Goal: Information Seeking & Learning: Learn about a topic

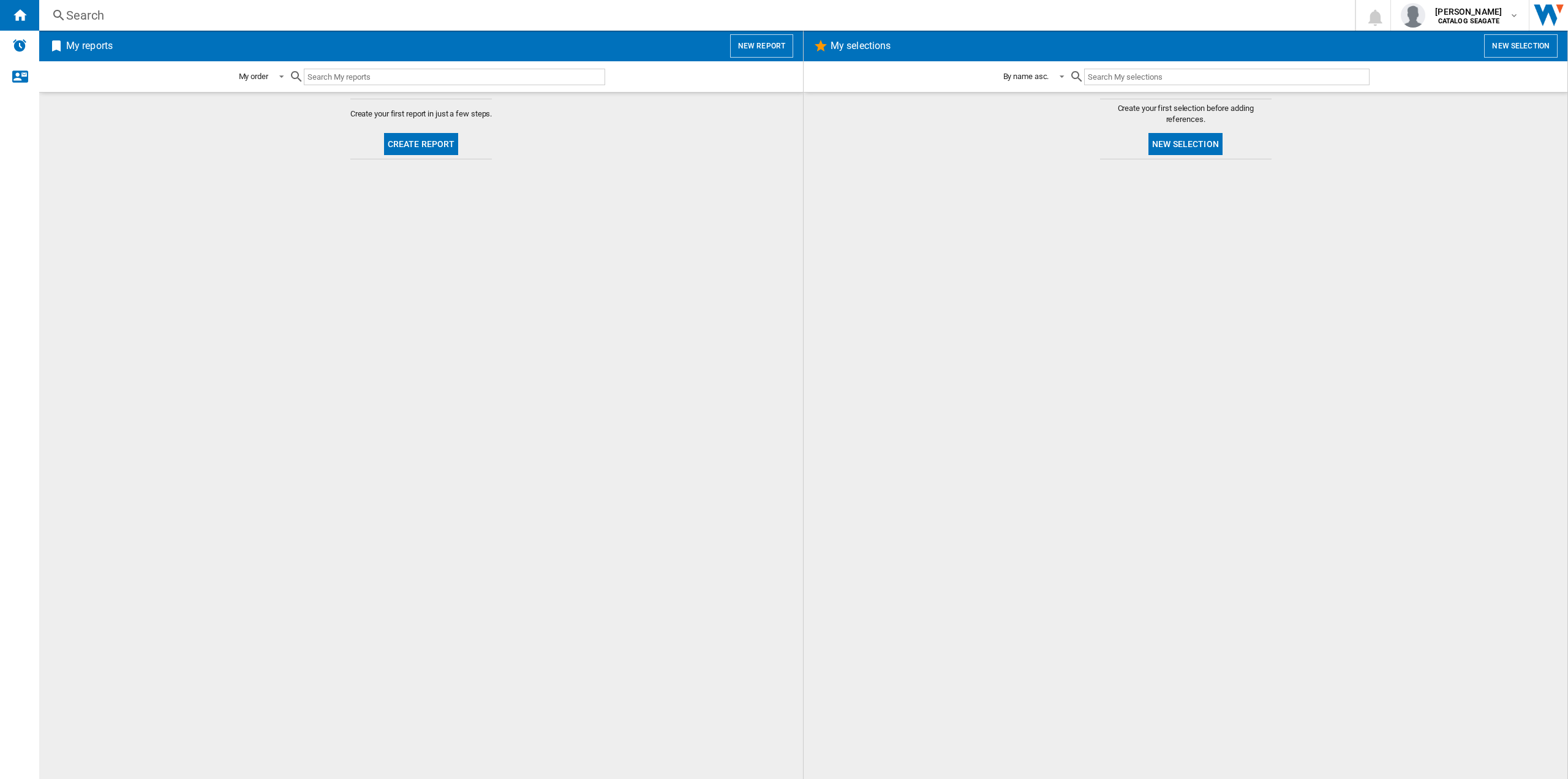
click at [1183, 149] on button "New selection" at bounding box center [1185, 144] width 74 height 22
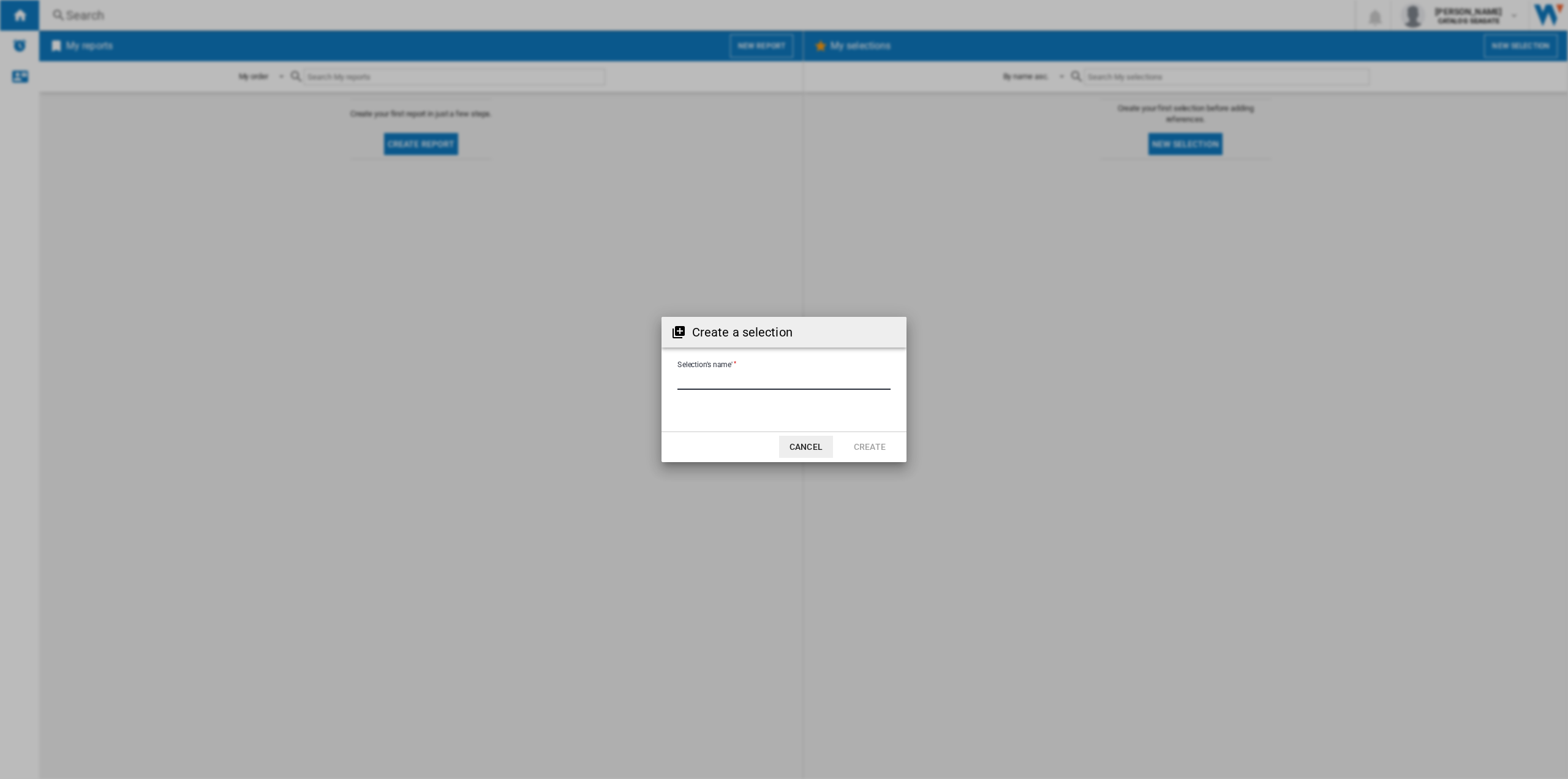
click at [802, 387] on input "Selection's name'" at bounding box center [784, 381] width 213 height 19
type input "**********"
click at [867, 447] on button "Create" at bounding box center [869, 447] width 54 height 22
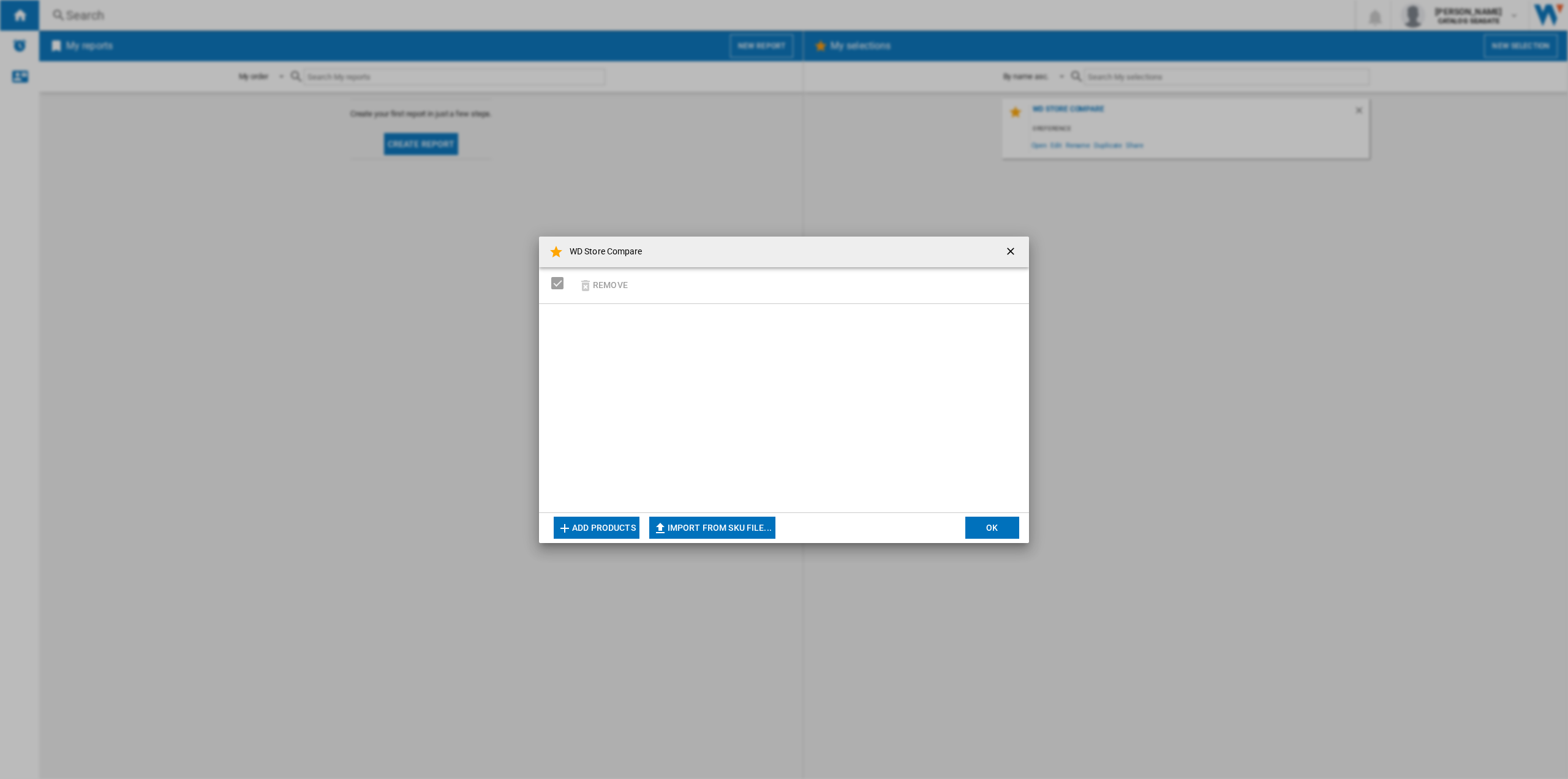
click at [604, 524] on button "Add products" at bounding box center [596, 527] width 85 height 22
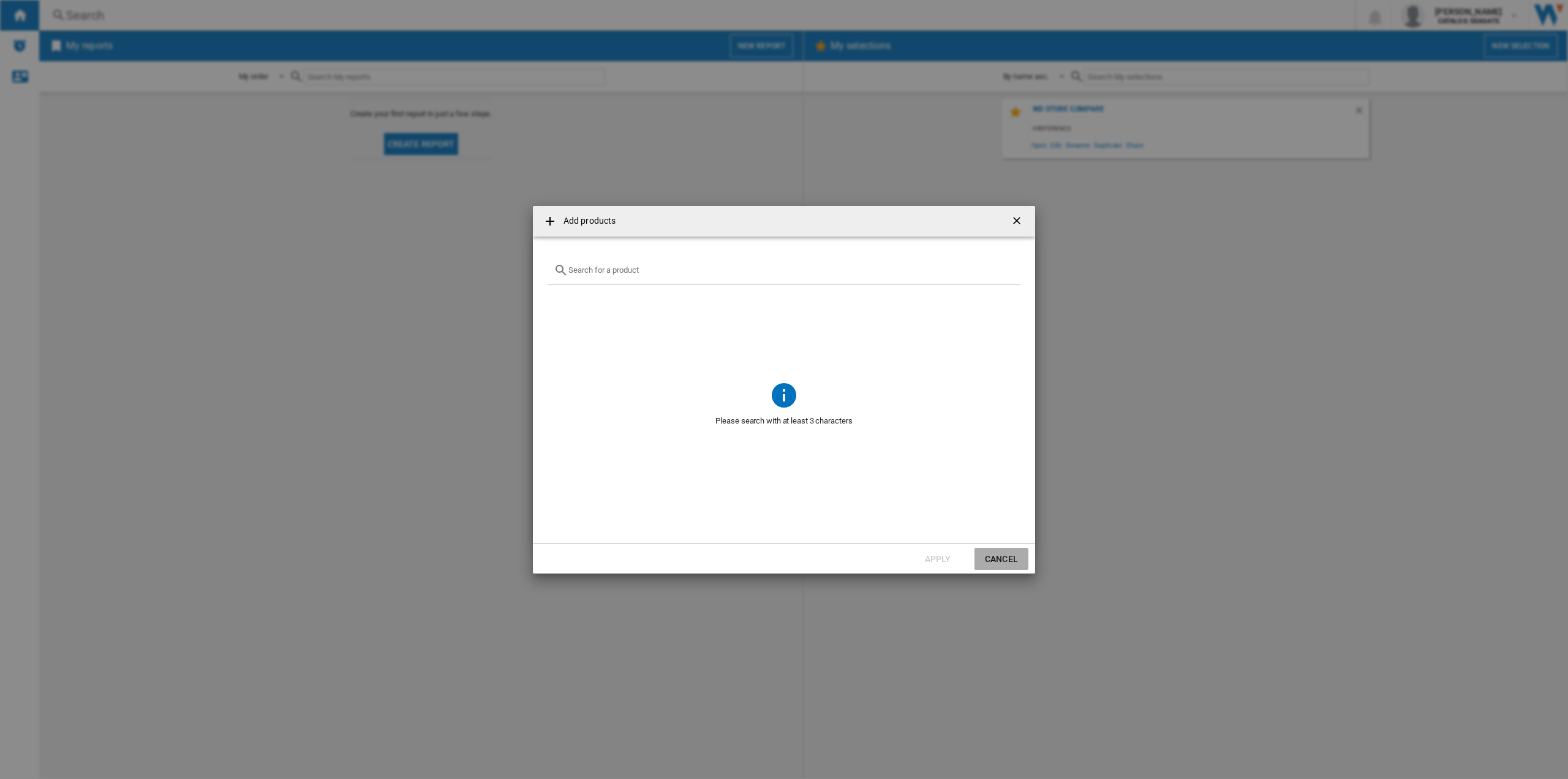
click at [996, 550] on button "Cancel" at bounding box center [1001, 558] width 54 height 22
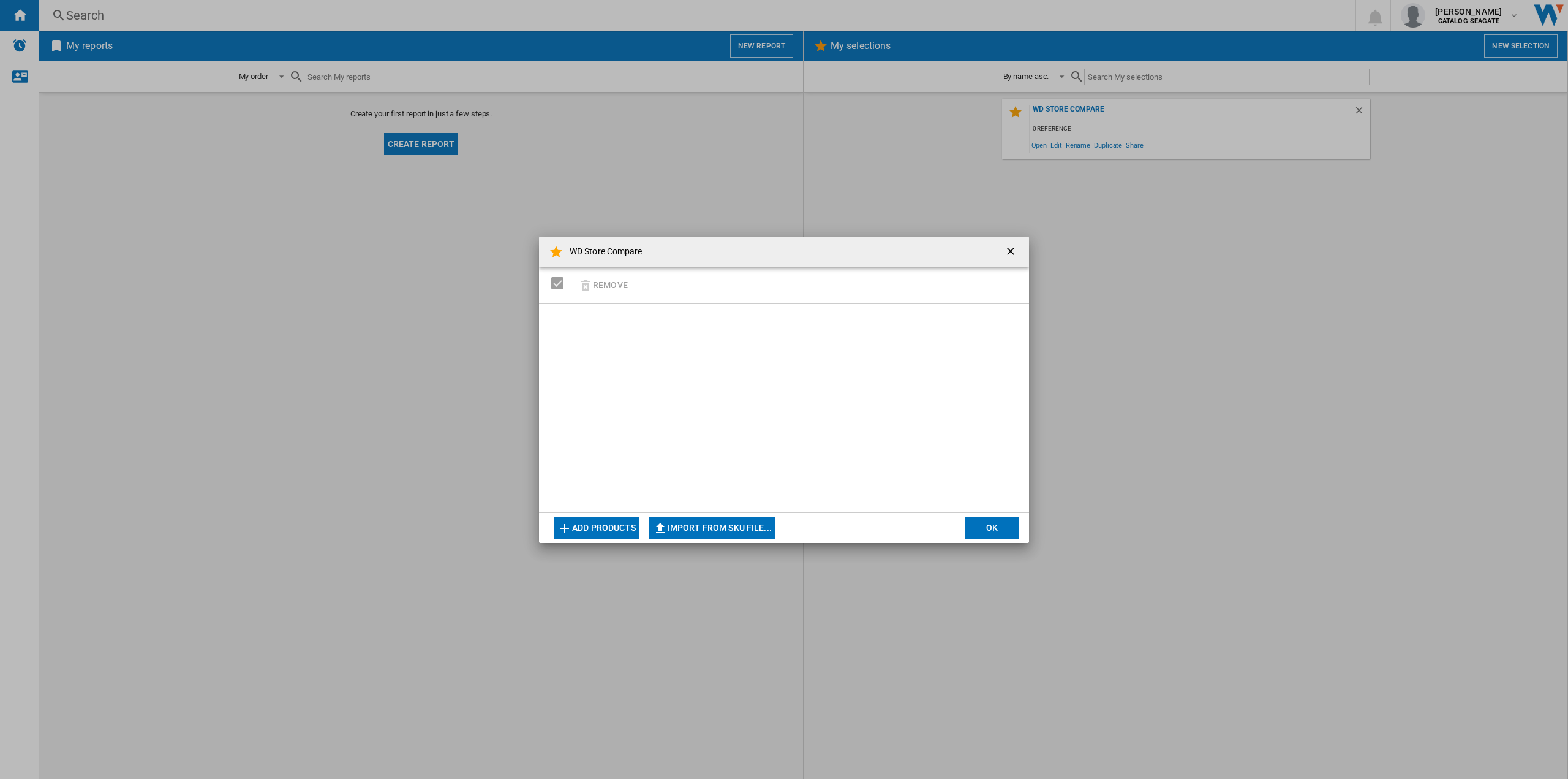
click at [614, 530] on button "Add products" at bounding box center [596, 527] width 85 height 22
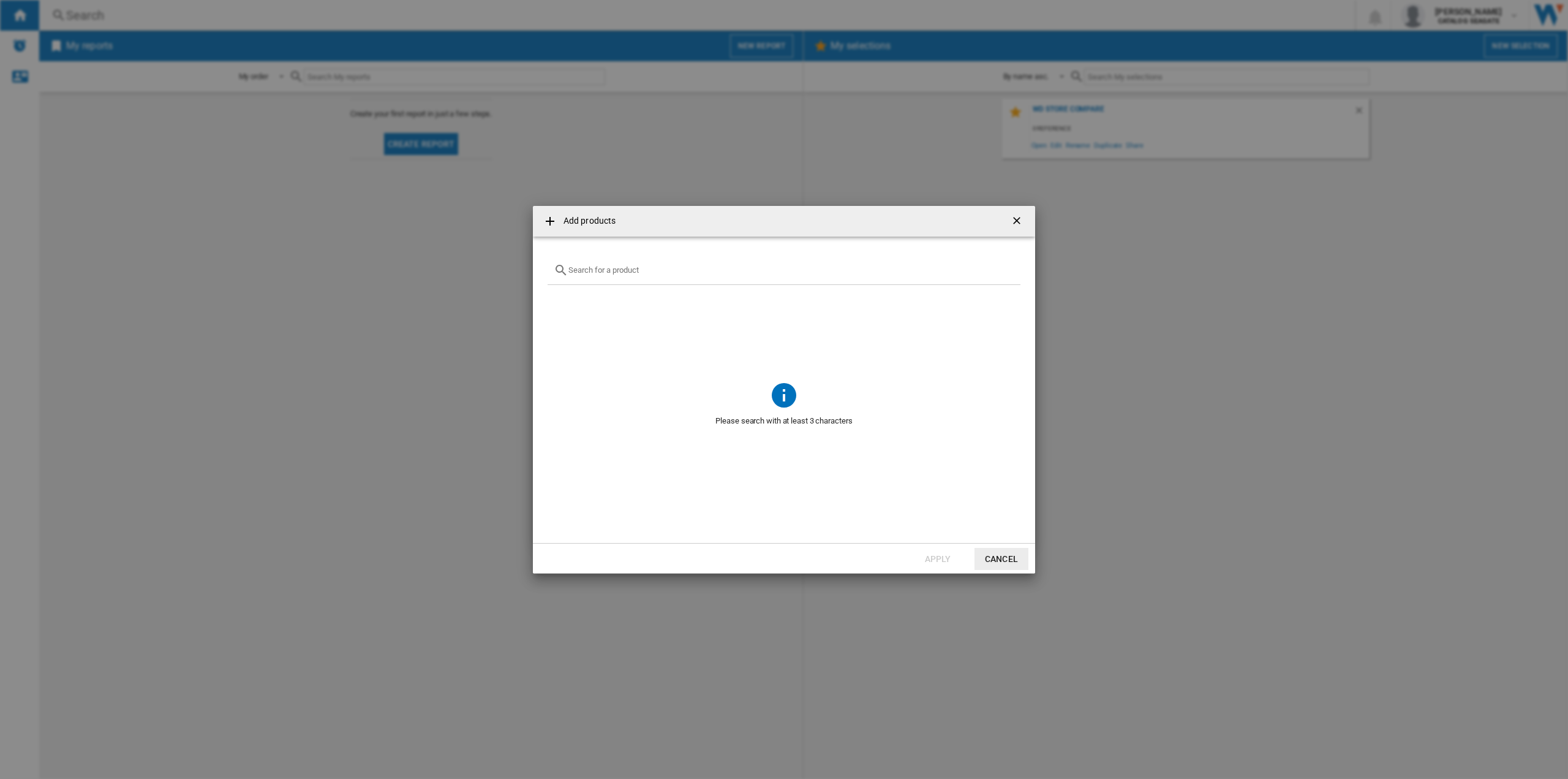
click at [610, 270] on input "{{getI18NText('SELECTIONS.EDITION_POPUP.OPEN_PRODUCTS_POPUP')}} {{::getI18NText…" at bounding box center [791, 270] width 446 height 9
type input "lacie"
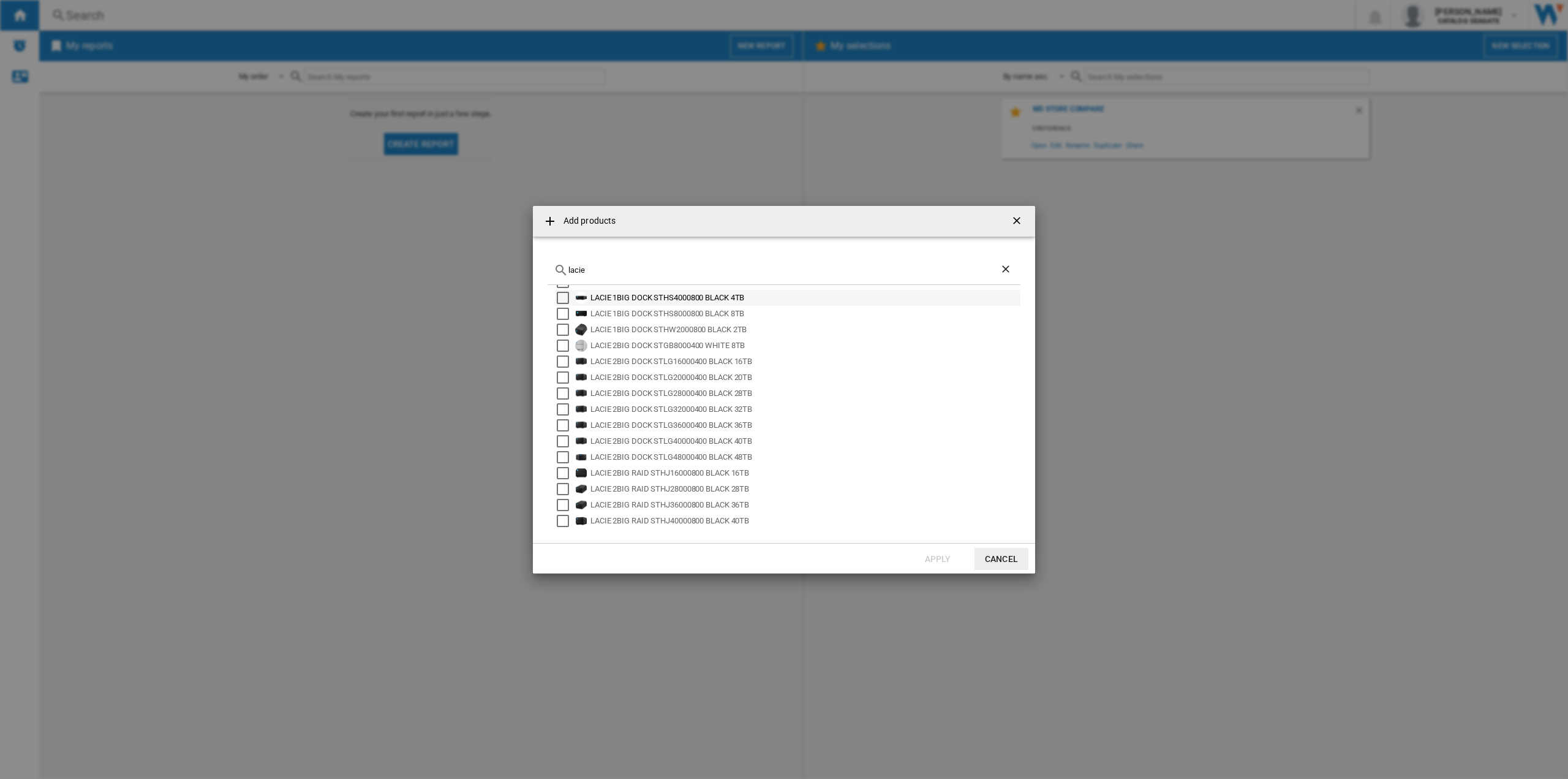
scroll to position [81, 0]
click at [1001, 565] on button "Cancel" at bounding box center [1001, 558] width 54 height 22
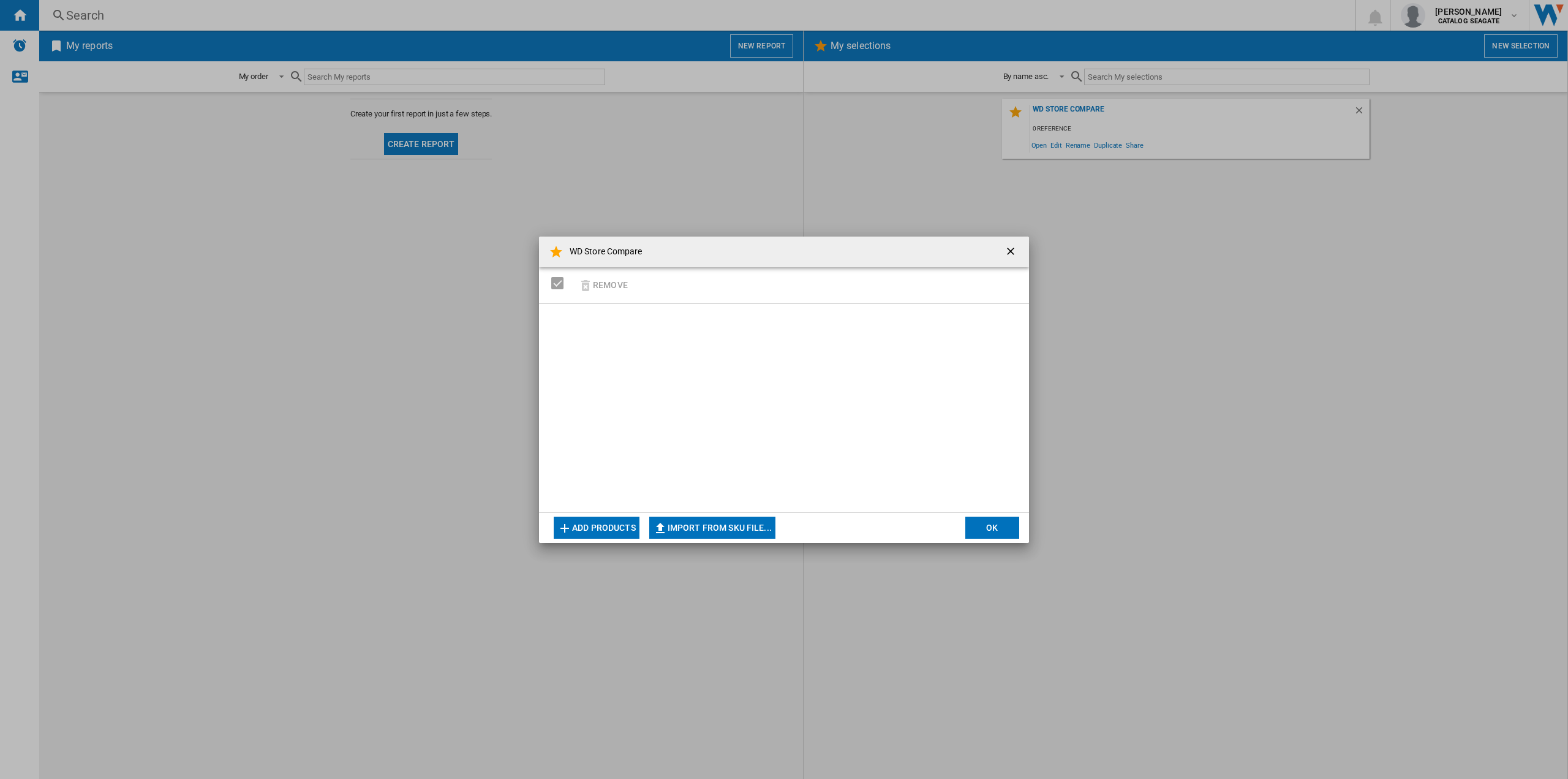
click at [1011, 247] on ng-md-icon "getI18NText('BUTTONS.CLOSE_DIALOG')" at bounding box center [1011, 252] width 15 height 15
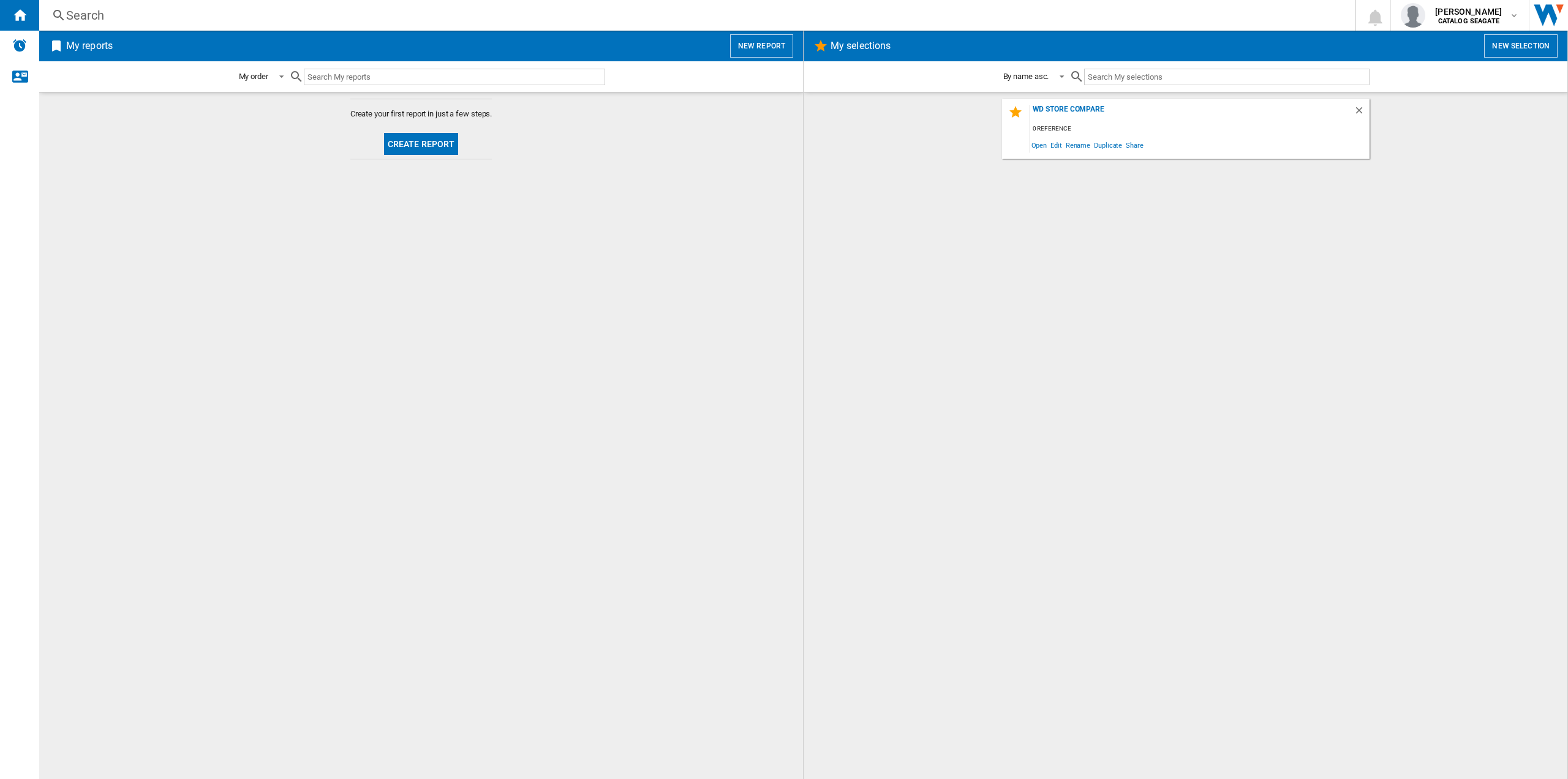
click at [425, 143] on button "Create report" at bounding box center [421, 144] width 75 height 22
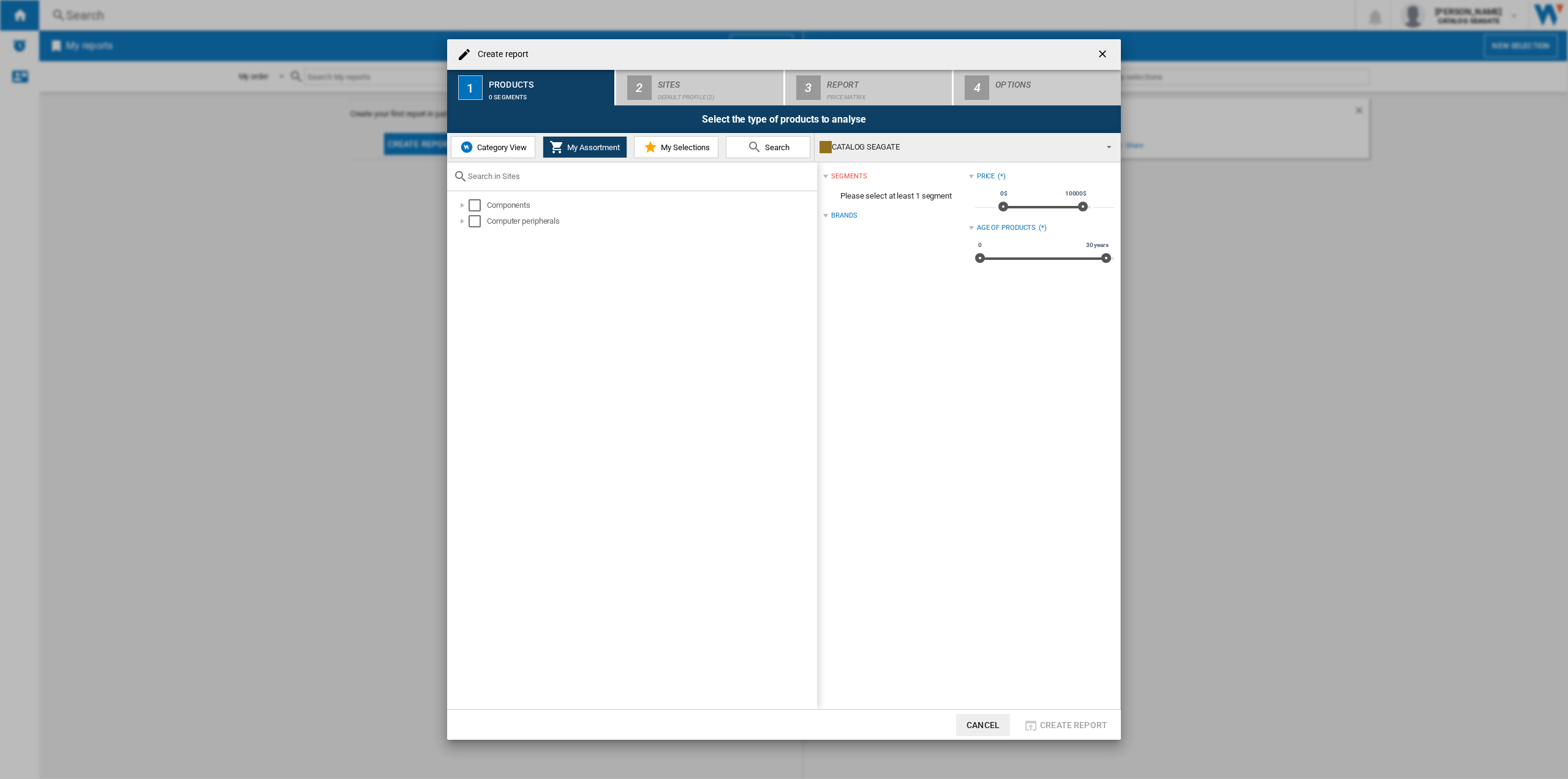
click at [500, 155] on button "Category View" at bounding box center [493, 147] width 85 height 22
click at [456, 200] on div at bounding box center [456, 205] width 12 height 12
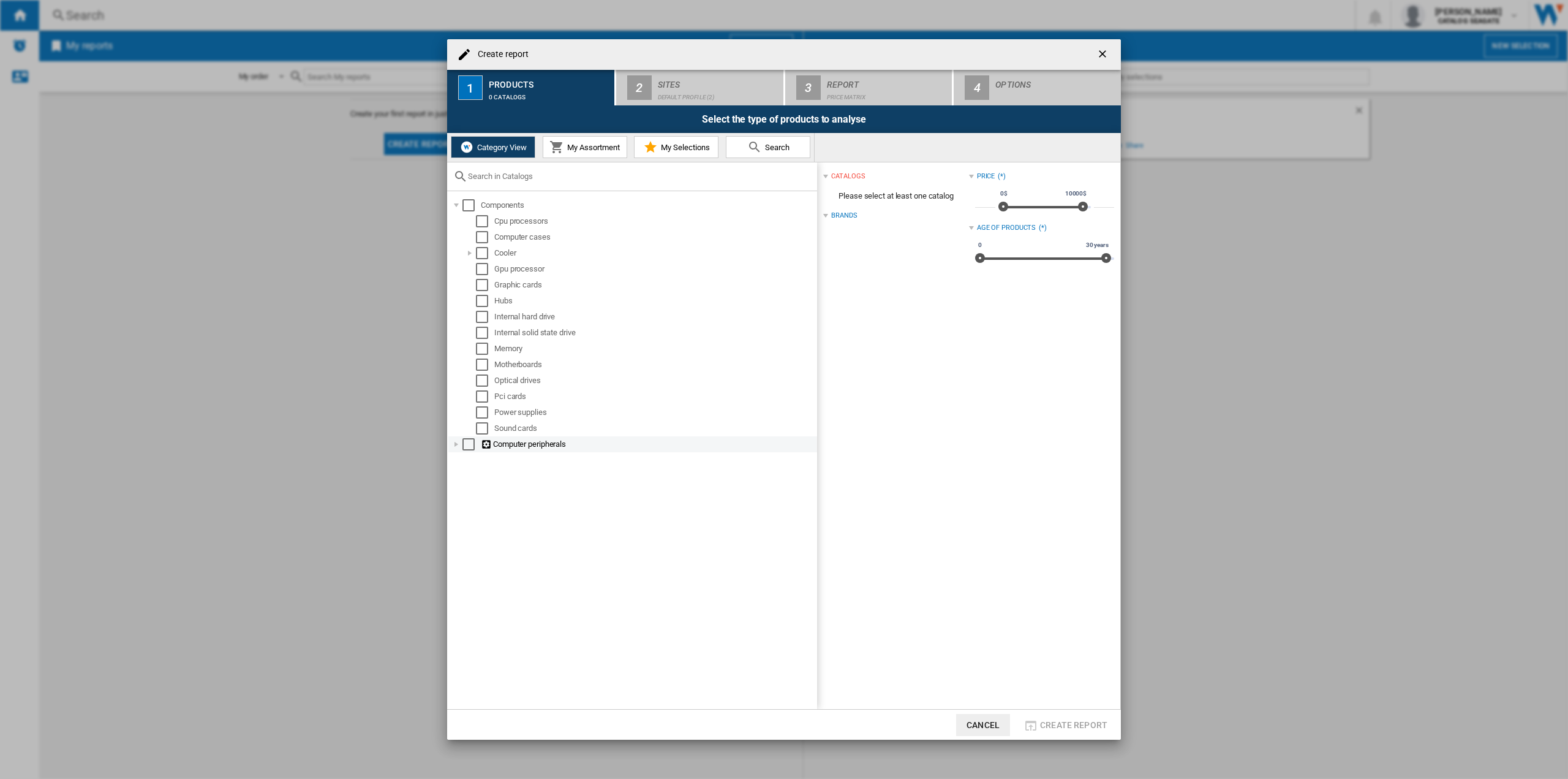
click at [452, 446] on div at bounding box center [456, 444] width 12 height 12
click at [477, 315] on div "Select" at bounding box center [482, 317] width 12 height 12
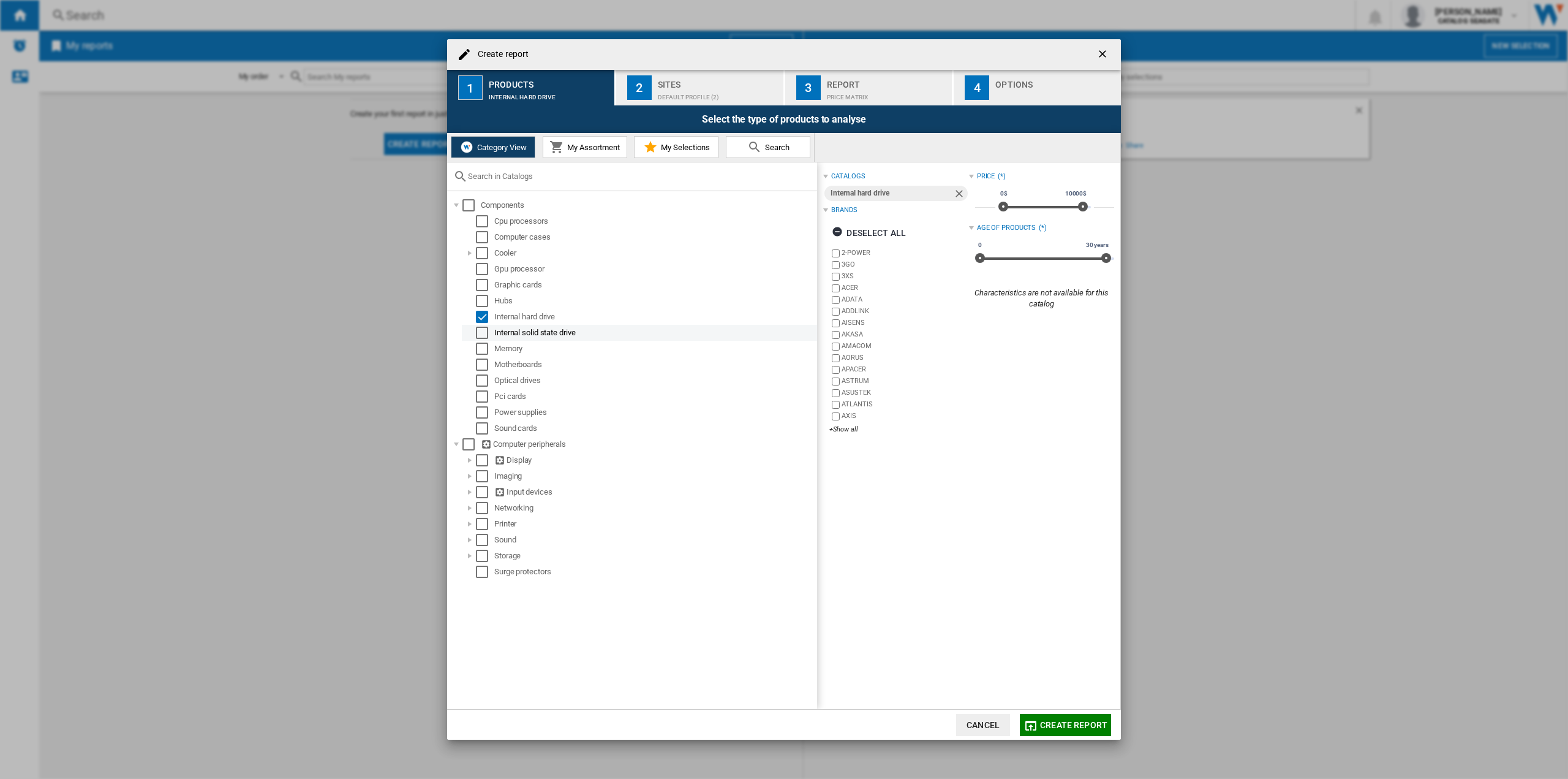
click at [484, 332] on div "Select" at bounding box center [482, 333] width 12 height 12
click at [469, 560] on div at bounding box center [470, 556] width 12 height 12
click at [494, 578] on div "Select" at bounding box center [495, 572] width 12 height 12
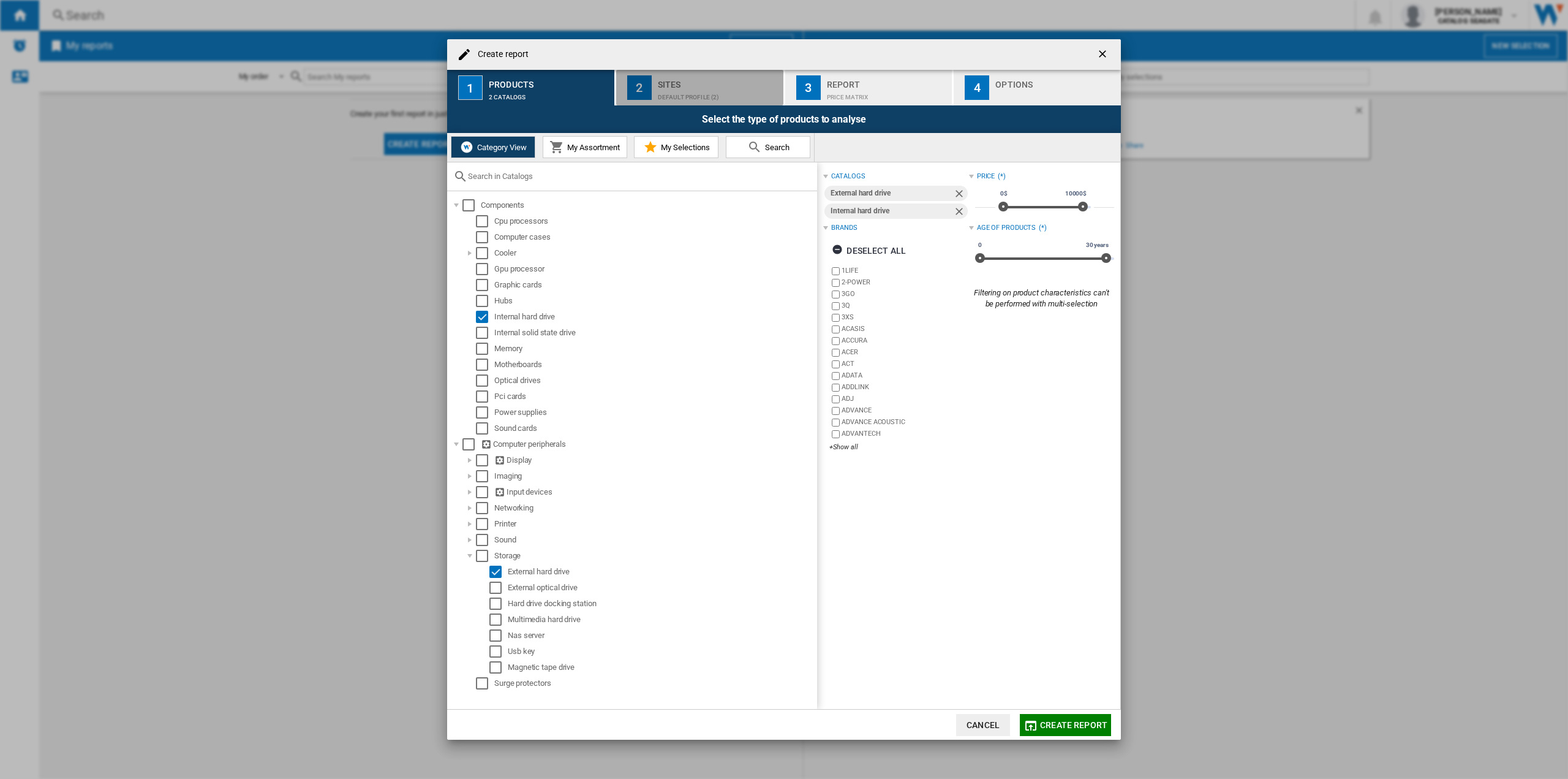
click at [683, 77] on div "Sites" at bounding box center [717, 81] width 120 height 13
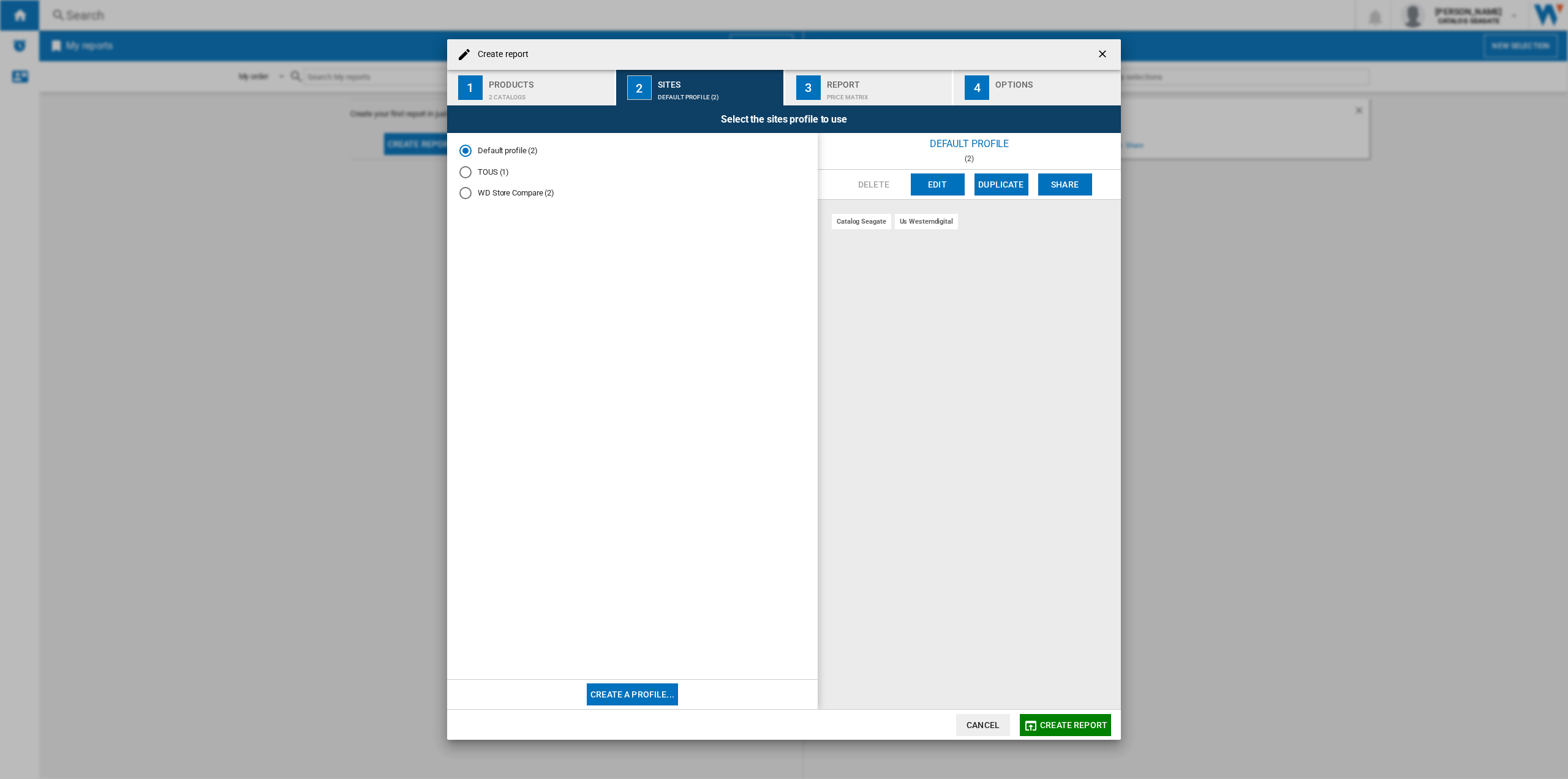
click at [468, 196] on div "WD Store Compare (2)" at bounding box center [466, 193] width 12 height 12
click at [463, 150] on div "Default profile (2)" at bounding box center [466, 151] width 12 height 12
click at [460, 191] on div "WD Store Compare (2)" at bounding box center [466, 193] width 12 height 12
click at [865, 94] on div "Price Matrix" at bounding box center [886, 94] width 120 height 13
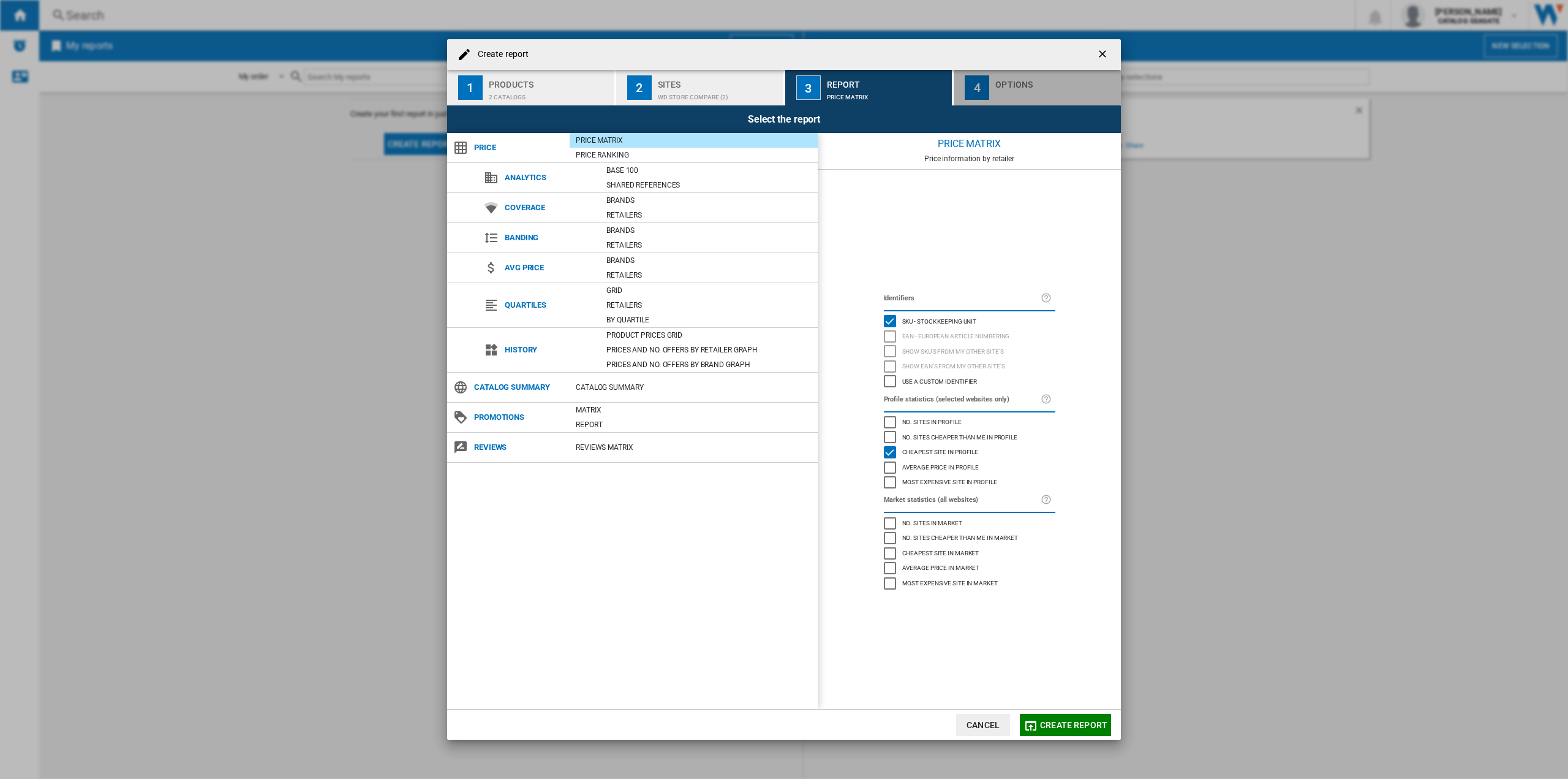
click at [998, 81] on div "Options" at bounding box center [1055, 81] width 120 height 13
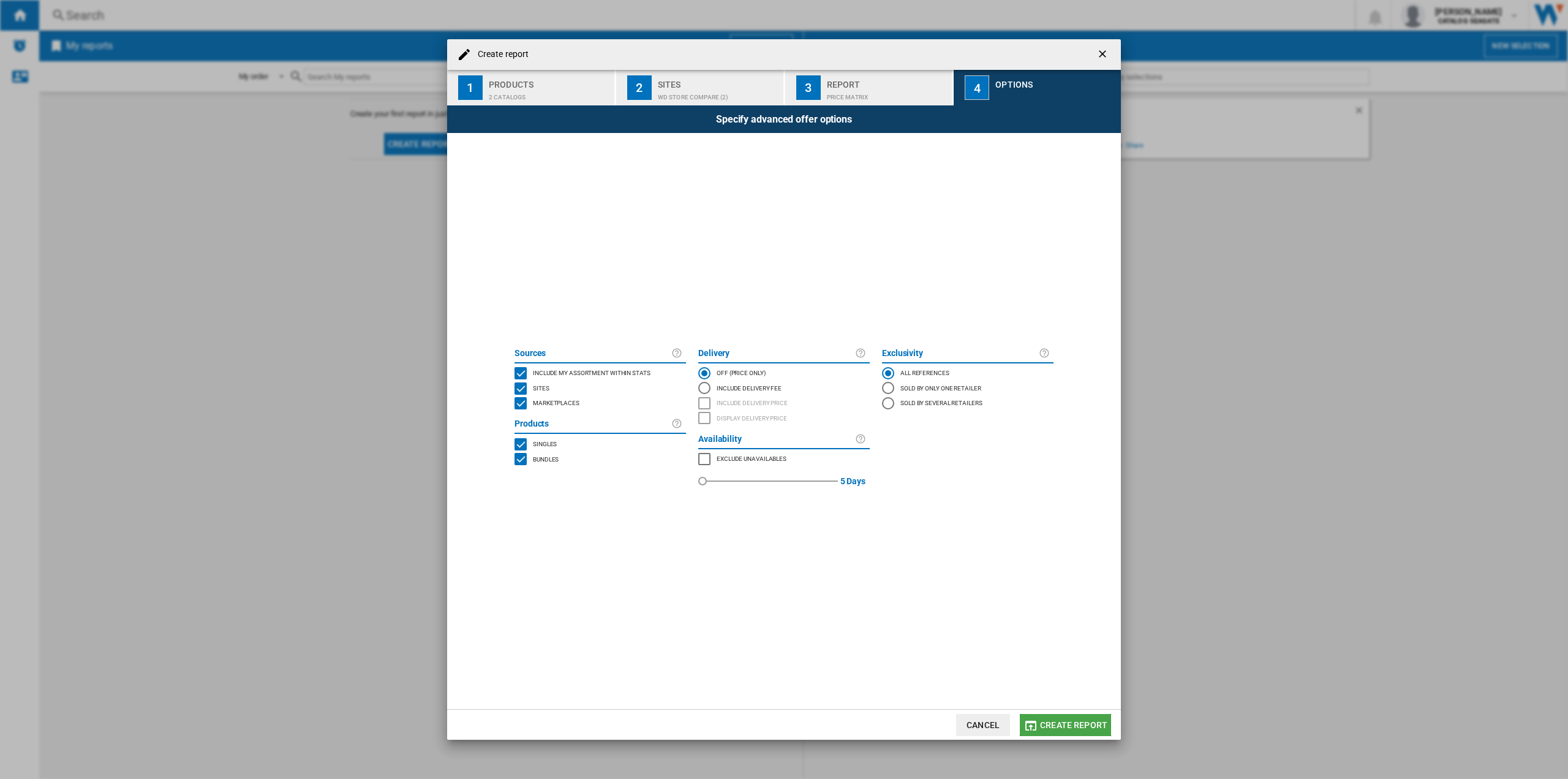
click at [1084, 726] on span "Create report" at bounding box center [1074, 725] width 68 height 10
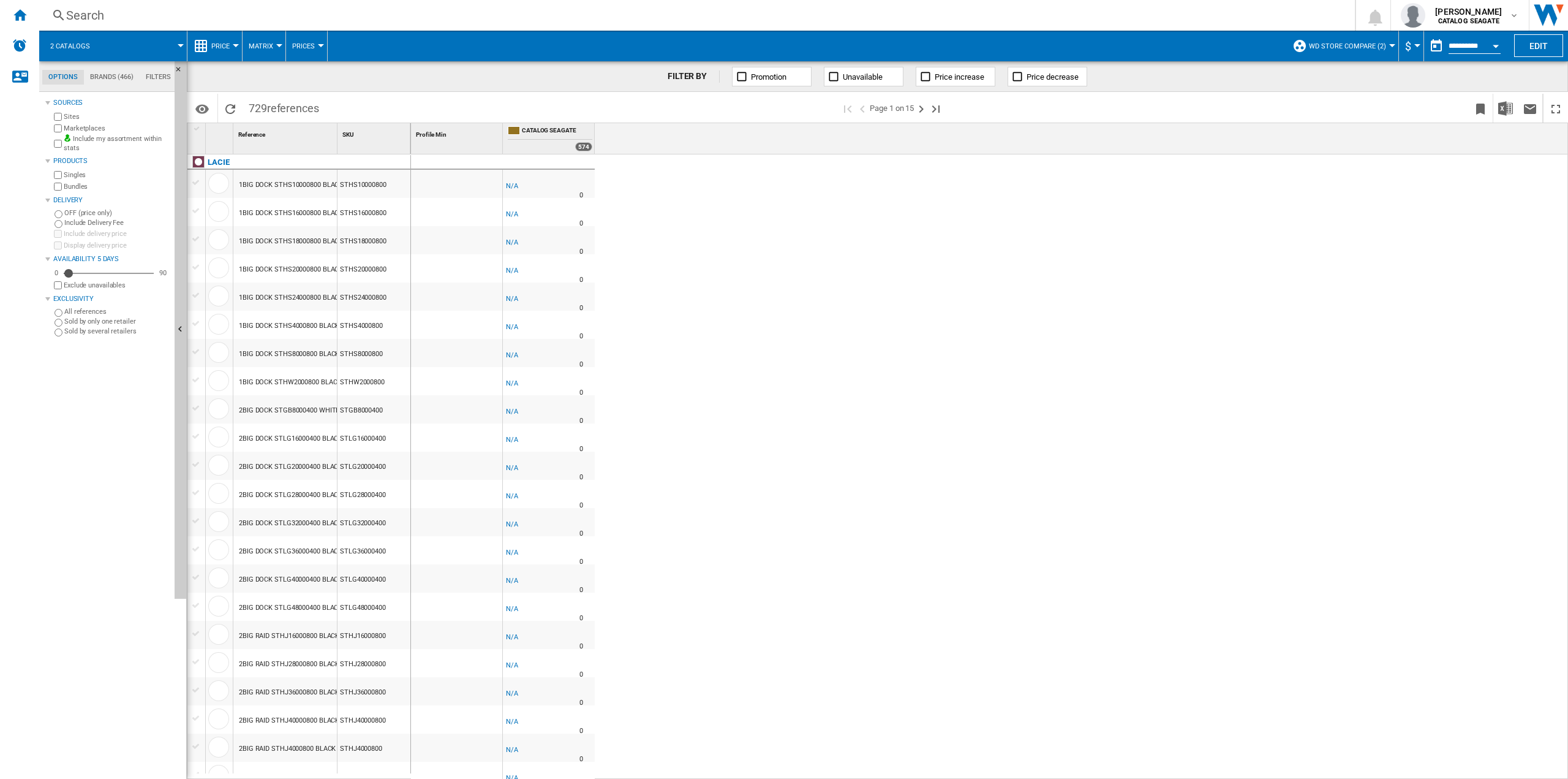
click at [1386, 42] on button "WD Store Compare (2)" at bounding box center [1350, 45] width 83 height 30
click at [740, 266] on md-backdrop at bounding box center [784, 389] width 1568 height 779
click at [234, 109] on ng-md-icon "Reload" at bounding box center [230, 109] width 15 height 15
click at [922, 105] on ng-md-icon "Next page" at bounding box center [921, 109] width 15 height 15
click at [927, 105] on ng-md-icon "Next page" at bounding box center [921, 109] width 15 height 15
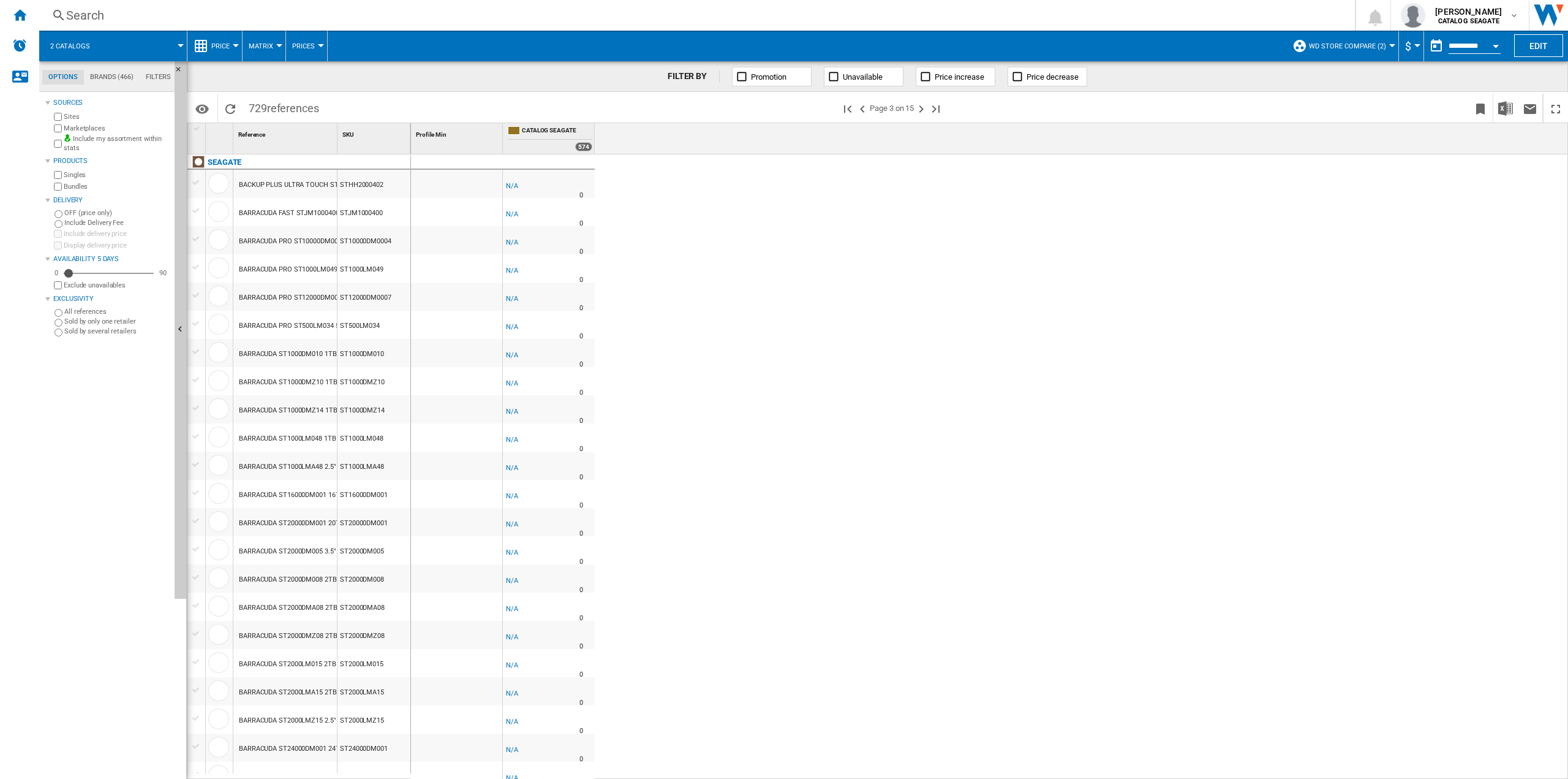
click at [583, 141] on div "574" at bounding box center [550, 145] width 85 height 10
click at [585, 148] on div "574" at bounding box center [584, 147] width 17 height 9
click at [952, 77] on span "Price increase" at bounding box center [959, 77] width 50 height 9
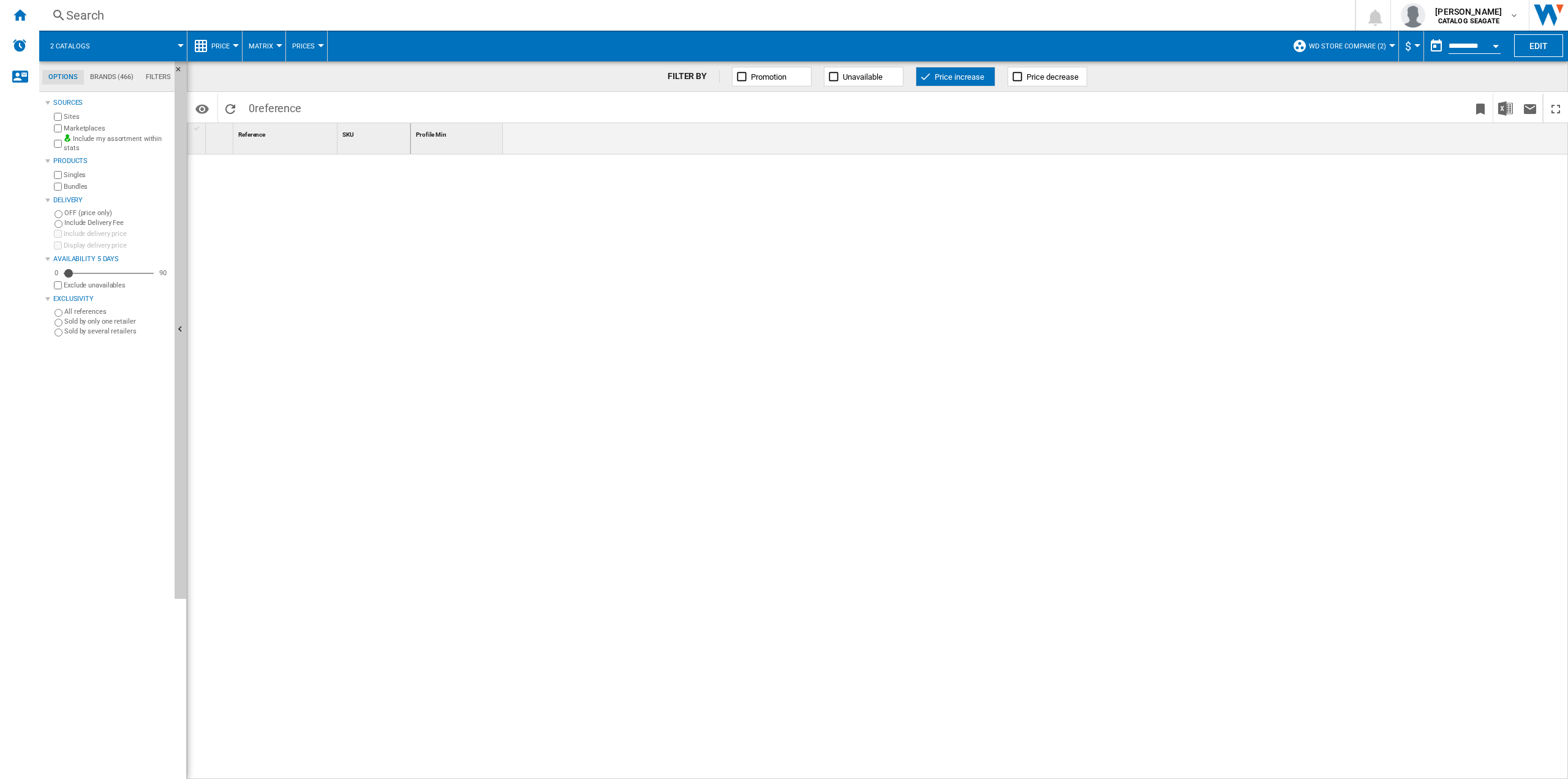
click at [941, 70] on button "Price increase" at bounding box center [955, 76] width 80 height 19
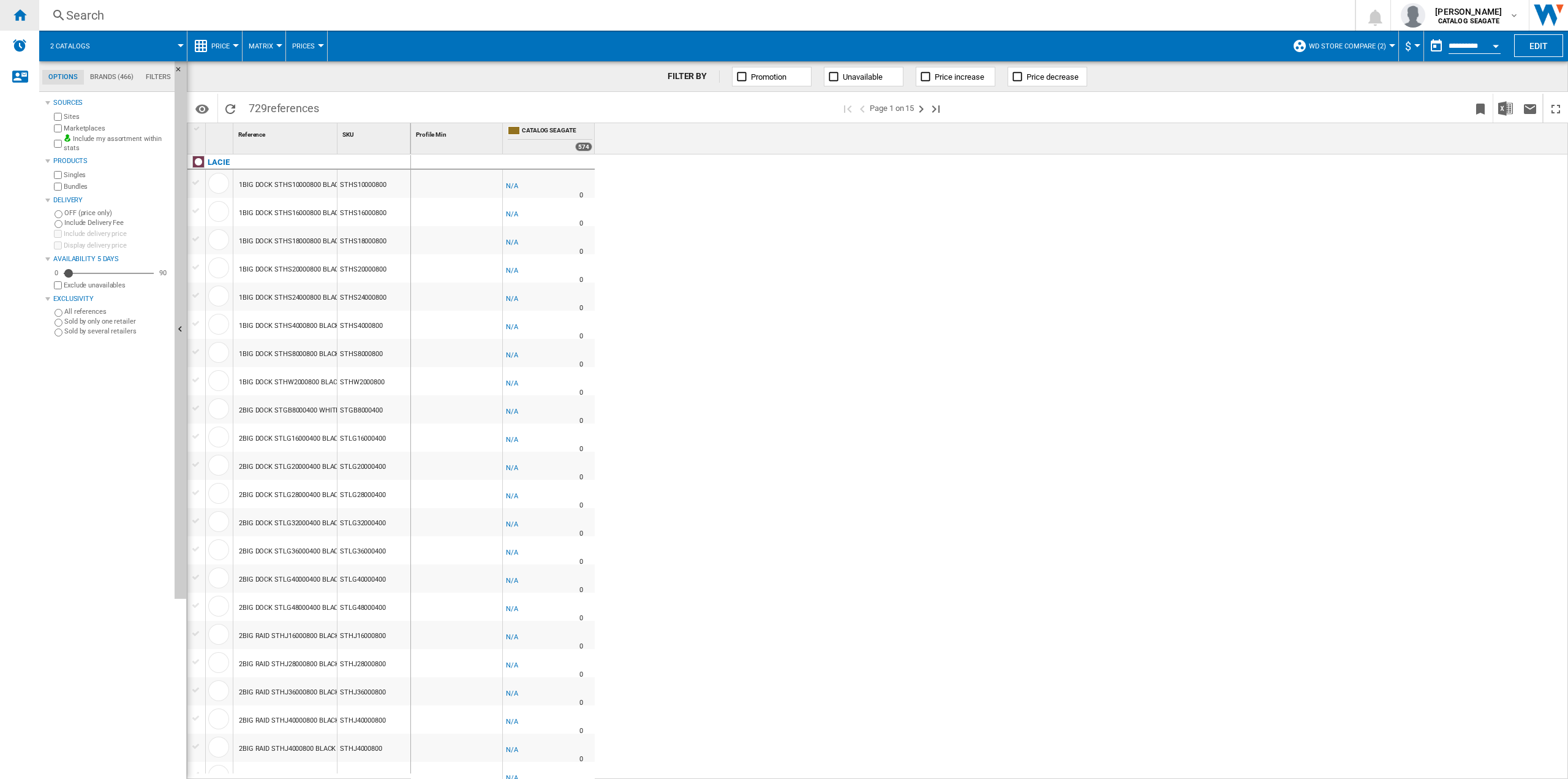
click at [19, 20] on ng-md-icon "Home" at bounding box center [19, 14] width 15 height 15
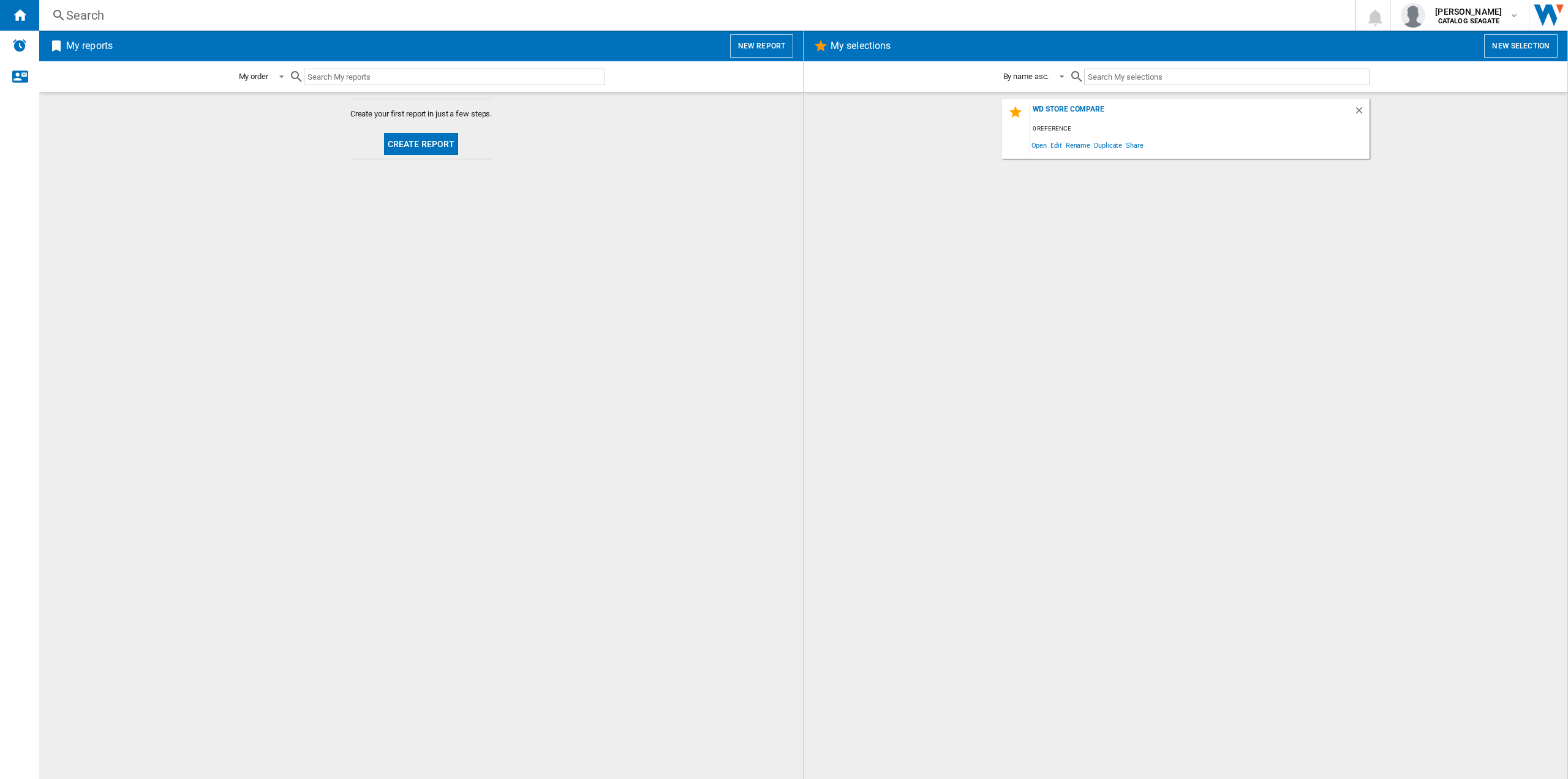
click at [424, 141] on button "Create report" at bounding box center [421, 144] width 75 height 22
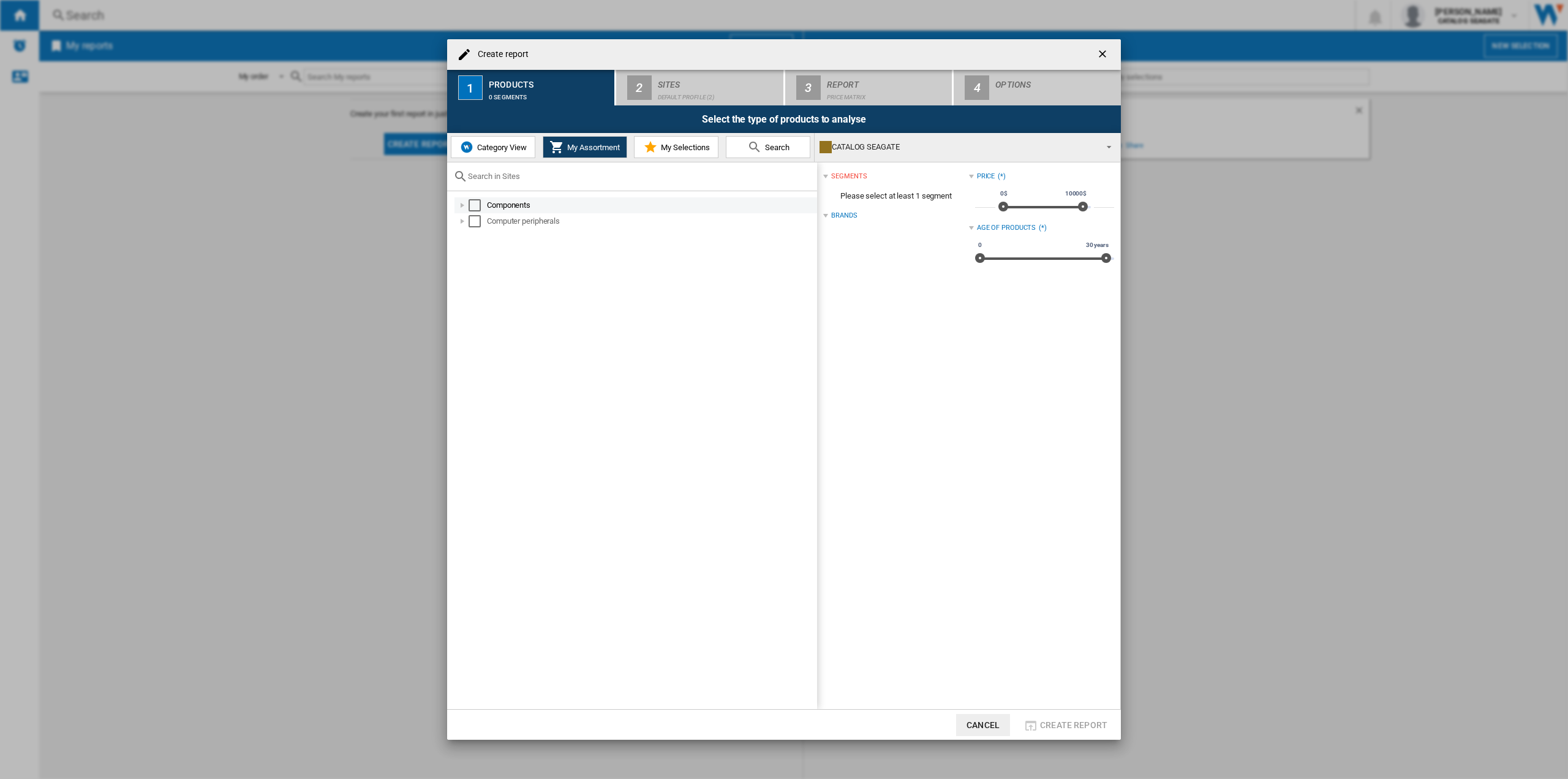
click at [464, 204] on div "Create report ..." at bounding box center [463, 205] width 12 height 12
click at [477, 204] on div "Select" at bounding box center [475, 205] width 12 height 12
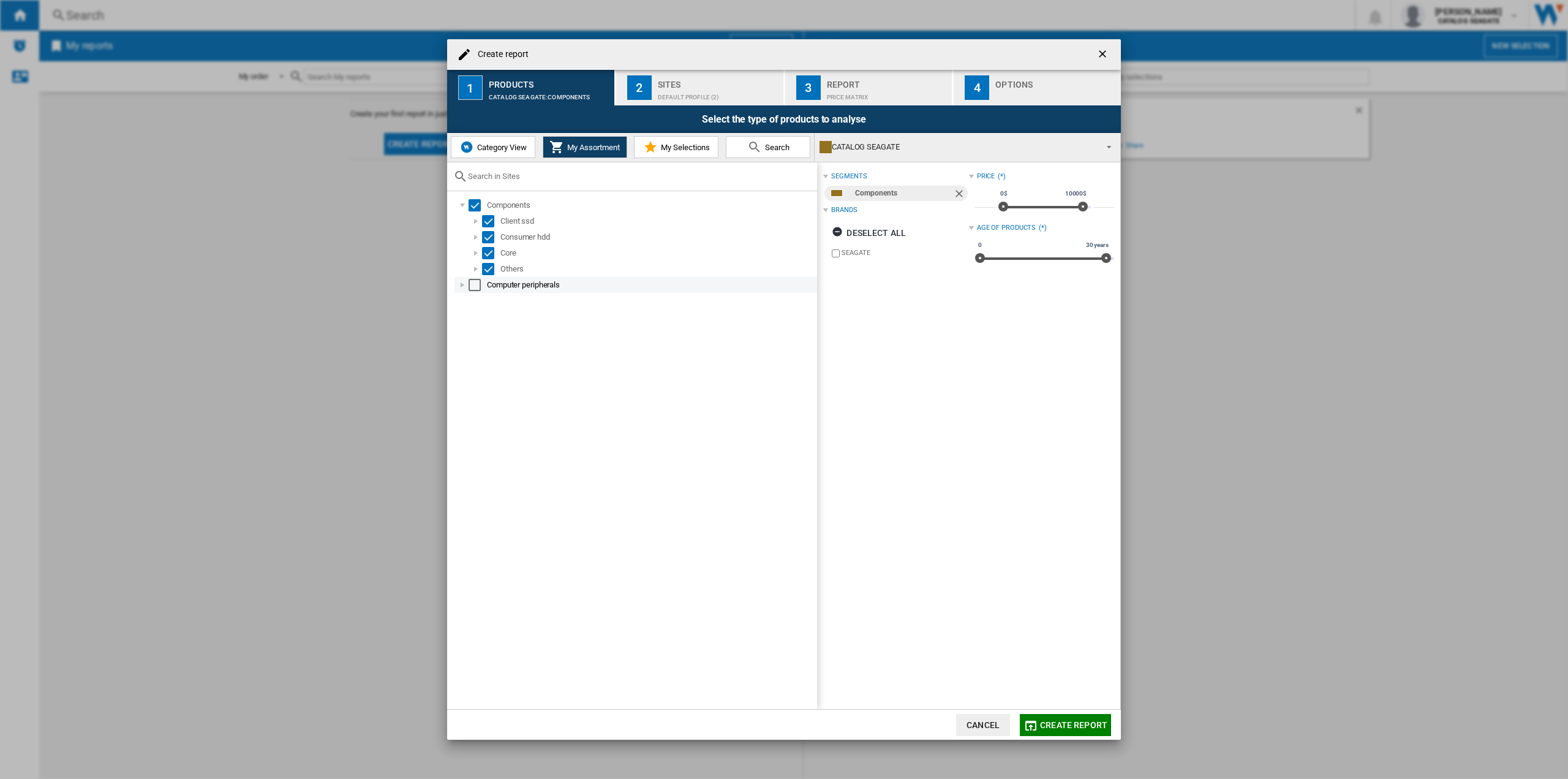
click at [461, 283] on div "Create report ..." at bounding box center [463, 285] width 12 height 12
click at [477, 286] on div "Select" at bounding box center [475, 285] width 12 height 12
click at [683, 73] on button "2 Sites Default profile (2)" at bounding box center [700, 88] width 168 height 36
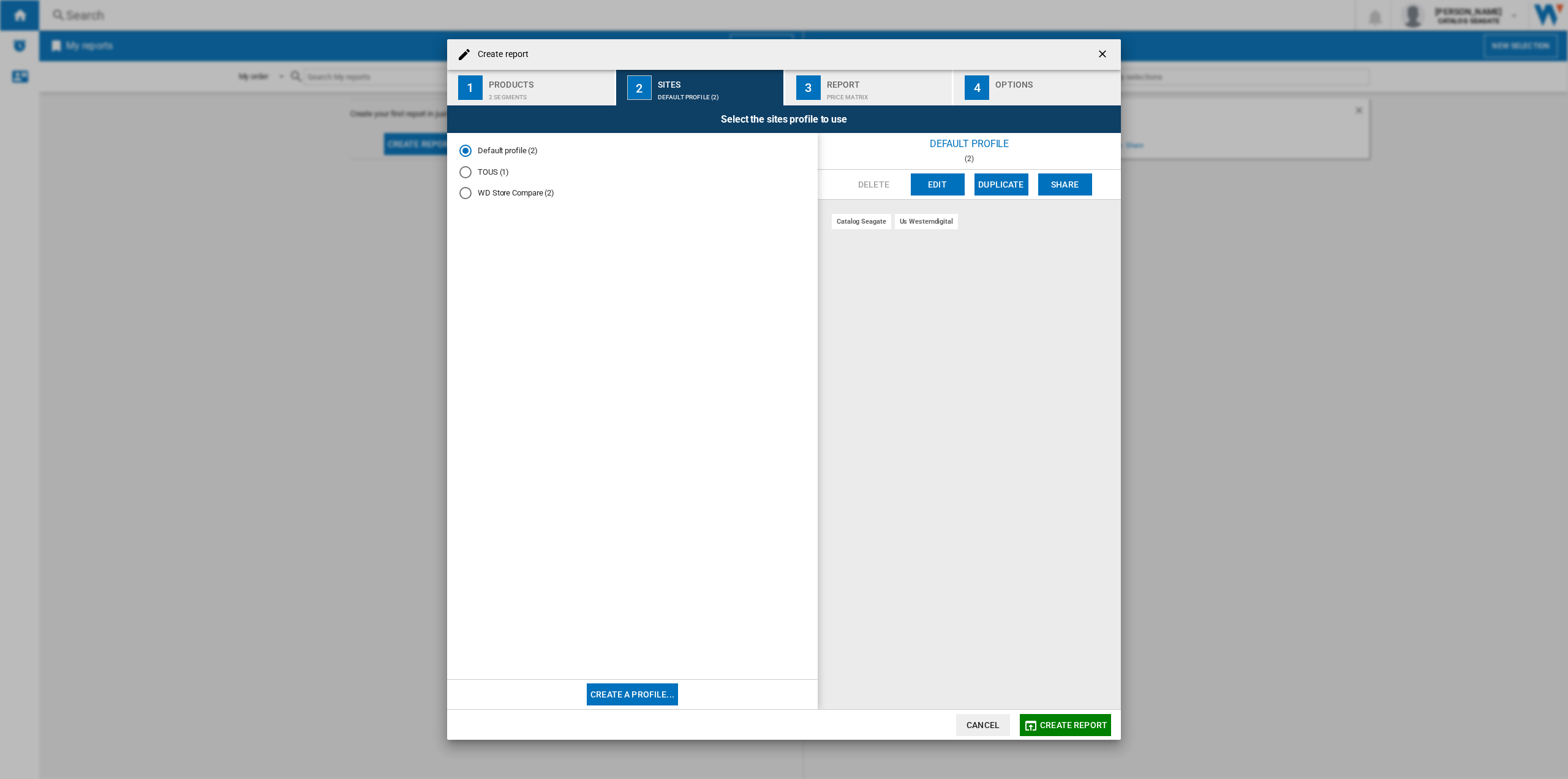
click at [619, 701] on button "Create a profile..." at bounding box center [633, 694] width 92 height 22
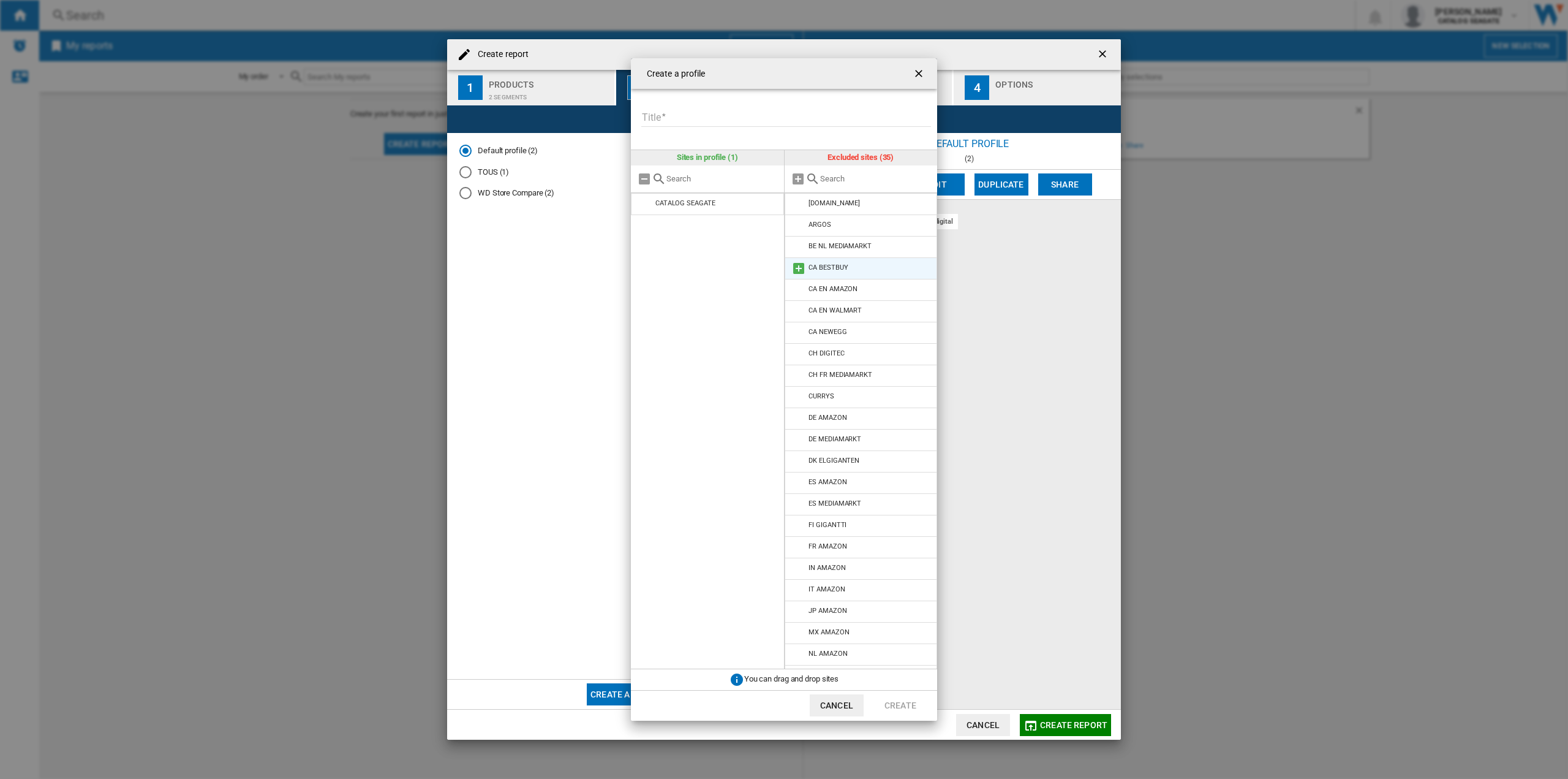
click at [796, 270] on md-icon at bounding box center [798, 268] width 15 height 15
click at [800, 266] on md-icon at bounding box center [798, 268] width 15 height 15
click at [789, 379] on li "DE AMAZON" at bounding box center [861, 375] width 153 height 22
click at [793, 377] on md-icon at bounding box center [798, 375] width 15 height 15
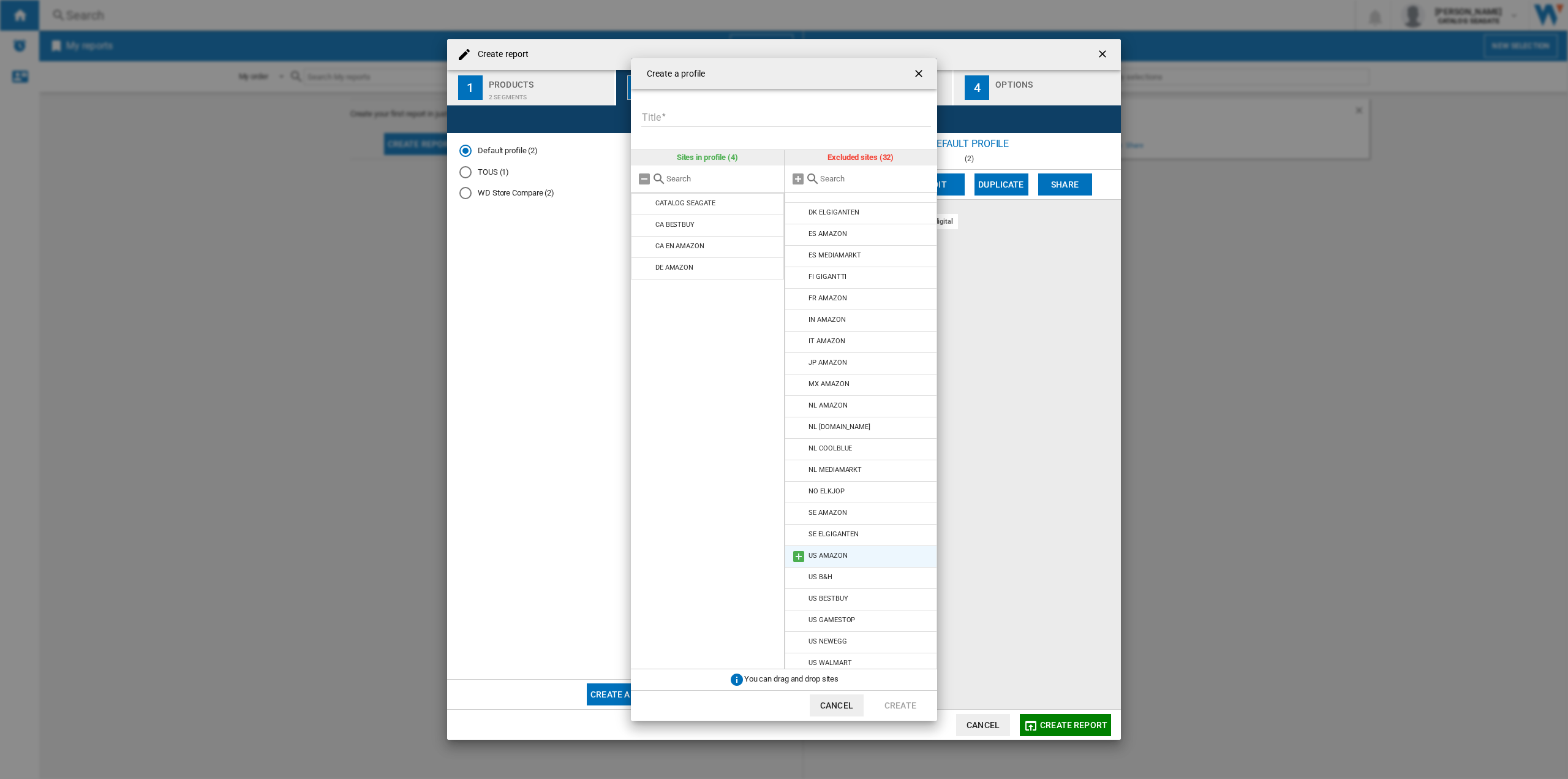
click at [796, 556] on md-icon at bounding box center [798, 556] width 15 height 15
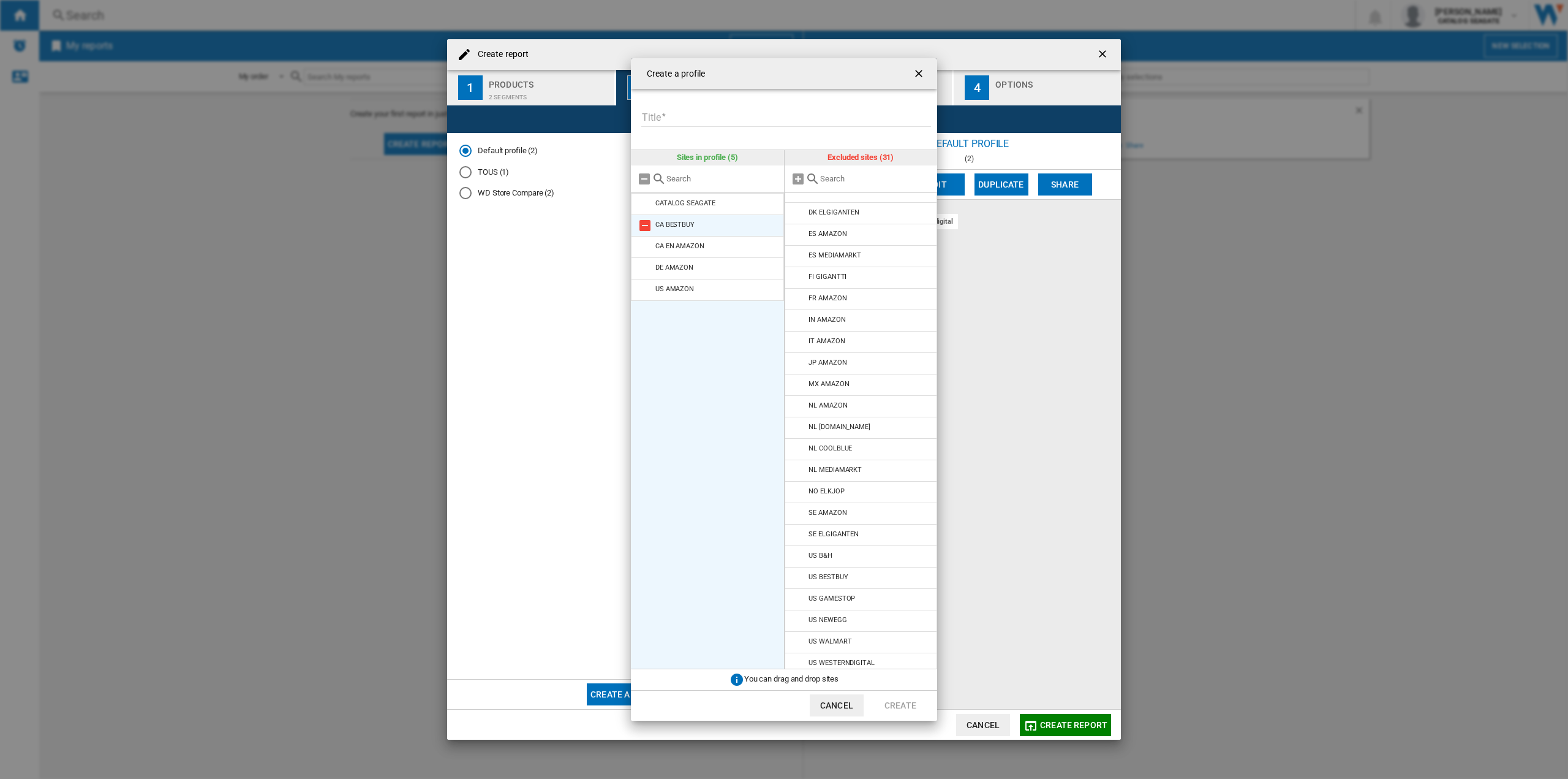
click at [640, 230] on md-icon at bounding box center [644, 225] width 15 height 15
click at [1043, 627] on div "Create a profile Title Please enter a title for your profile Sites in profile (…" at bounding box center [784, 389] width 1568 height 779
click at [692, 123] on input "Title" at bounding box center [786, 118] width 290 height 19
type input "*"
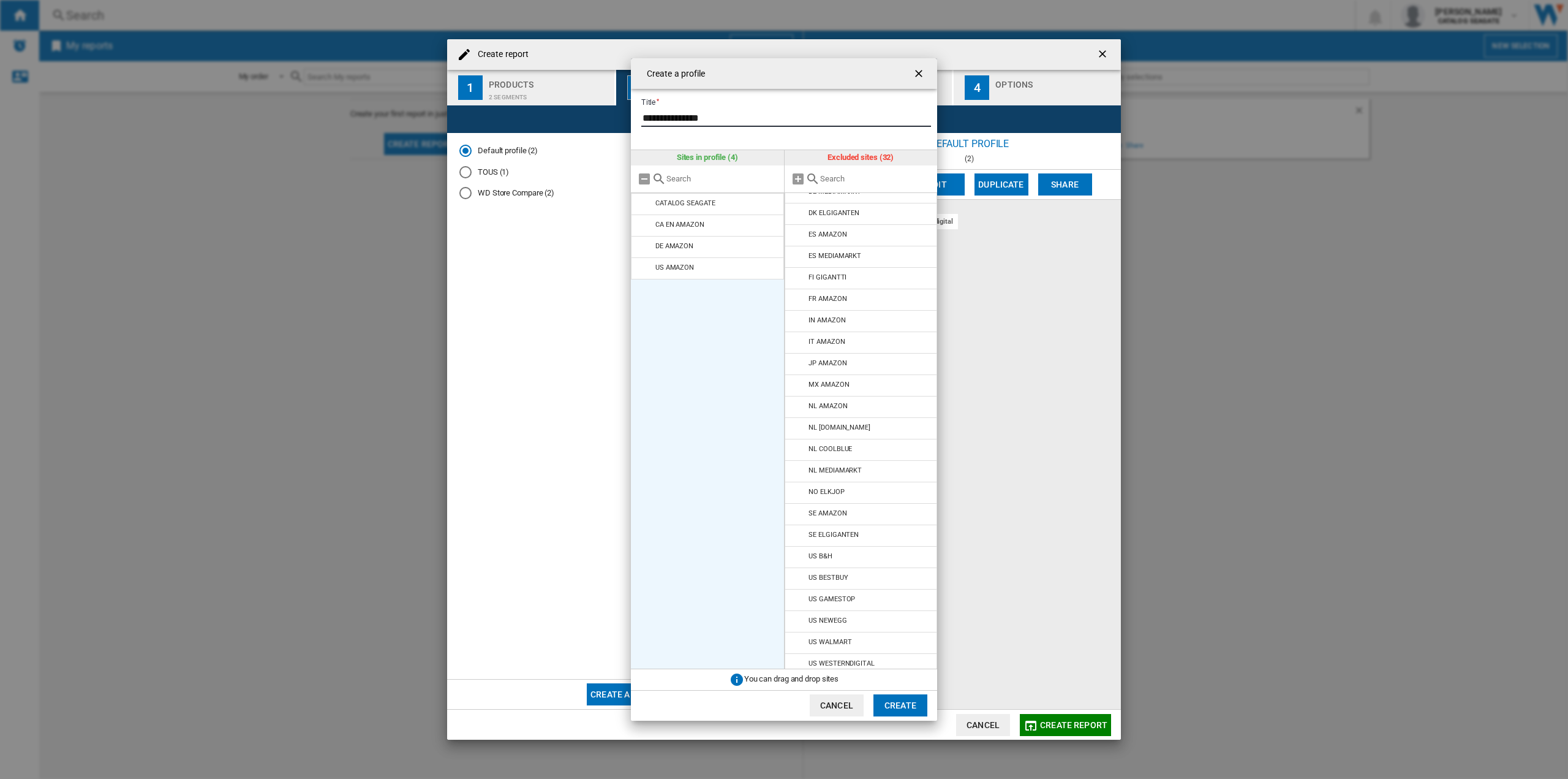
type input "**********"
click at [901, 707] on button "Create" at bounding box center [900, 705] width 54 height 22
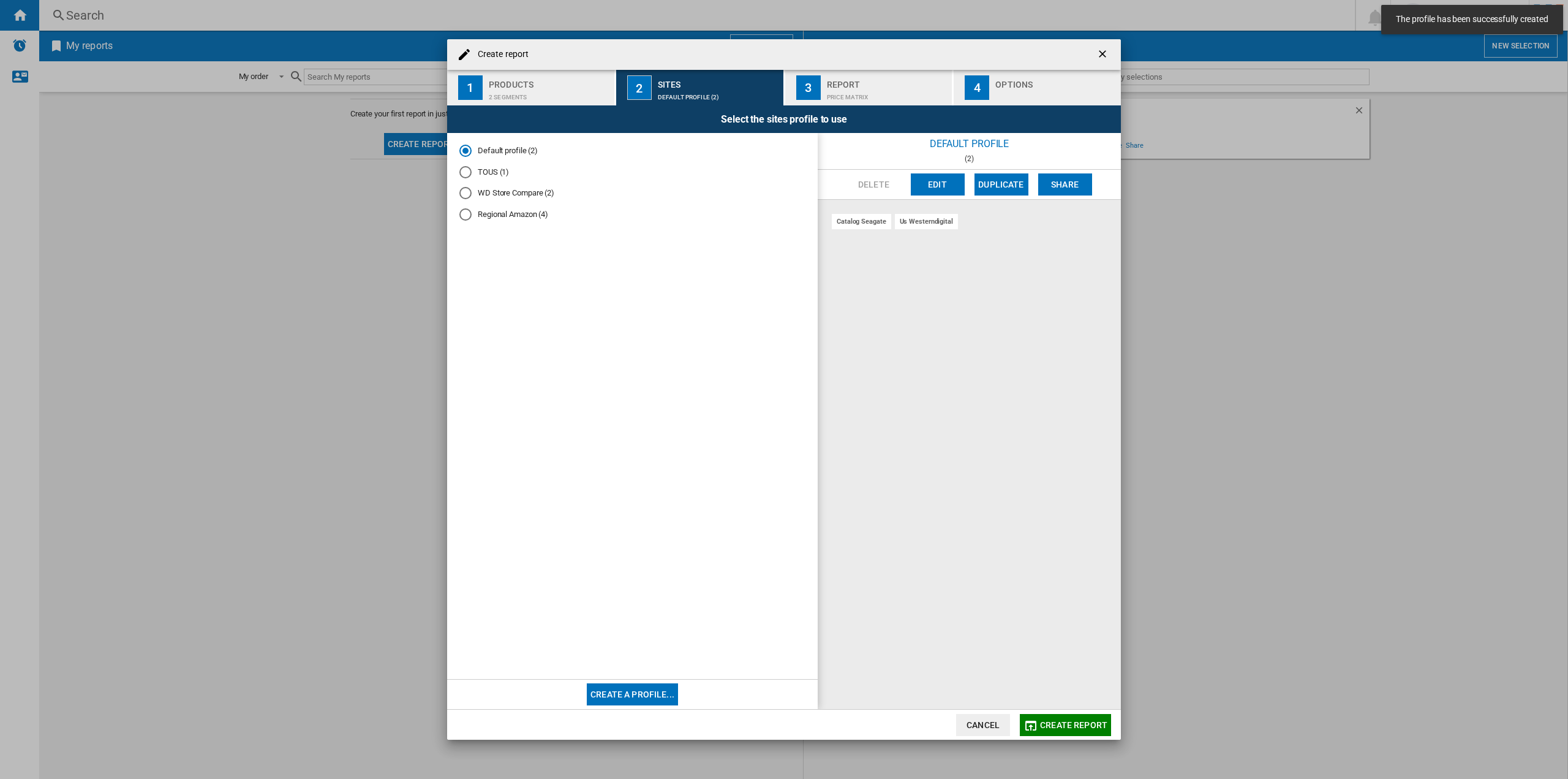
click at [465, 217] on div "Regional Amazon (4)" at bounding box center [466, 214] width 12 height 12
click at [870, 85] on div "Report" at bounding box center [886, 81] width 120 height 13
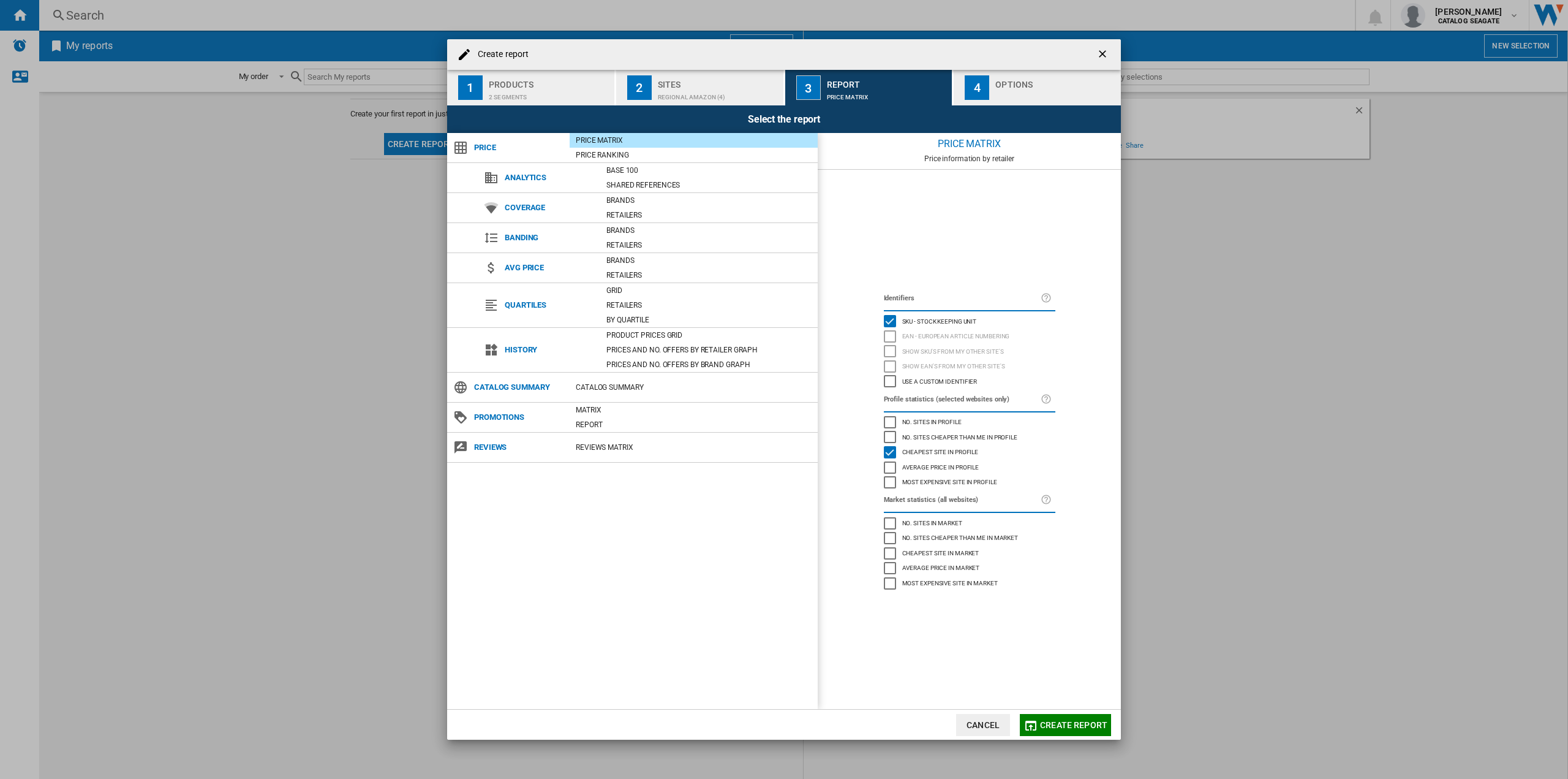
click at [1011, 83] on div "Options" at bounding box center [1055, 81] width 120 height 13
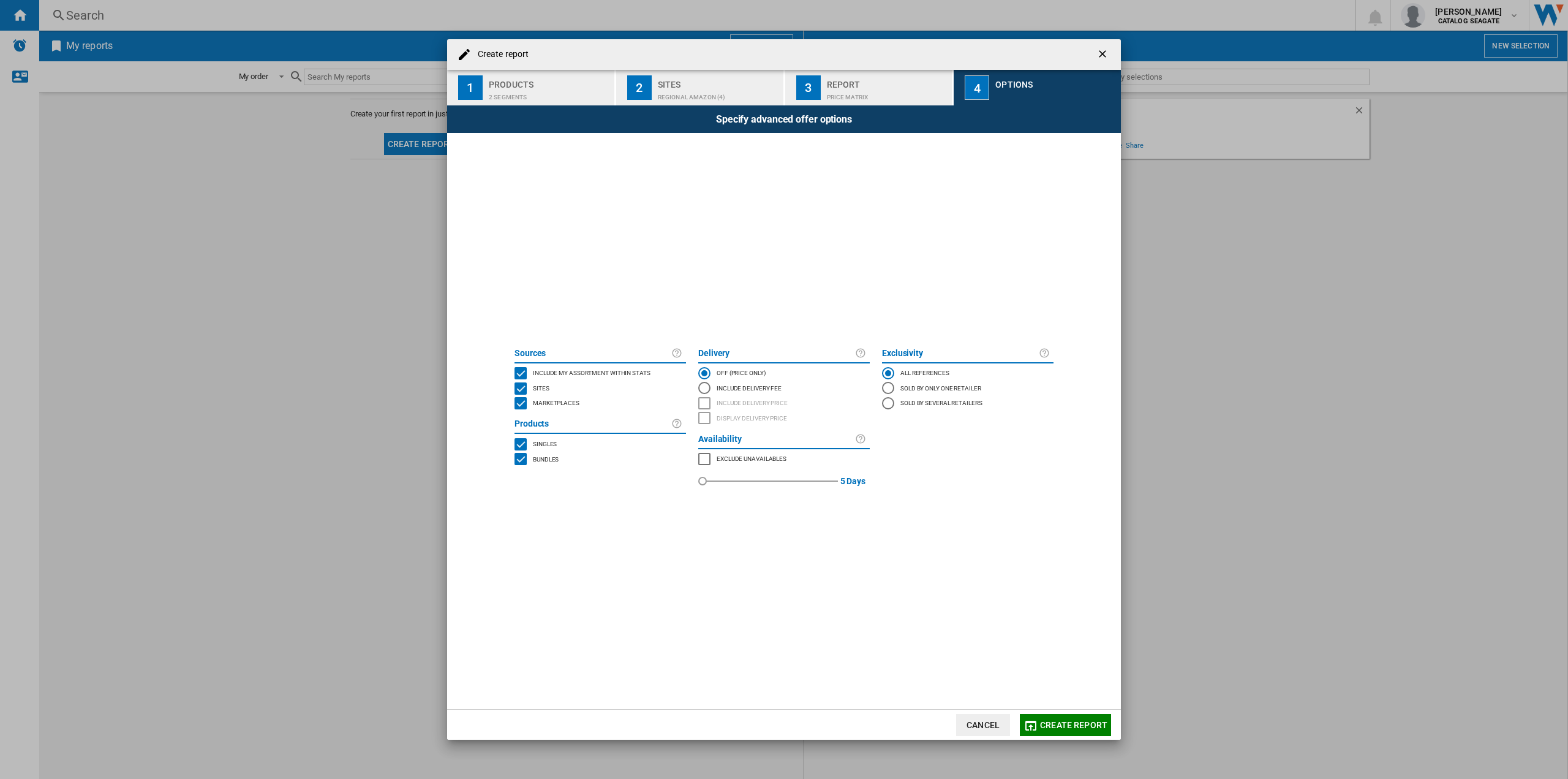
click at [1070, 725] on span "Create report" at bounding box center [1074, 725] width 68 height 10
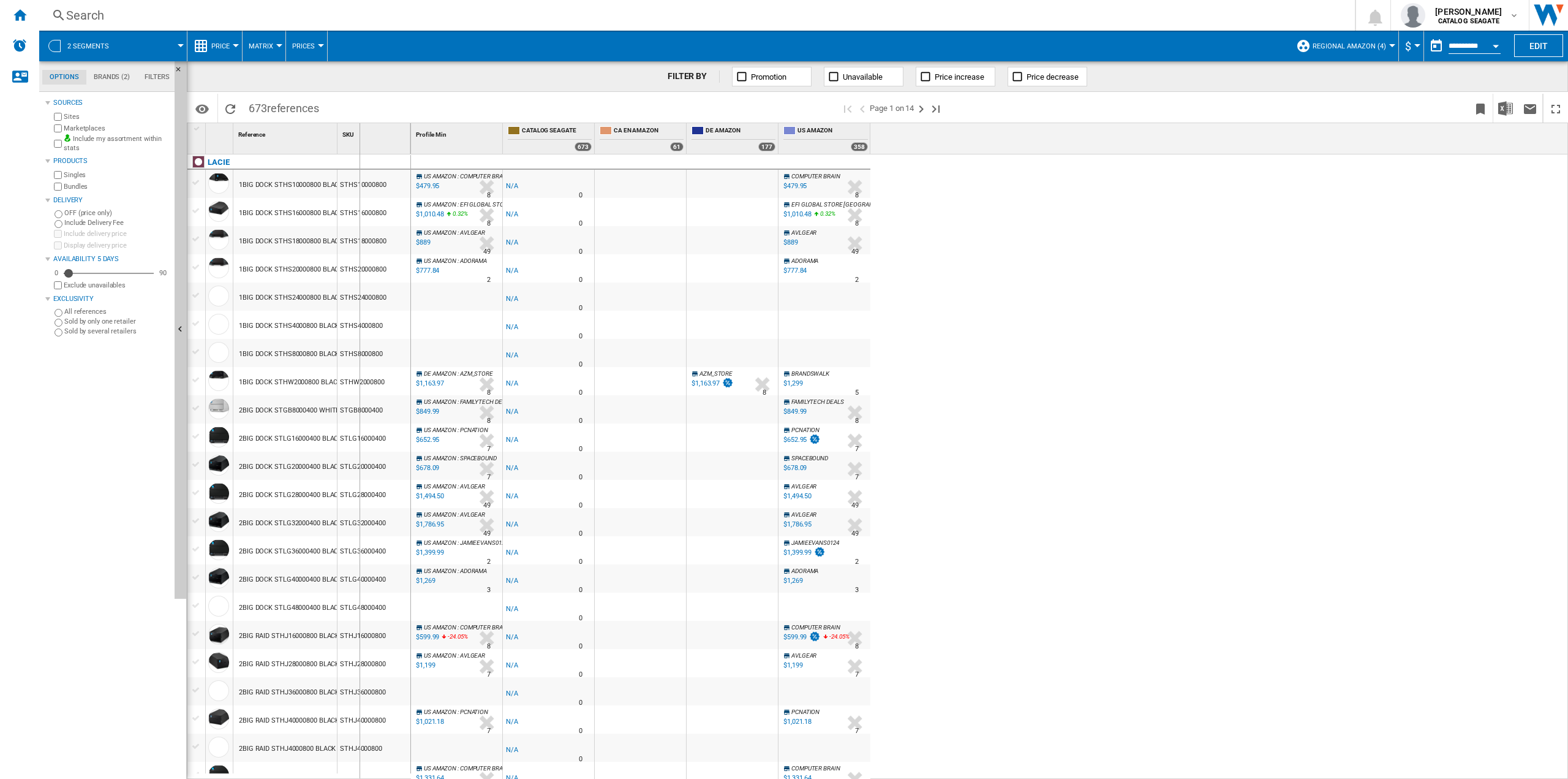
drag, startPoint x: 339, startPoint y: 133, endPoint x: 359, endPoint y: 133, distance: 20.0
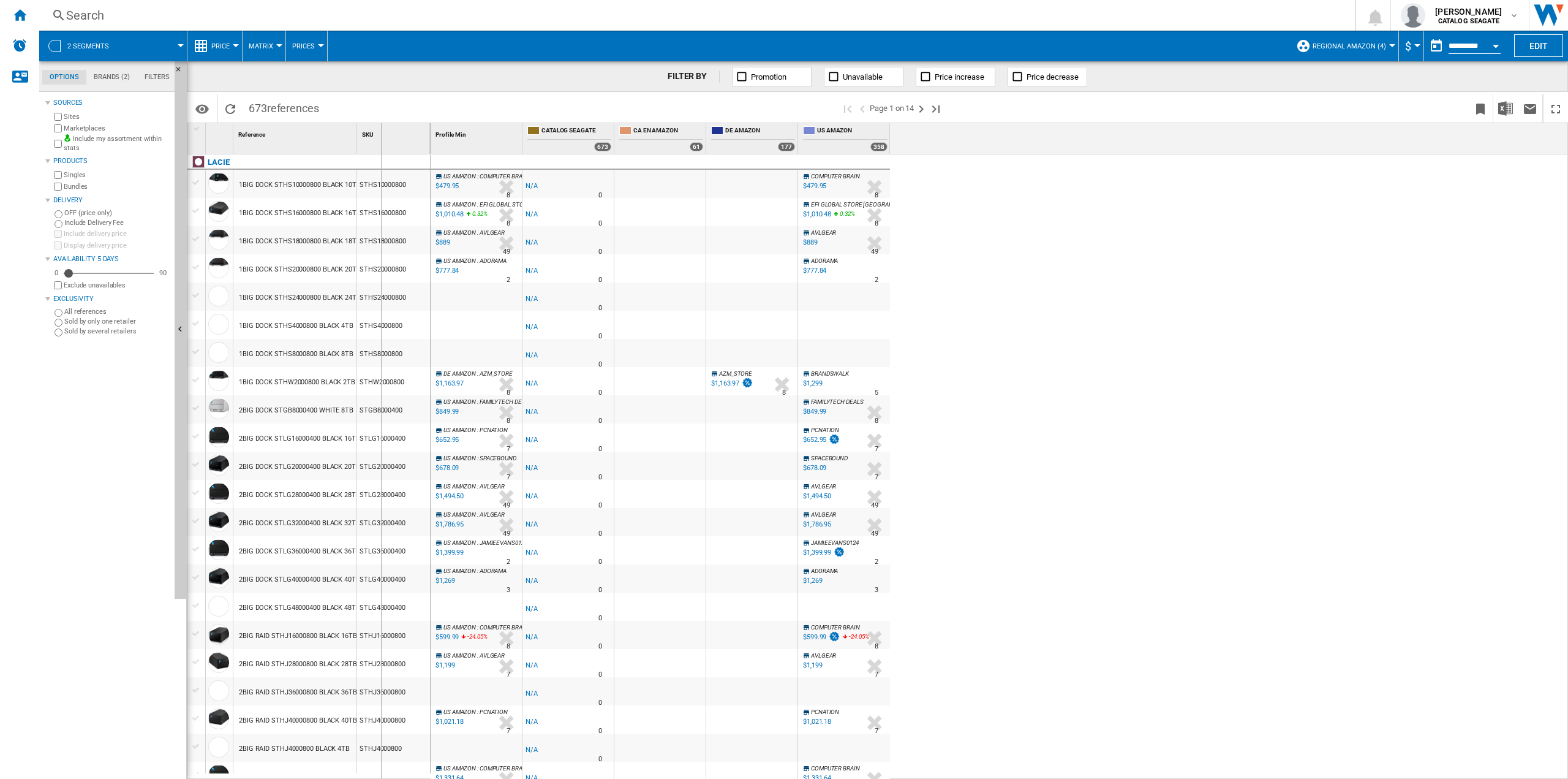
drag, startPoint x: 359, startPoint y: 133, endPoint x: 409, endPoint y: 135, distance: 50.0
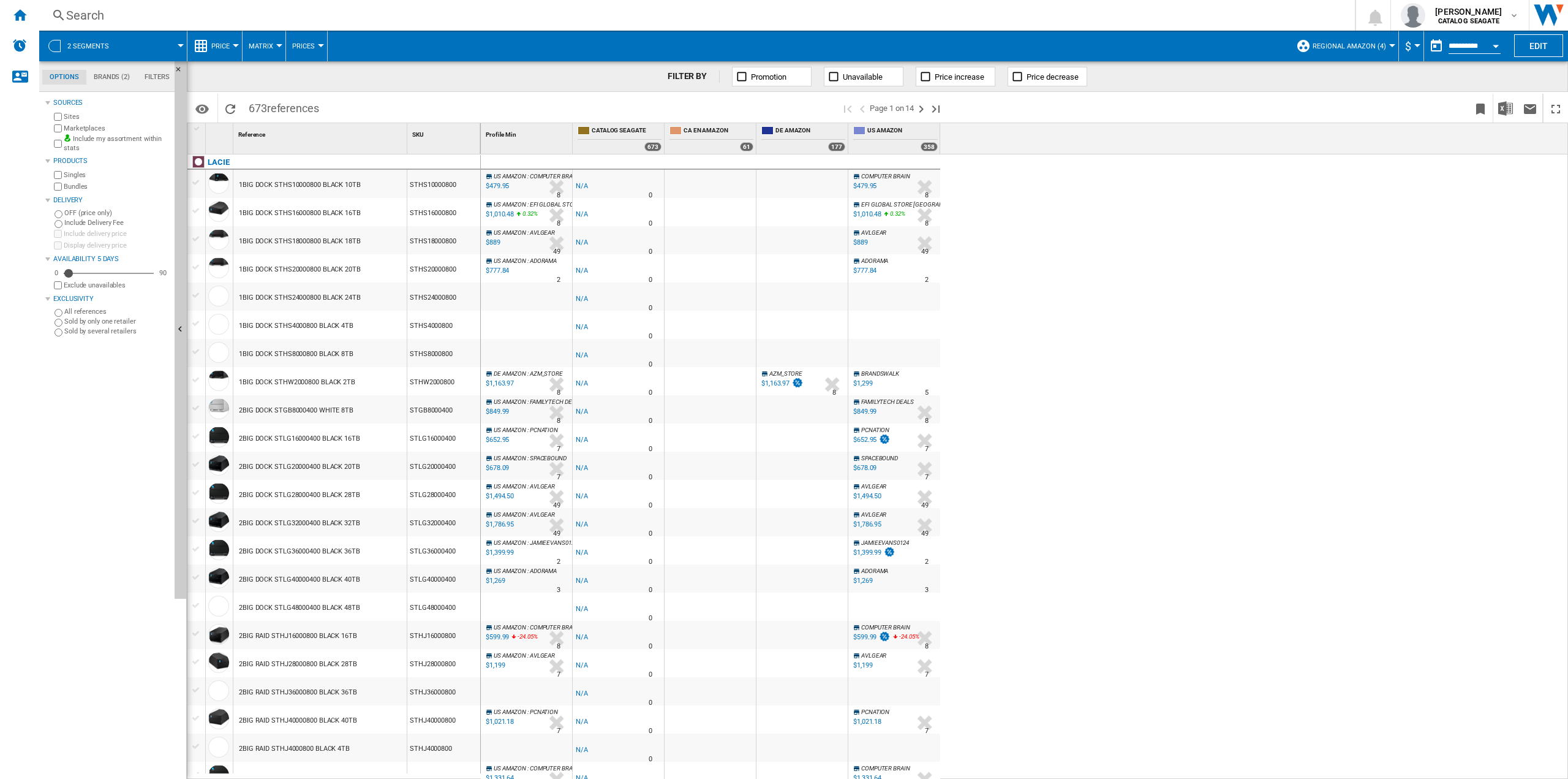
click at [182, 47] on md-menu "2 segments" at bounding box center [113, 45] width 148 height 30
click at [178, 42] on span at bounding box center [154, 45] width 54 height 30
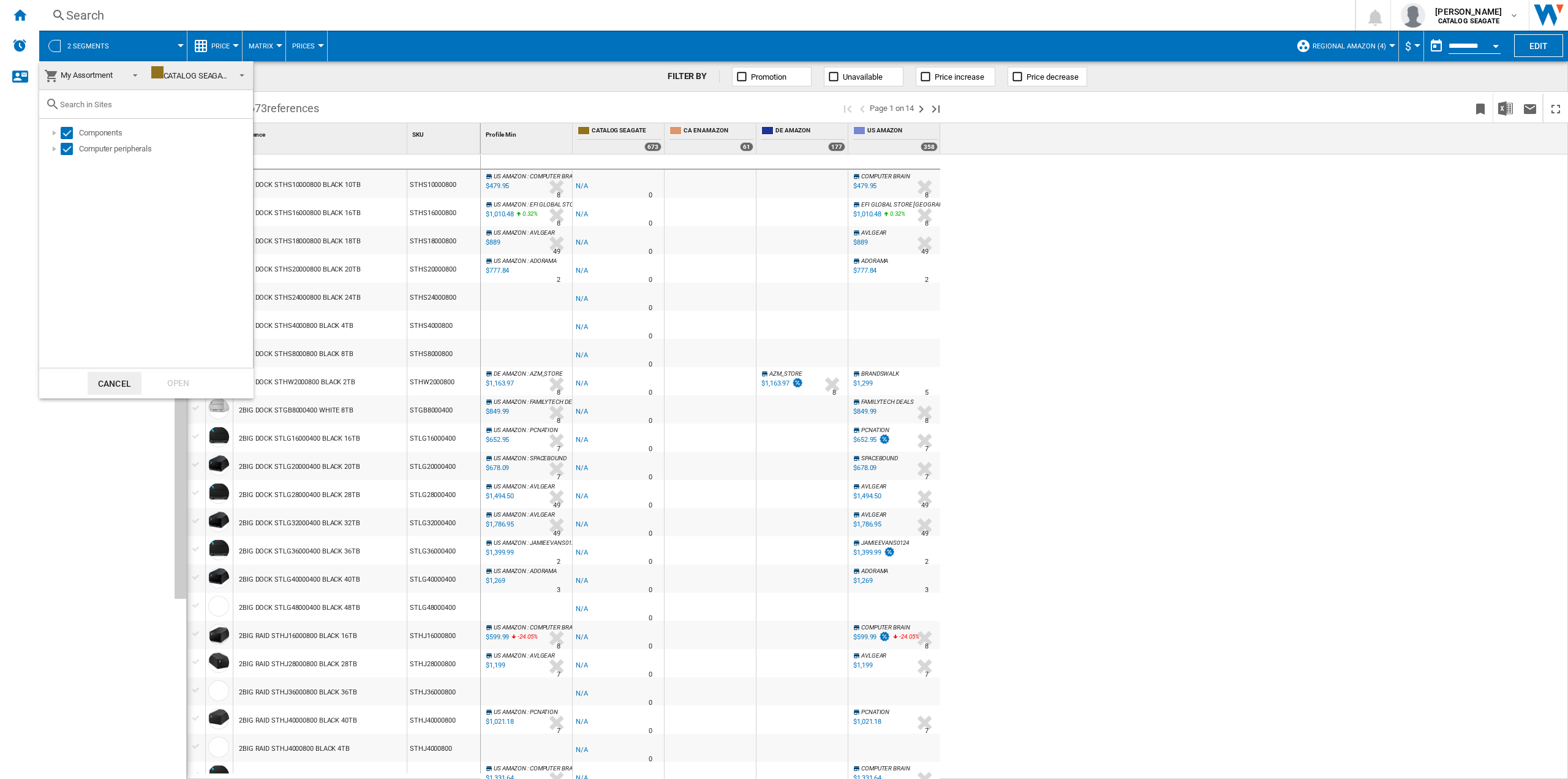
click at [178, 42] on md-backdrop at bounding box center [784, 389] width 1568 height 779
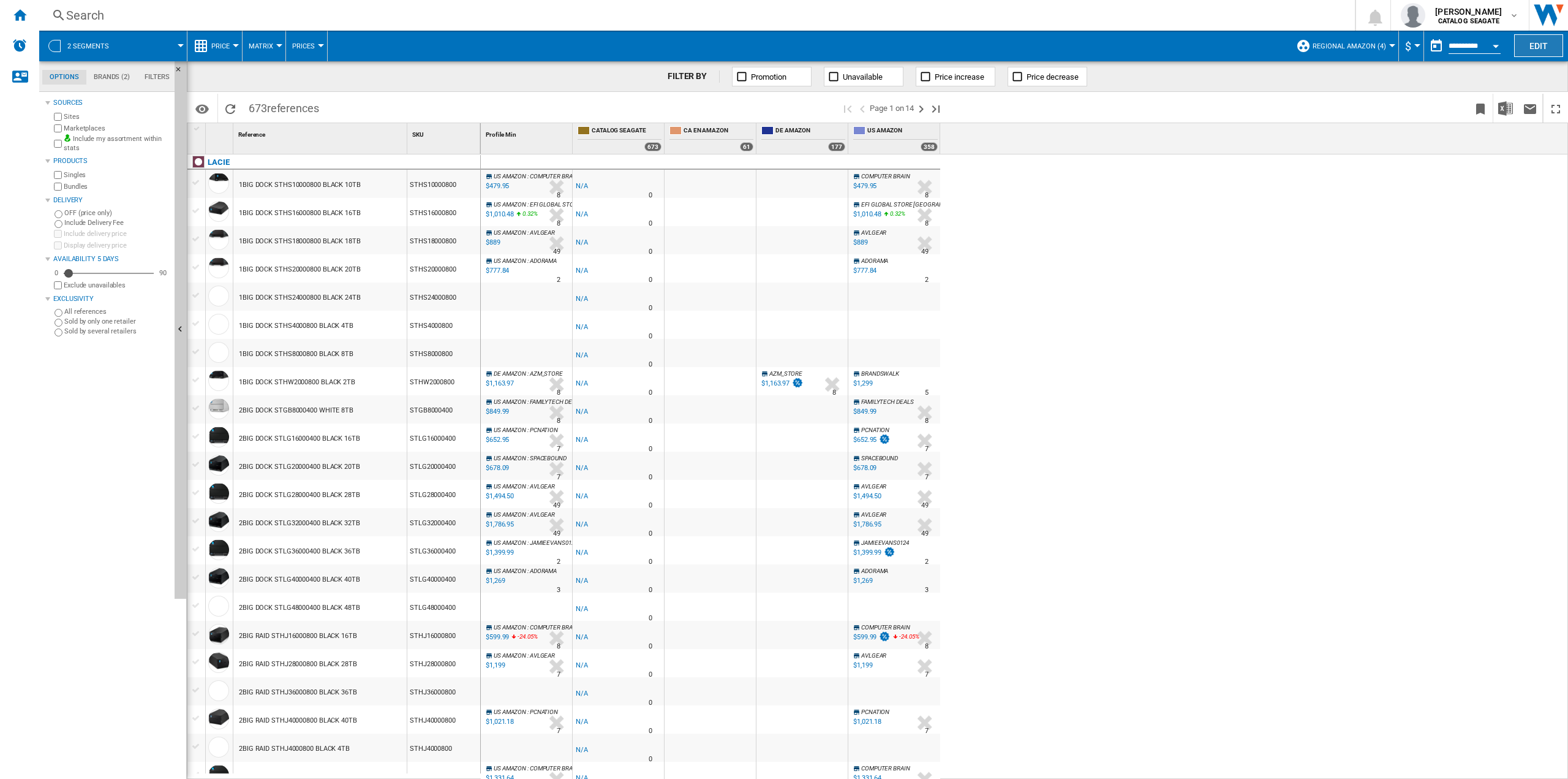
click at [1540, 43] on button "Edit" at bounding box center [1538, 45] width 49 height 23
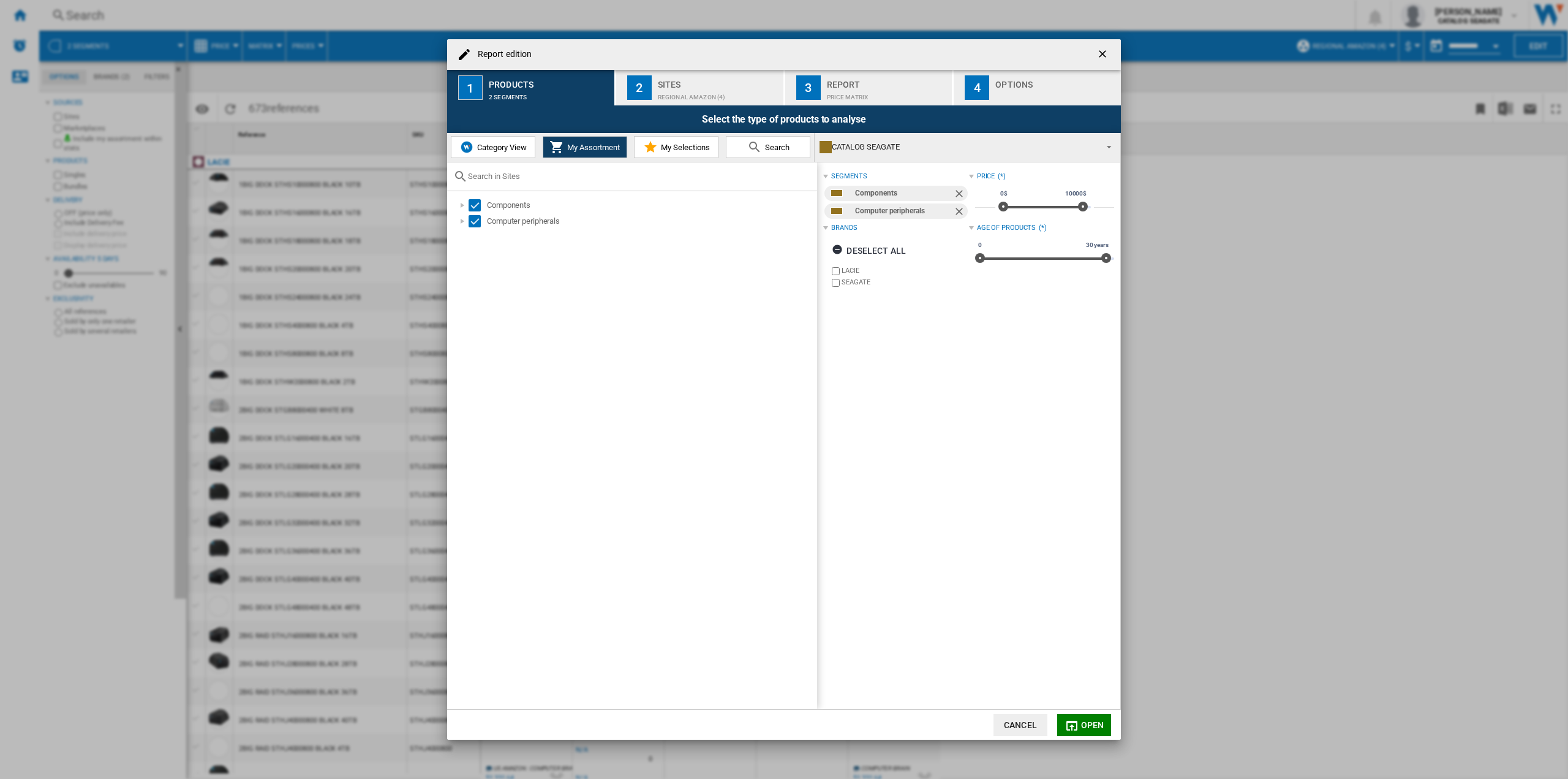
click at [1468, 280] on div "Report edition 1 Products 2 segments 2 Sites Regional Amazon (4) 3 Report Price…" at bounding box center [784, 389] width 1568 height 779
click at [1104, 53] on ng-md-icon "getI18NText('BUTTONS.CLOSE_DIALOG')" at bounding box center [1103, 55] width 15 height 15
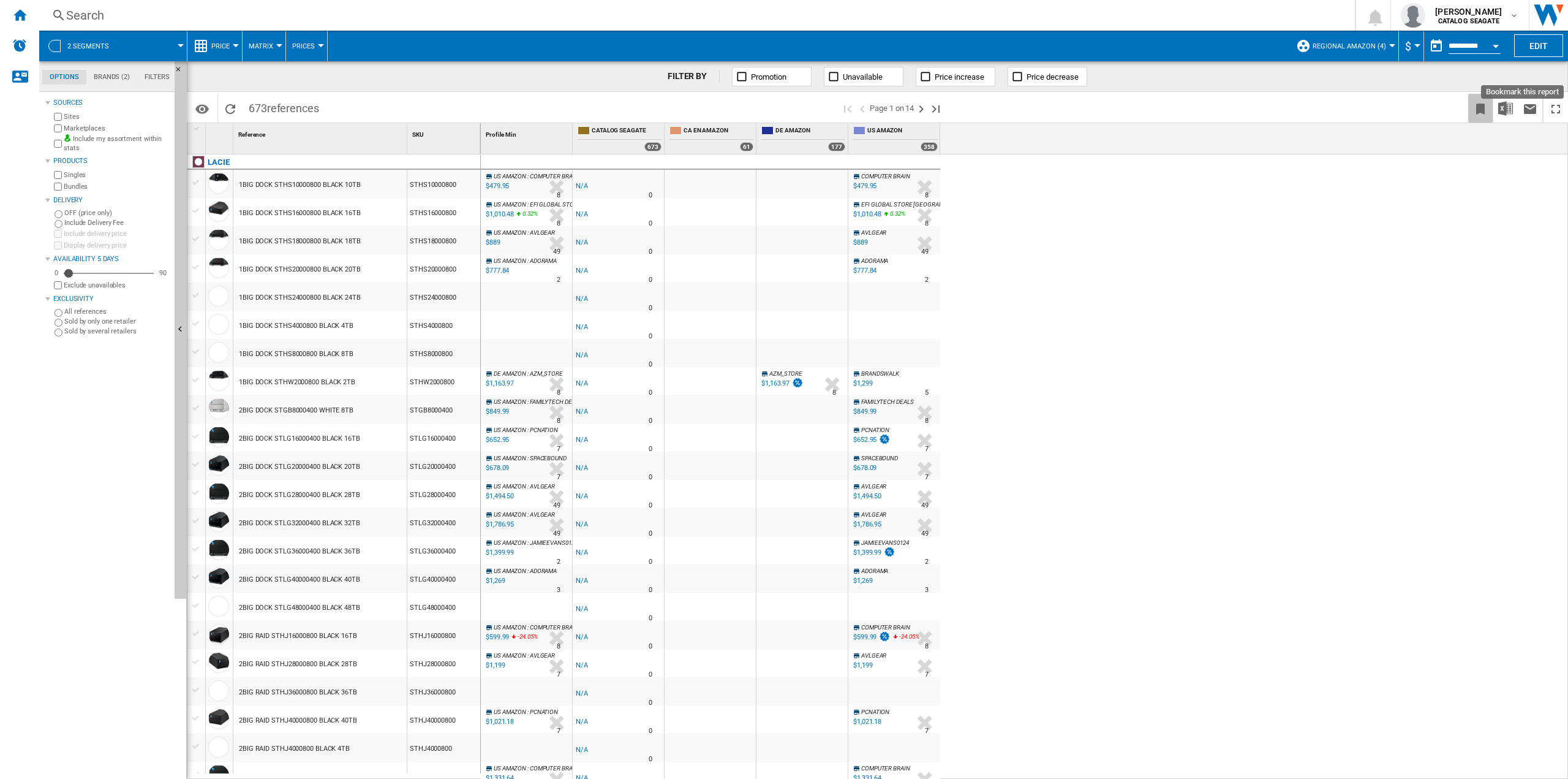
click at [1490, 107] on button "Bookmark this report" at bounding box center [1480, 108] width 25 height 29
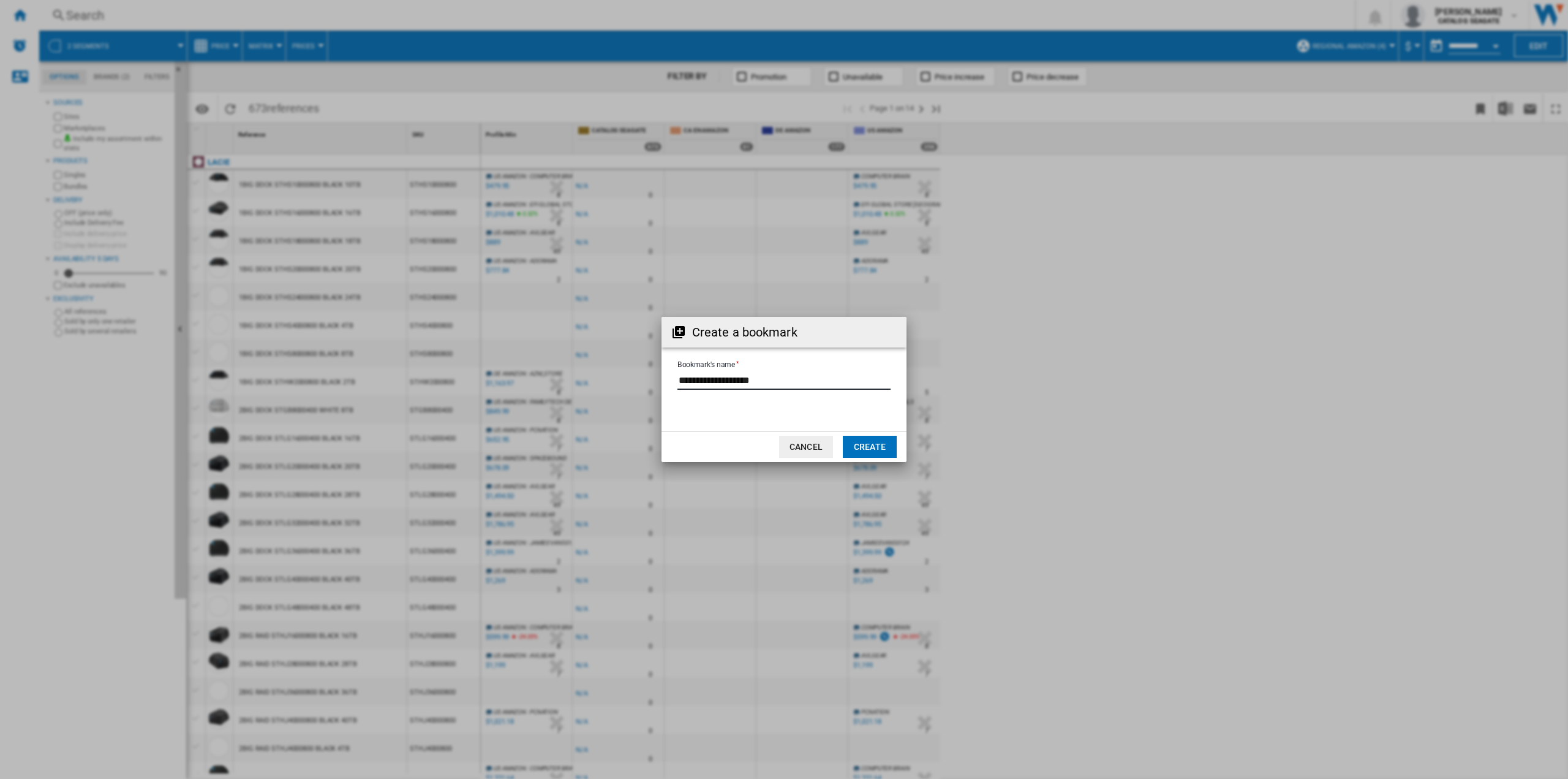
drag, startPoint x: 785, startPoint y: 379, endPoint x: 550, endPoint y: 361, distance: 235.7
click at [550, 361] on div "Create a bookmark Bookmark's name Cancel Create" at bounding box center [784, 389] width 1568 height 779
type input "**********"
click at [879, 443] on button "Create" at bounding box center [869, 447] width 54 height 22
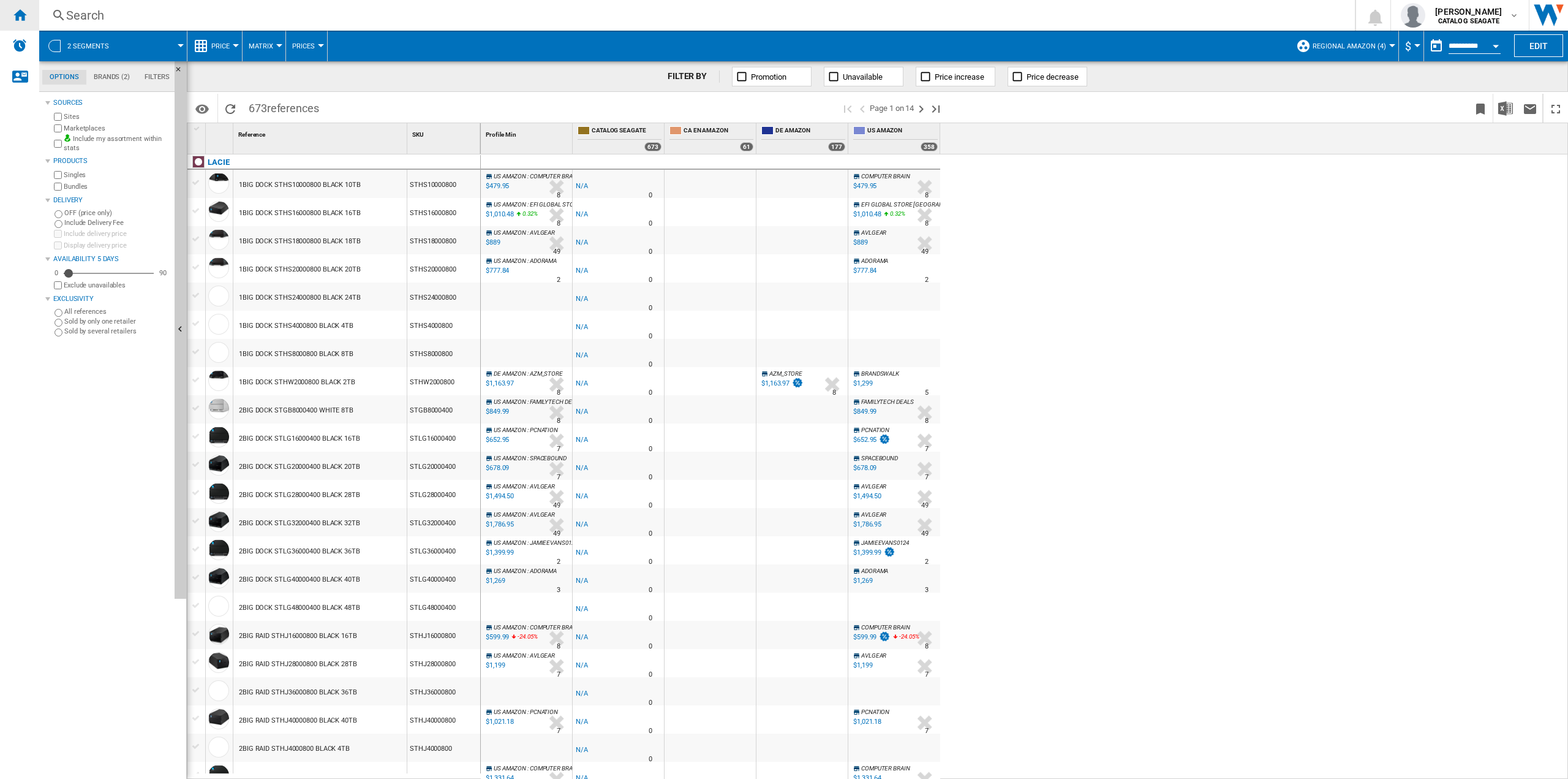
click at [22, 16] on ng-md-icon "Home" at bounding box center [19, 14] width 15 height 15
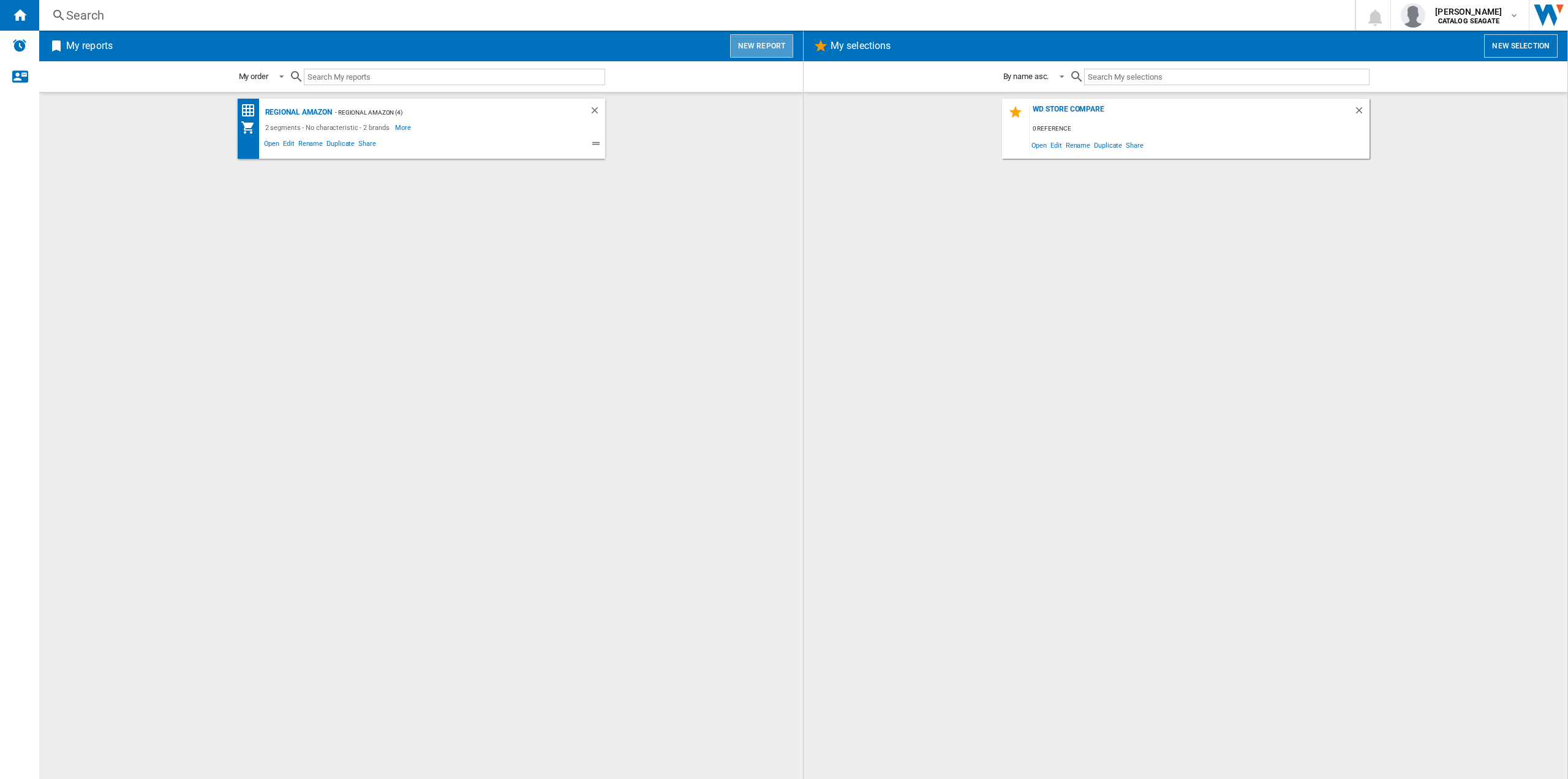
click at [773, 45] on button "New report" at bounding box center [761, 46] width 63 height 23
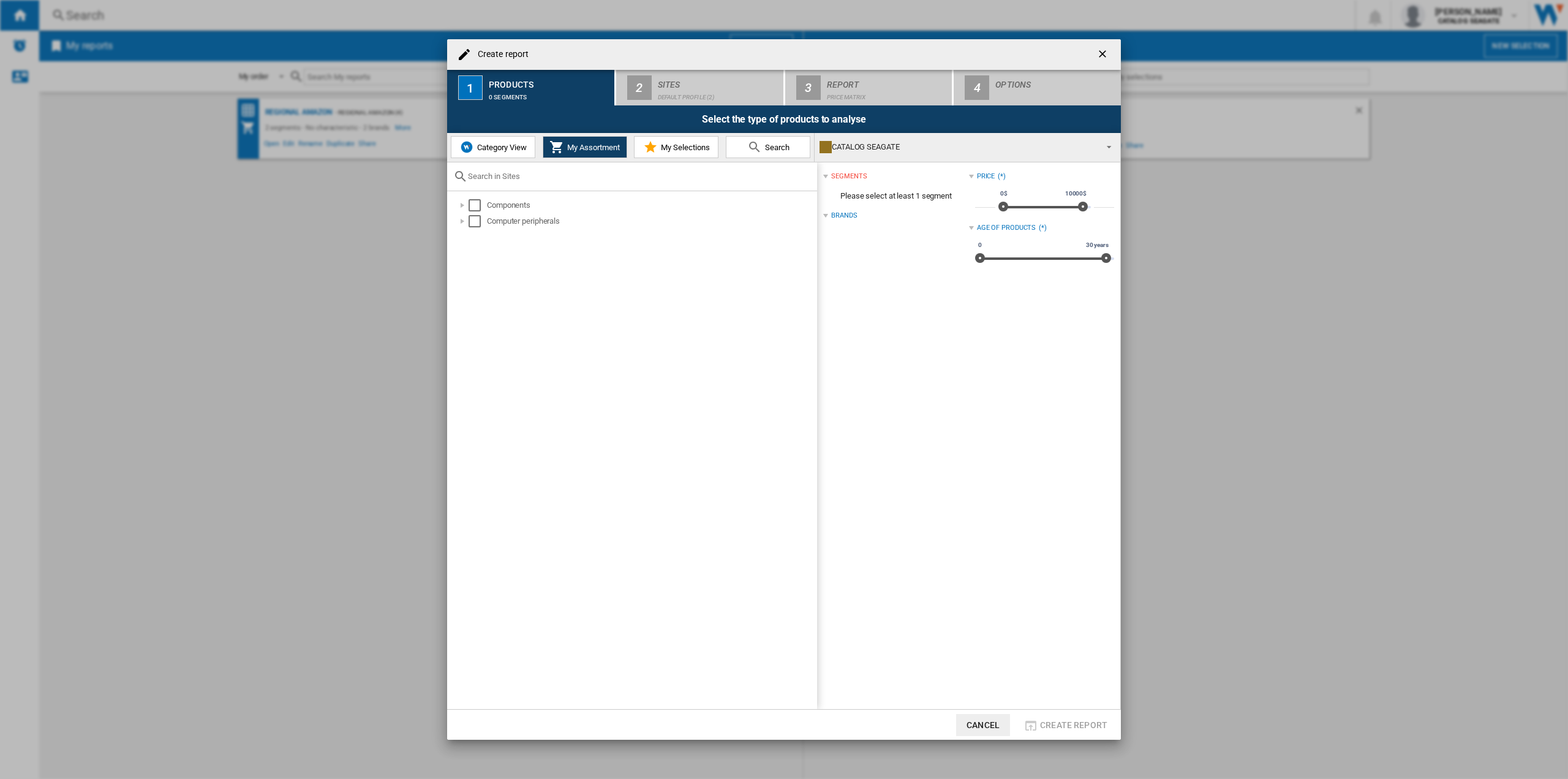
click at [501, 141] on button "Category View" at bounding box center [493, 147] width 85 height 22
click at [456, 203] on div "Create report ..." at bounding box center [456, 205] width 12 height 12
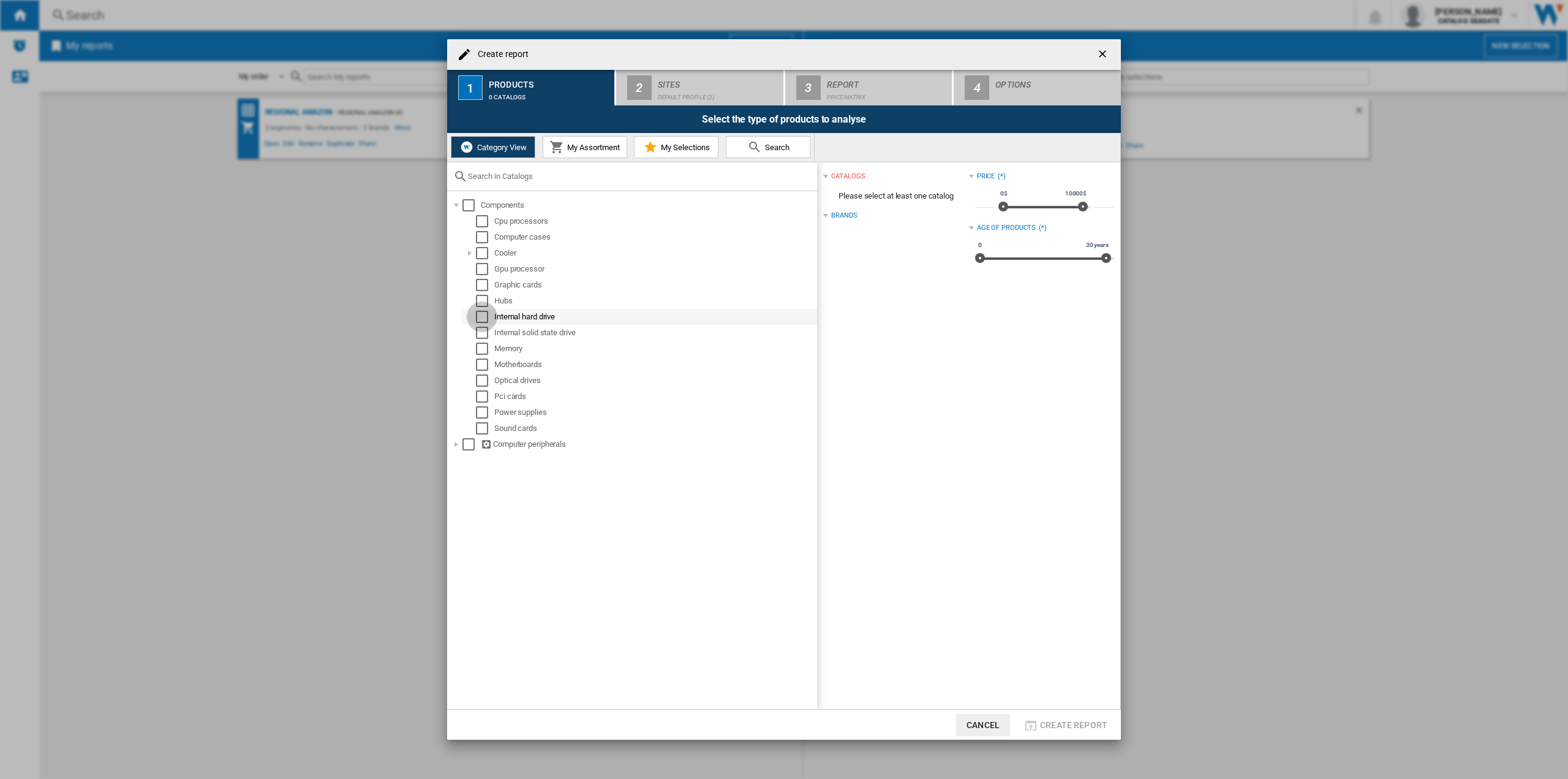
click at [483, 313] on div "Select" at bounding box center [482, 317] width 12 height 12
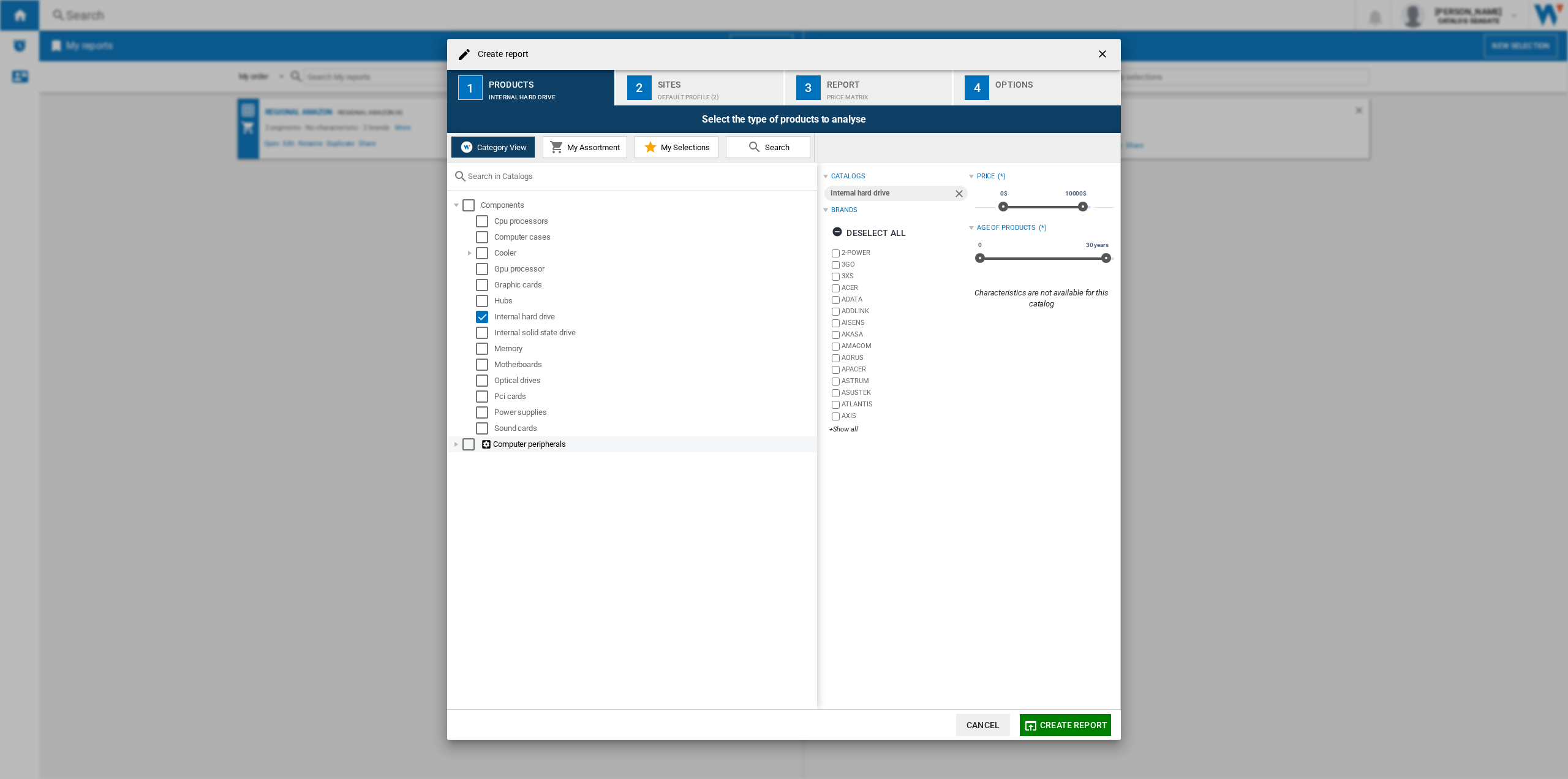
click at [456, 445] on div "Create report ..." at bounding box center [456, 444] width 12 height 12
click at [469, 562] on div "Create report ..." at bounding box center [470, 556] width 12 height 12
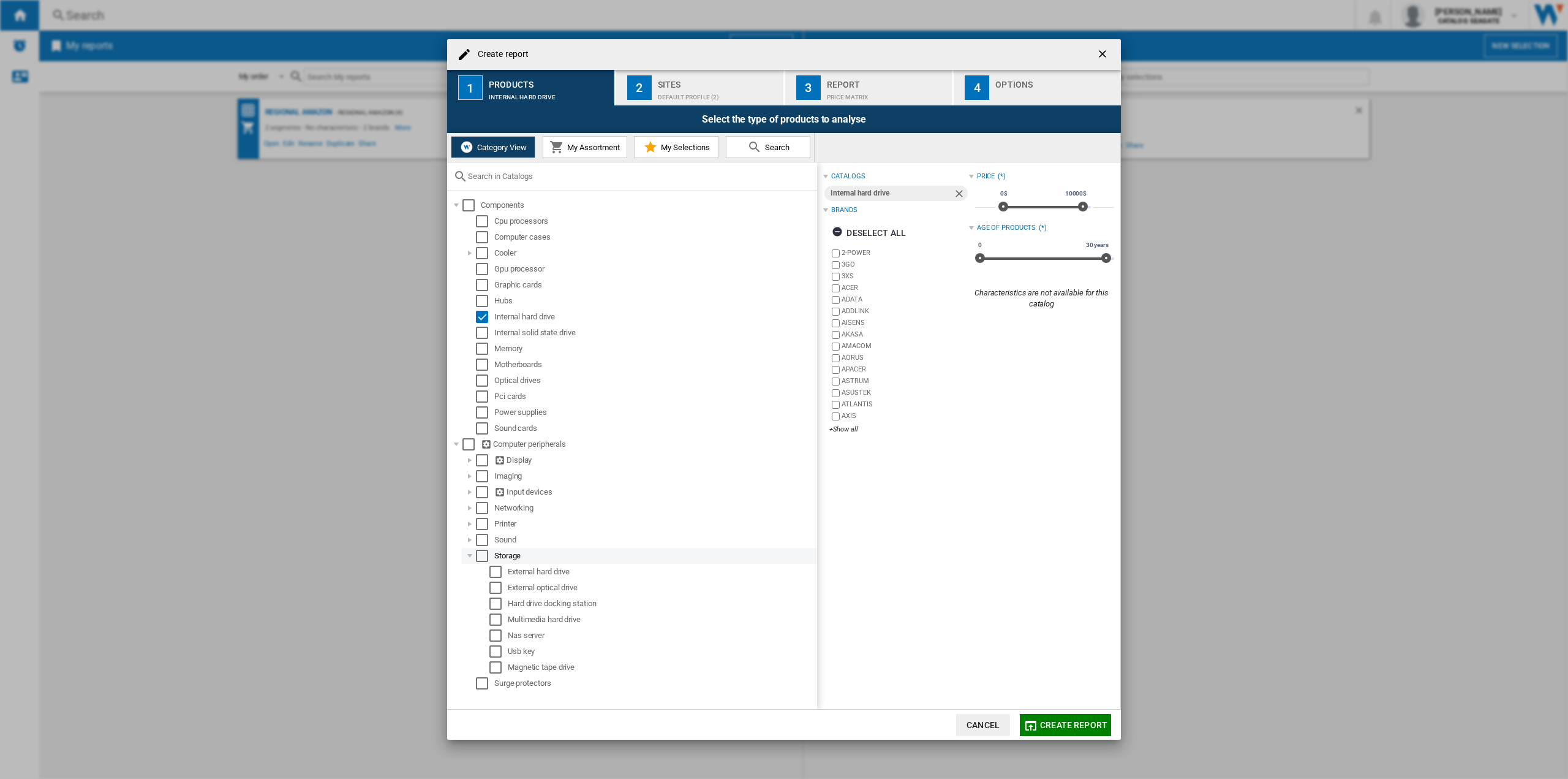
click at [482, 557] on div "Select" at bounding box center [482, 556] width 12 height 12
click at [491, 573] on div "Select" at bounding box center [495, 572] width 12 height 12
click at [848, 451] on div "+Show all" at bounding box center [898, 447] width 139 height 9
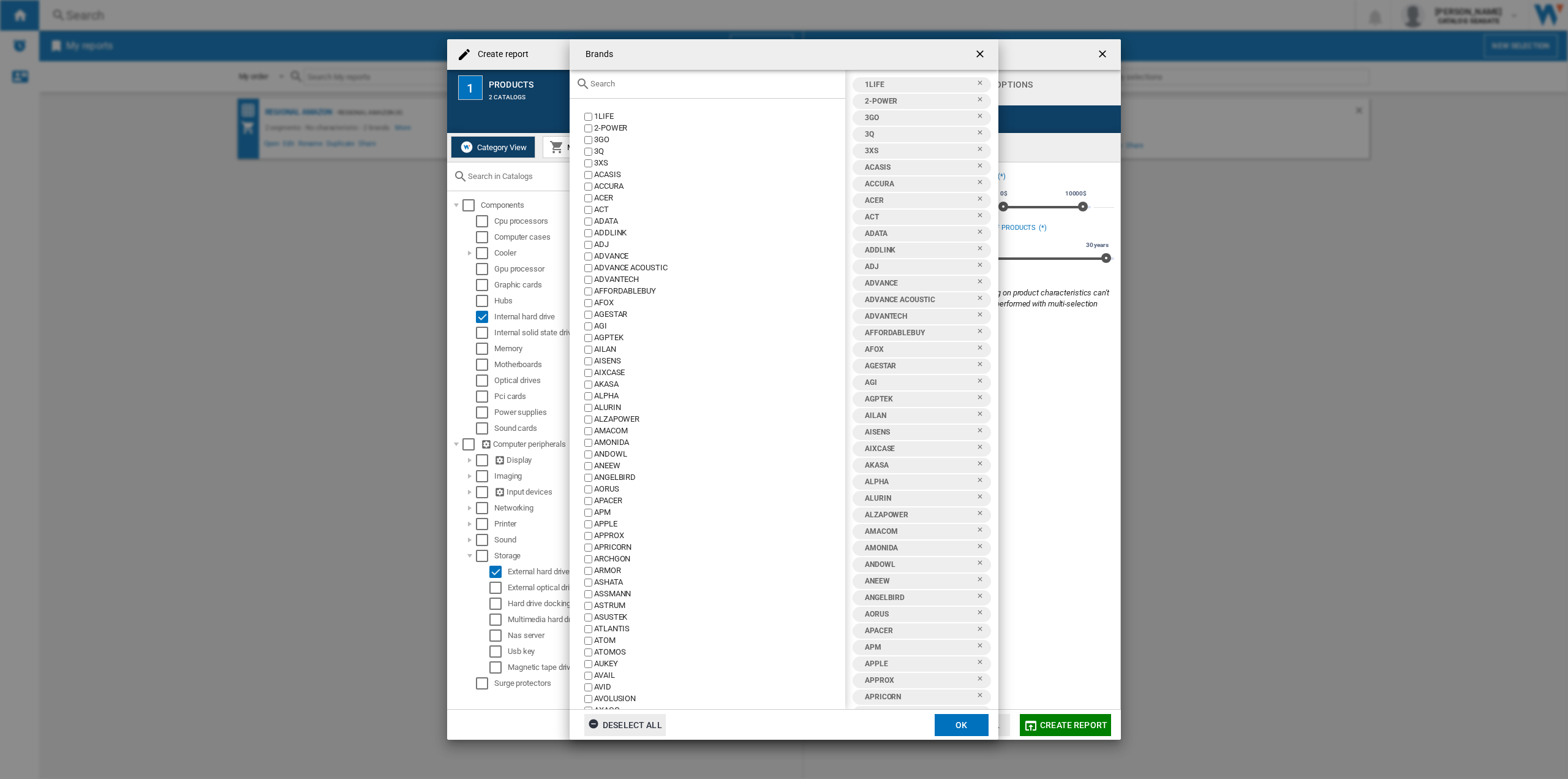
click at [612, 729] on div "Deselect all" at bounding box center [624, 725] width 74 height 22
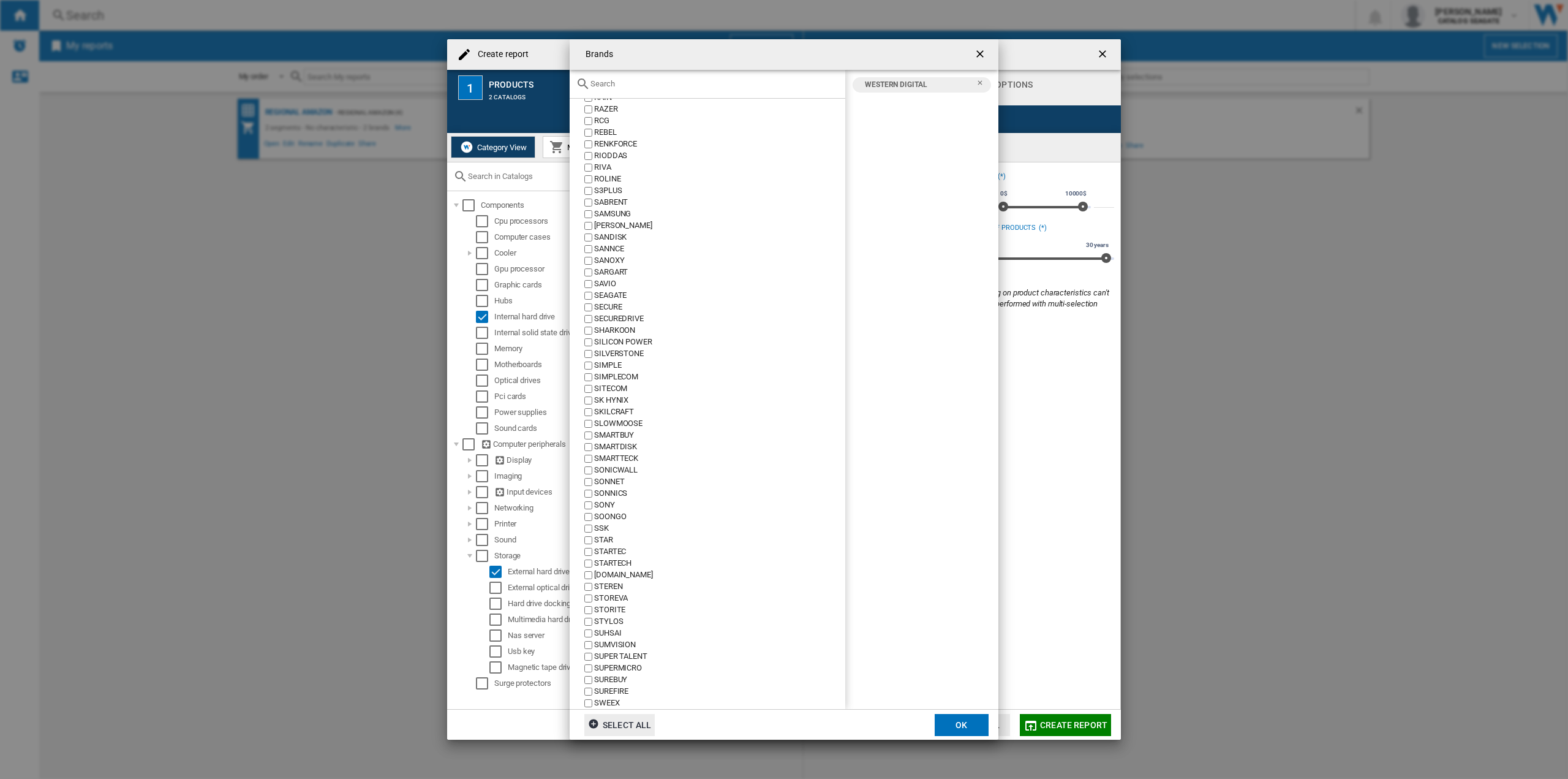
scroll to position [3920, 0]
click at [963, 716] on button "OK" at bounding box center [961, 725] width 54 height 22
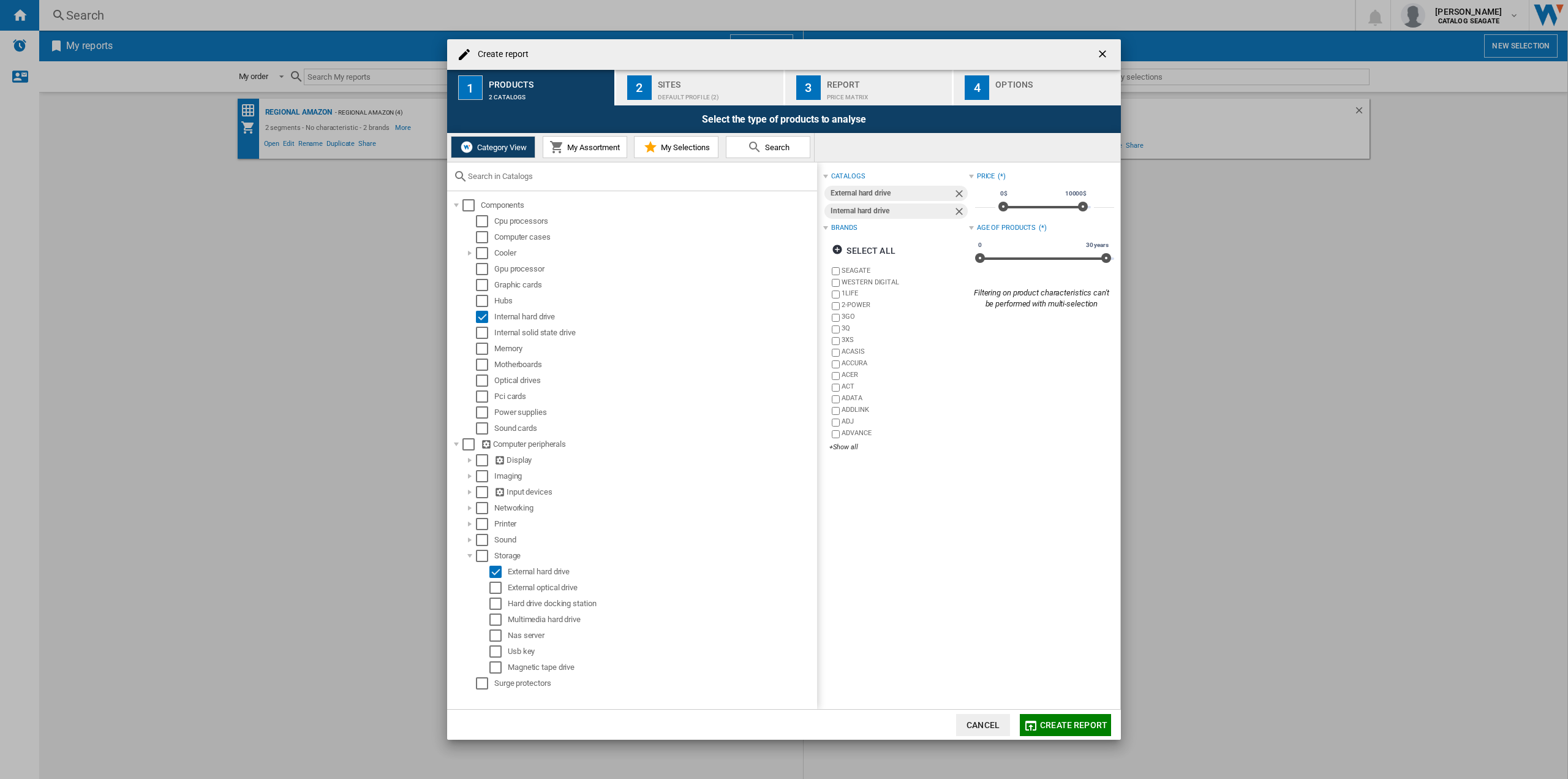
click at [664, 85] on div "Sites" at bounding box center [717, 81] width 120 height 13
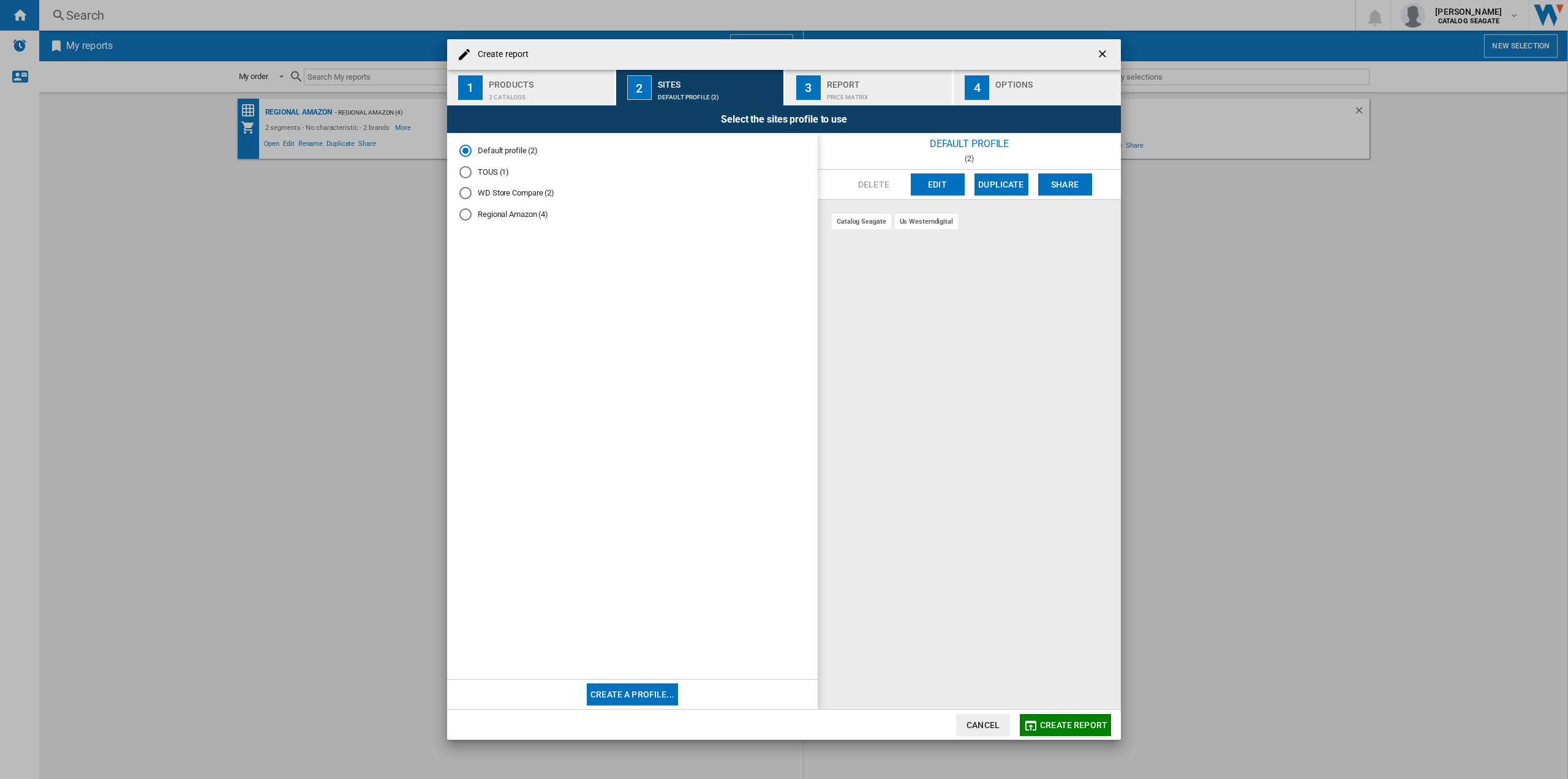
click at [464, 191] on div "WD Store Compare (2)" at bounding box center [466, 193] width 12 height 12
click at [930, 181] on button "Edit" at bounding box center [937, 184] width 54 height 22
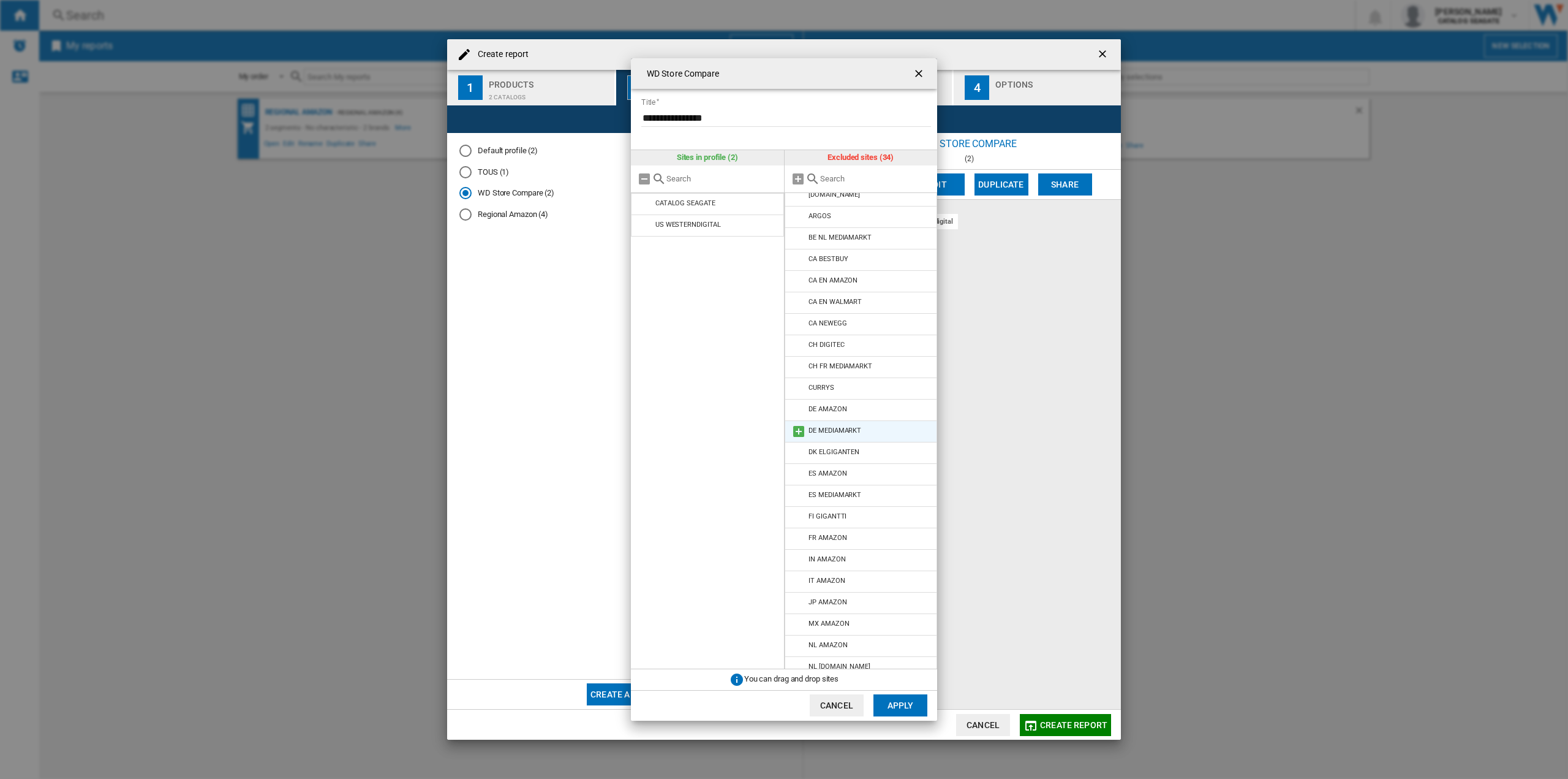
scroll to position [0, 0]
click at [696, 118] on input "**********" at bounding box center [786, 118] width 290 height 19
click at [713, 116] on input "**********" at bounding box center [786, 118] width 290 height 19
click at [706, 113] on input "**********" at bounding box center [786, 118] width 290 height 19
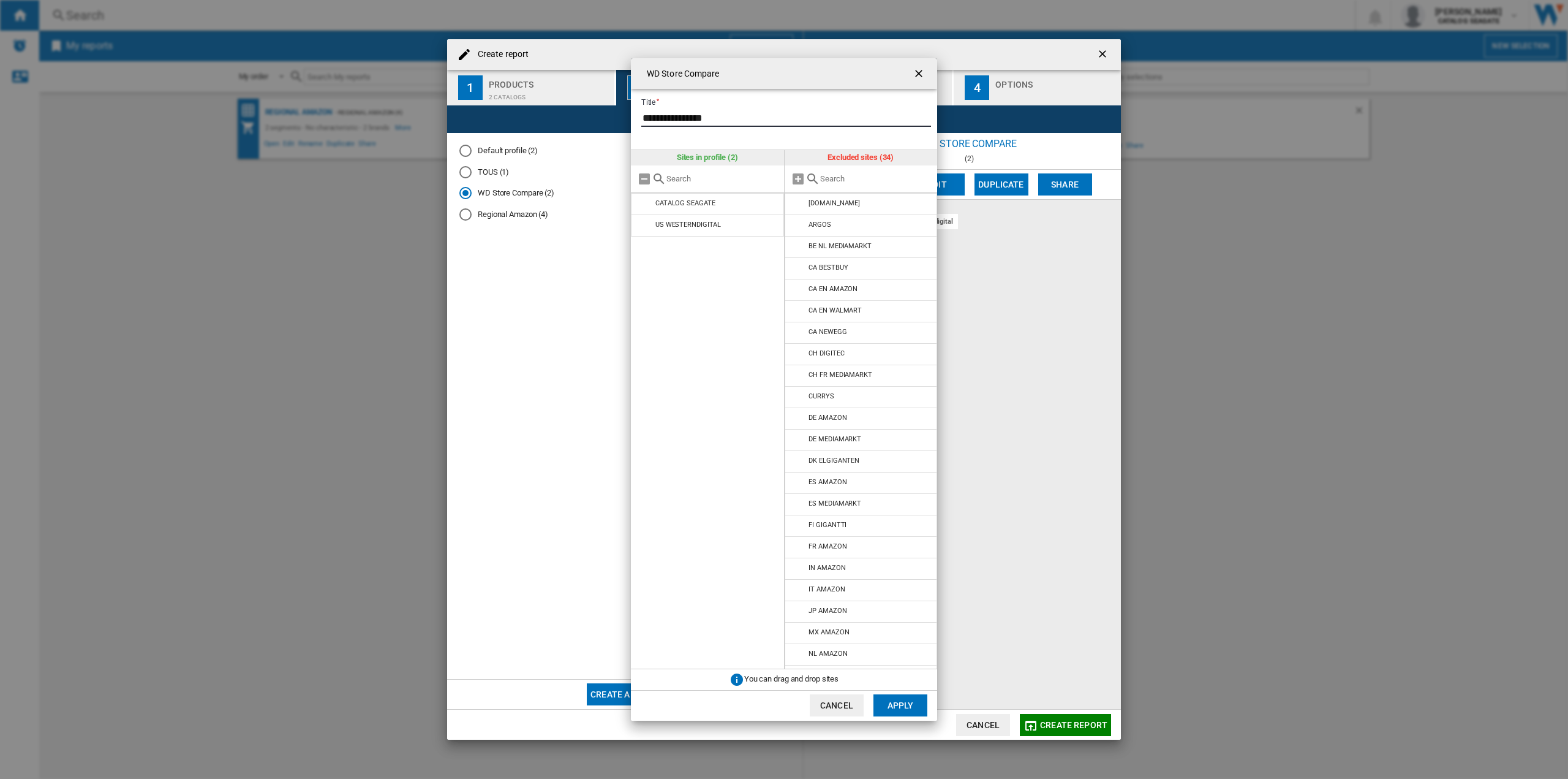
click at [706, 113] on input "**********" at bounding box center [786, 118] width 290 height 19
type input "********"
click at [907, 698] on button "Apply" at bounding box center [900, 705] width 54 height 22
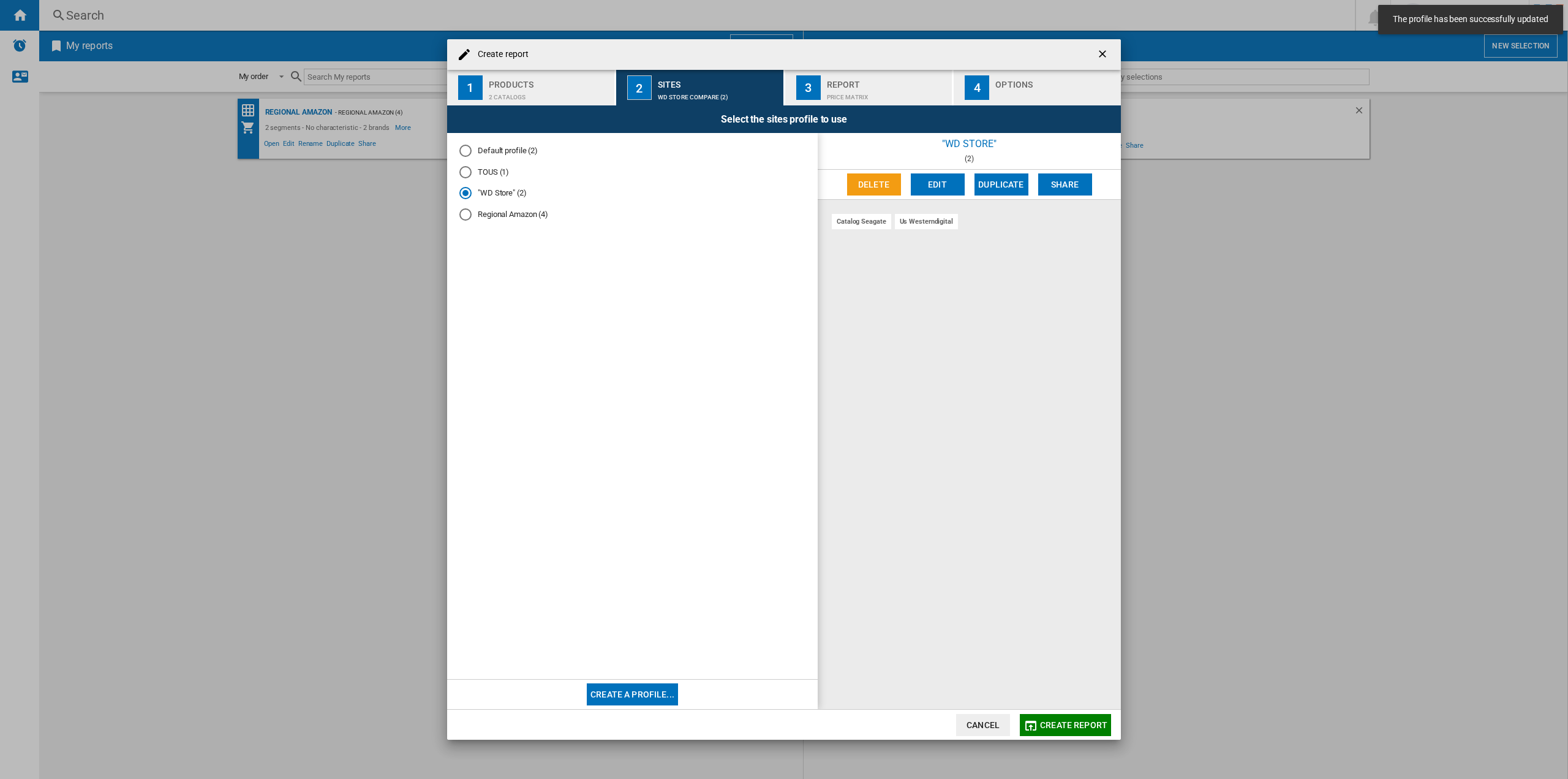
click at [845, 80] on div "Report" at bounding box center [886, 81] width 120 height 13
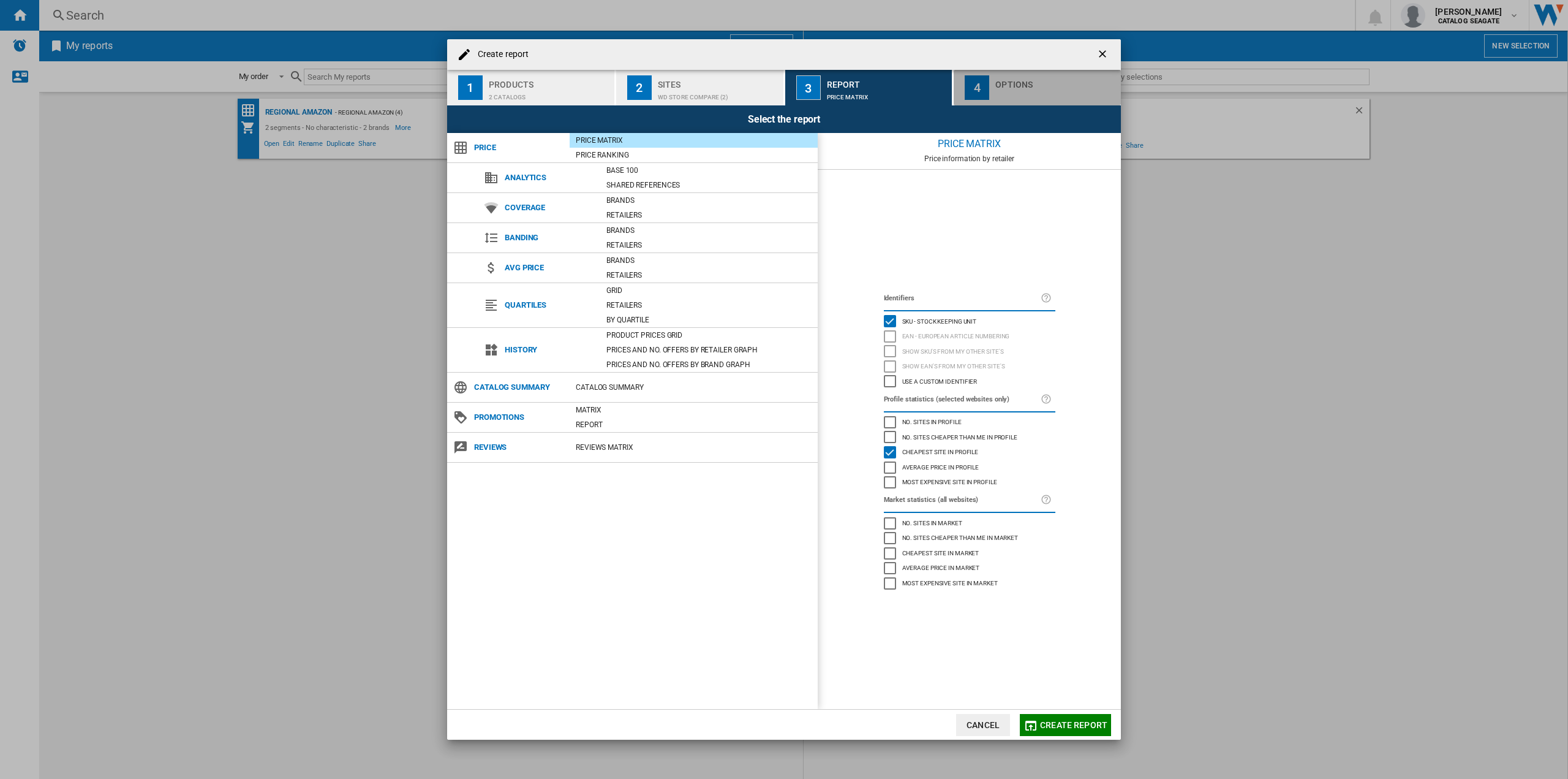
click at [988, 88] on div "4" at bounding box center [977, 88] width 25 height 25
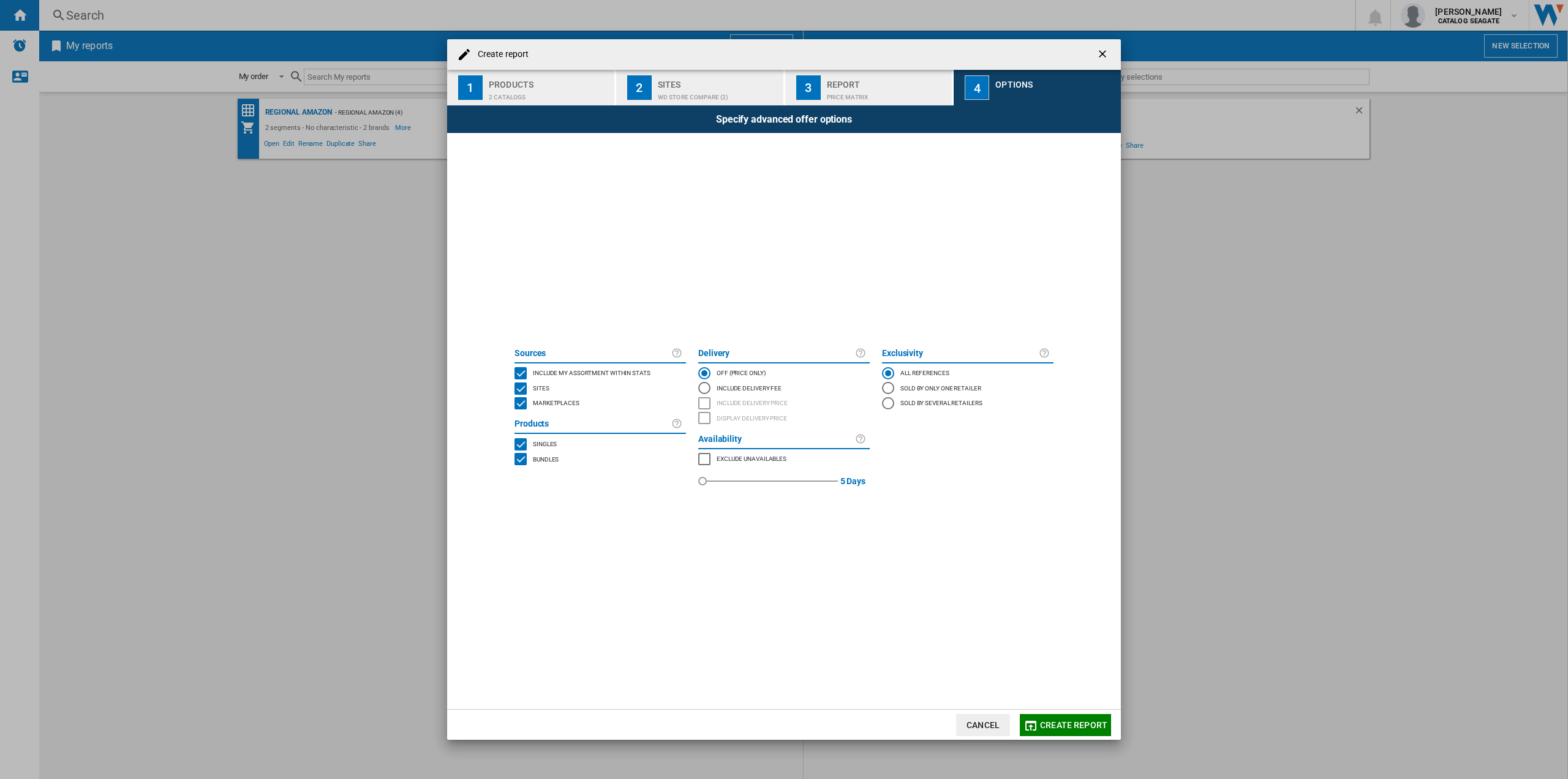
click at [1088, 726] on span "Create report" at bounding box center [1074, 725] width 68 height 10
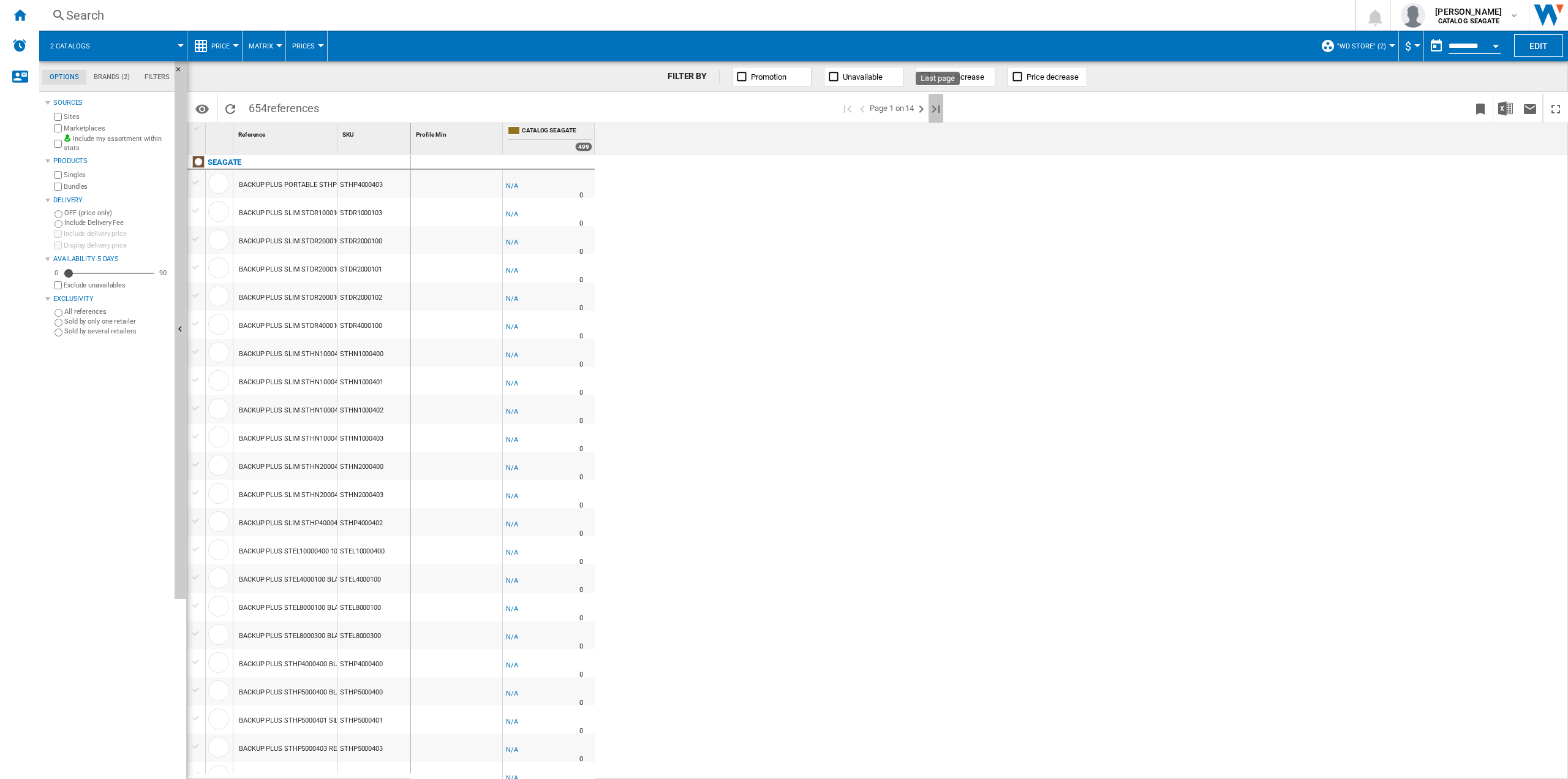
click at [942, 109] on ng-md-icon "Last page" at bounding box center [935, 109] width 15 height 15
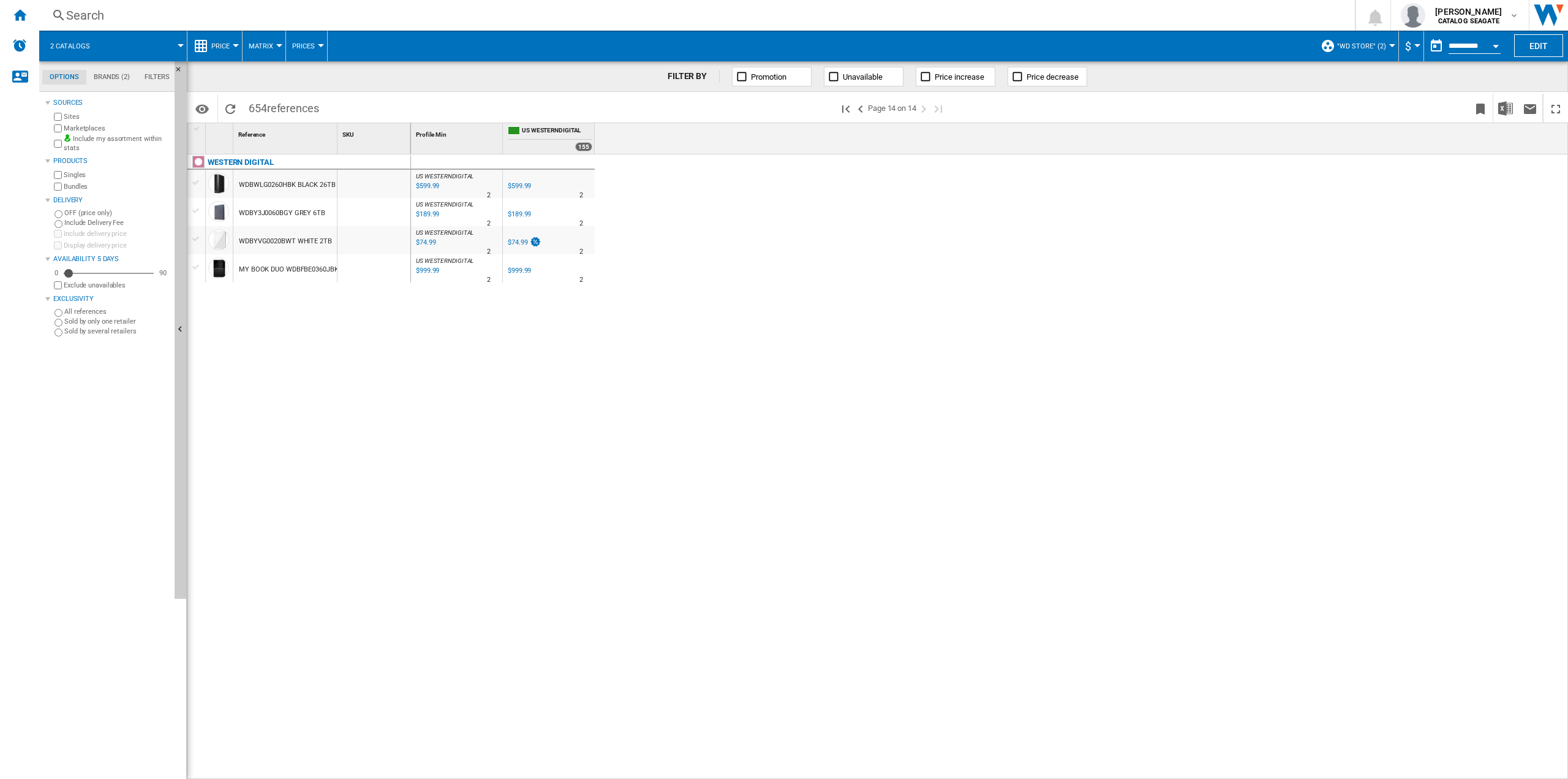
click at [109, 79] on md-tab-item "Brands (2)" at bounding box center [111, 77] width 50 height 15
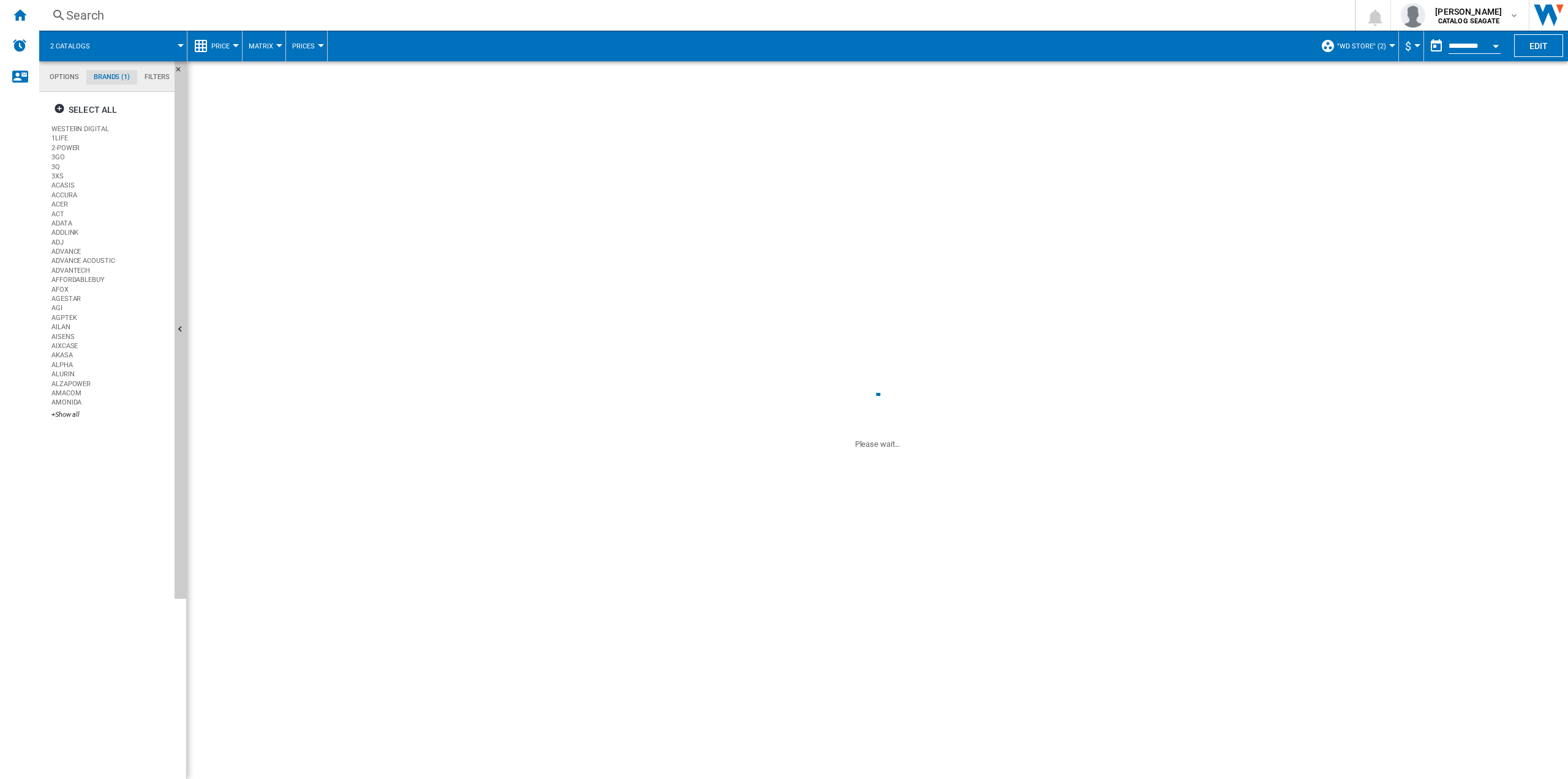
click at [648, 361] on div "US WESTERNDIGITAL : US WESTERNDIGITAL -1.0 % $599.99 % N/A 2 US WESTERNDIGITAL …" at bounding box center [989, 468] width 1157 height 626
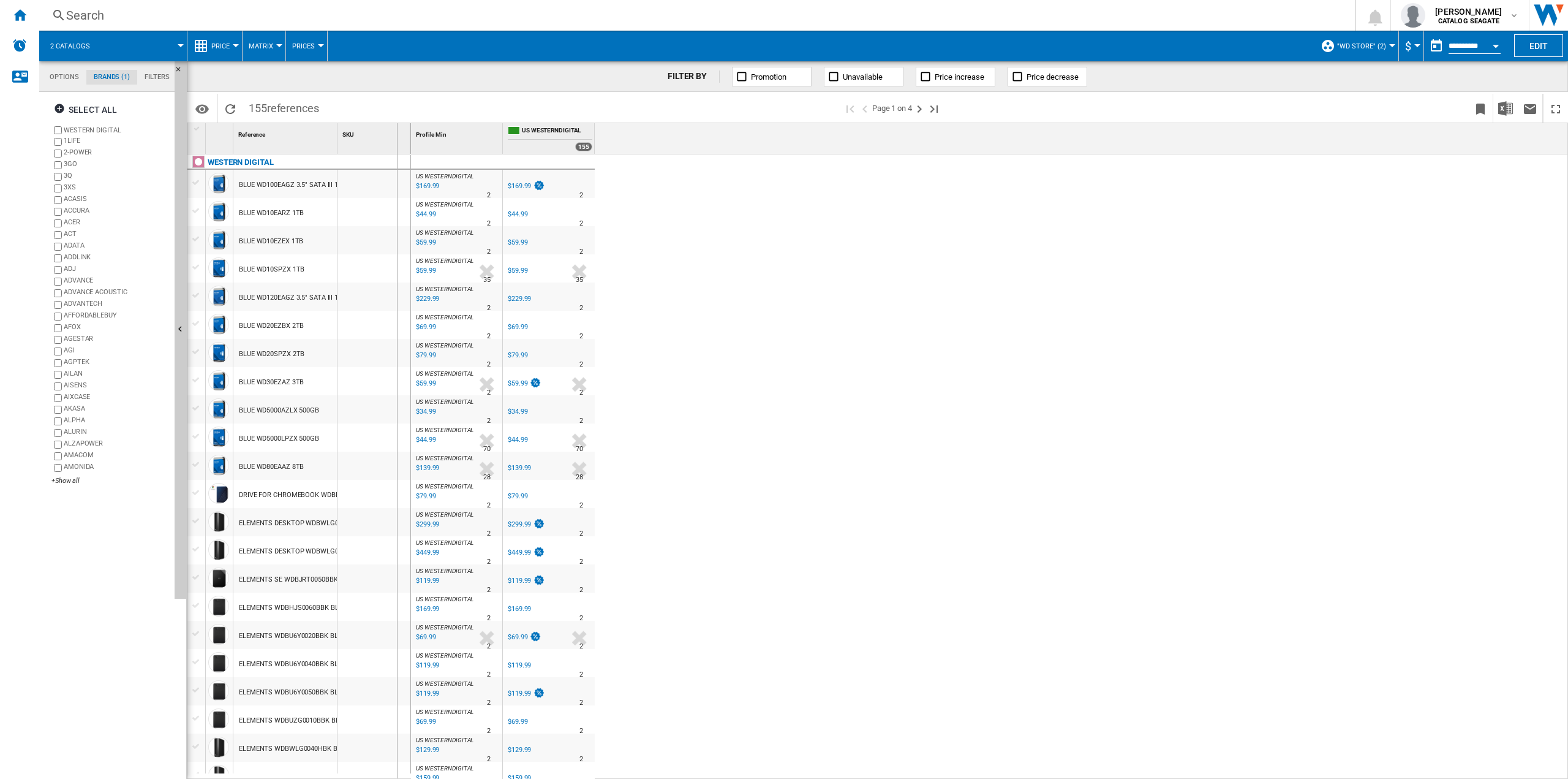
drag, startPoint x: 335, startPoint y: 129, endPoint x: 396, endPoint y: 138, distance: 61.7
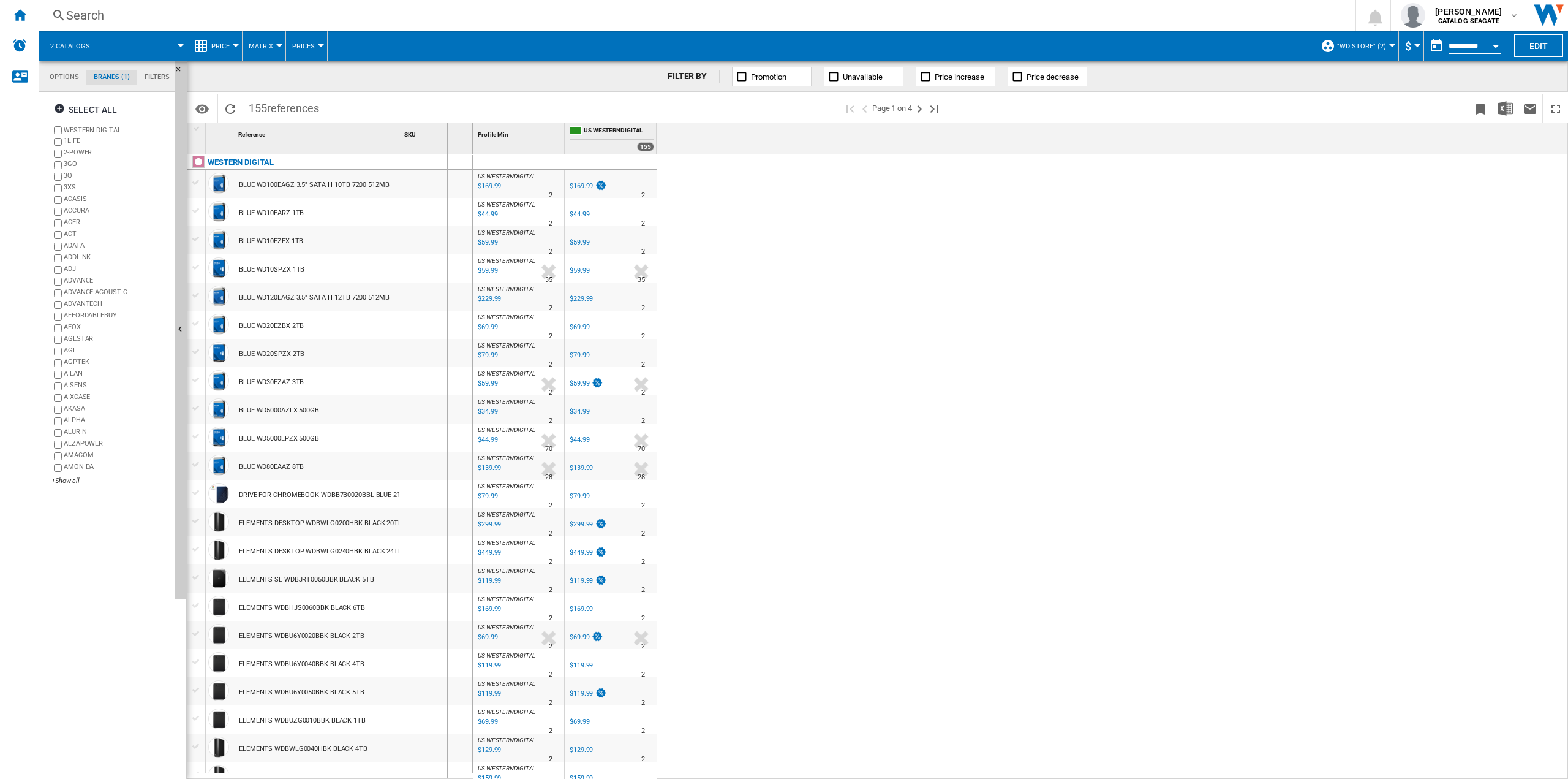
drag, startPoint x: 397, startPoint y: 143, endPoint x: 446, endPoint y: 144, distance: 49.0
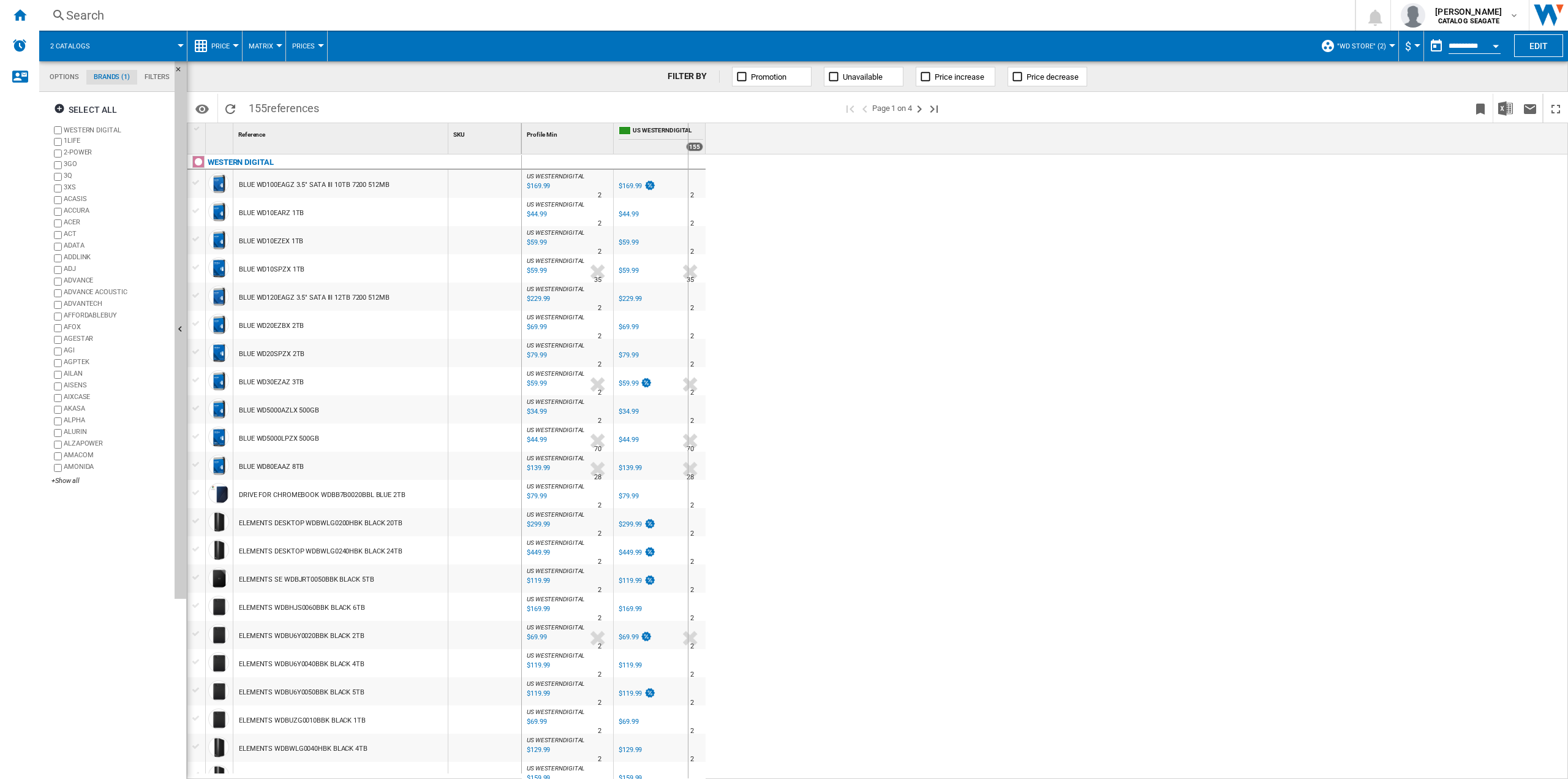
drag, startPoint x: 610, startPoint y: 132, endPoint x: 687, endPoint y: 135, distance: 77.1
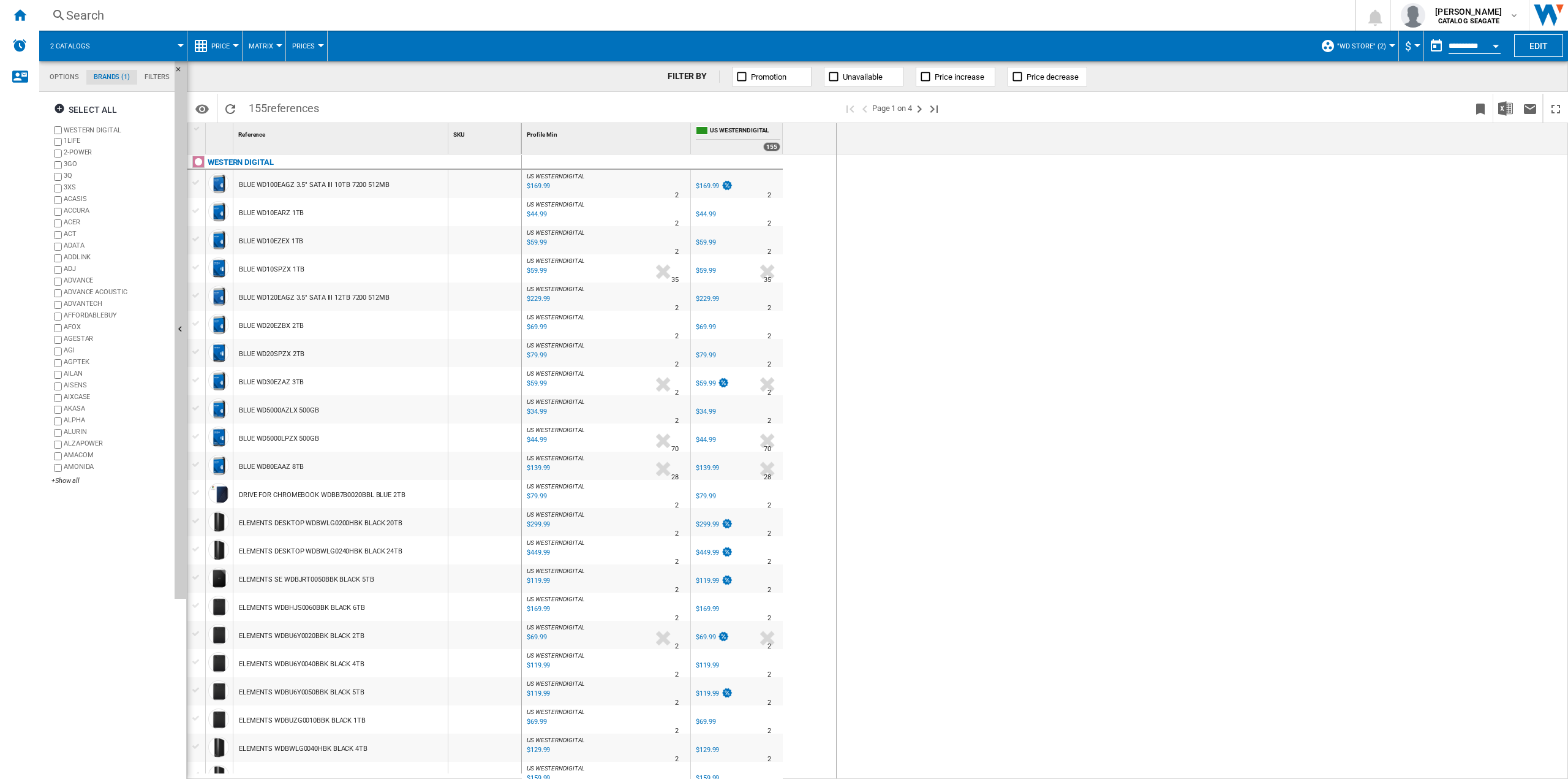
drag, startPoint x: 779, startPoint y: 130, endPoint x: 835, endPoint y: 133, distance: 56.1
click at [1473, 109] on button "Bookmark this report" at bounding box center [1480, 108] width 25 height 29
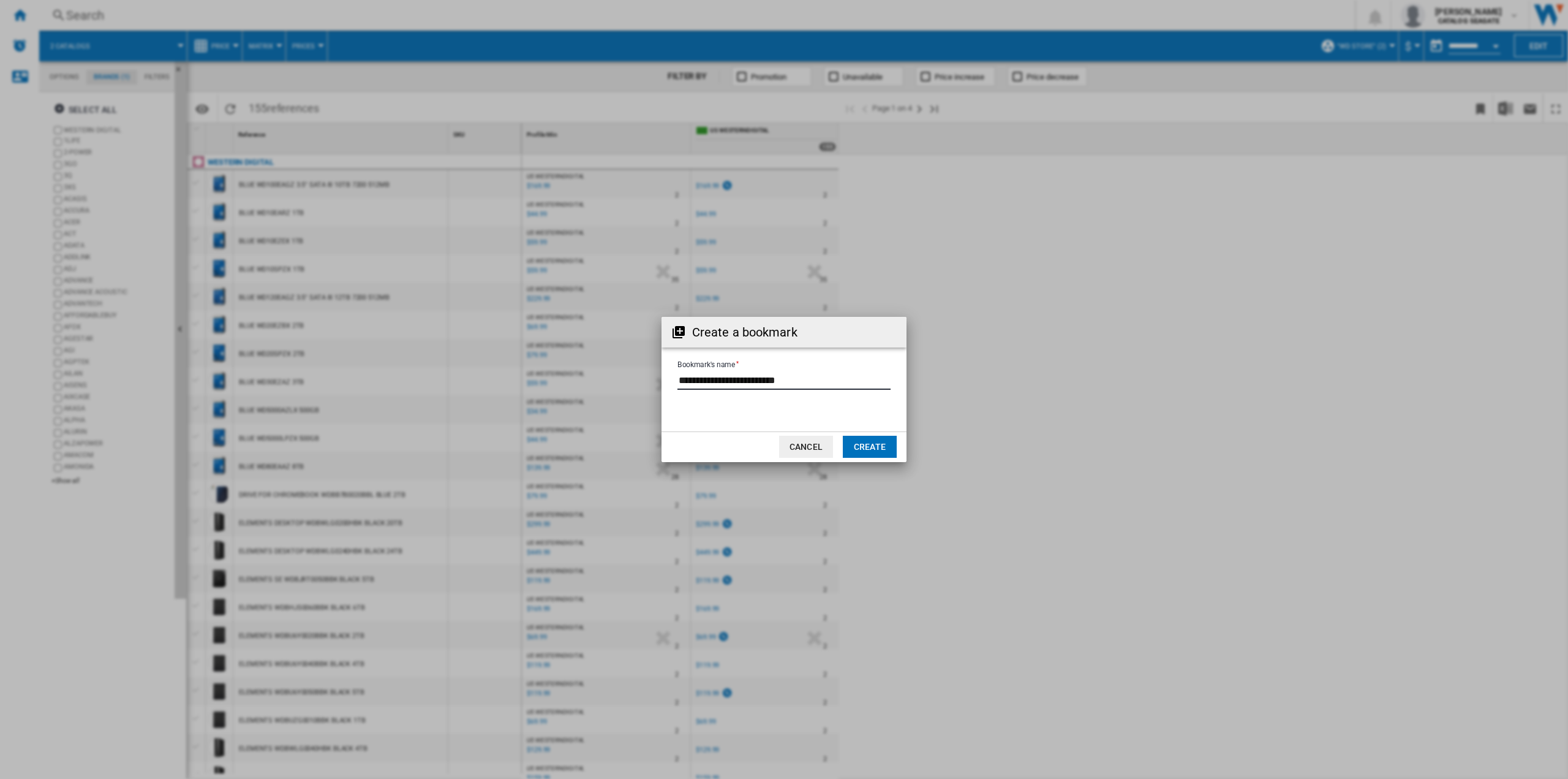
drag, startPoint x: 822, startPoint y: 385, endPoint x: 603, endPoint y: 367, distance: 219.7
click at [603, 367] on div "Create a bookmark Bookmark's name Cancel Create" at bounding box center [784, 389] width 1568 height 779
type input "*"
type input "**********"
click at [872, 445] on button "Create" at bounding box center [869, 447] width 54 height 22
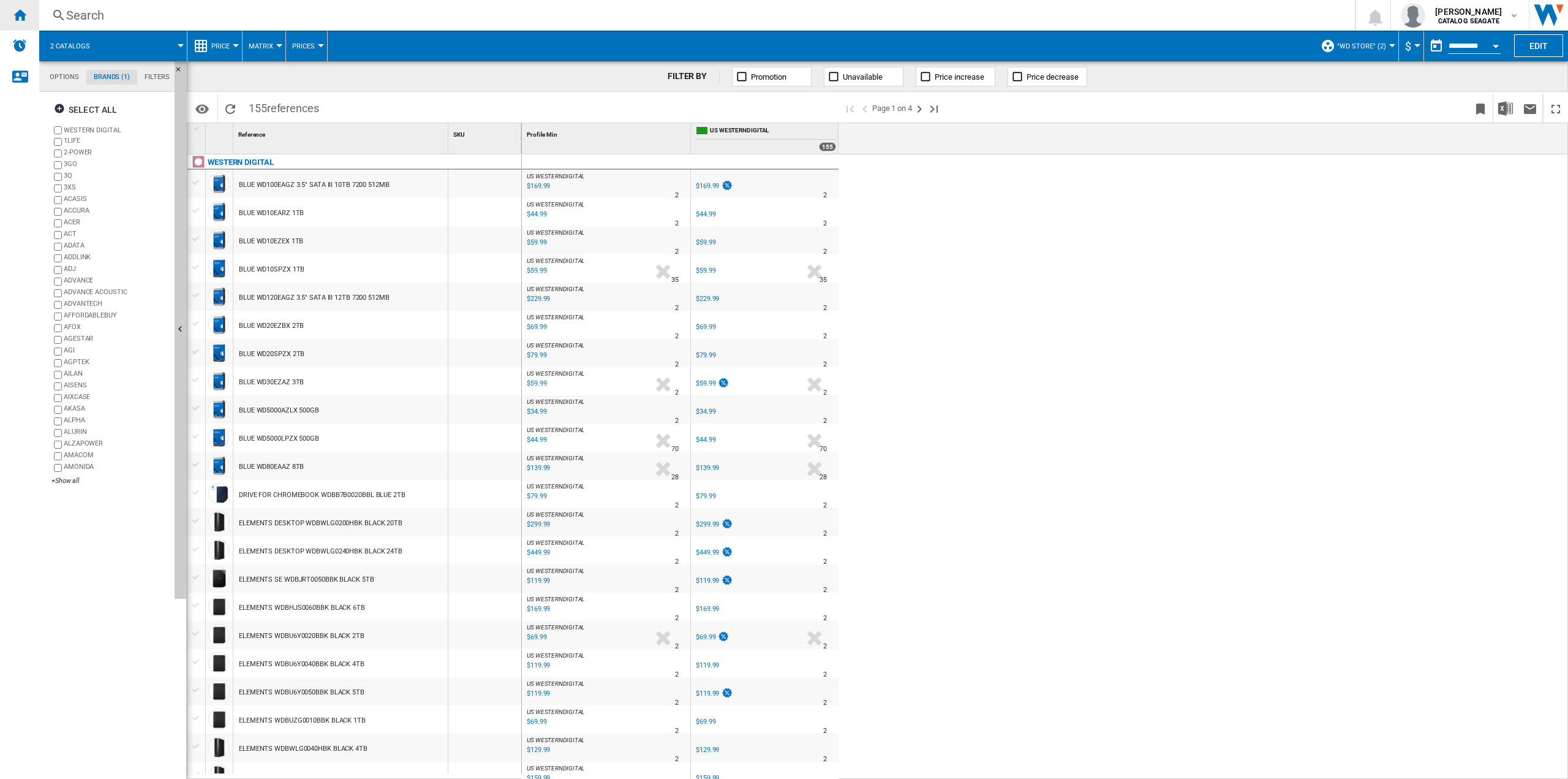
click at [21, 12] on ng-md-icon "Home" at bounding box center [19, 14] width 15 height 15
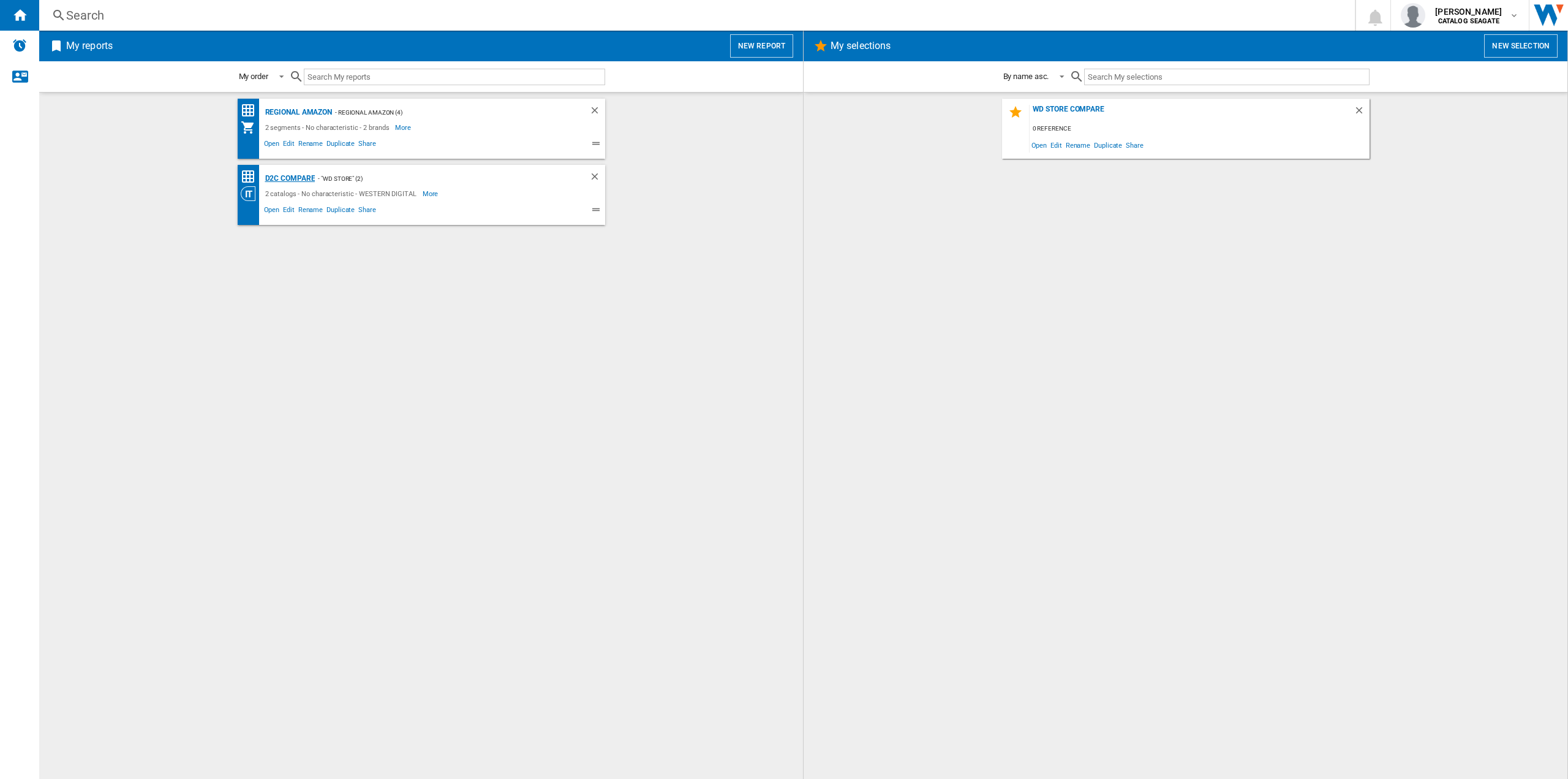
click at [308, 172] on div "D2C Compare" at bounding box center [289, 179] width 54 height 16
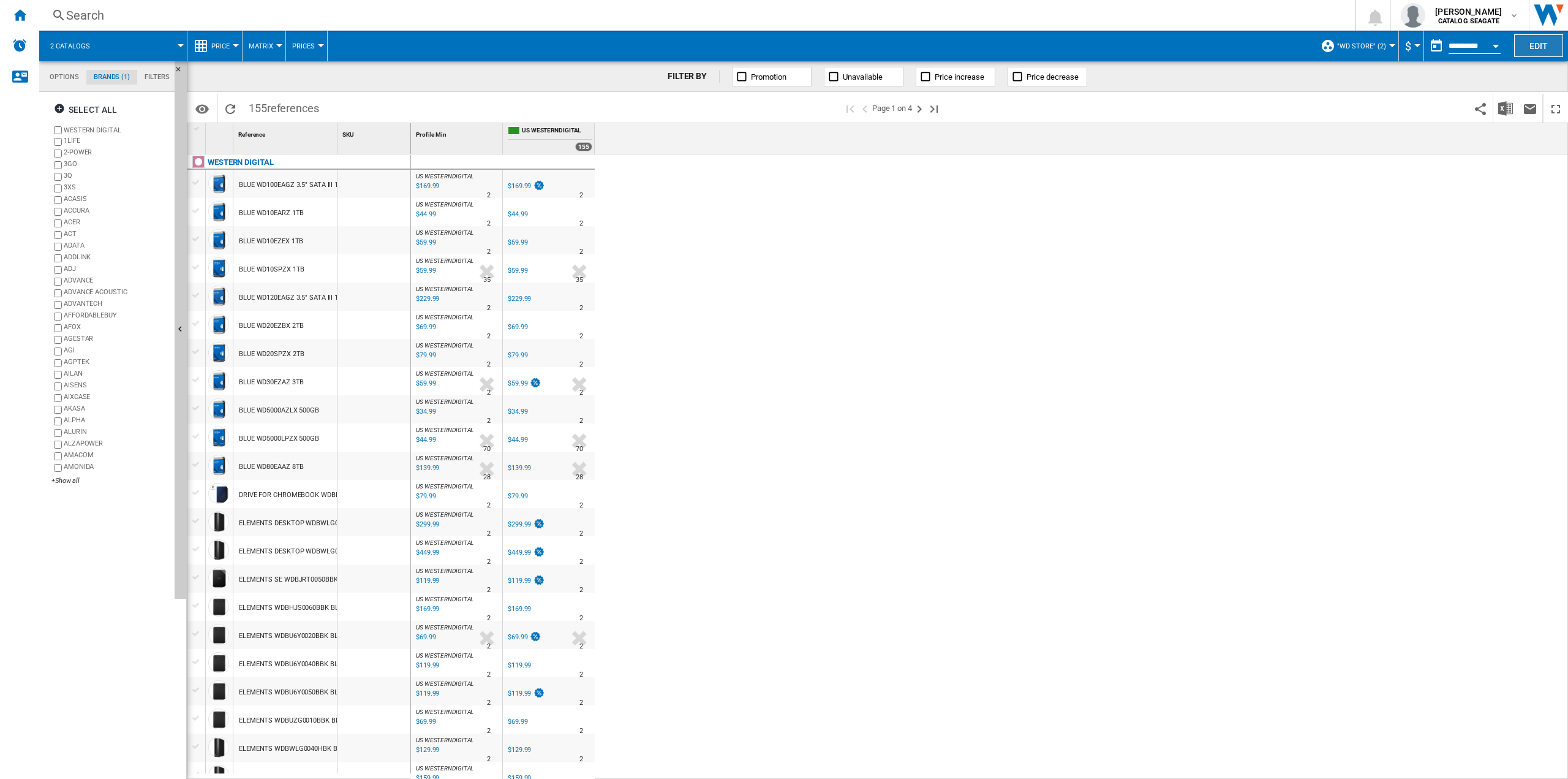
click at [1545, 46] on button "Edit" at bounding box center [1538, 45] width 49 height 23
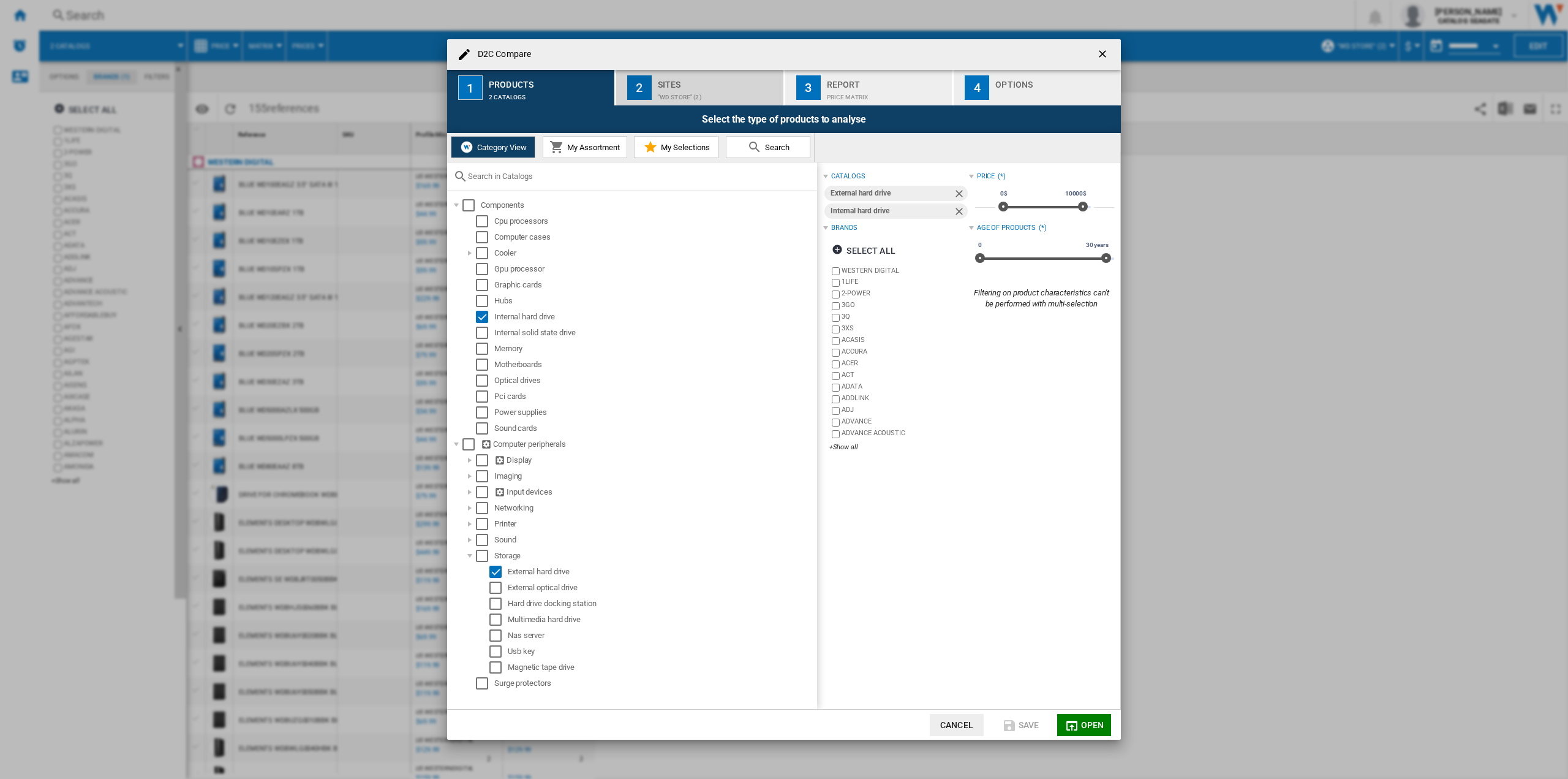
click at [706, 81] on div "Sites" at bounding box center [717, 81] width 120 height 13
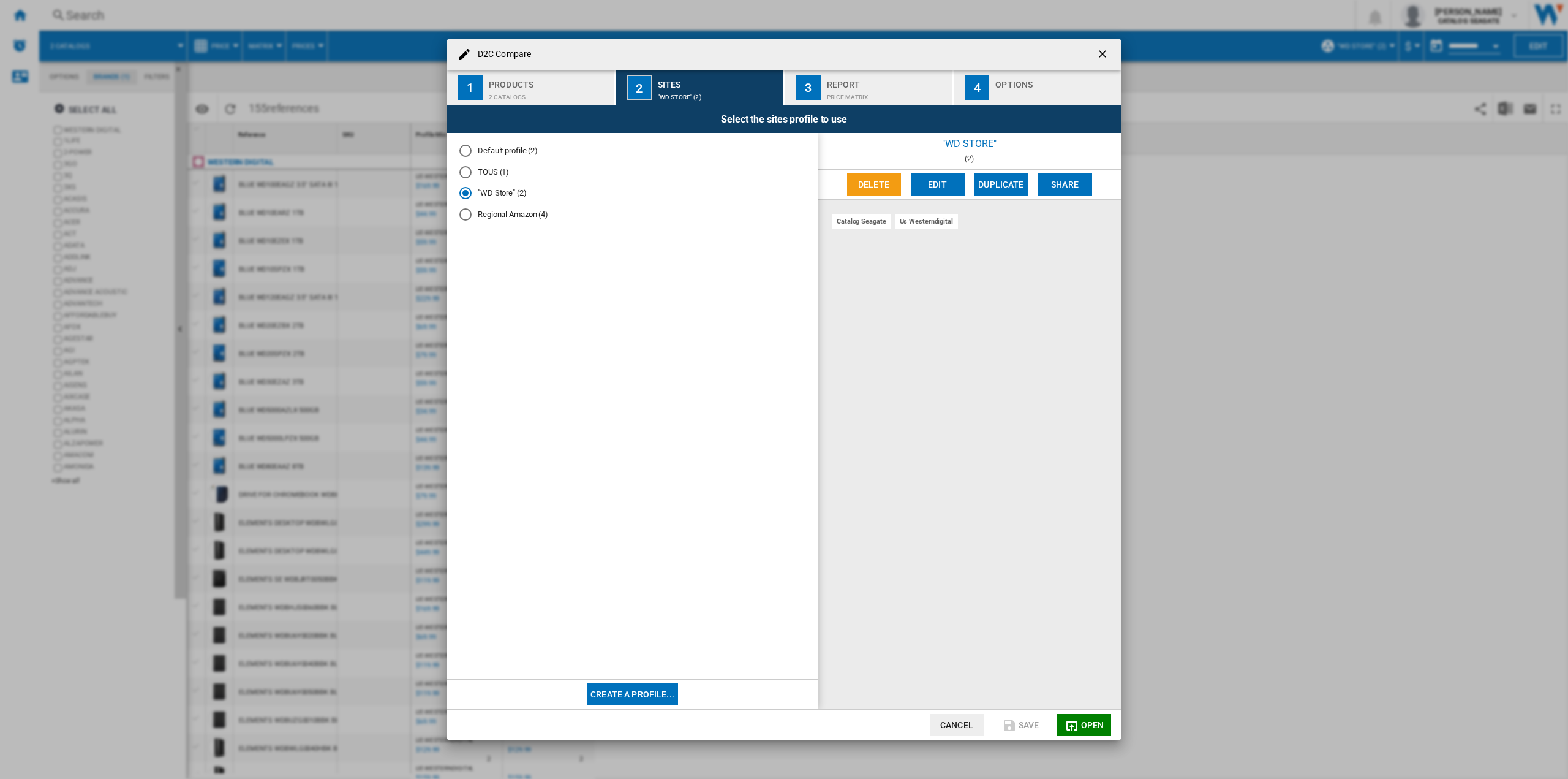
click at [948, 181] on button "Edit" at bounding box center [937, 184] width 54 height 22
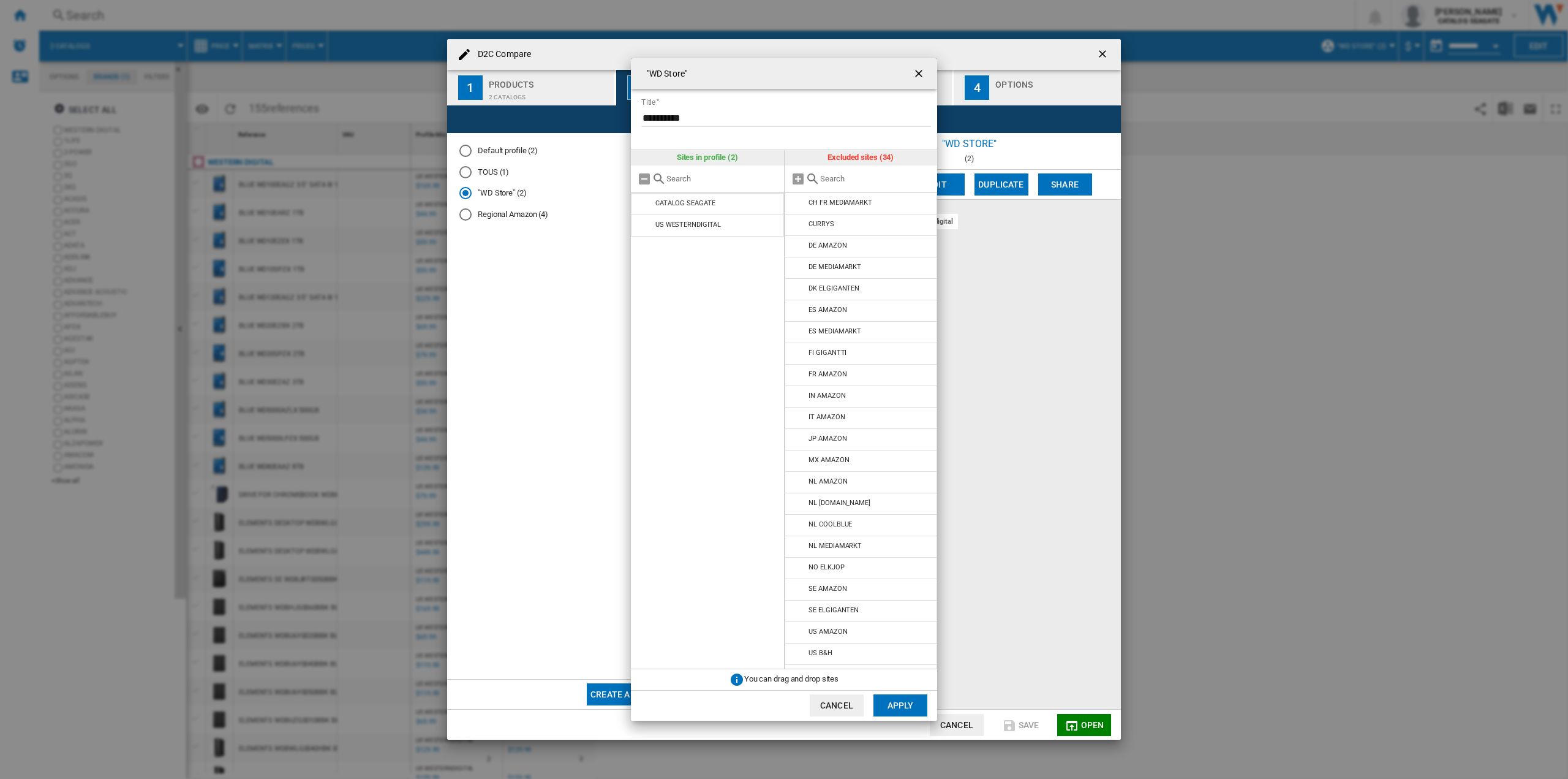
scroll to position [186, 0]
click at [797, 622] on md-icon at bounding box center [798, 618] width 15 height 15
click at [797, 635] on md-icon at bounding box center [798, 636] width 15 height 15
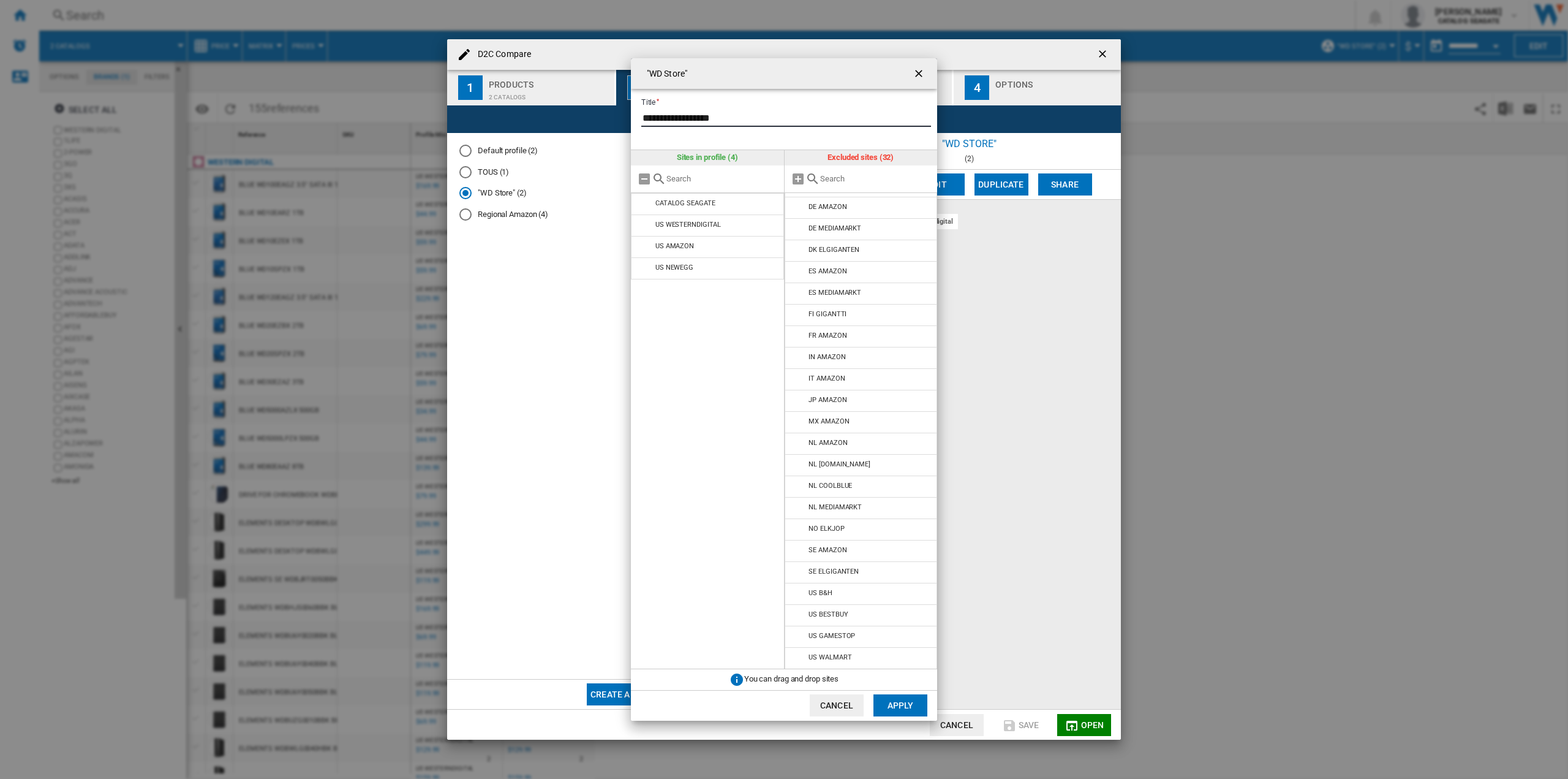
type input "**********"
click at [903, 701] on button "Apply" at bounding box center [900, 705] width 54 height 22
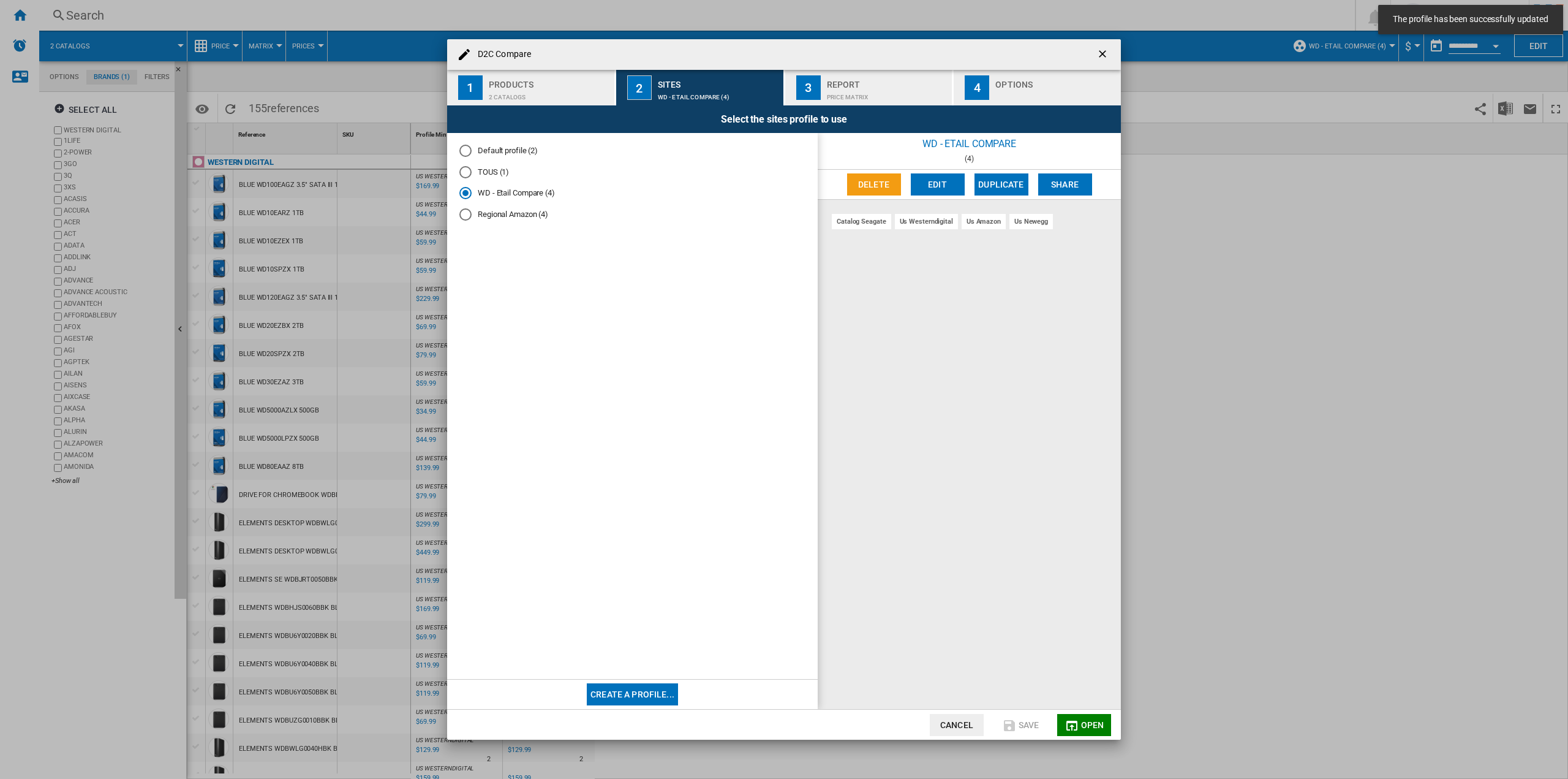
click at [1009, 84] on div "Options" at bounding box center [1055, 81] width 120 height 13
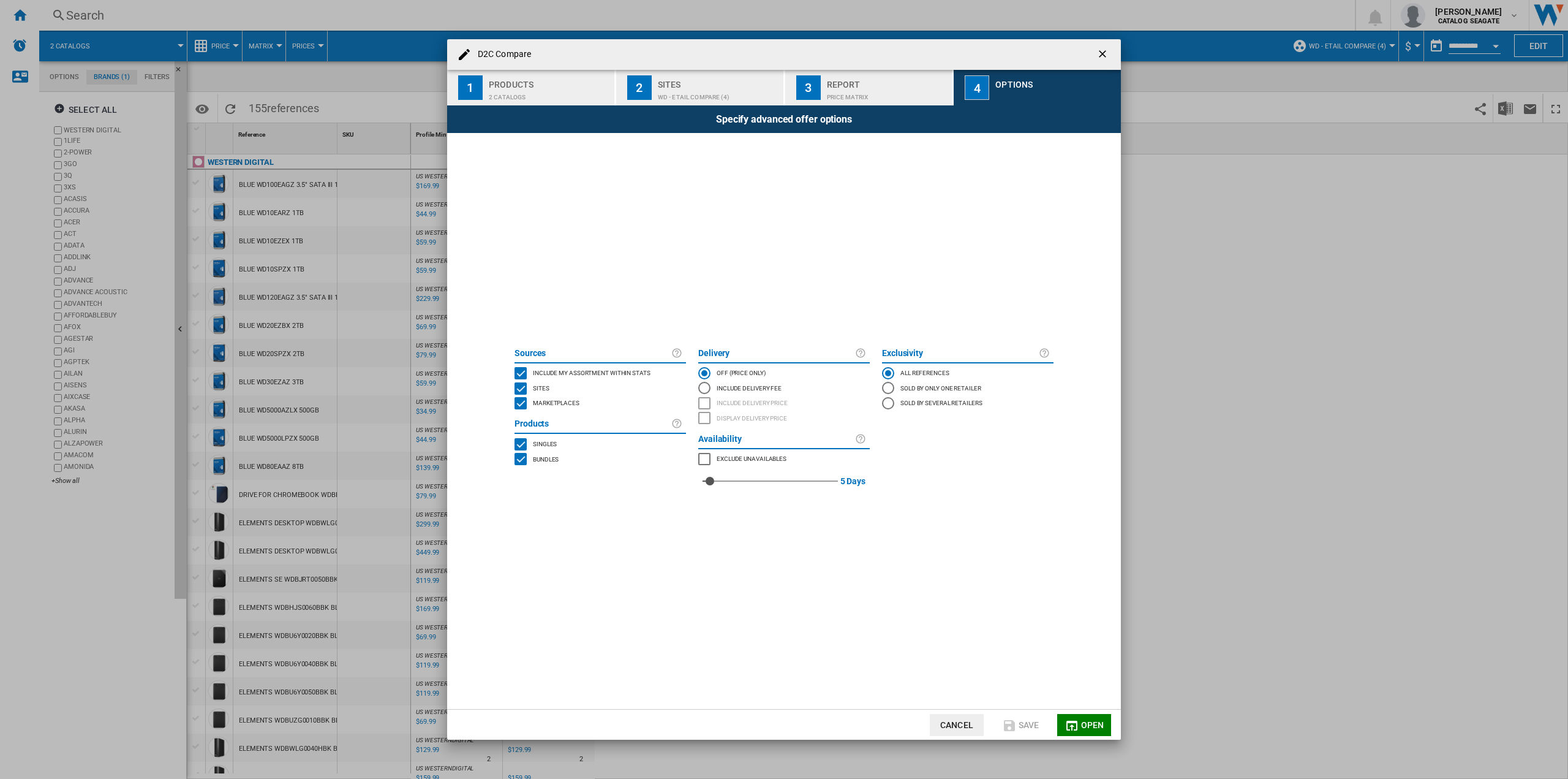
click at [1084, 726] on span "Open" at bounding box center [1092, 725] width 23 height 10
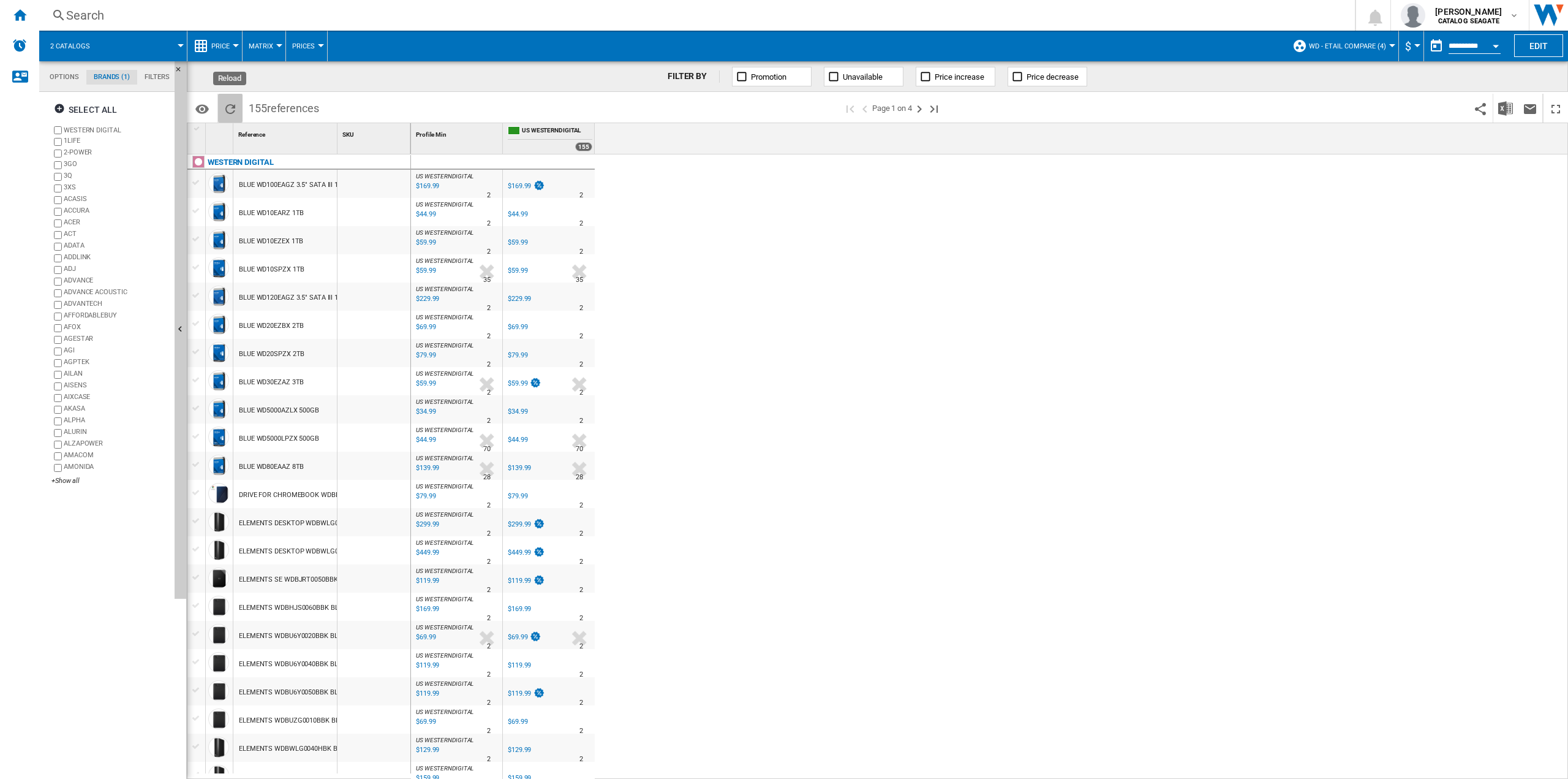
click at [233, 105] on ng-md-icon "Reload" at bounding box center [230, 109] width 15 height 15
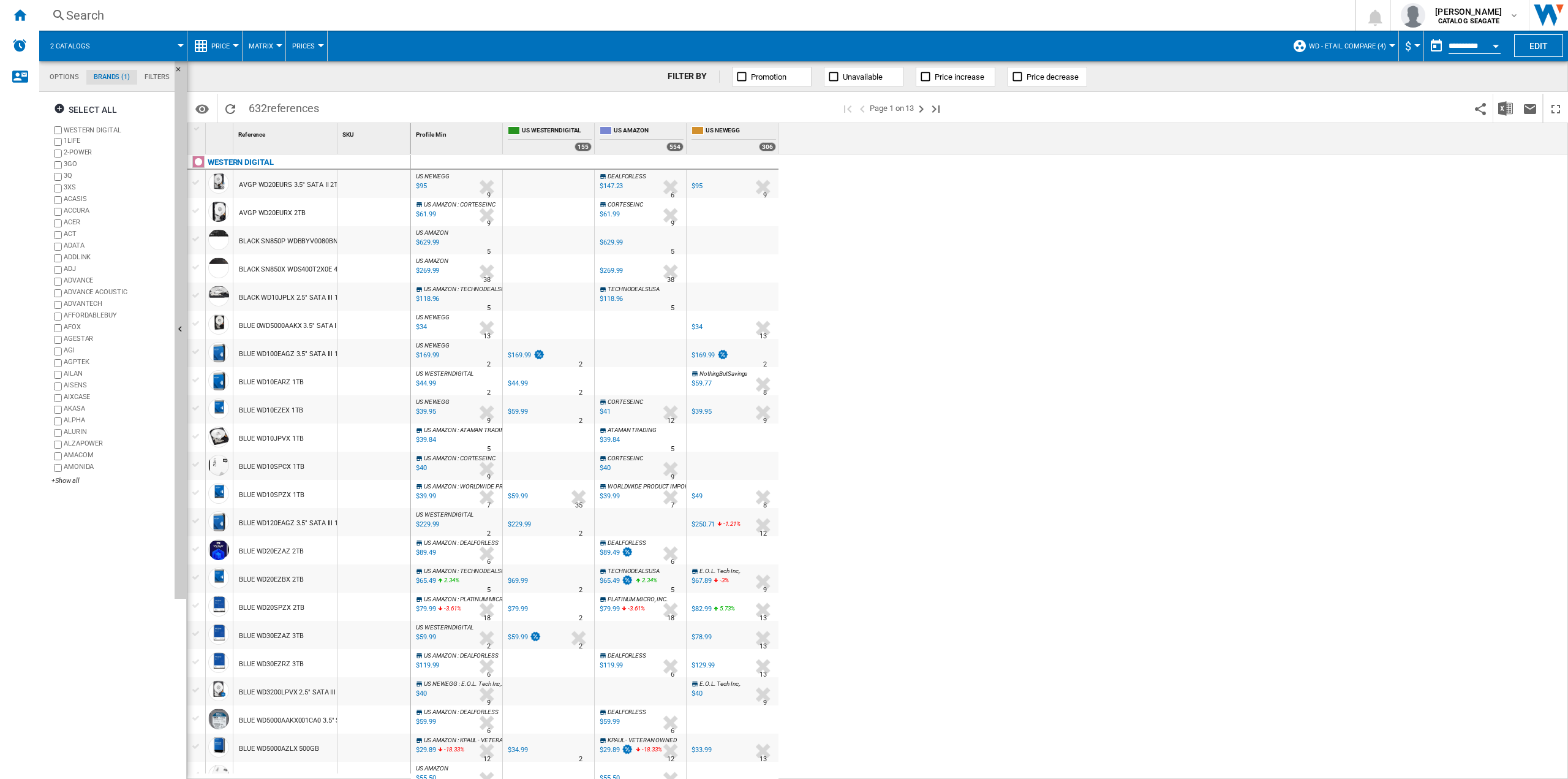
click at [63, 80] on md-tab-item "Options" at bounding box center [64, 77] width 44 height 15
click at [120, 78] on md-tab-item "Brands (1)" at bounding box center [111, 77] width 50 height 15
click at [141, 75] on md-tab-item "Filters" at bounding box center [157, 77] width 40 height 15
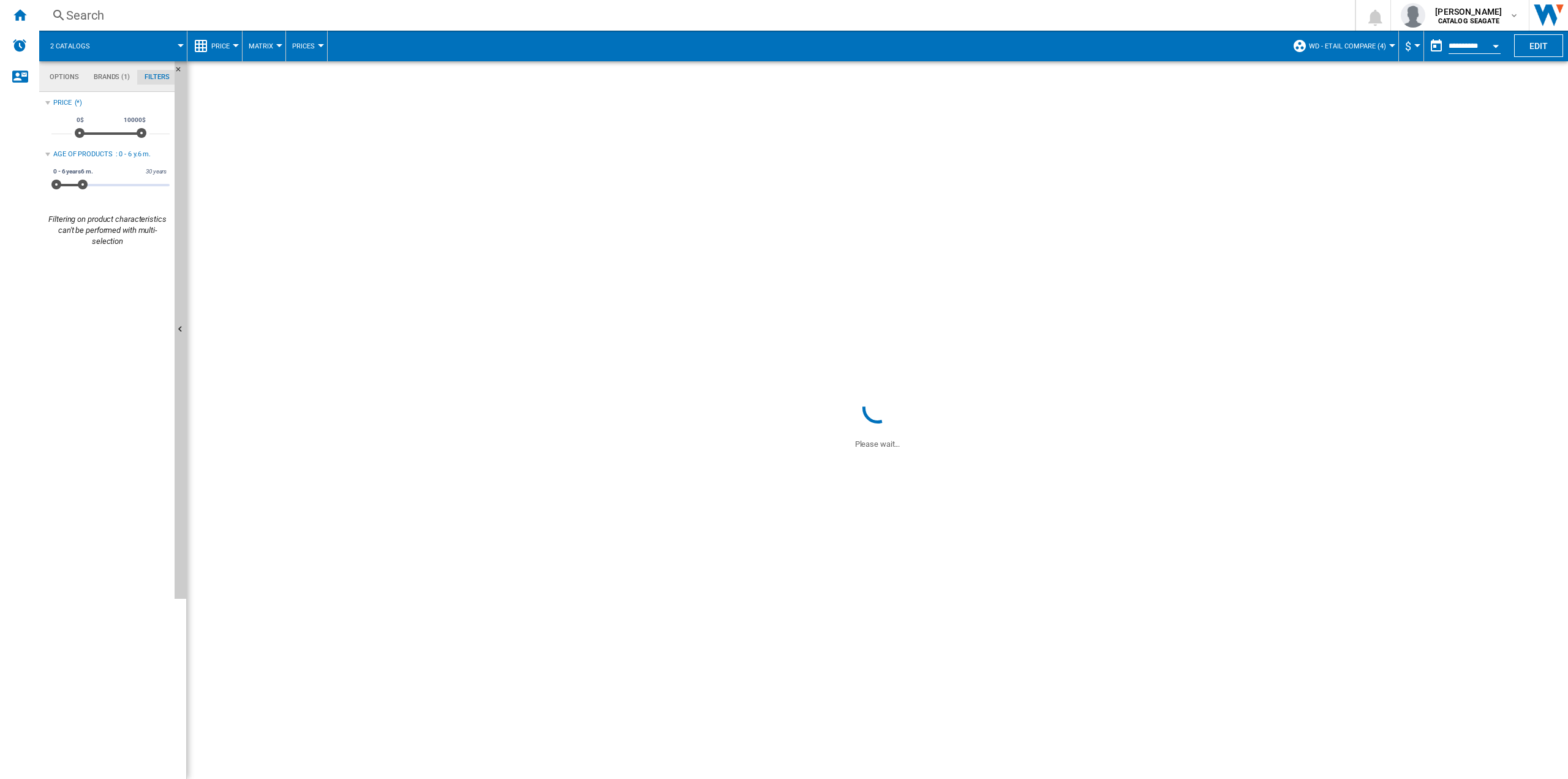
drag, startPoint x: 163, startPoint y: 187, endPoint x: 83, endPoint y: 186, distance: 80.0
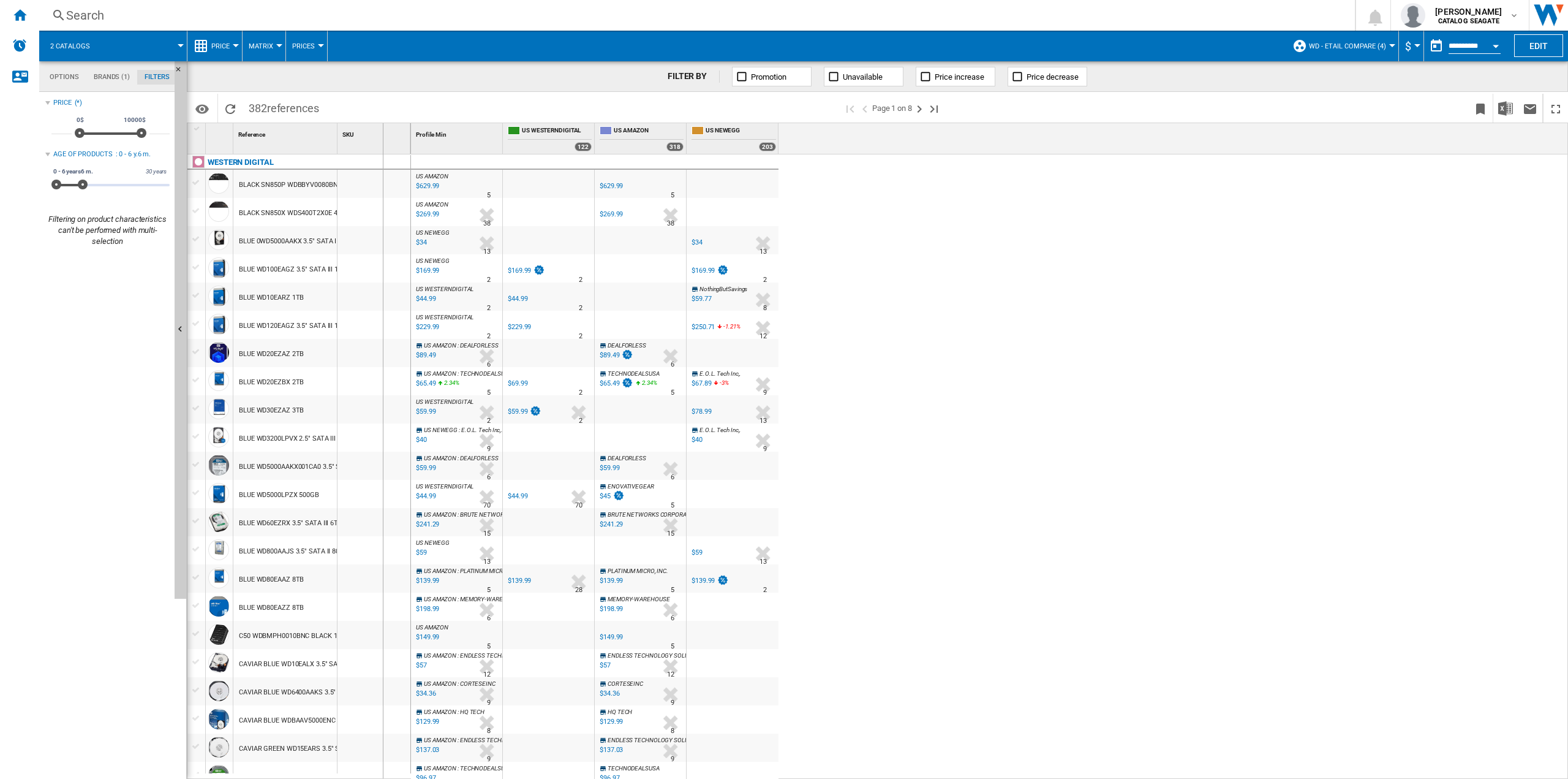
drag, startPoint x: 336, startPoint y: 127, endPoint x: 382, endPoint y: 134, distance: 46.5
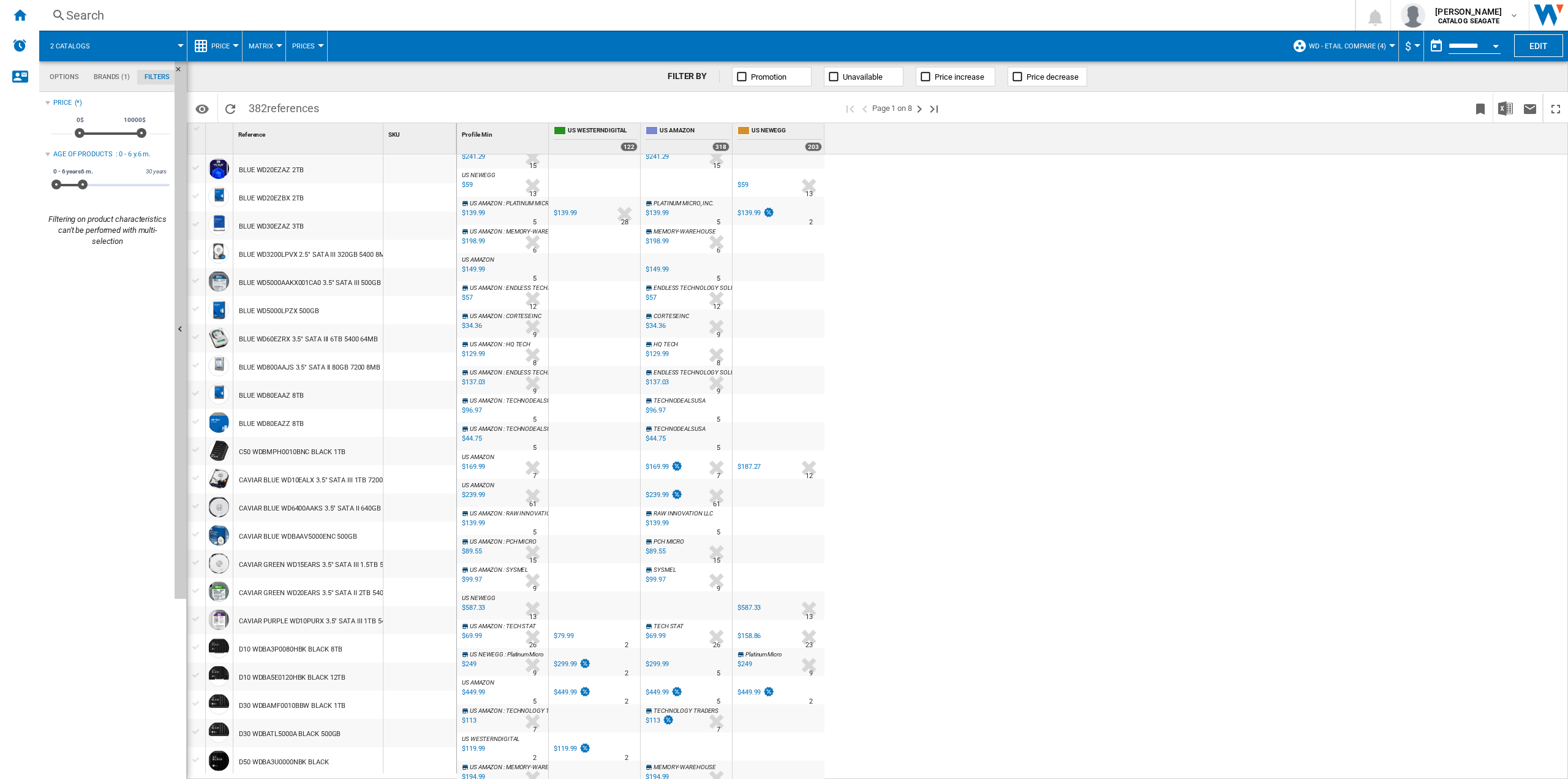
scroll to position [367, 0]
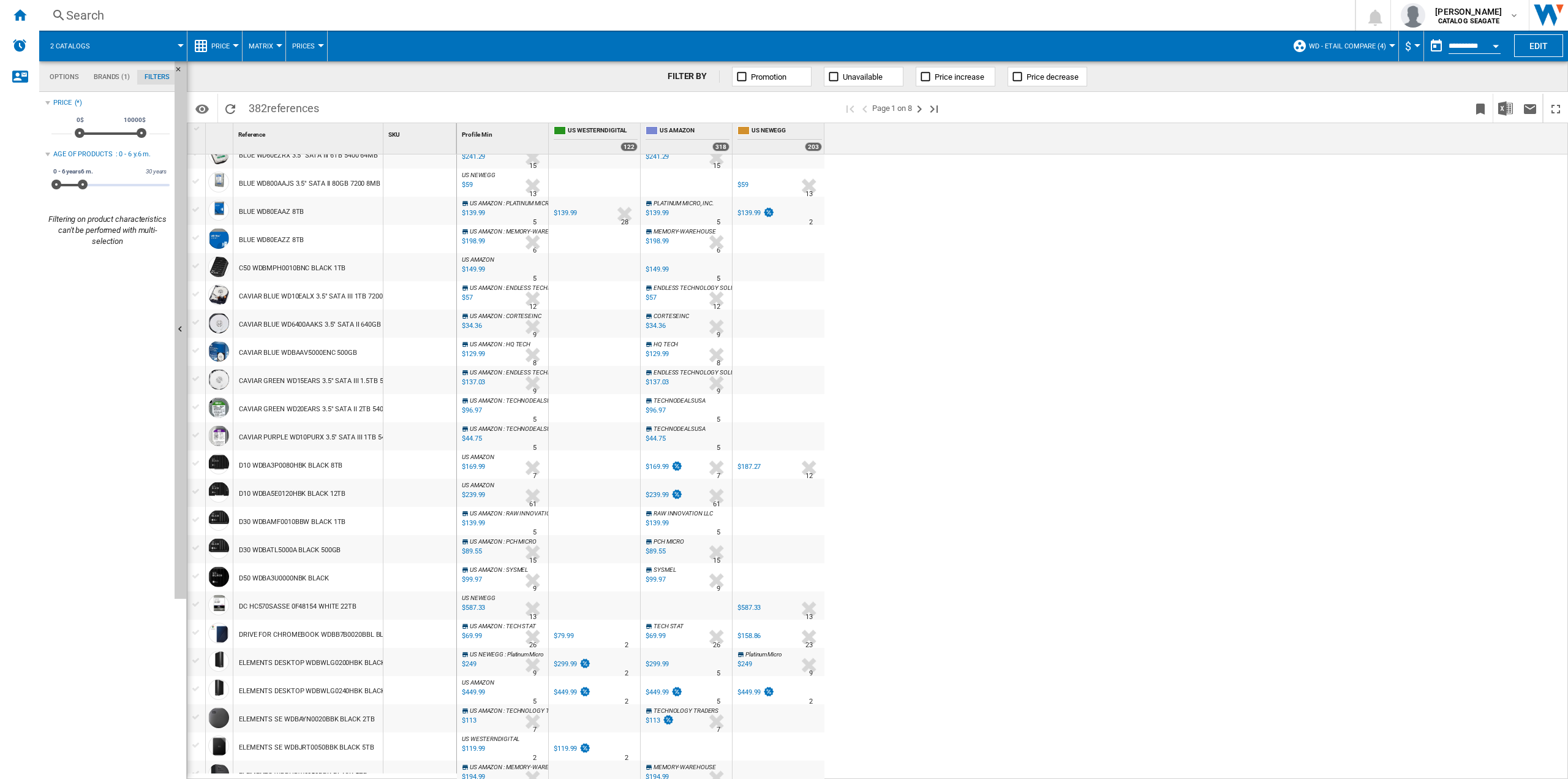
click at [75, 76] on md-tab-item "Options" at bounding box center [64, 77] width 44 height 15
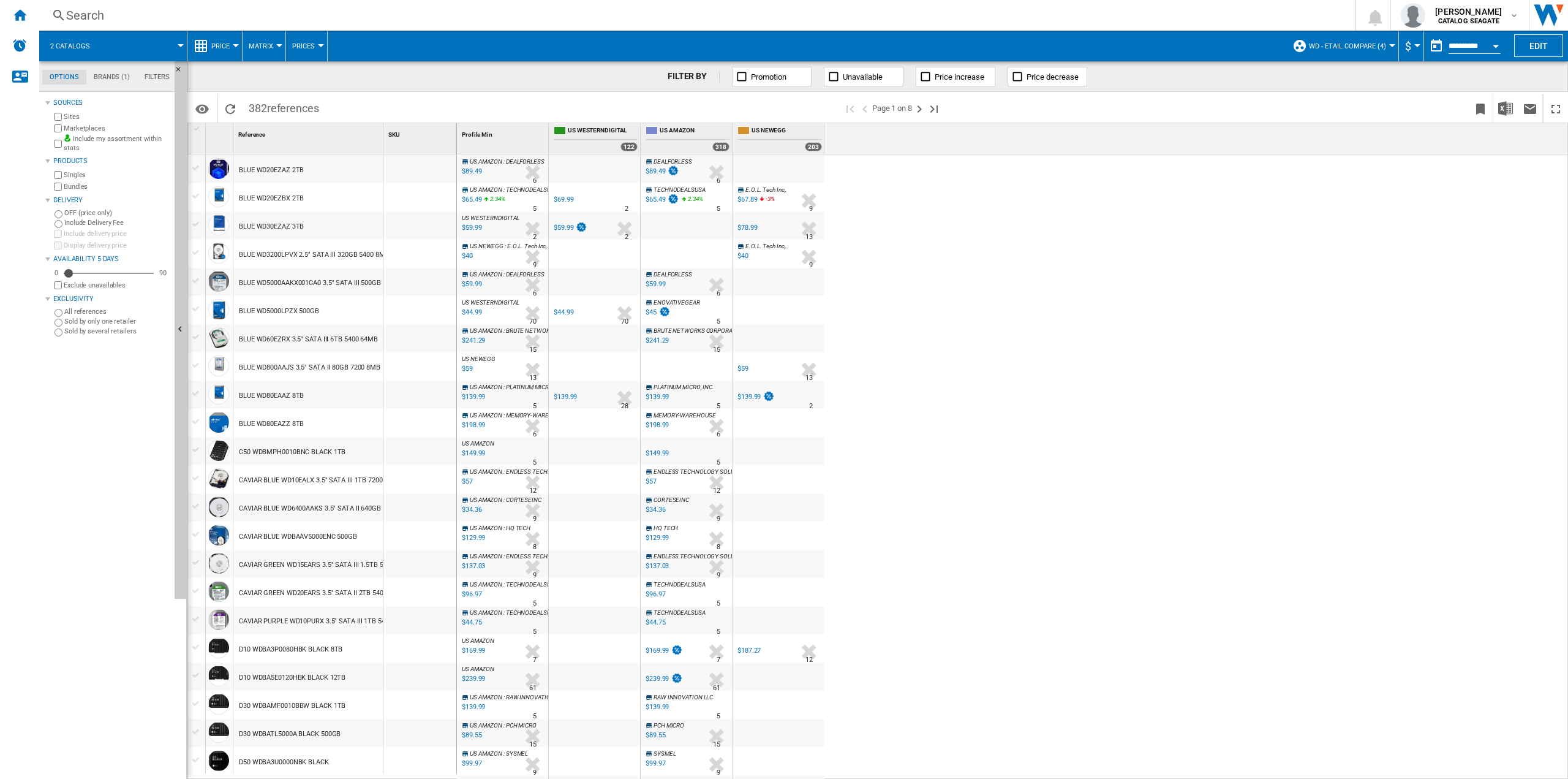
scroll to position [123, 0]
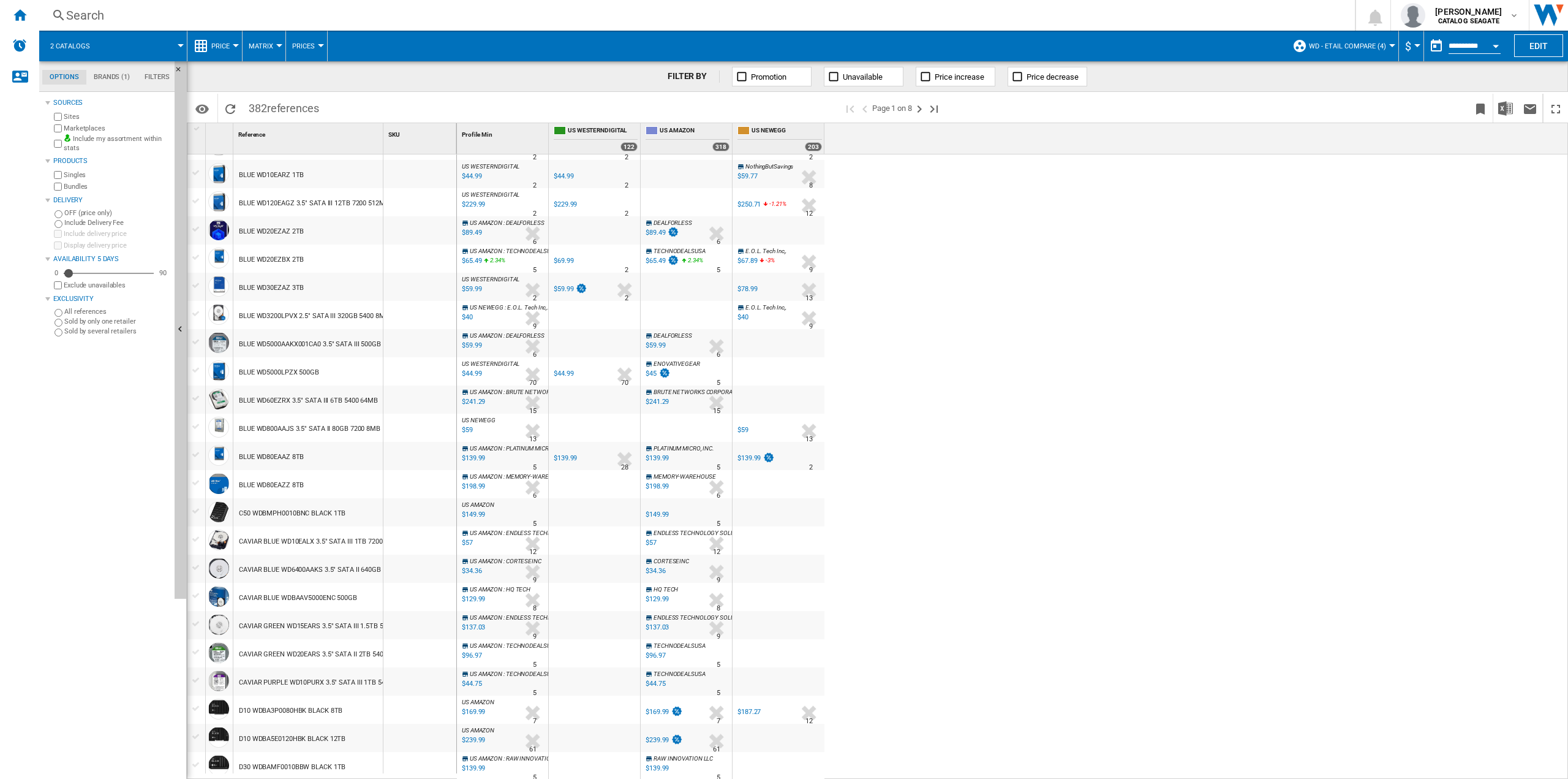
click at [924, 74] on ng-md-icon at bounding box center [925, 77] width 12 height 12
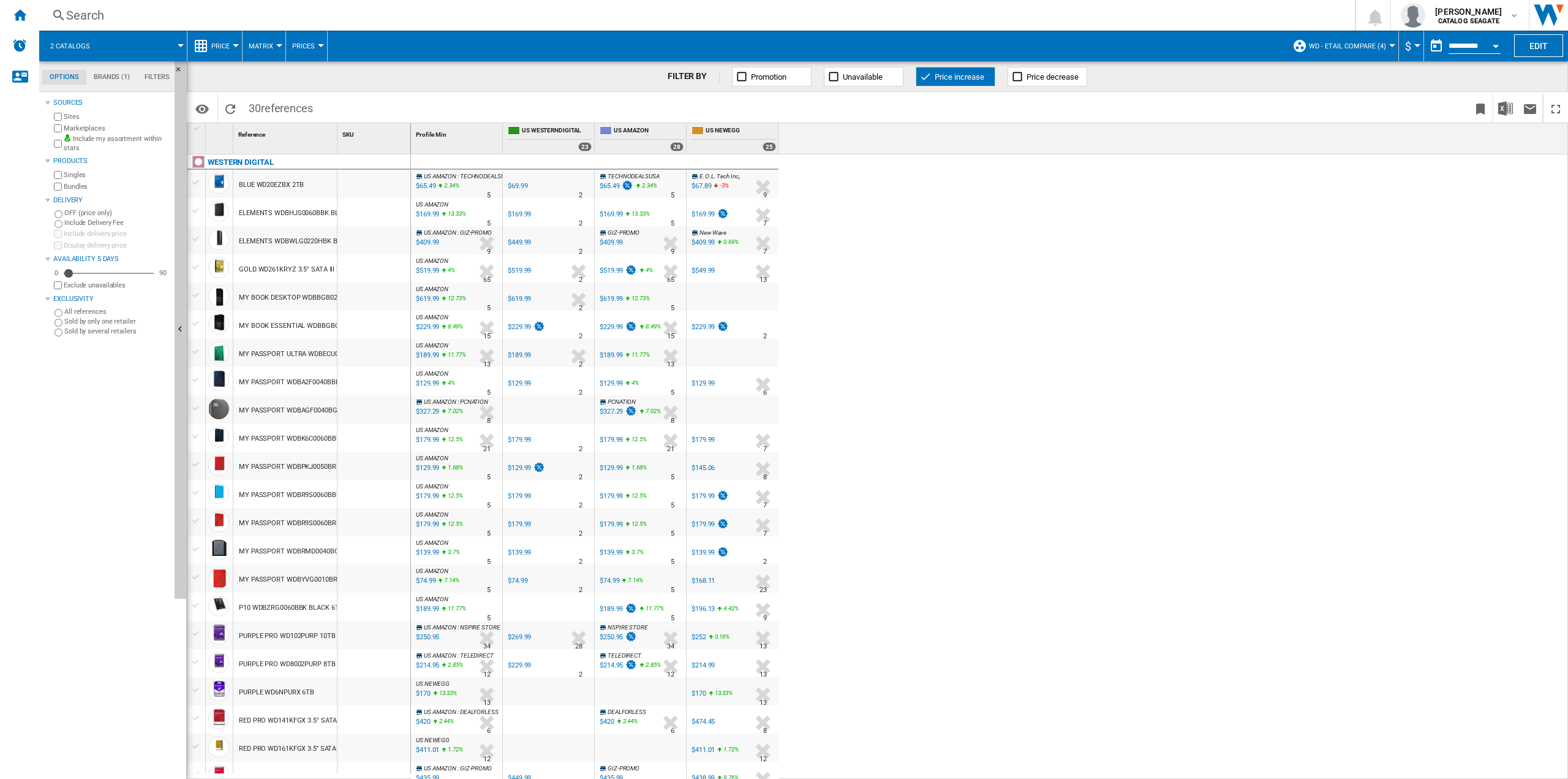
click at [924, 74] on ng-md-icon at bounding box center [925, 77] width 12 height 12
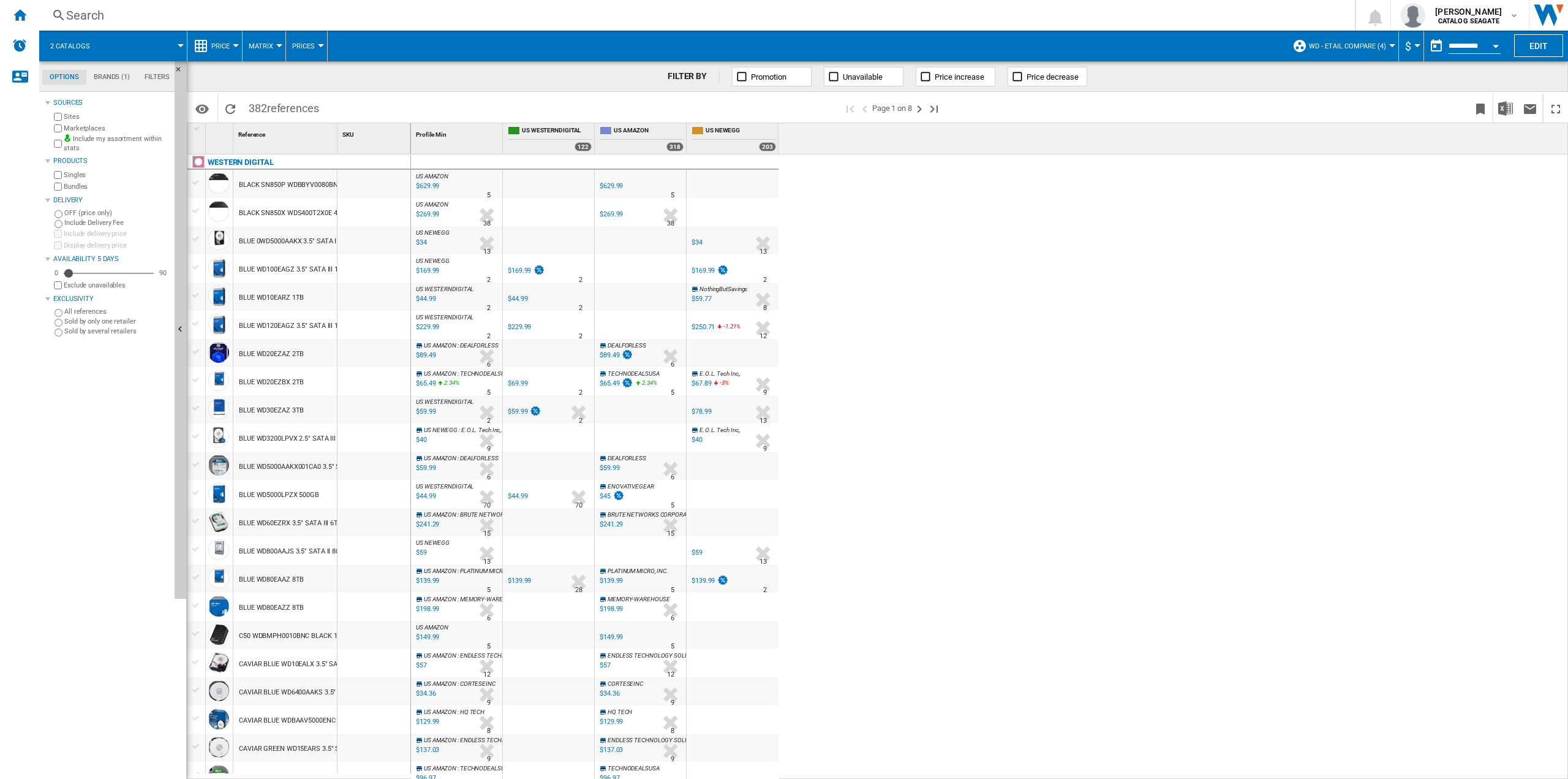
click at [1014, 71] on ng-md-icon at bounding box center [1018, 77] width 12 height 12
click at [231, 41] on button "Price" at bounding box center [224, 45] width 25 height 30
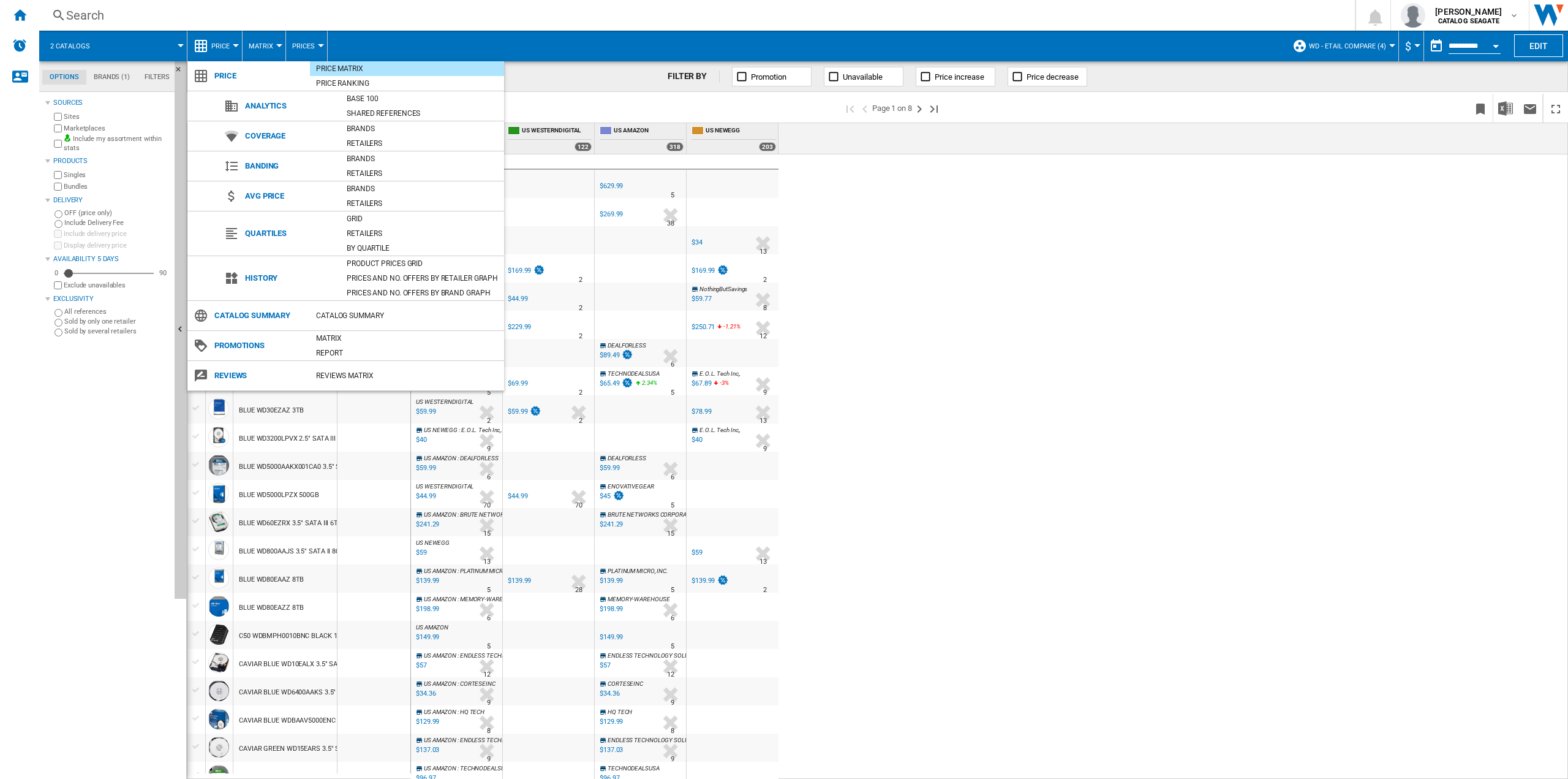
click at [1008, 264] on md-backdrop at bounding box center [784, 389] width 1568 height 779
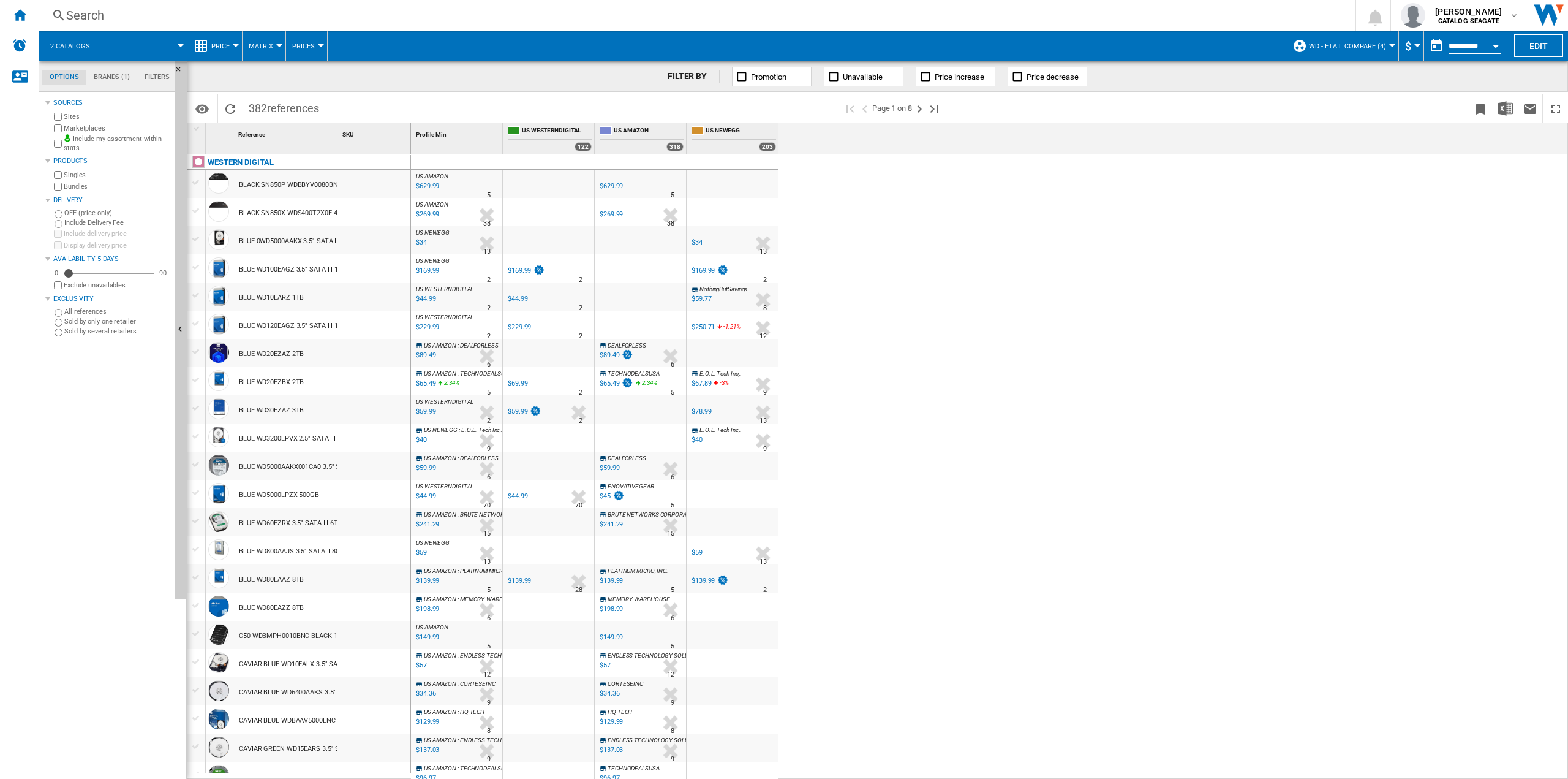
click at [224, 45] on span "Price" at bounding box center [220, 46] width 19 height 8
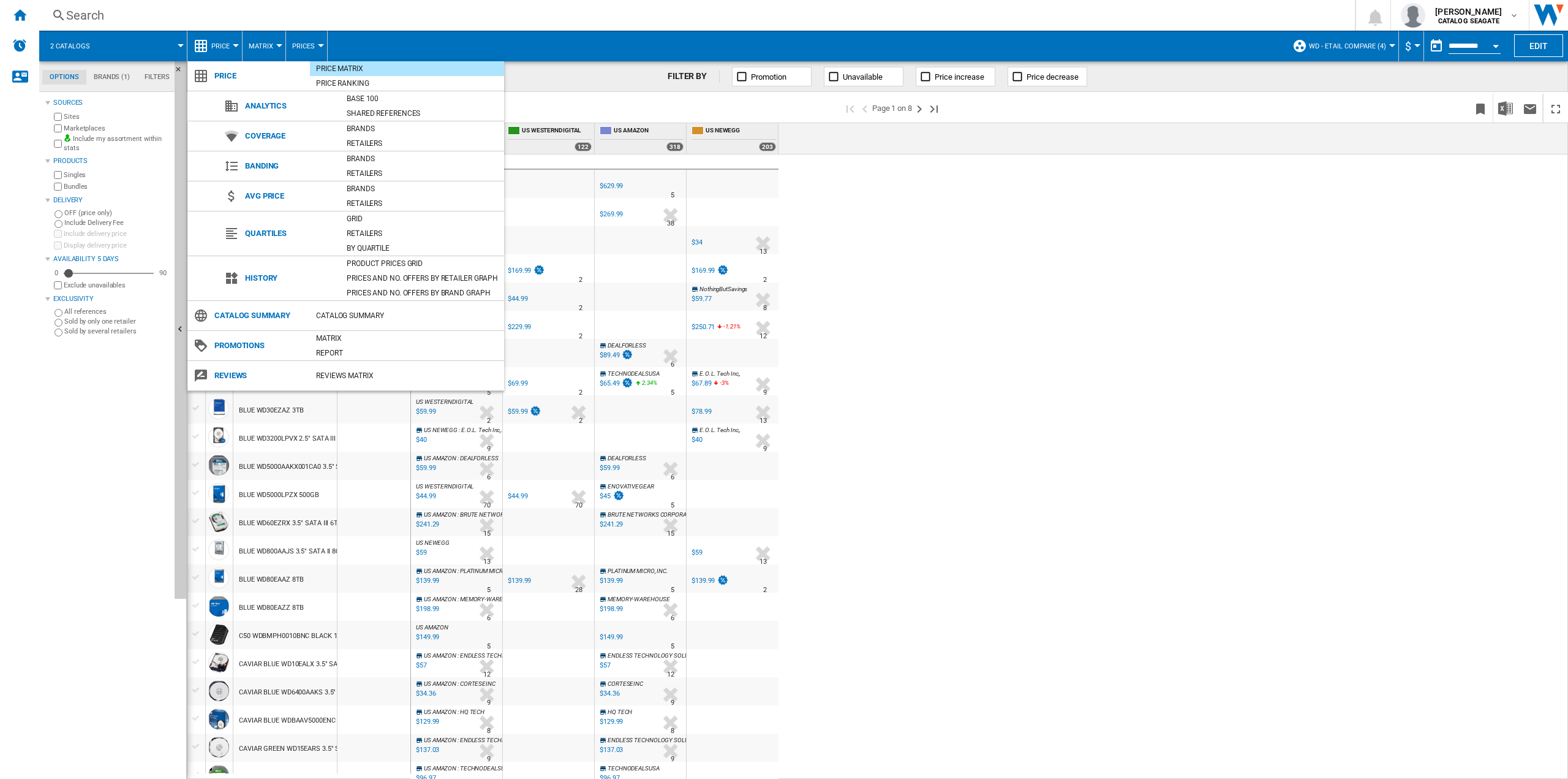
click at [262, 266] on span at bounding box center [283, 266] width 116 height 7
click at [262, 273] on span "History" at bounding box center [290, 278] width 102 height 17
click at [443, 260] on div "Product prices grid" at bounding box center [422, 263] width 164 height 12
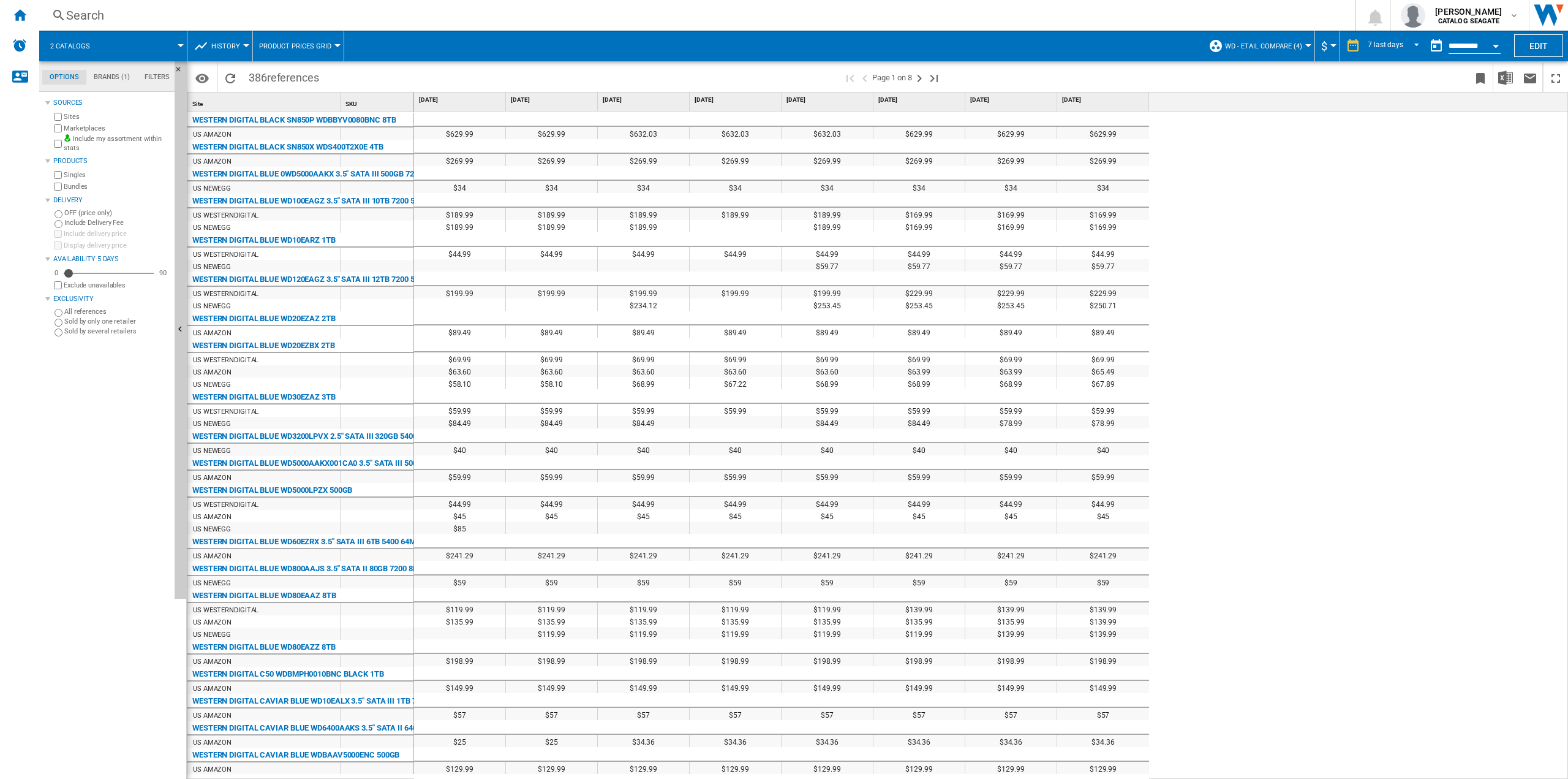
click at [237, 50] on button "History" at bounding box center [228, 45] width 35 height 30
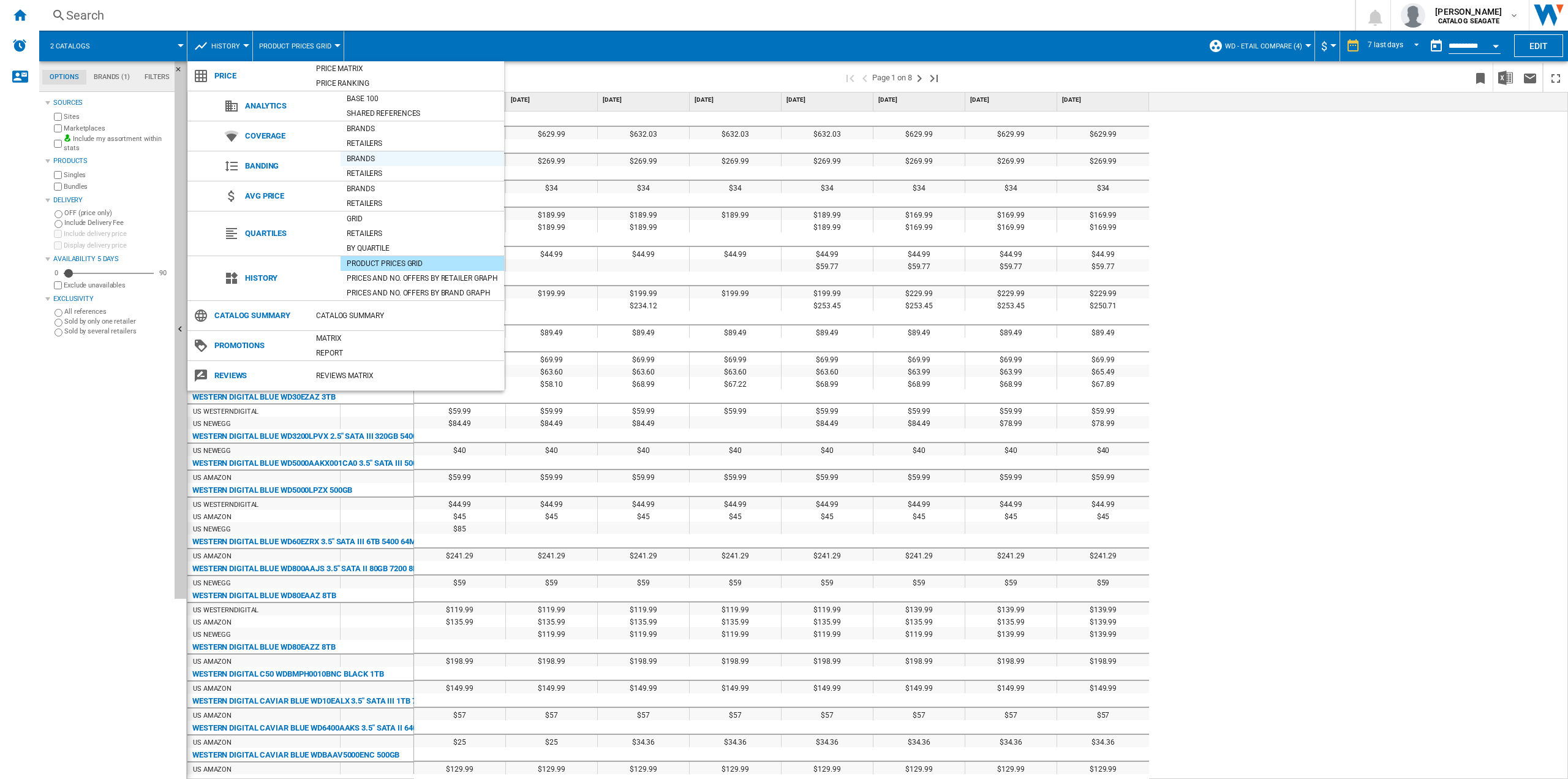
click at [365, 161] on div "Brands" at bounding box center [422, 158] width 164 height 12
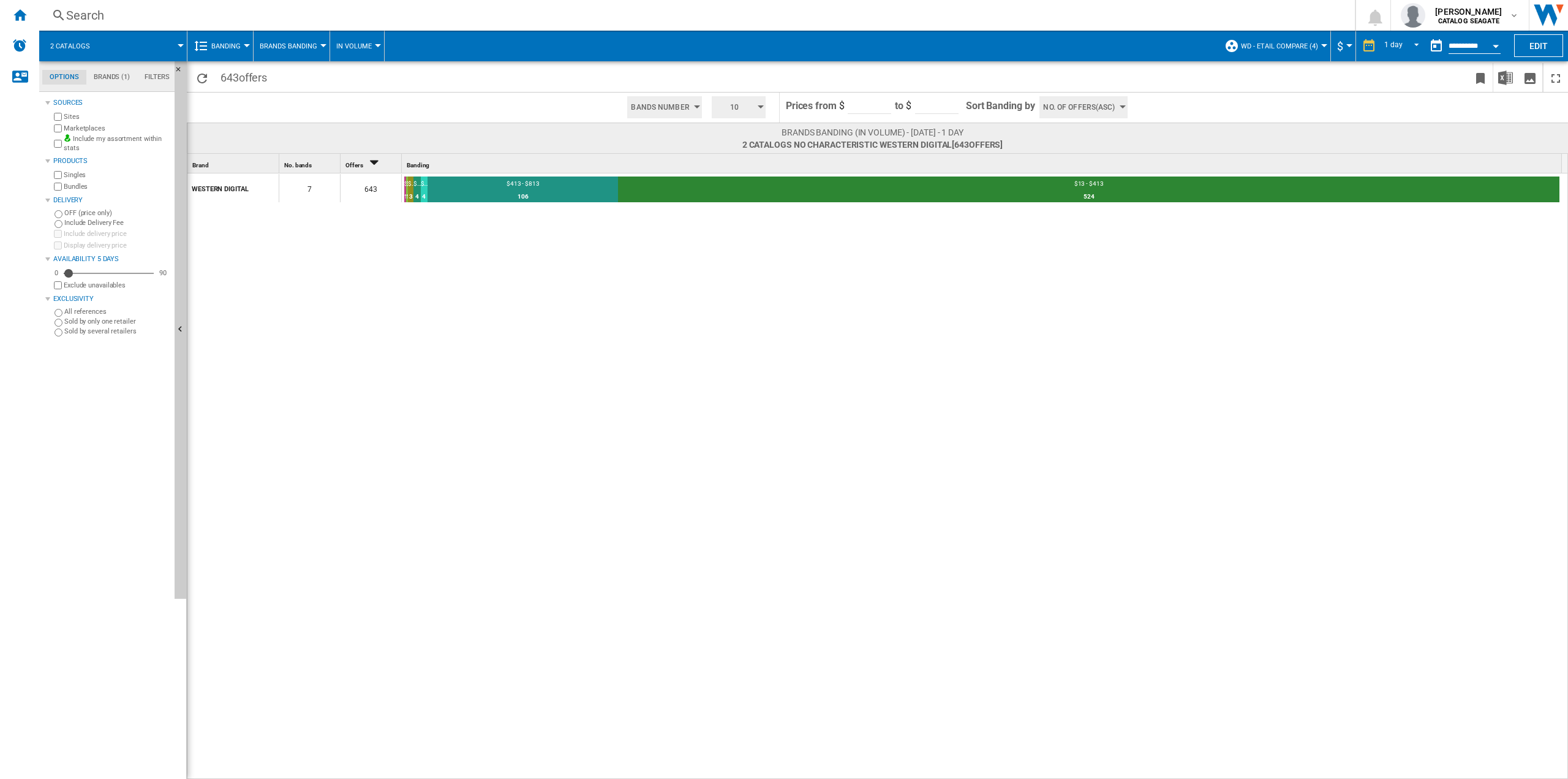
click at [953, 102] on input "****" at bounding box center [937, 105] width 43 height 19
type input "***"
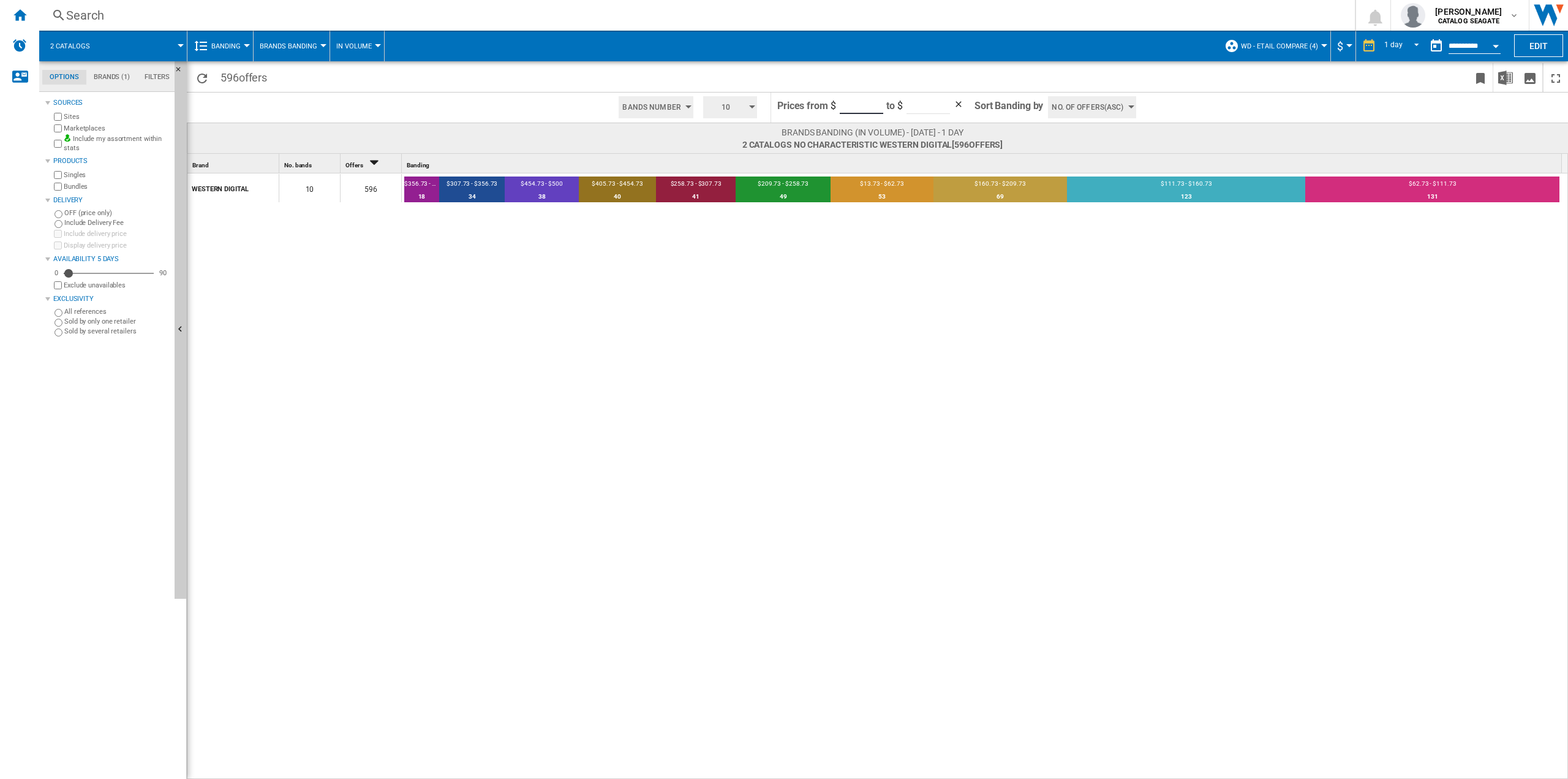
click at [854, 109] on input "*****" at bounding box center [862, 105] width 43 height 19
drag, startPoint x: 866, startPoint y: 104, endPoint x: 834, endPoint y: 98, distance: 32.6
click at [834, 98] on form "Prices from $ ***** to $ ***" at bounding box center [872, 107] width 191 height 30
type input "**"
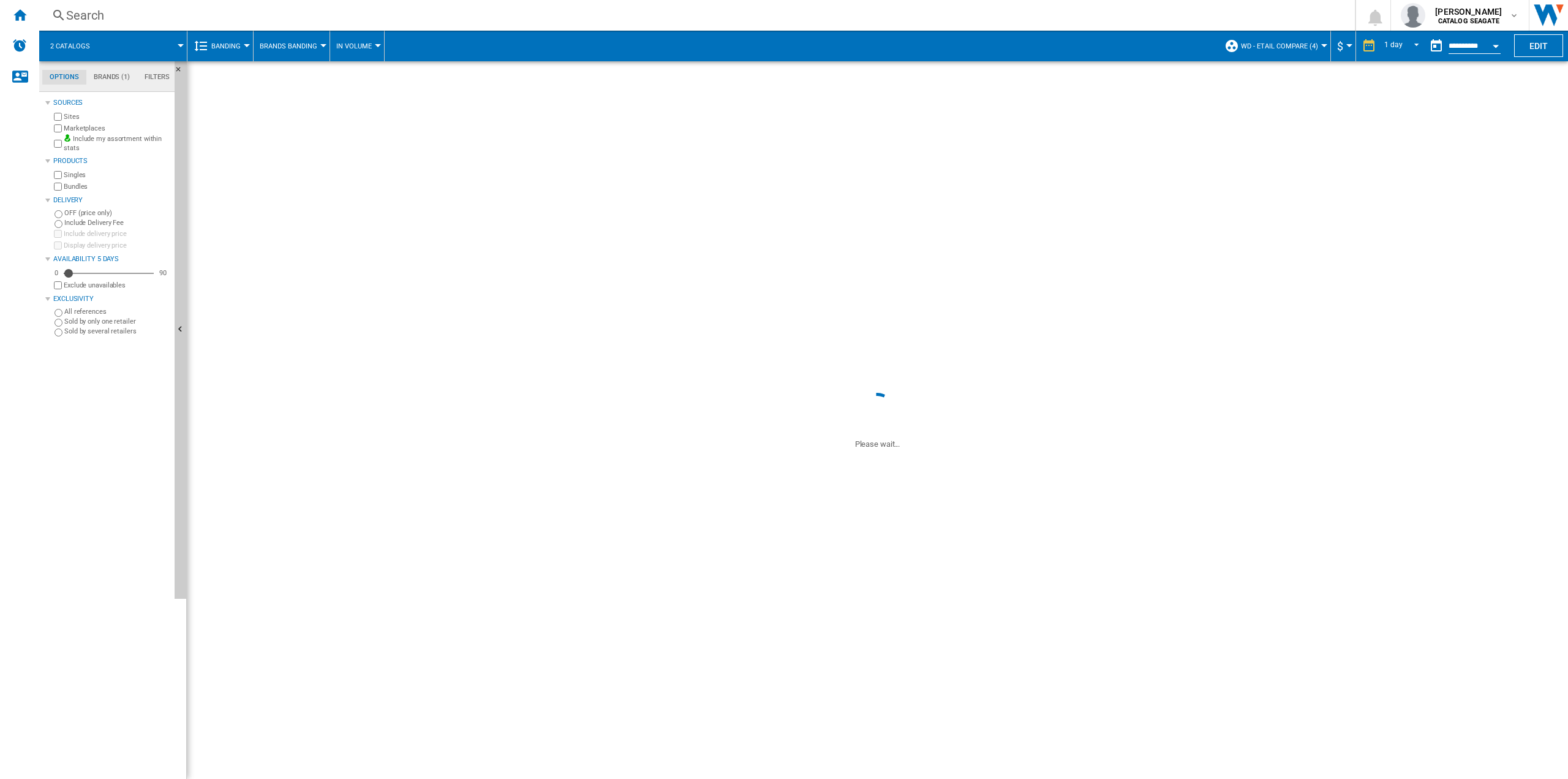
click at [918, 329] on div "WESTERN DIGITAL 10 596 $356.73 - $405.73 18 3.02% $307.73 - $356.73 34 5.7% $45…" at bounding box center [877, 476] width 1381 height 607
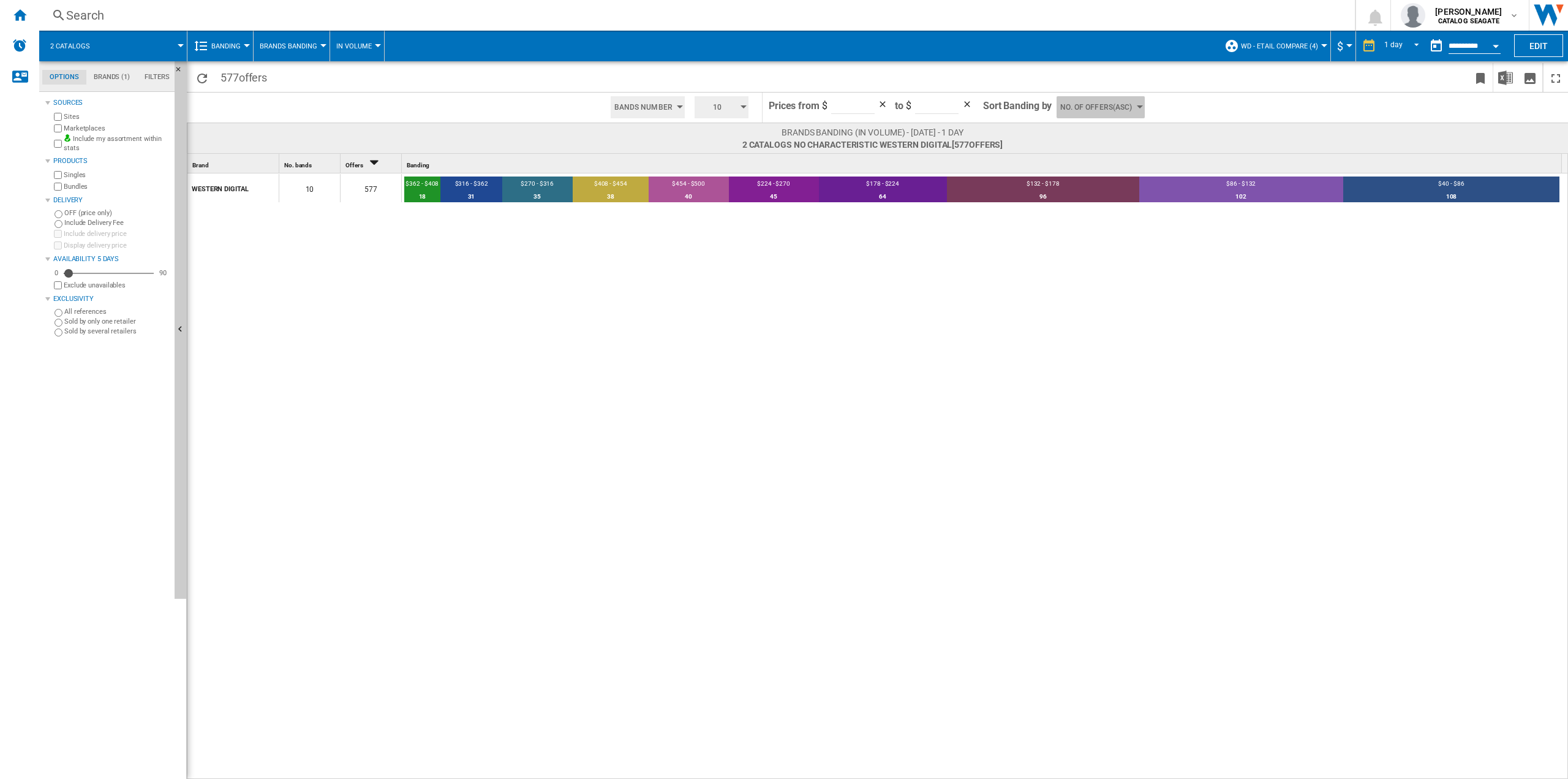
click at [1105, 97] on span "No. of offers(Asc)" at bounding box center [1096, 107] width 71 height 22
click at [1008, 306] on md-backdrop at bounding box center [784, 389] width 1568 height 779
click at [244, 54] on button "Banding" at bounding box center [229, 45] width 36 height 30
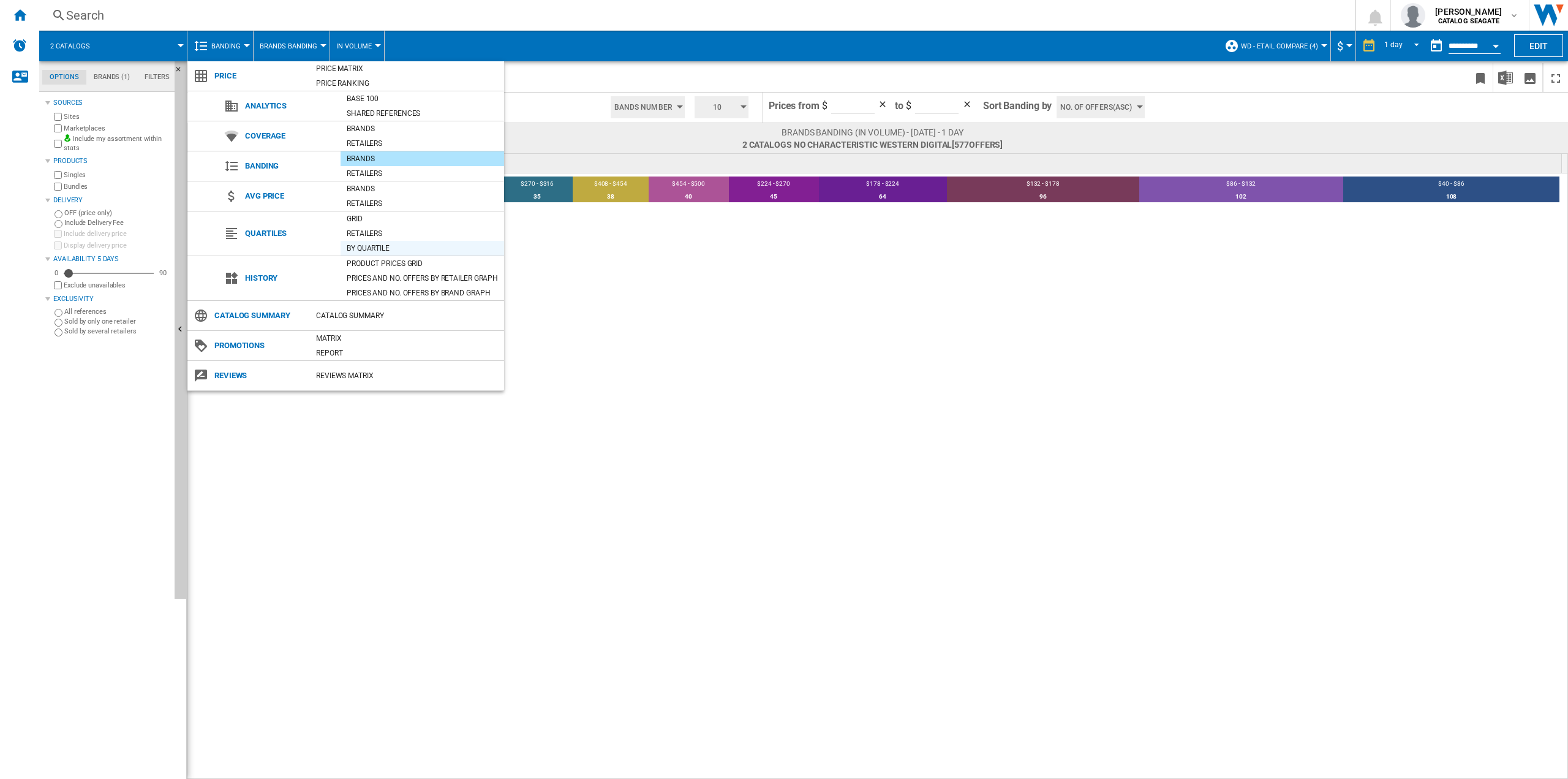
click at [356, 244] on div "By quartile" at bounding box center [422, 249] width 164 height 12
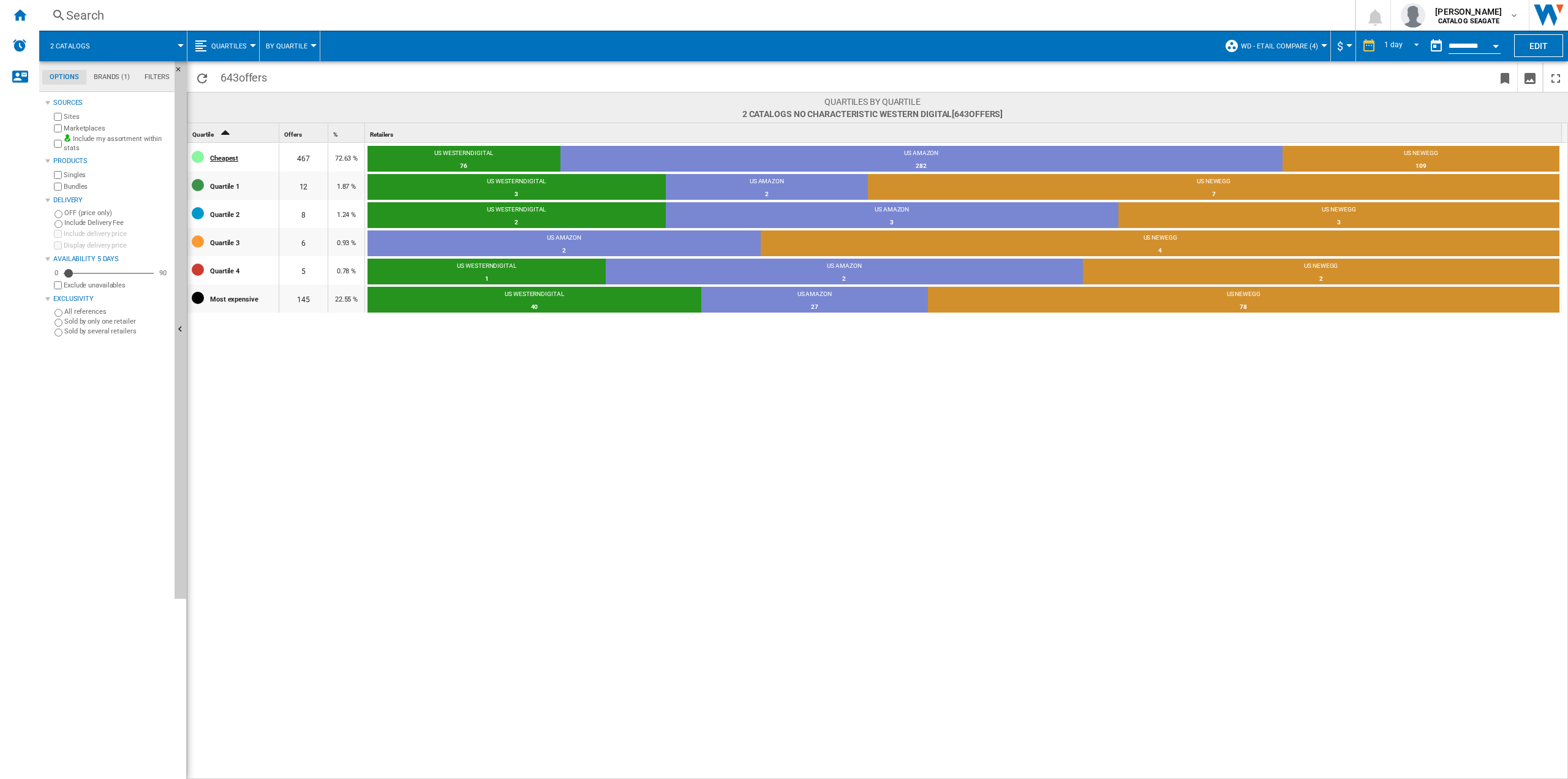
click at [224, 155] on div "Cheapest" at bounding box center [245, 157] width 68 height 26
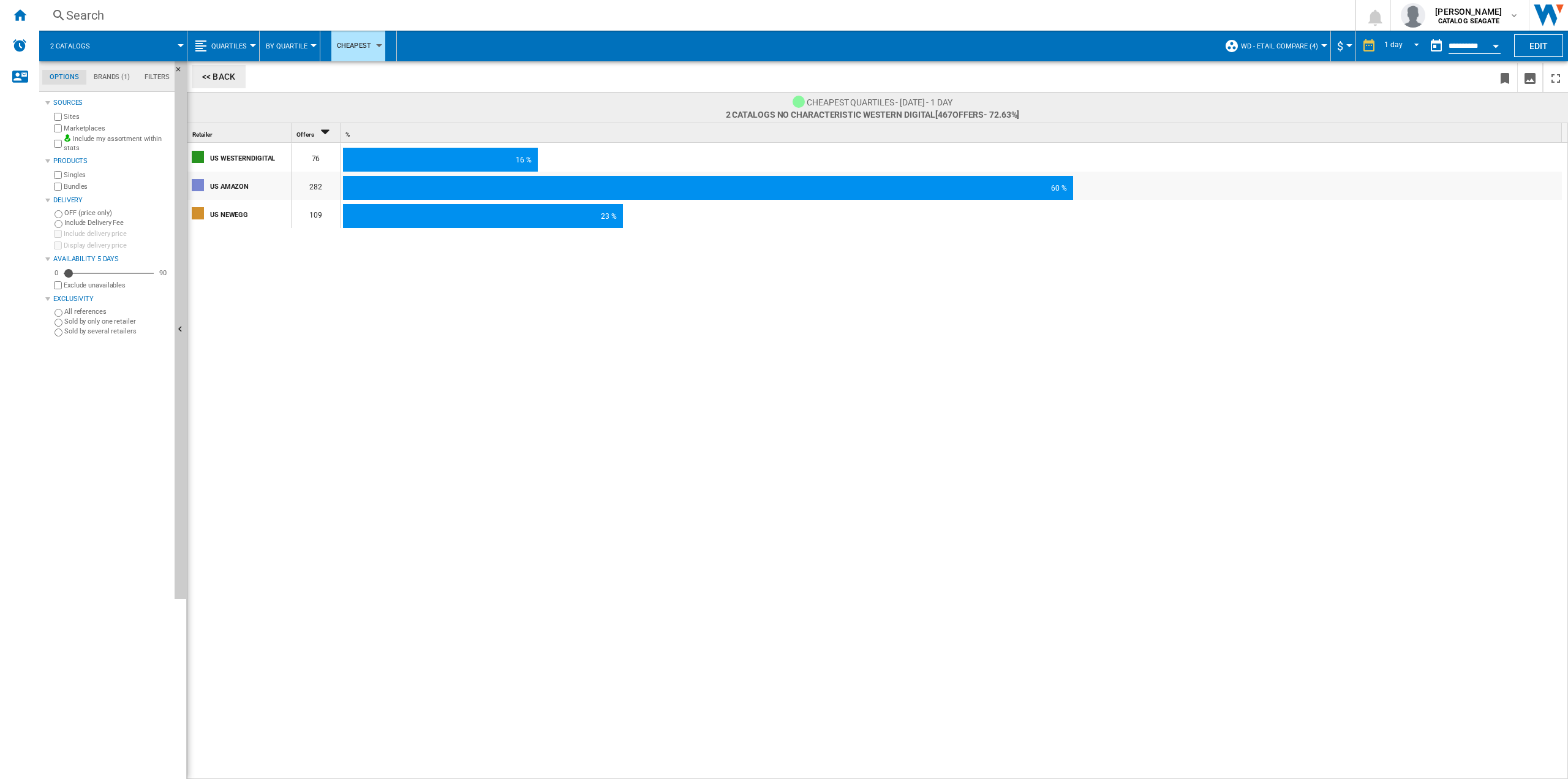
click at [210, 77] on button "<< Back" at bounding box center [218, 77] width 54 height 23
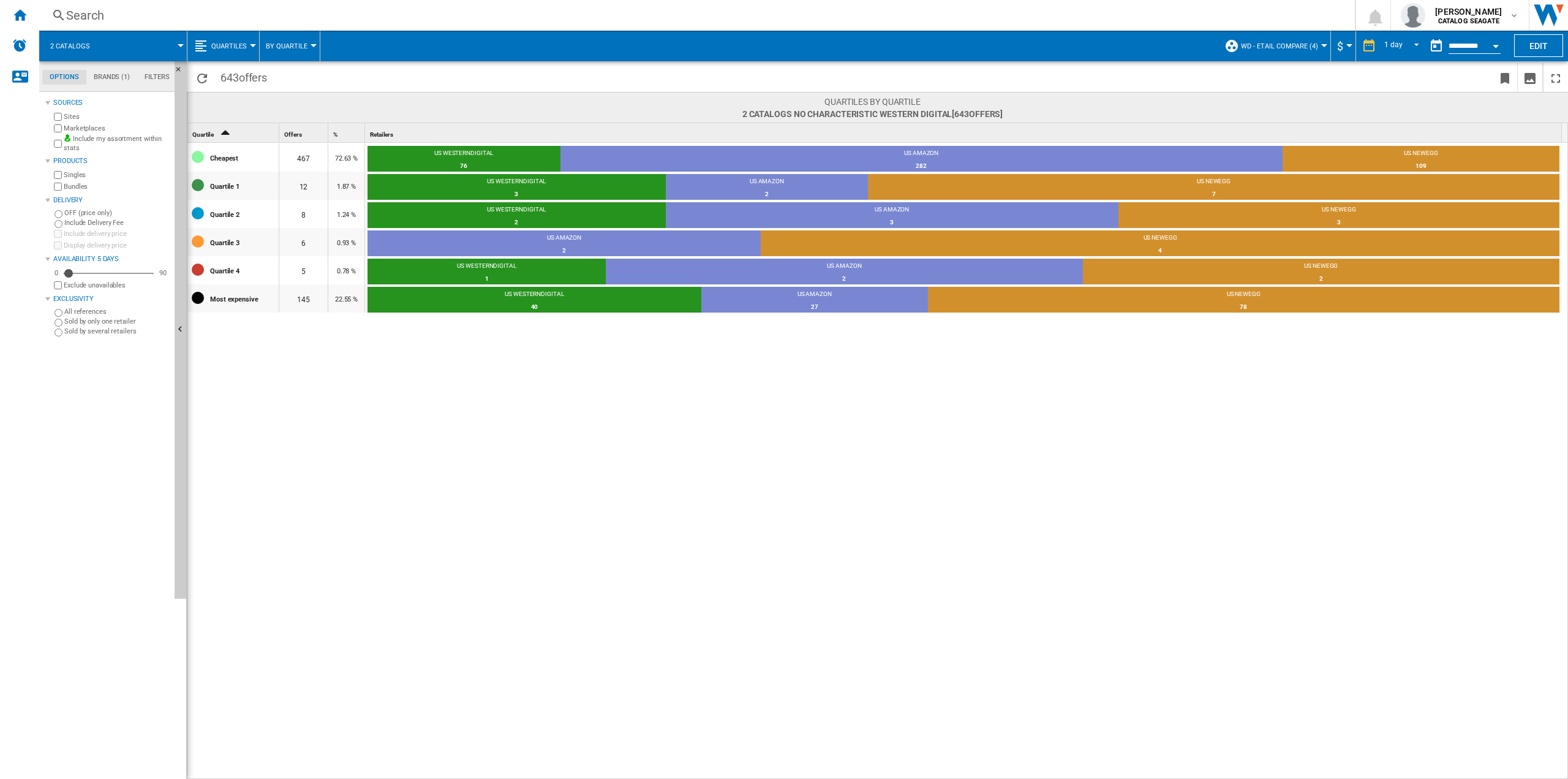
click at [234, 49] on span "Quartiles" at bounding box center [229, 46] width 36 height 8
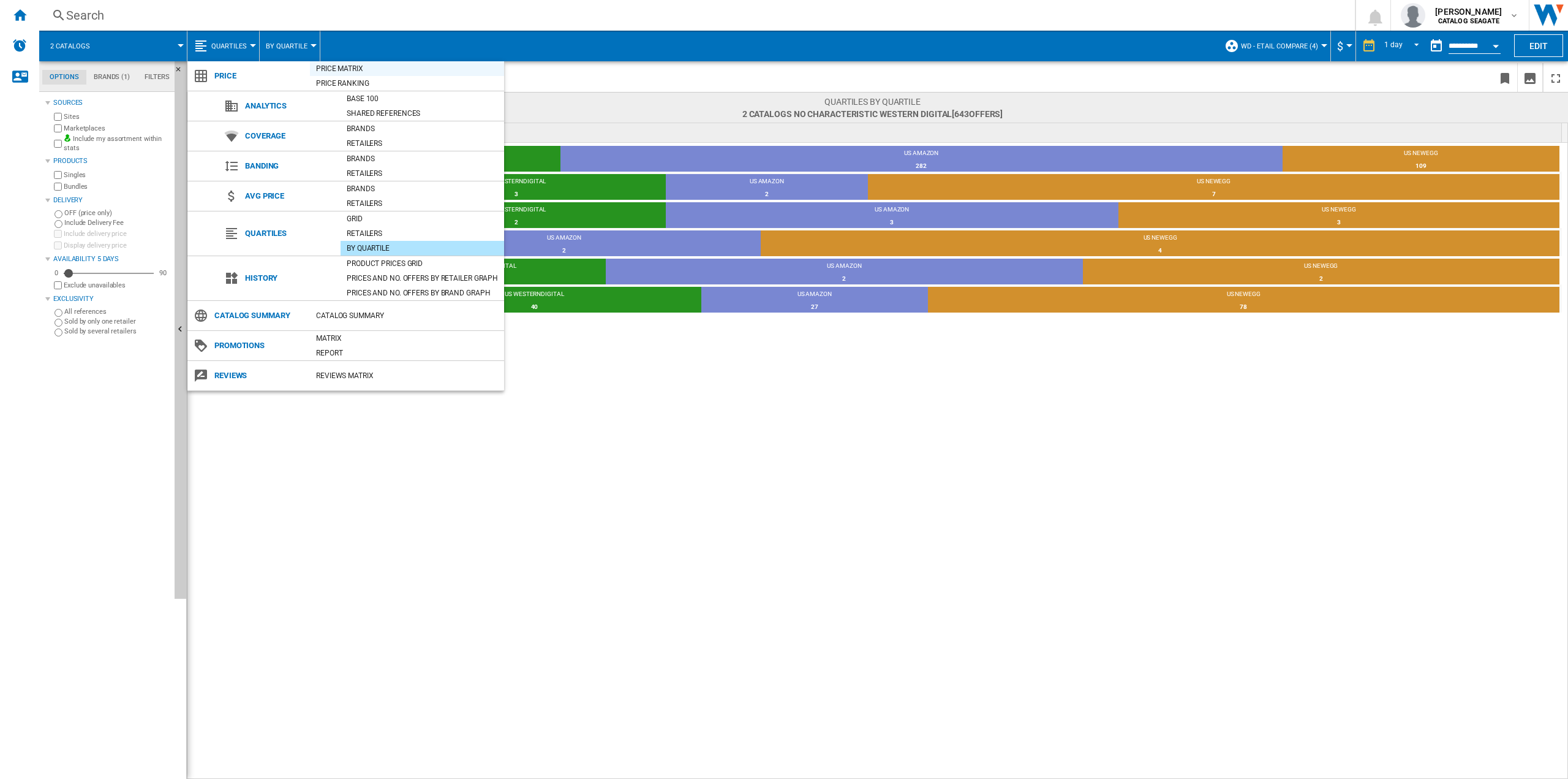
click at [329, 66] on div "Price Matrix" at bounding box center [407, 68] width 194 height 12
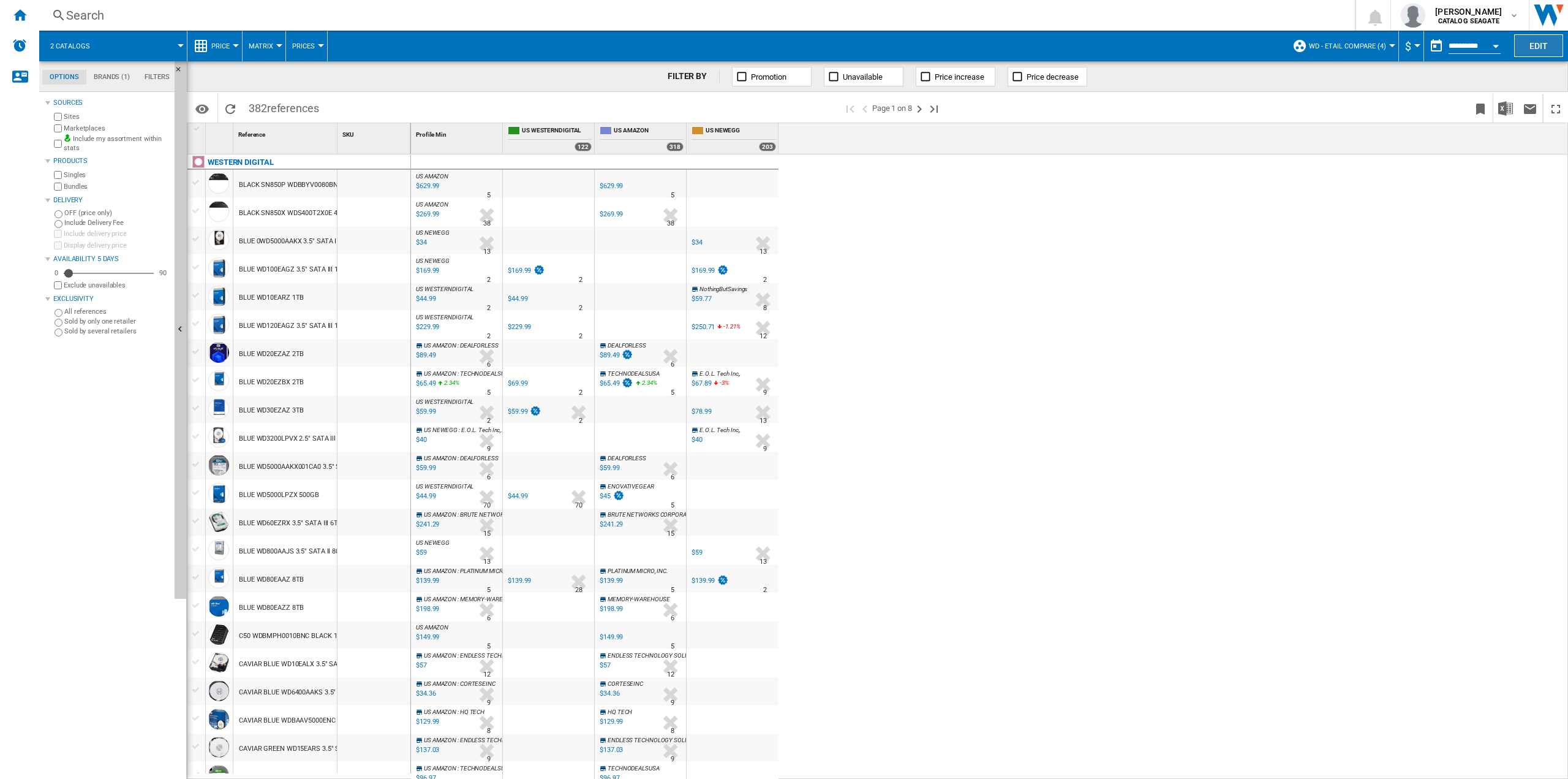
click at [1539, 39] on button "Edit" at bounding box center [1538, 45] width 49 height 23
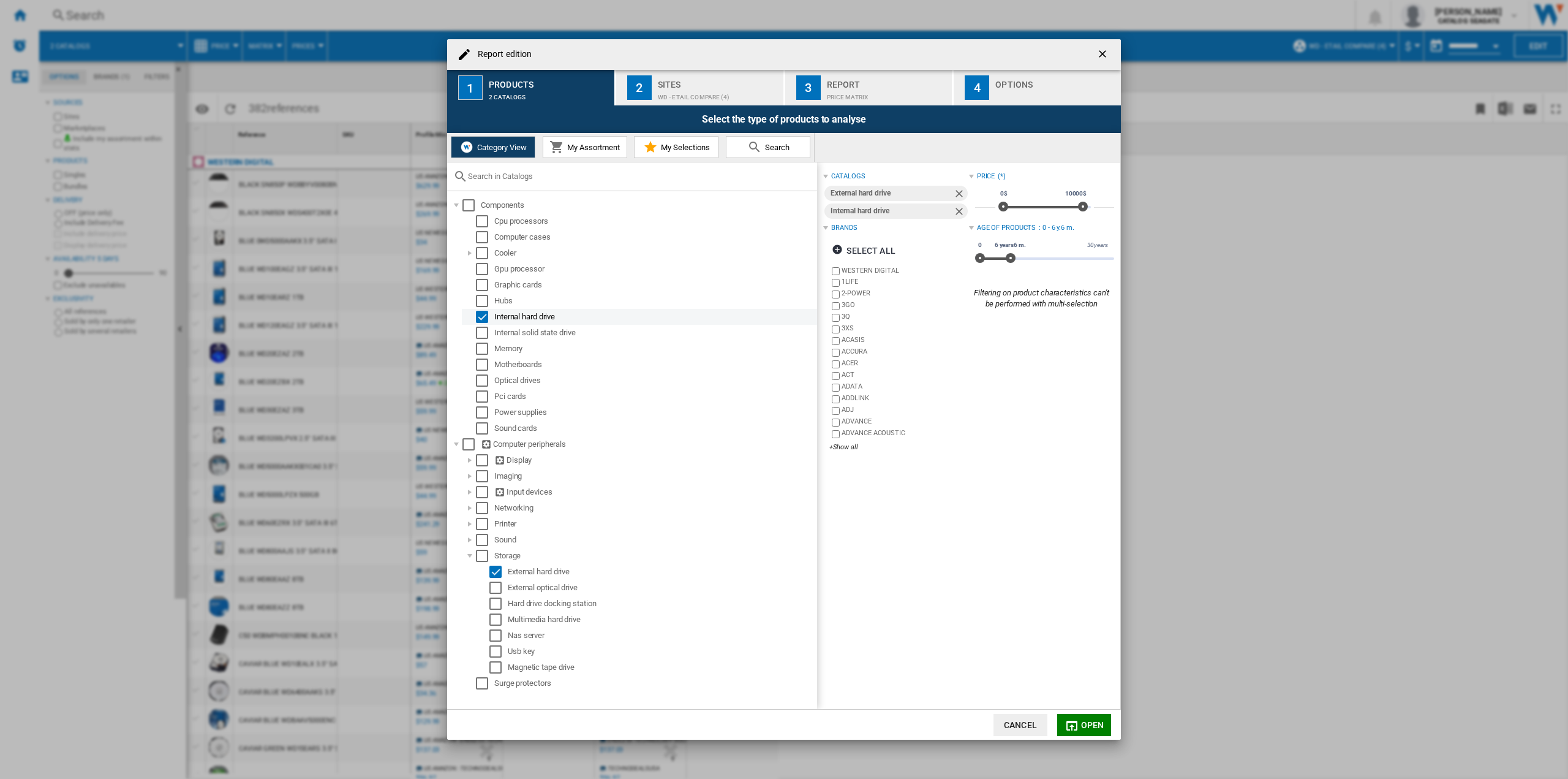
click at [508, 318] on div "Internal hard drive" at bounding box center [654, 317] width 321 height 12
click at [1020, 723] on button "Cancel" at bounding box center [1020, 725] width 54 height 22
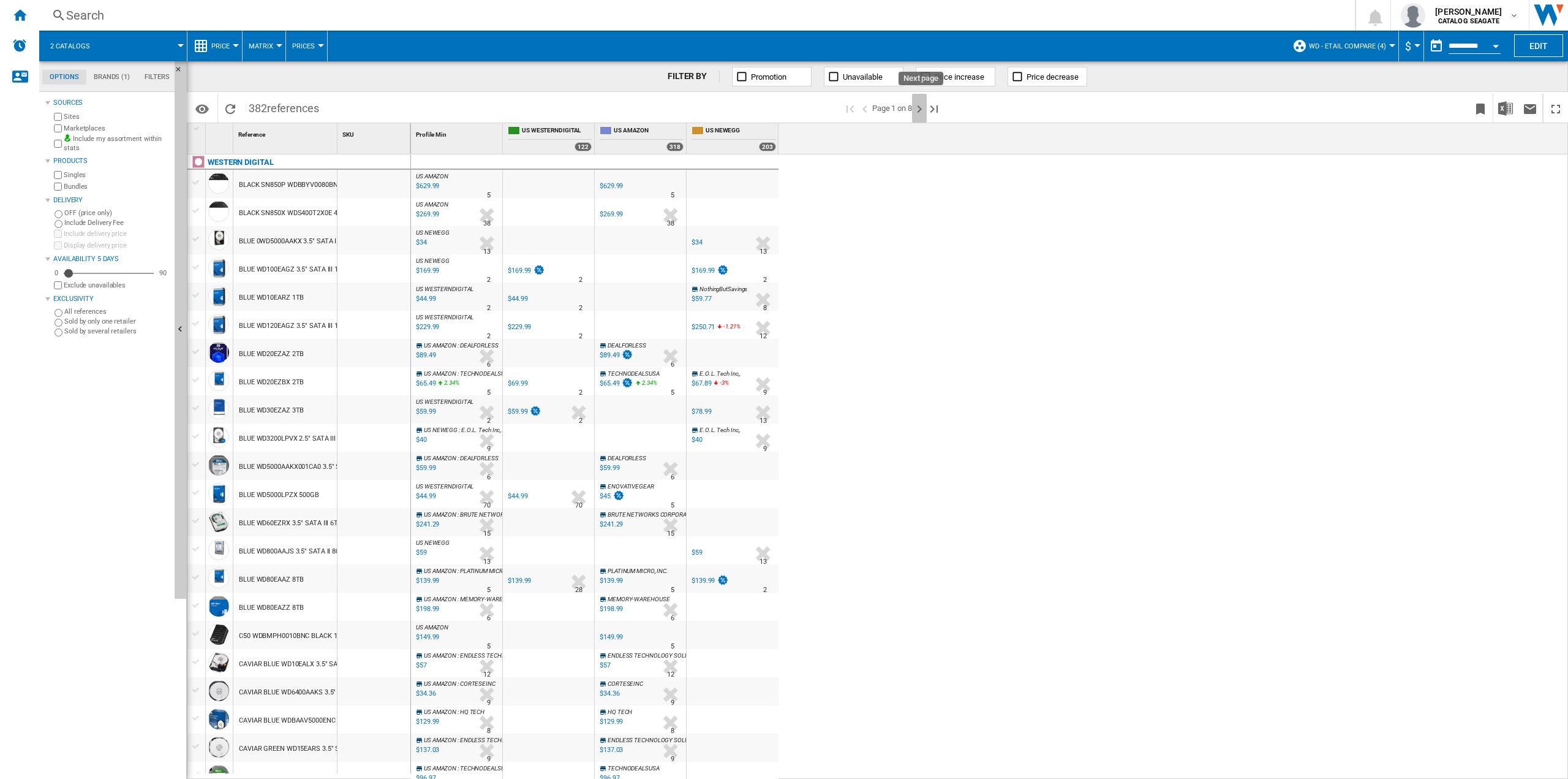
click at [923, 105] on ng-md-icon "Next page" at bounding box center [919, 109] width 15 height 15
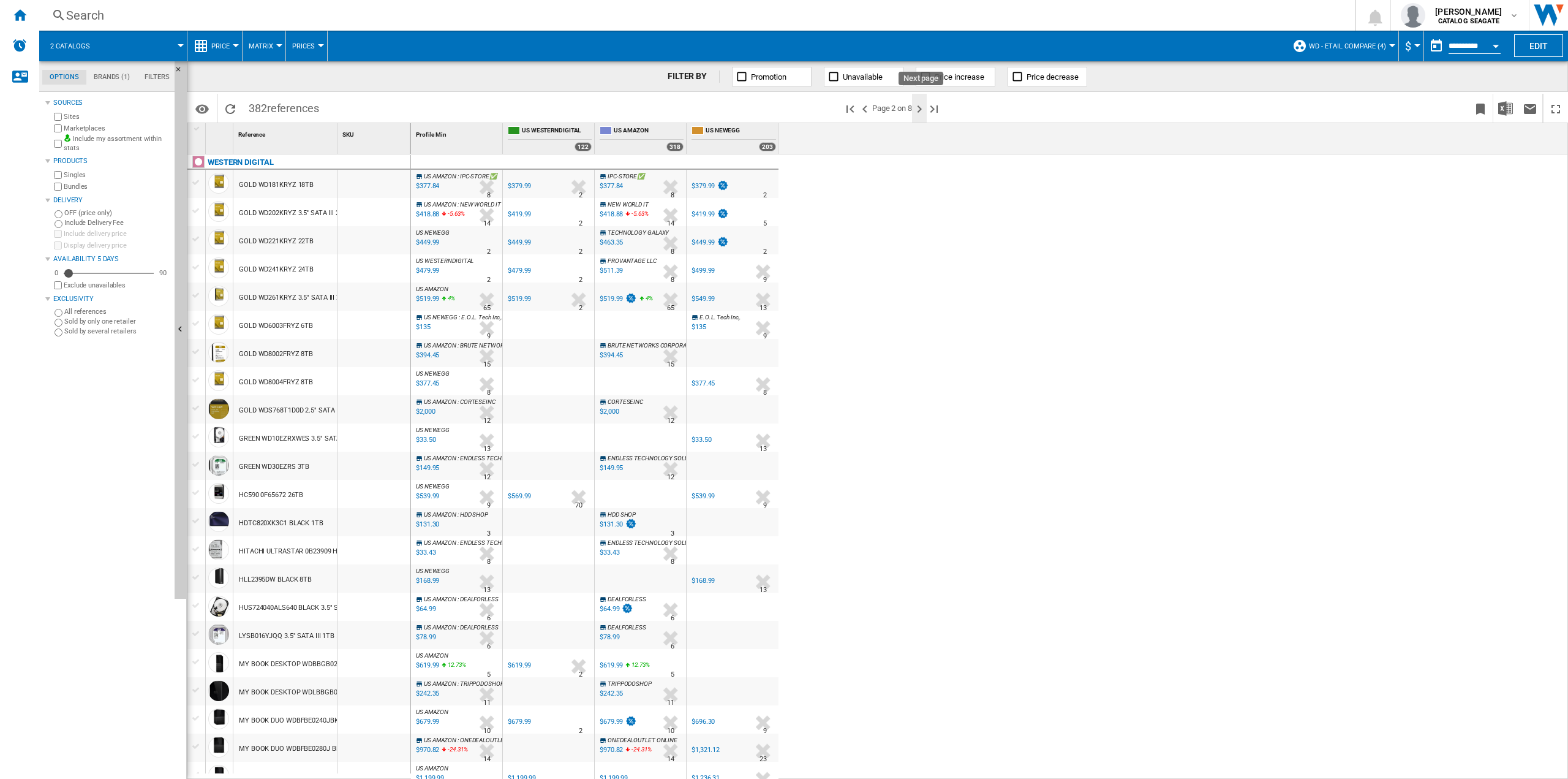
click at [918, 117] on button "Next page" at bounding box center [919, 108] width 15 height 29
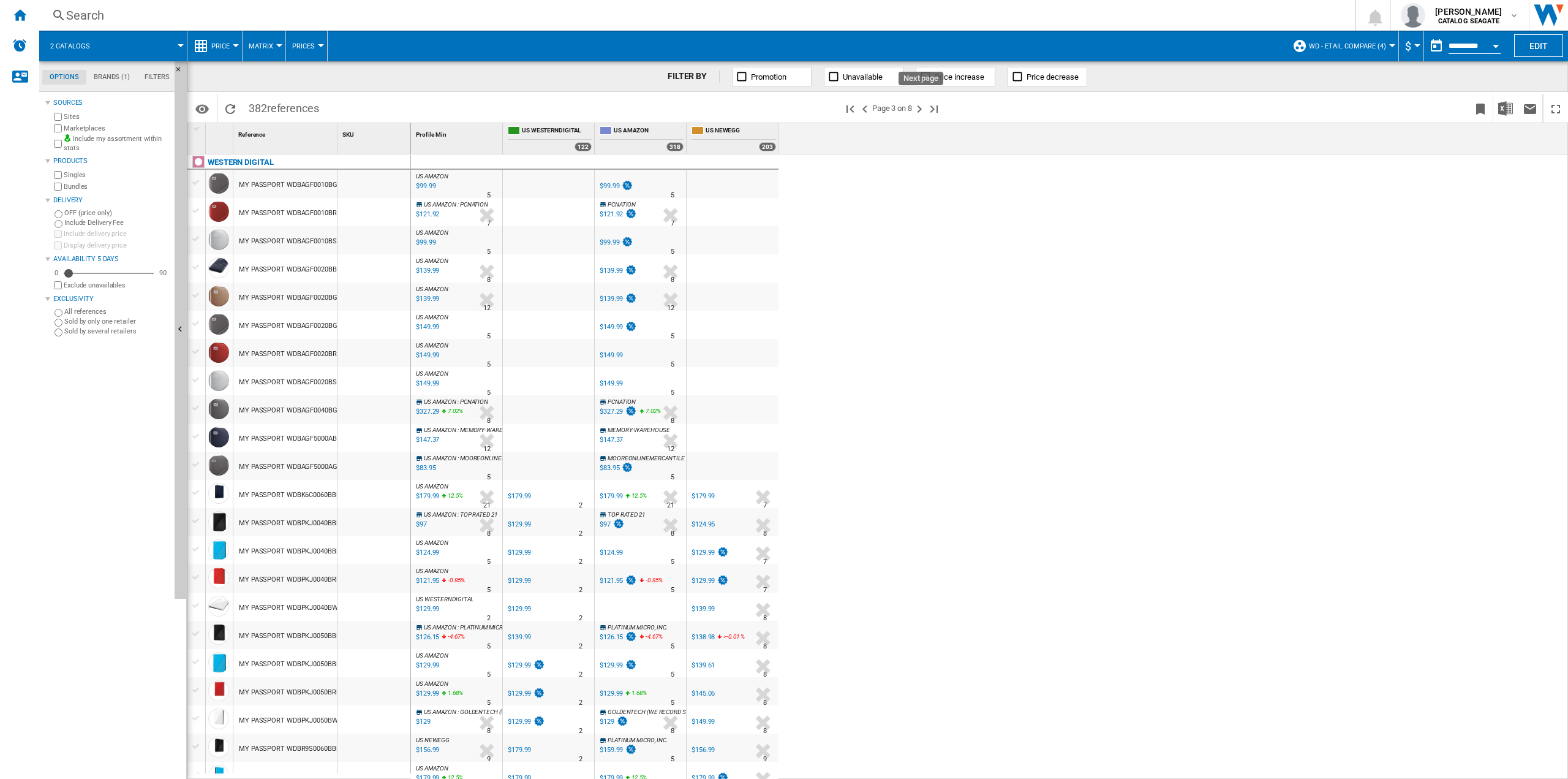
click at [918, 117] on button "Next page" at bounding box center [919, 108] width 15 height 29
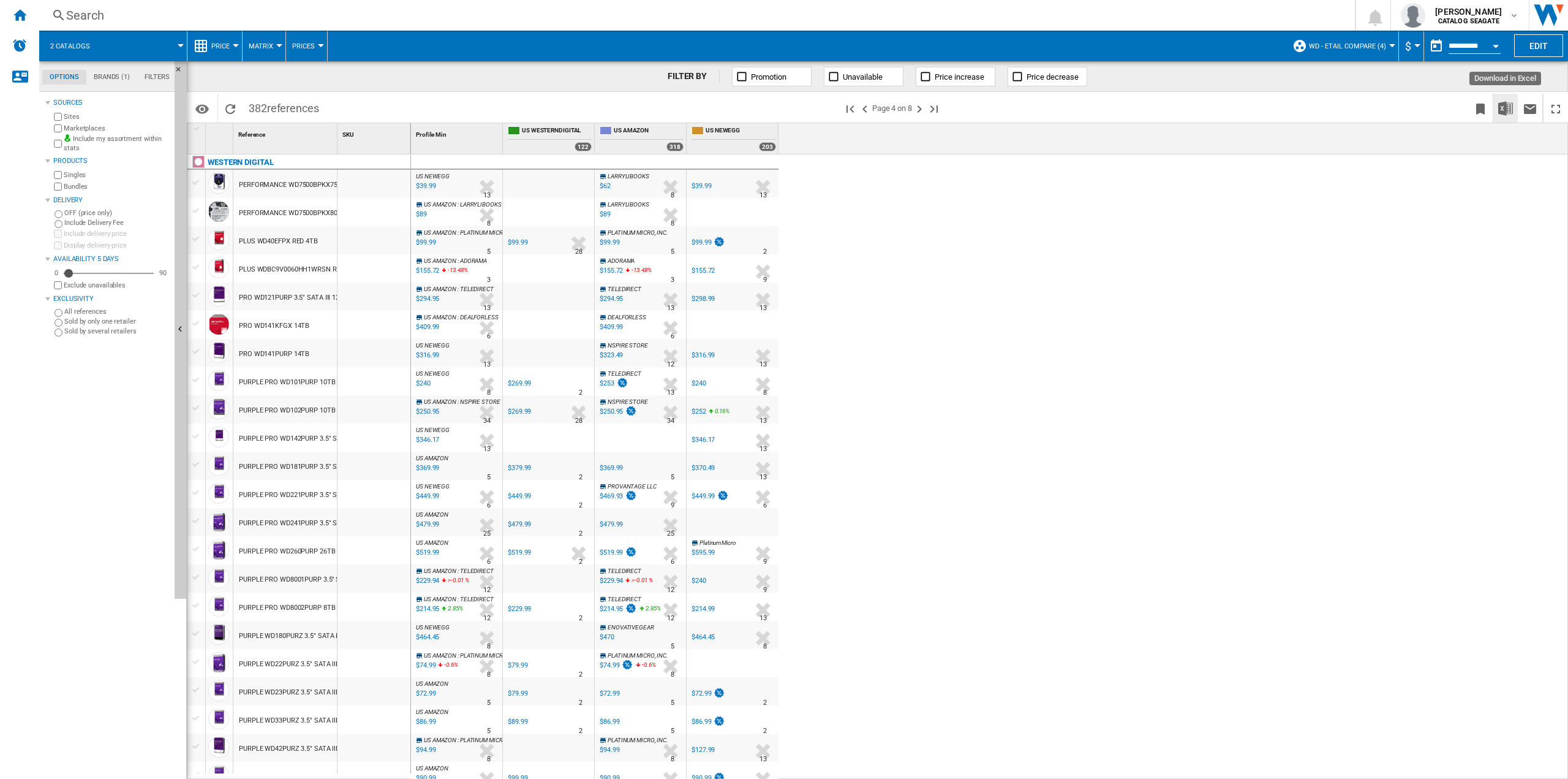
click at [1511, 102] on img "Download in Excel" at bounding box center [1505, 108] width 15 height 15
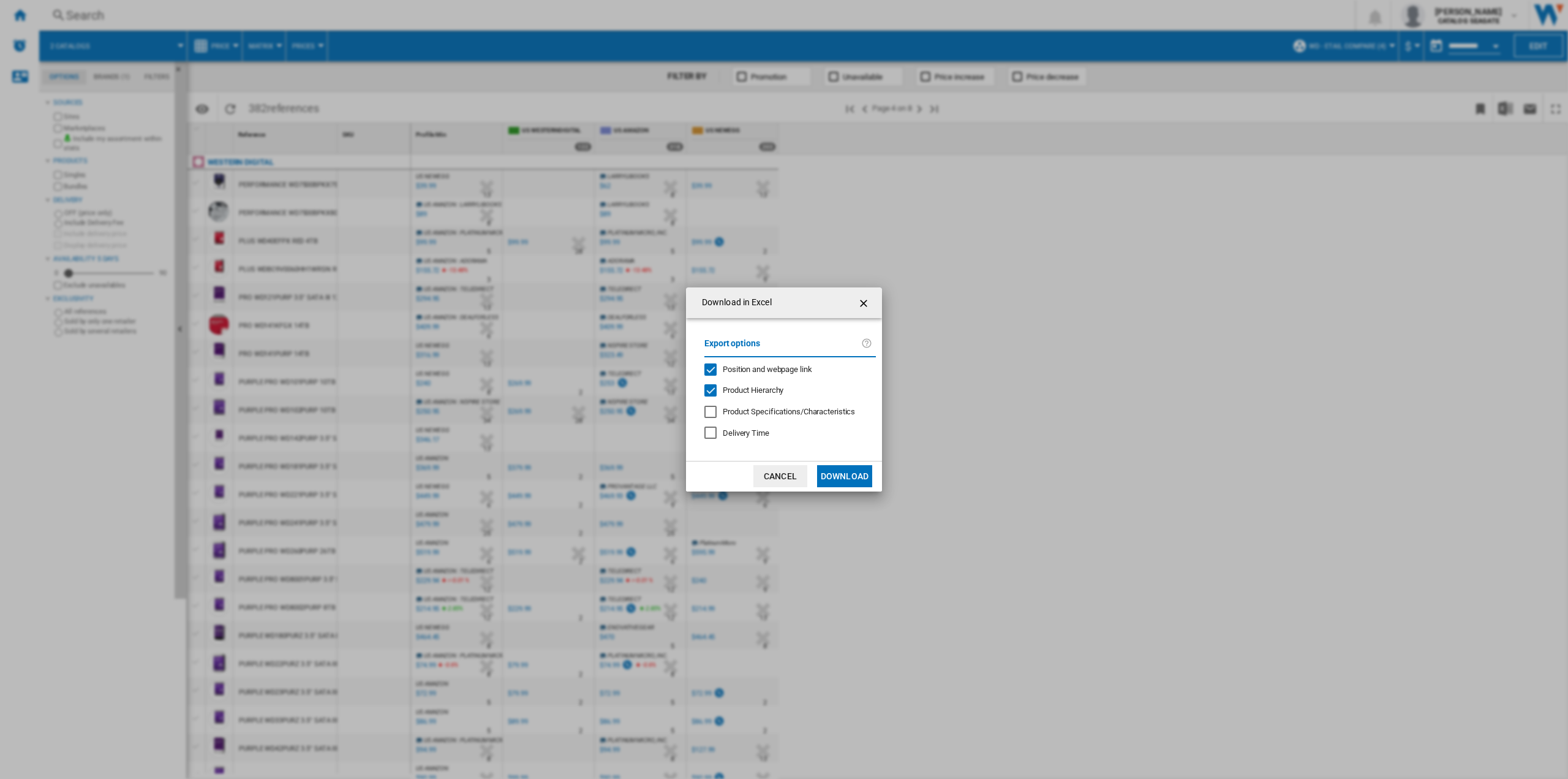
click at [713, 407] on div at bounding box center [710, 412] width 12 height 12
click at [844, 472] on button "Download" at bounding box center [844, 476] width 55 height 22
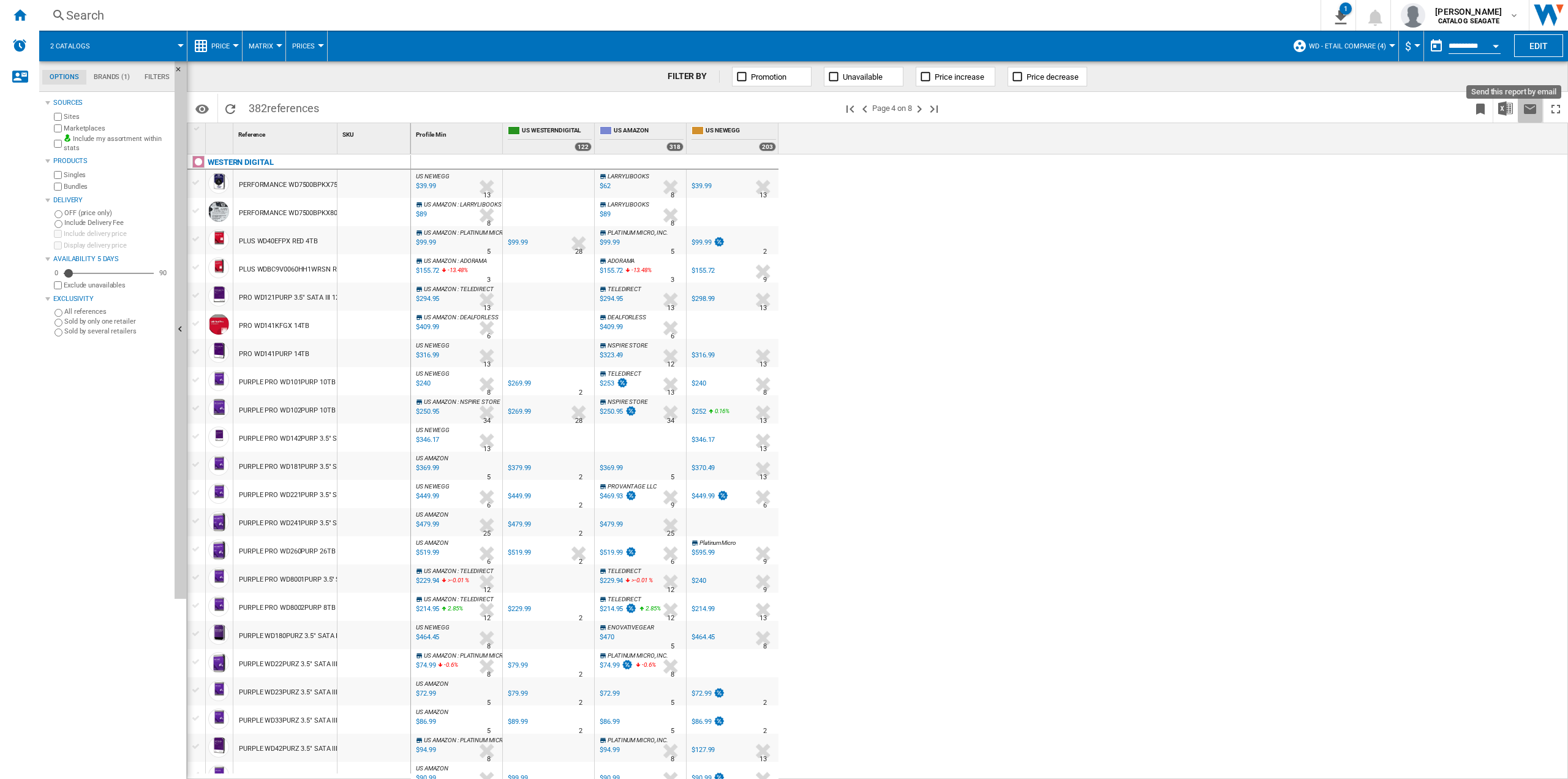
click at [1529, 111] on ng-md-icon "Send this report by email" at bounding box center [1529, 109] width 15 height 15
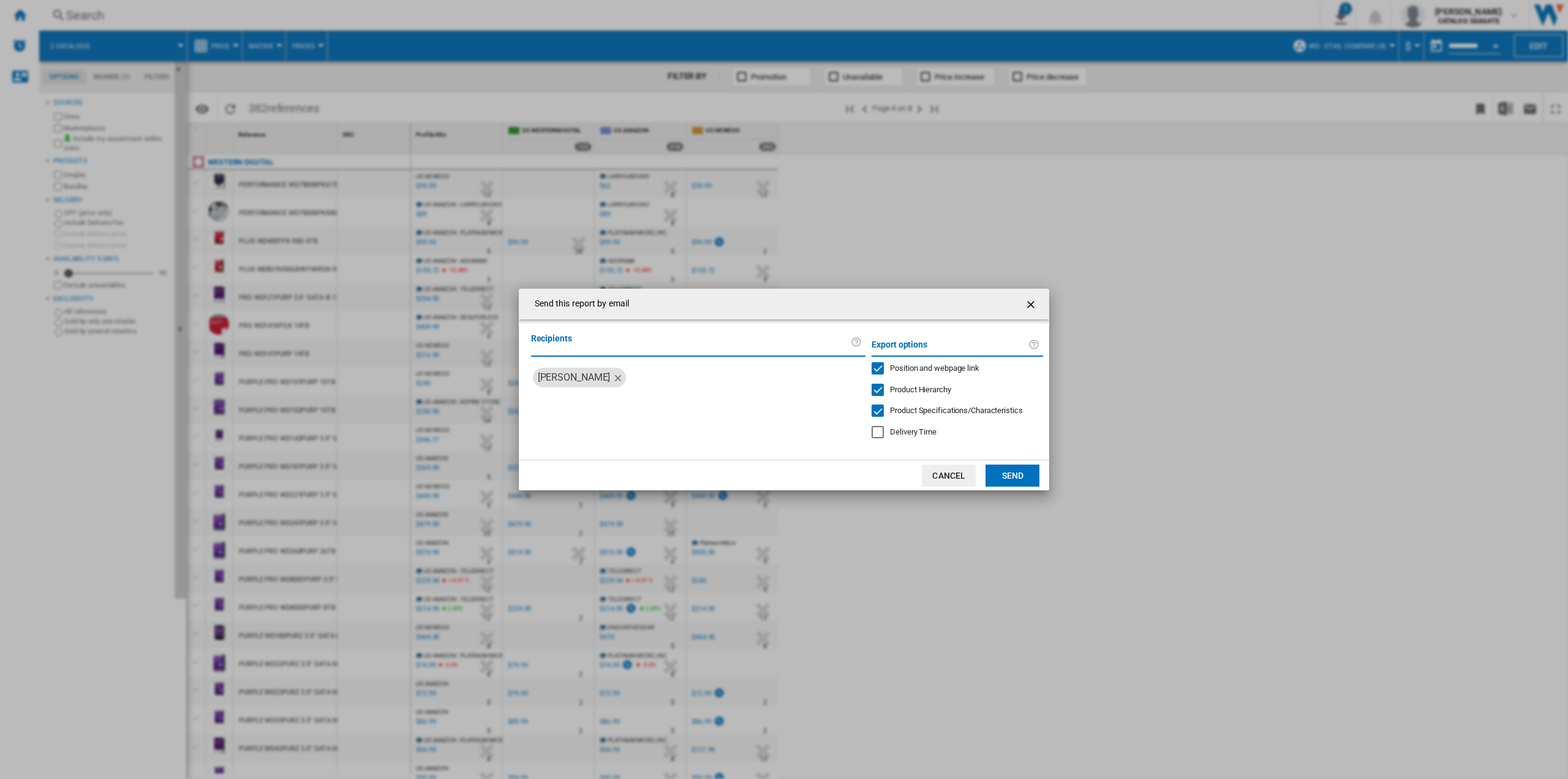
click at [651, 379] on input "search" at bounding box center [746, 377] width 230 height 19
type input "***"
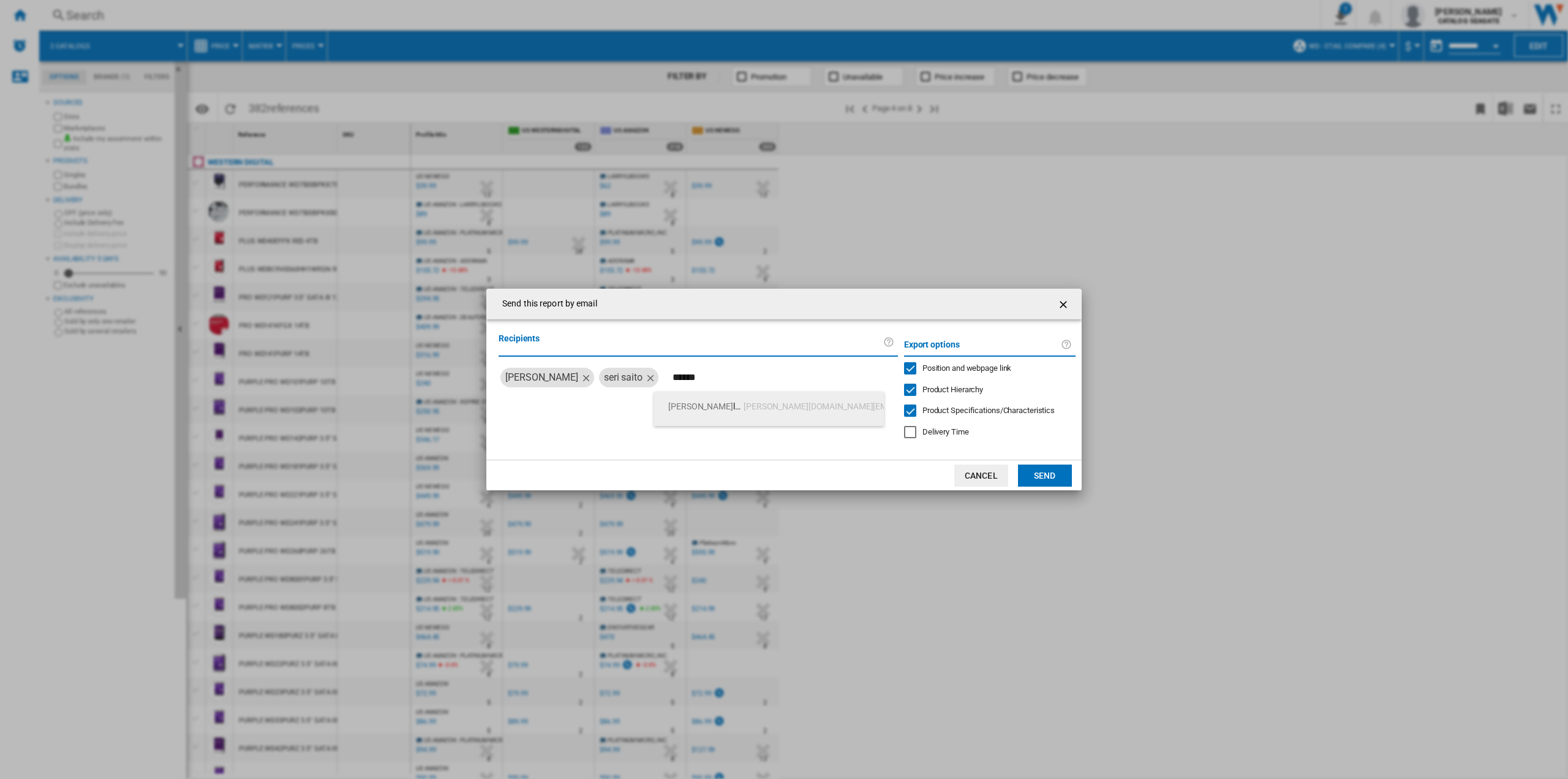
type input "******"
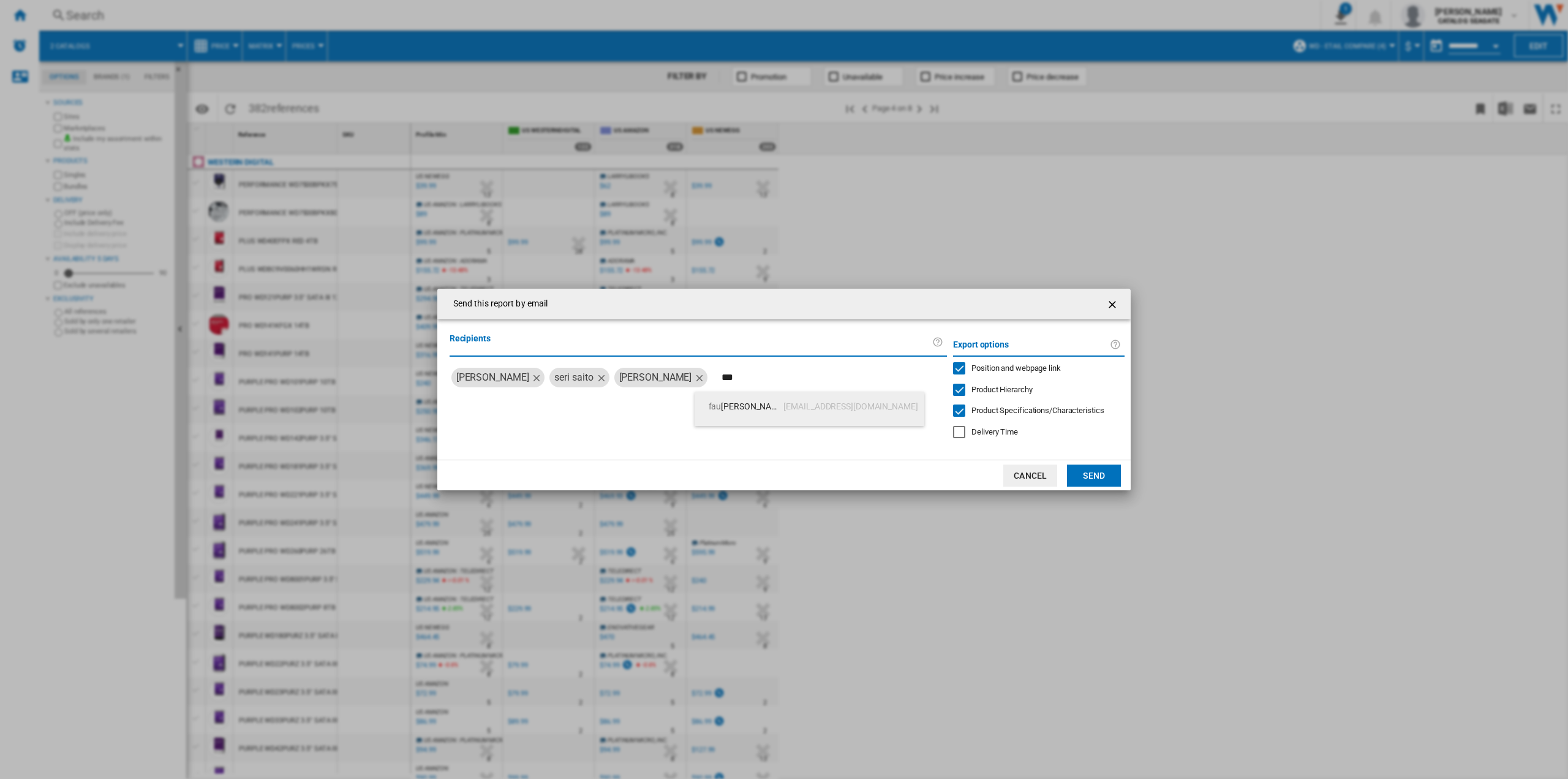
type input "***"
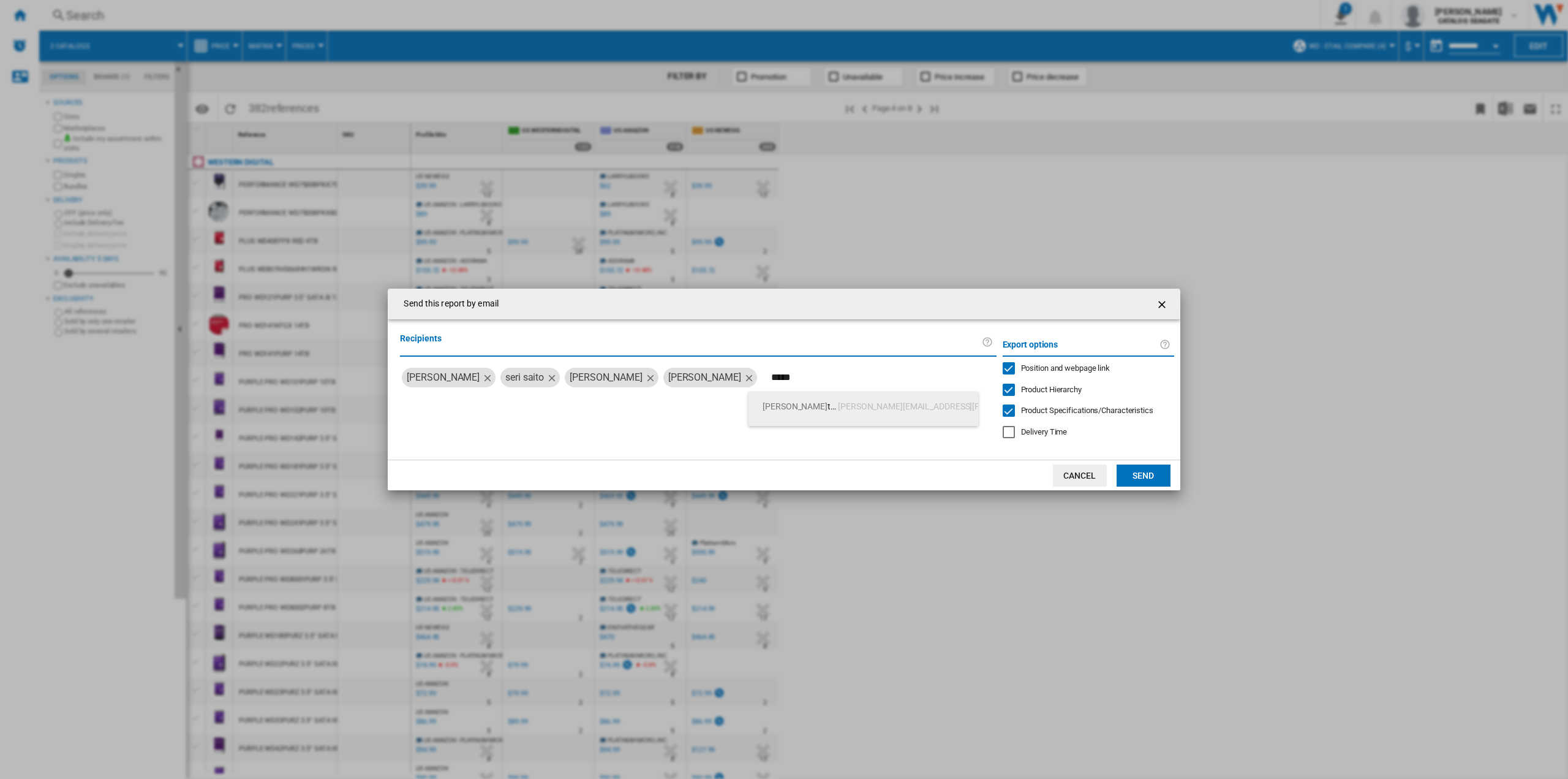
type input "*****"
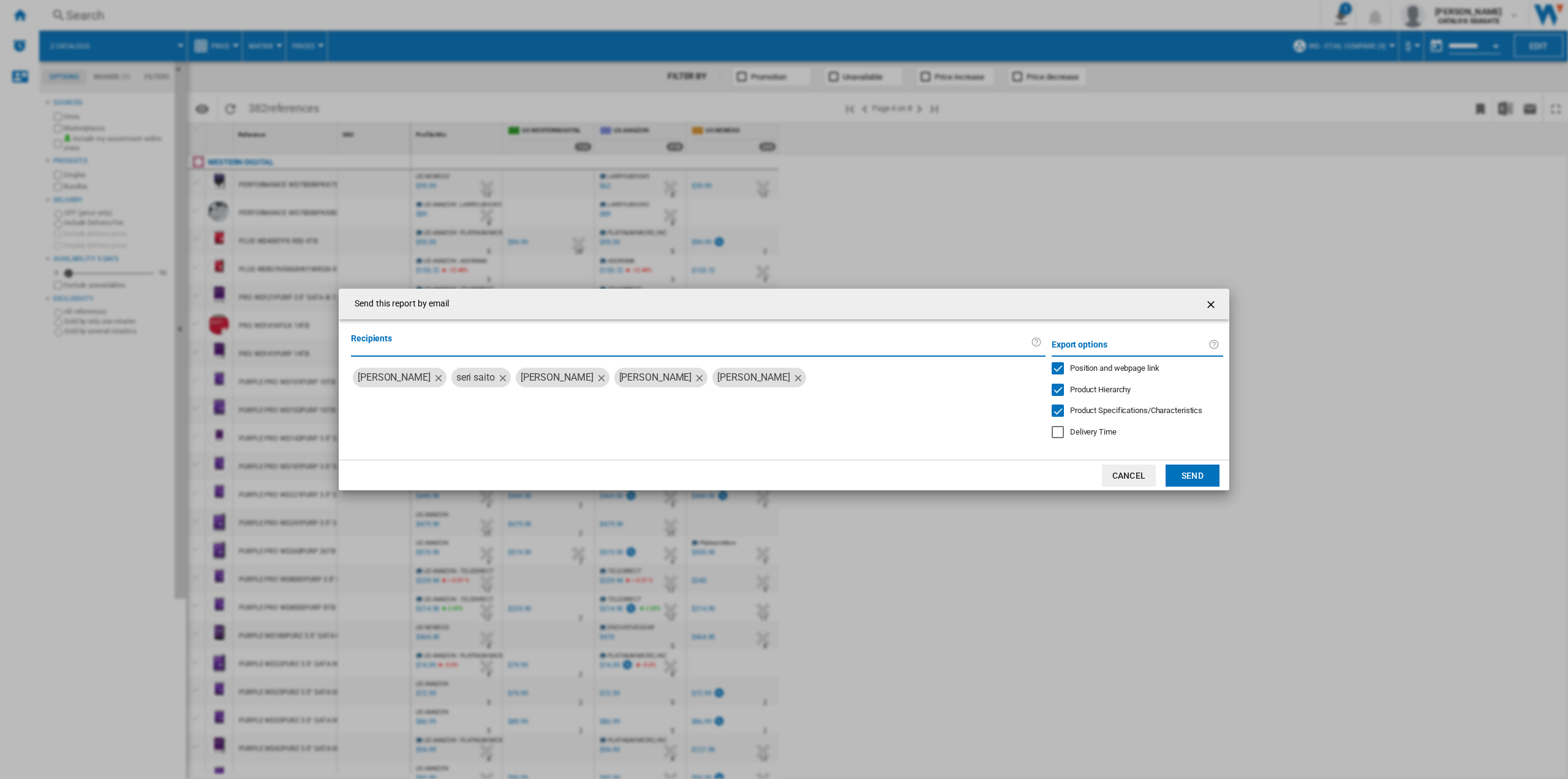
click at [1168, 473] on button "Send" at bounding box center [1192, 475] width 54 height 22
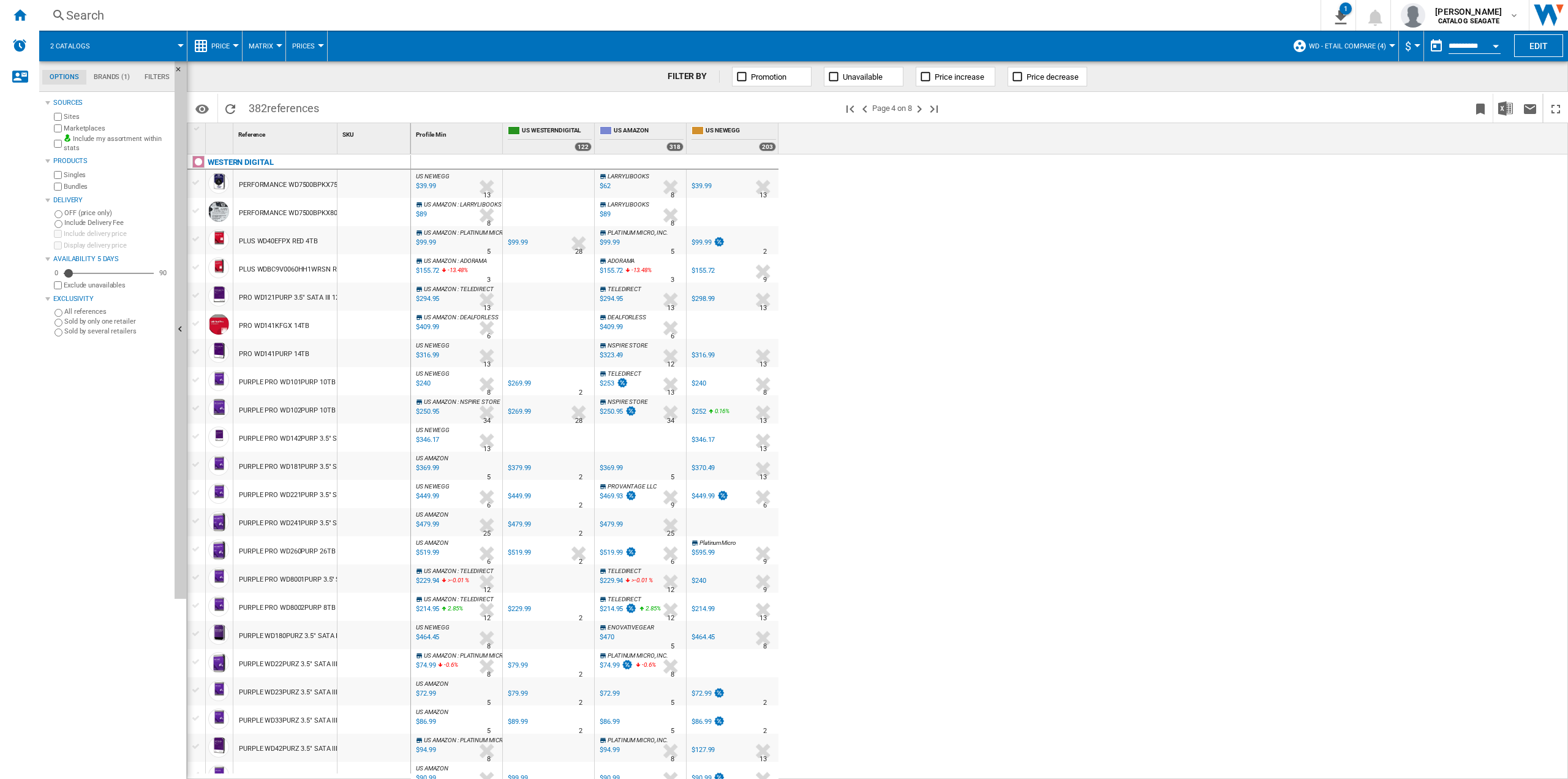
click at [279, 40] on md-menu "Matrix Matrix Ranking" at bounding box center [264, 45] width 43 height 30
click at [275, 46] on button "Matrix" at bounding box center [263, 45] width 30 height 30
click at [313, 50] on md-backdrop at bounding box center [784, 389] width 1568 height 779
click at [316, 47] on button "Prices" at bounding box center [306, 45] width 29 height 30
click at [317, 129] on button "Sold" at bounding box center [315, 135] width 59 height 30
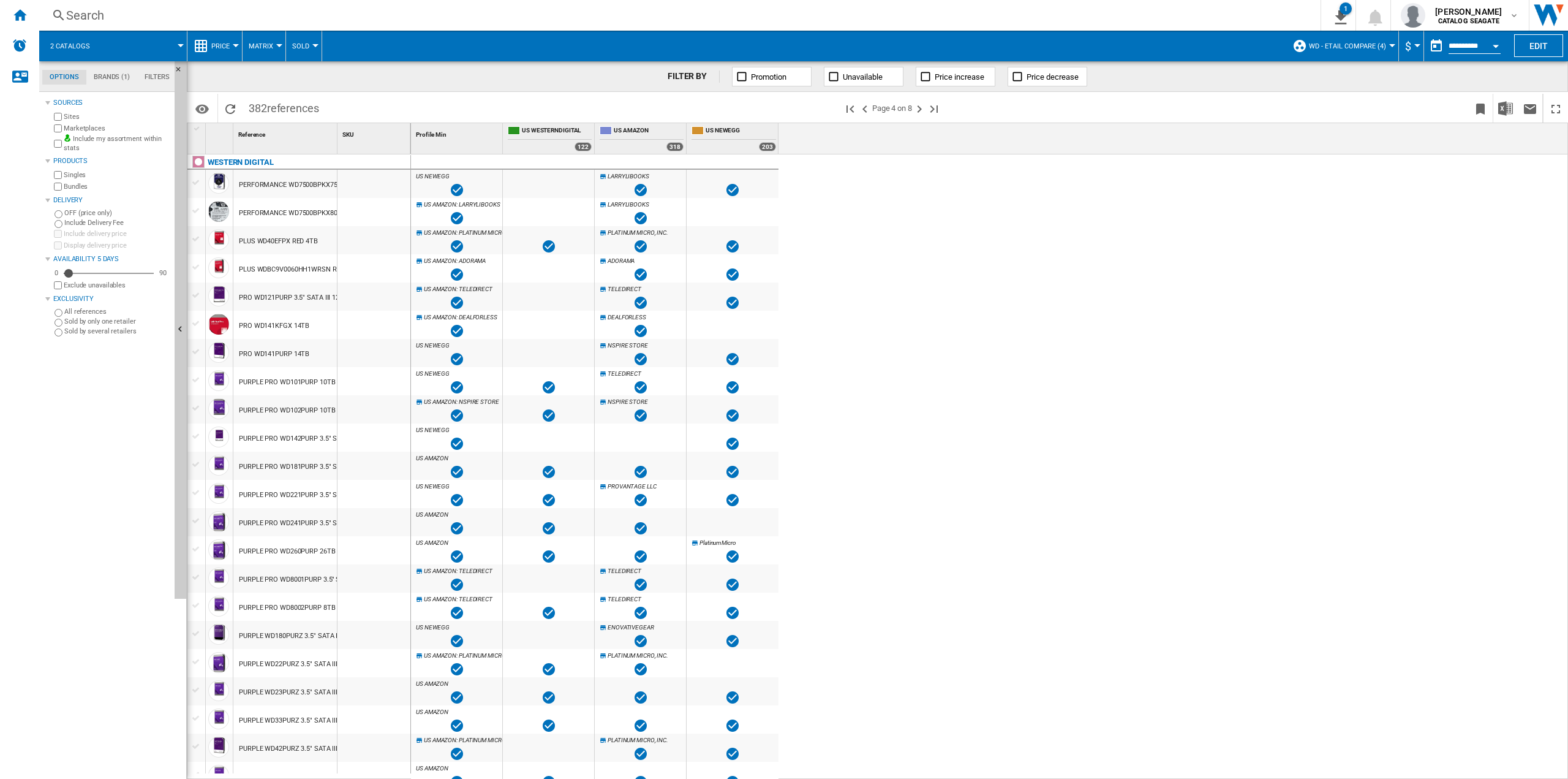
click at [312, 50] on button "Sold" at bounding box center [304, 45] width 23 height 30
click at [321, 109] on button "Gaps" at bounding box center [315, 106] width 59 height 30
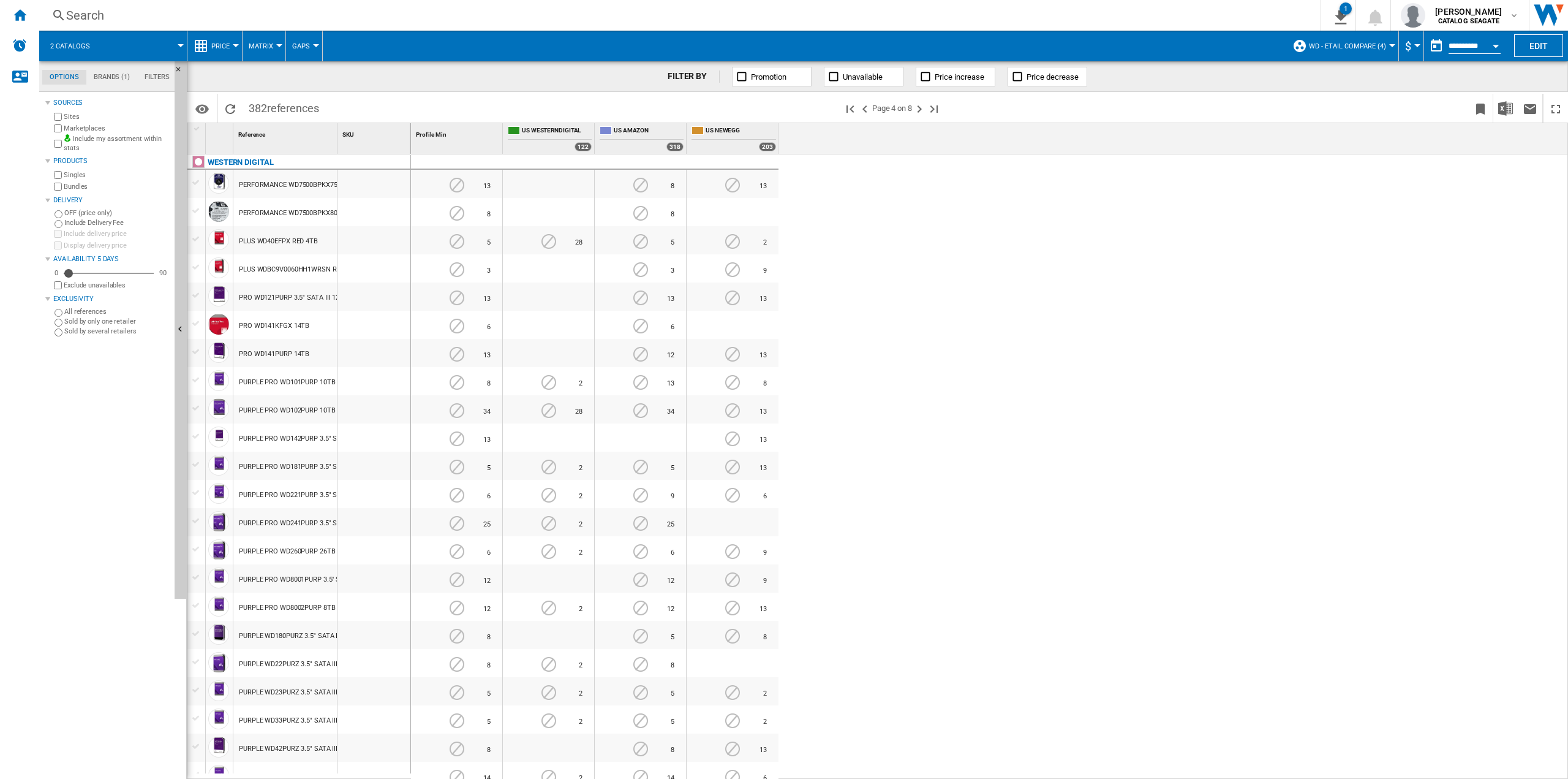
click at [319, 47] on md-menu "Gaps" at bounding box center [304, 45] width 36 height 30
click at [315, 46] on div at bounding box center [316, 46] width 6 height 3
click at [302, 76] on span "Prices" at bounding box center [308, 76] width 26 height 11
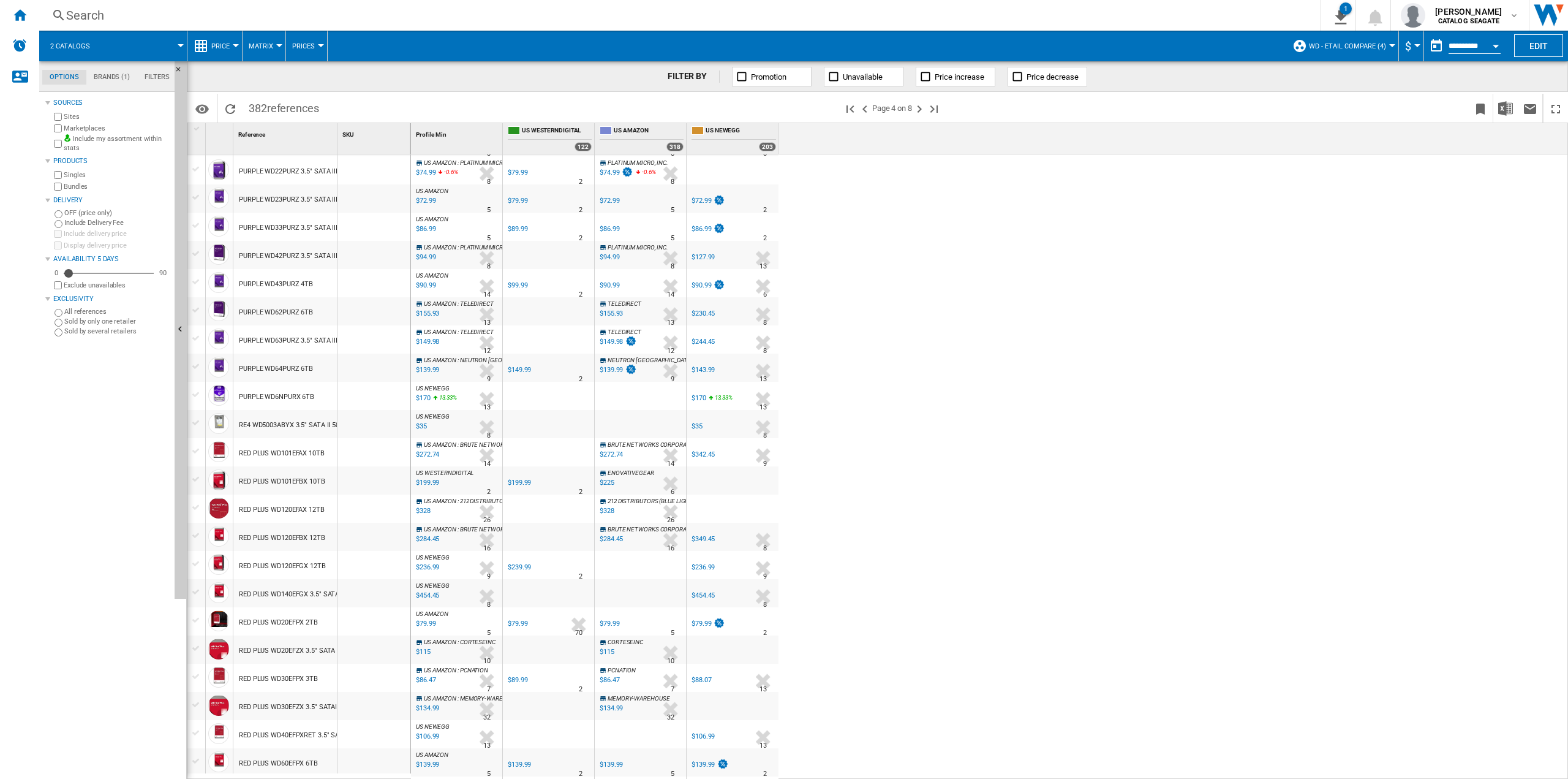
scroll to position [309, 0]
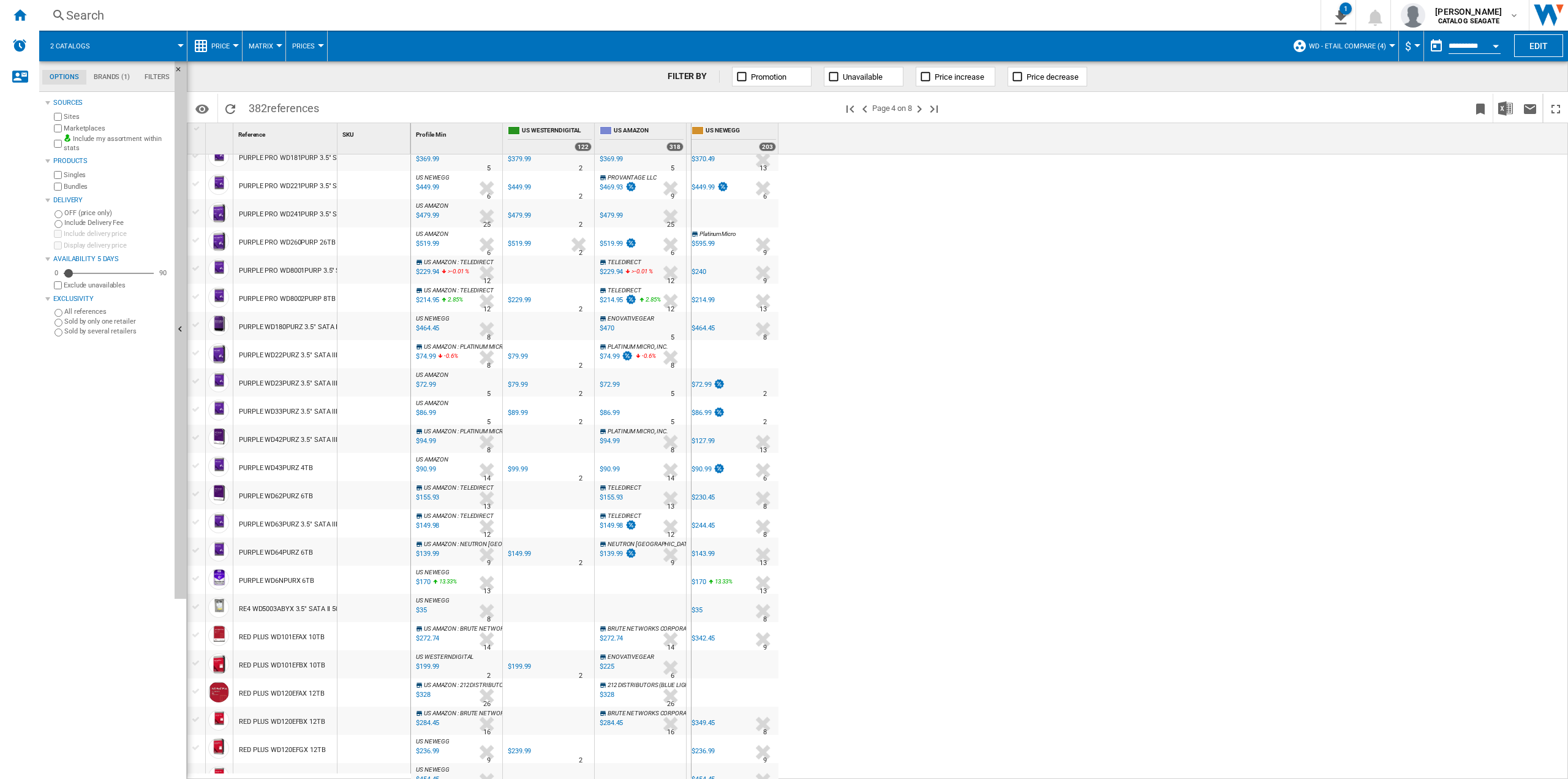
drag, startPoint x: 595, startPoint y: 135, endPoint x: 690, endPoint y: 137, distance: 95.0
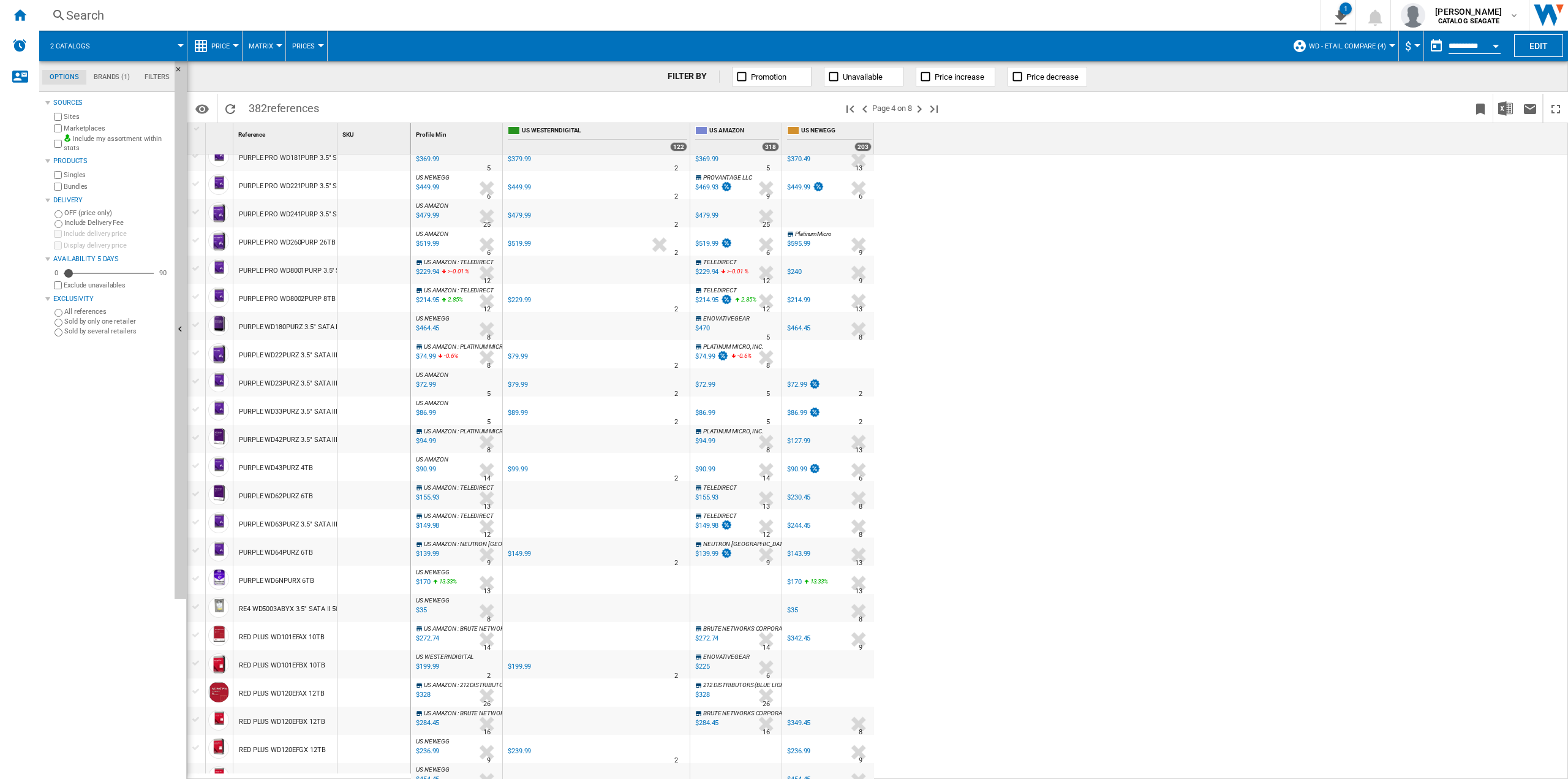
click at [676, 199] on div "US WESTERNDIGITAL -1.0 % $479.99 % N/A 2 US WESTERNDIGITAL" at bounding box center [596, 213] width 187 height 28
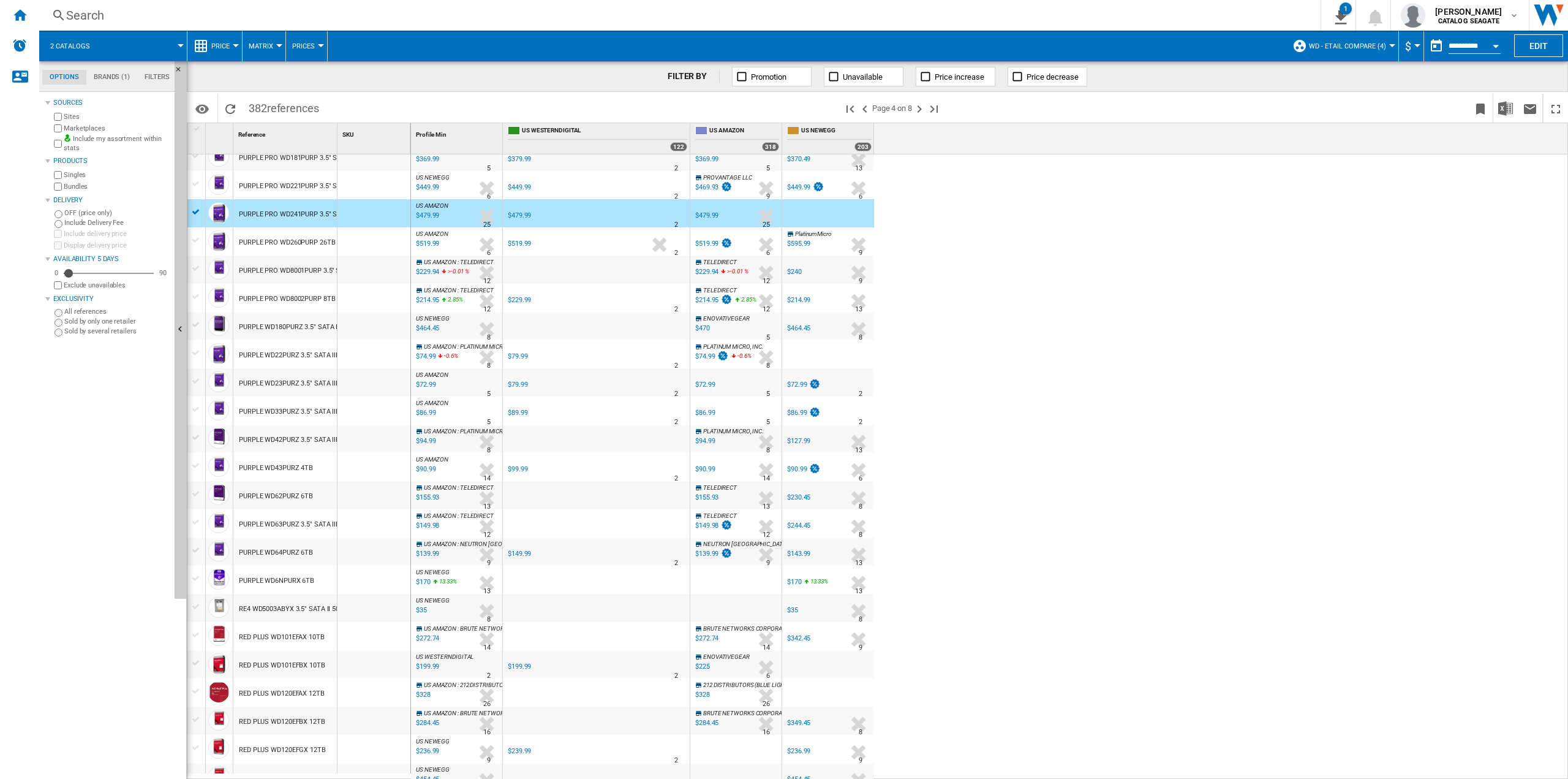
click at [660, 245] on div at bounding box center [660, 245] width 54 height 28
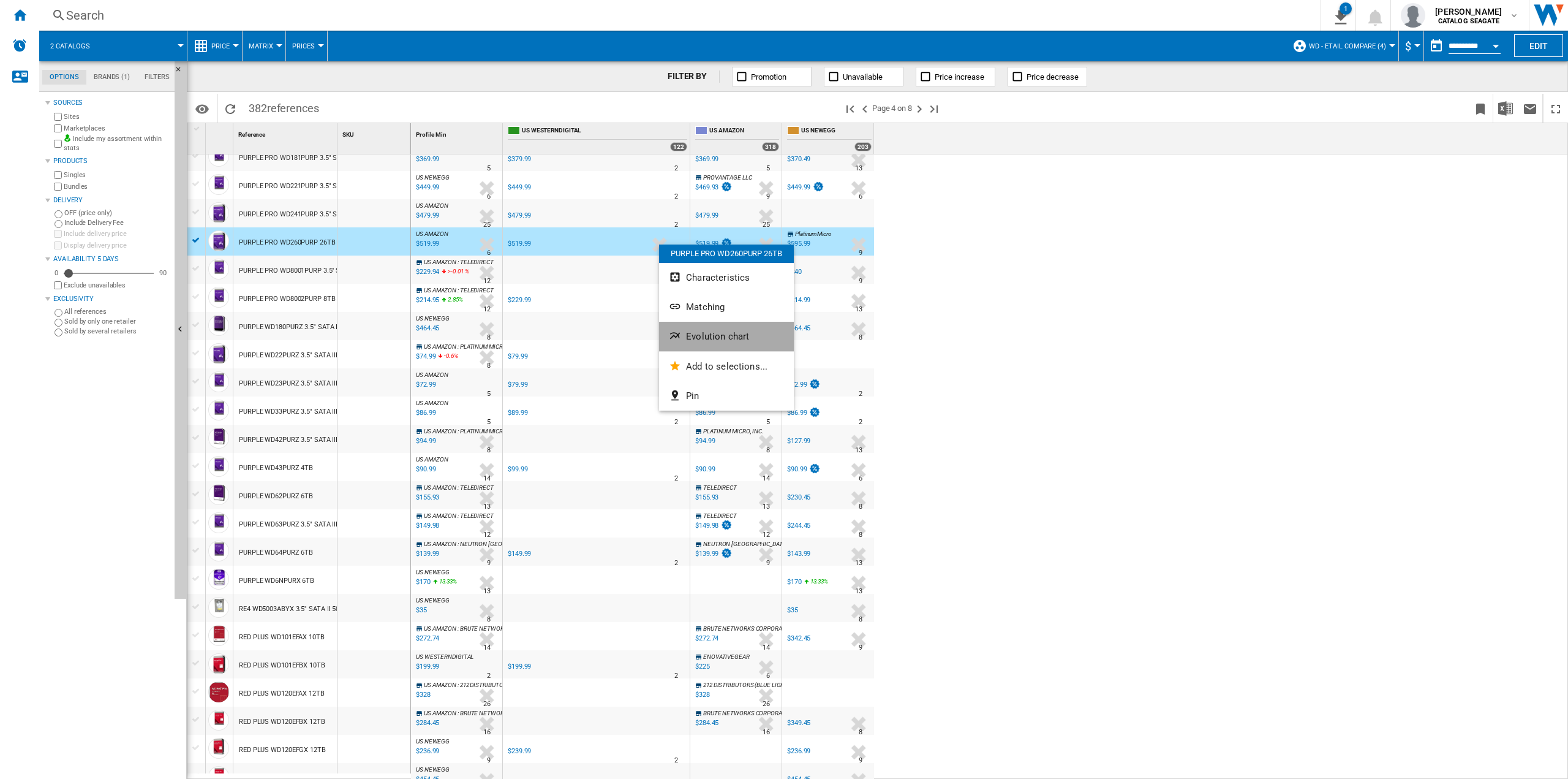
click at [696, 340] on span "Evolution chart" at bounding box center [717, 336] width 63 height 11
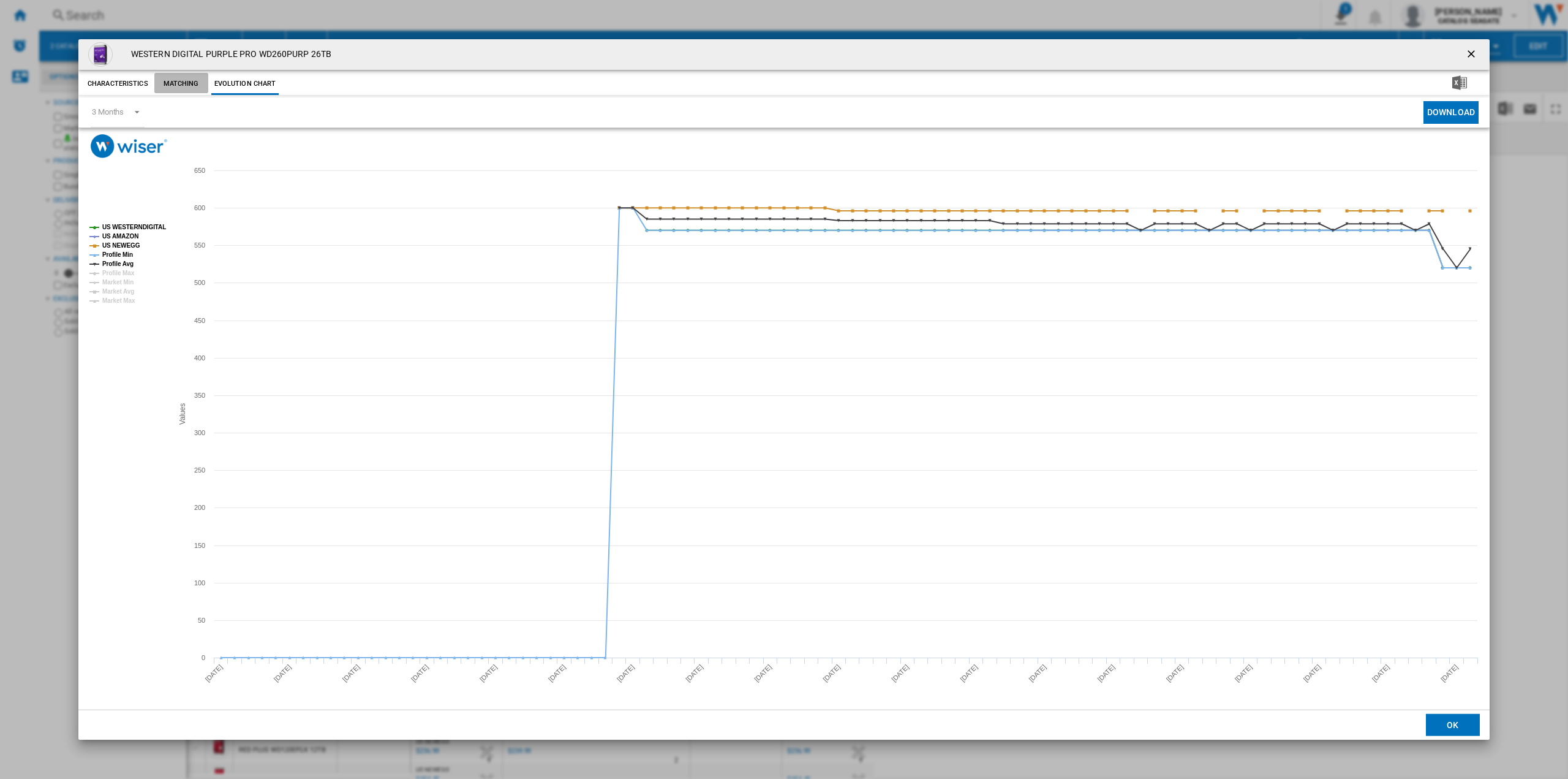
click at [180, 80] on button "Matching" at bounding box center [181, 84] width 54 height 22
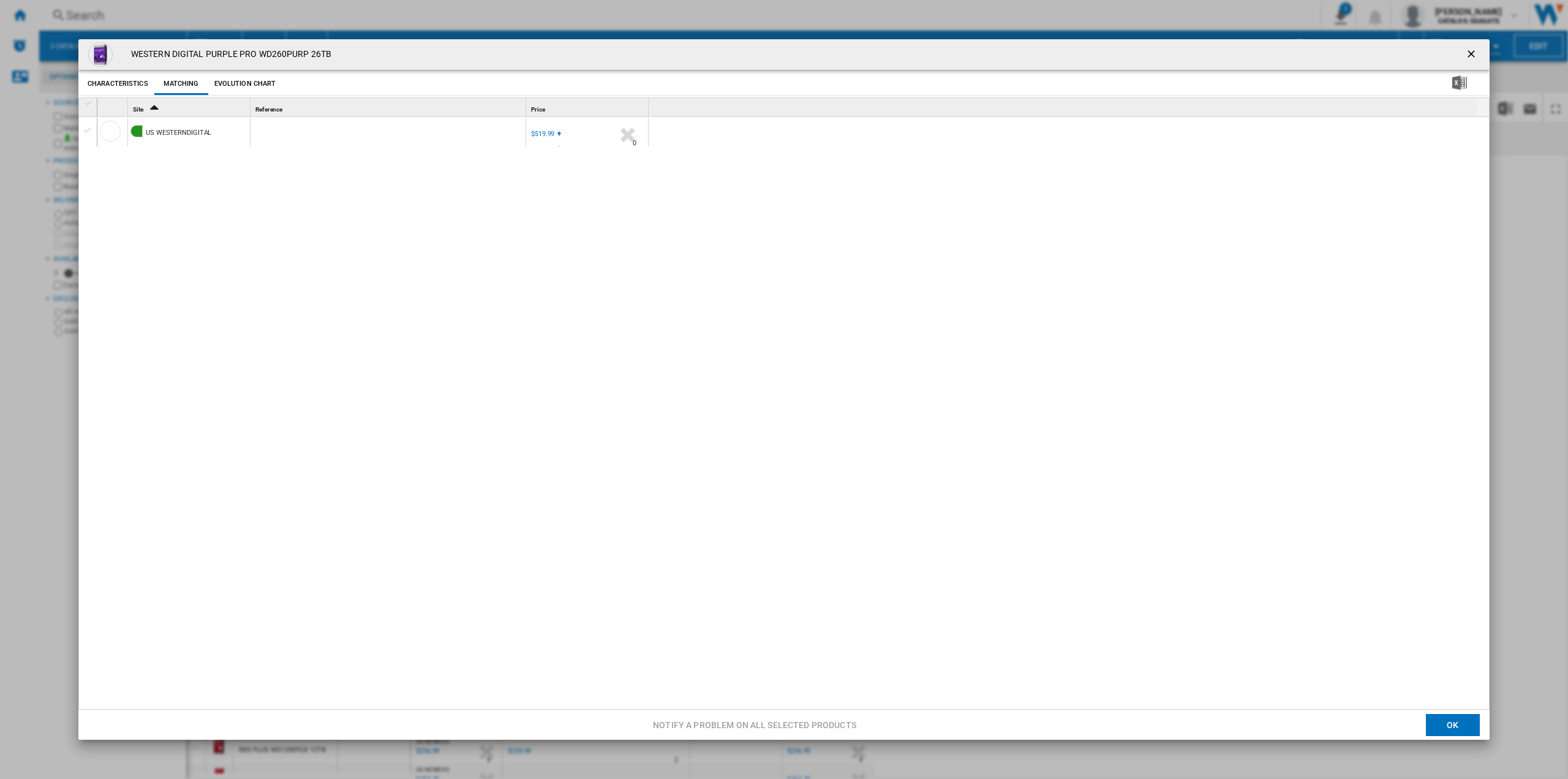
click at [626, 134] on div "Product popup" at bounding box center [628, 134] width 35 height 28
click at [110, 137] on div "Product popup" at bounding box center [110, 130] width 21 height 21
click at [234, 80] on button "Evolution chart" at bounding box center [245, 84] width 68 height 22
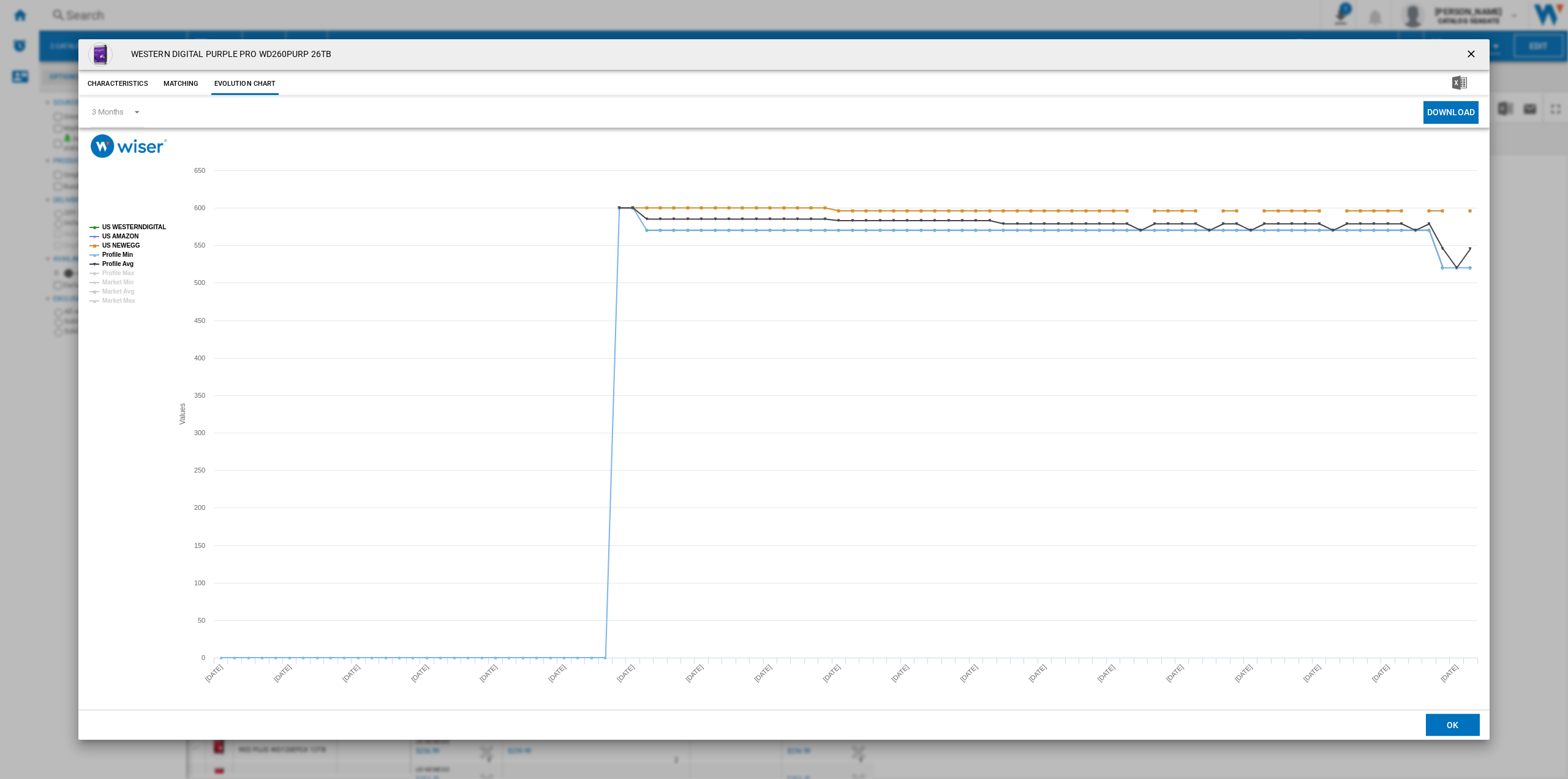
click at [148, 81] on button "Characteristics" at bounding box center [118, 84] width 67 height 22
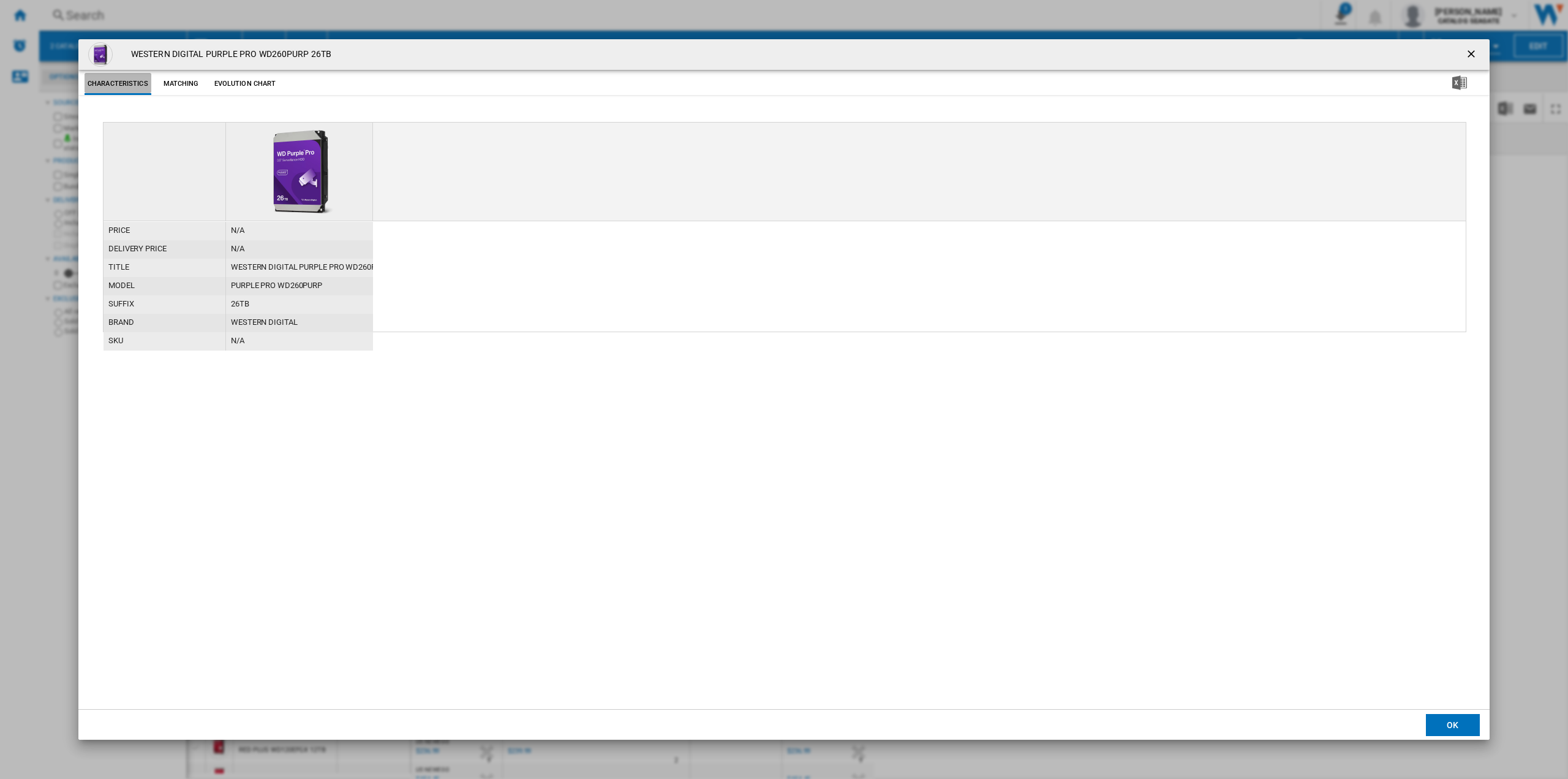
click at [136, 80] on button "Characteristics" at bounding box center [118, 84] width 67 height 22
click at [1475, 64] on button "Product popup" at bounding box center [1473, 54] width 25 height 25
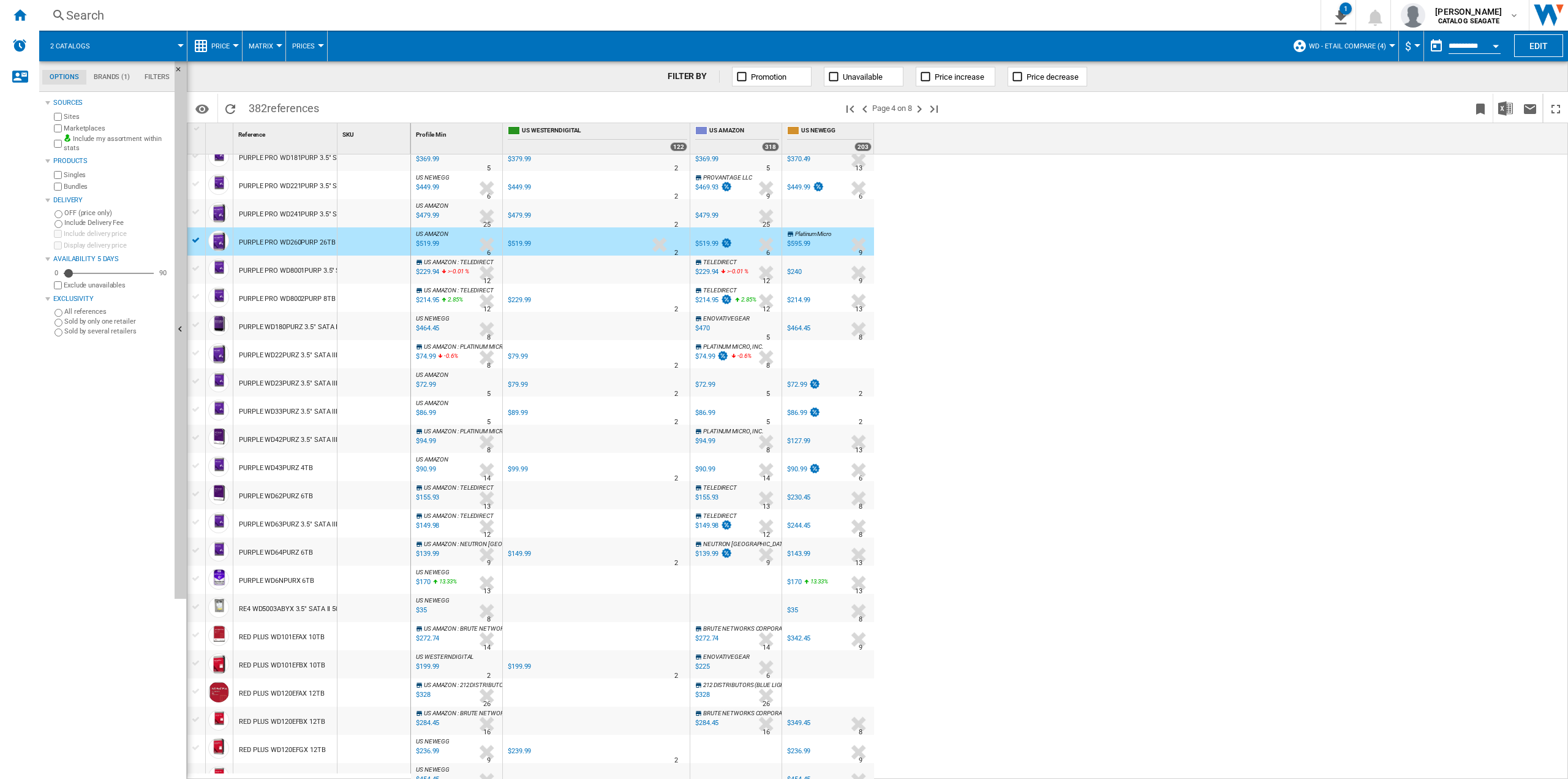
click at [489, 588] on div "13" at bounding box center [486, 591] width 7 height 12
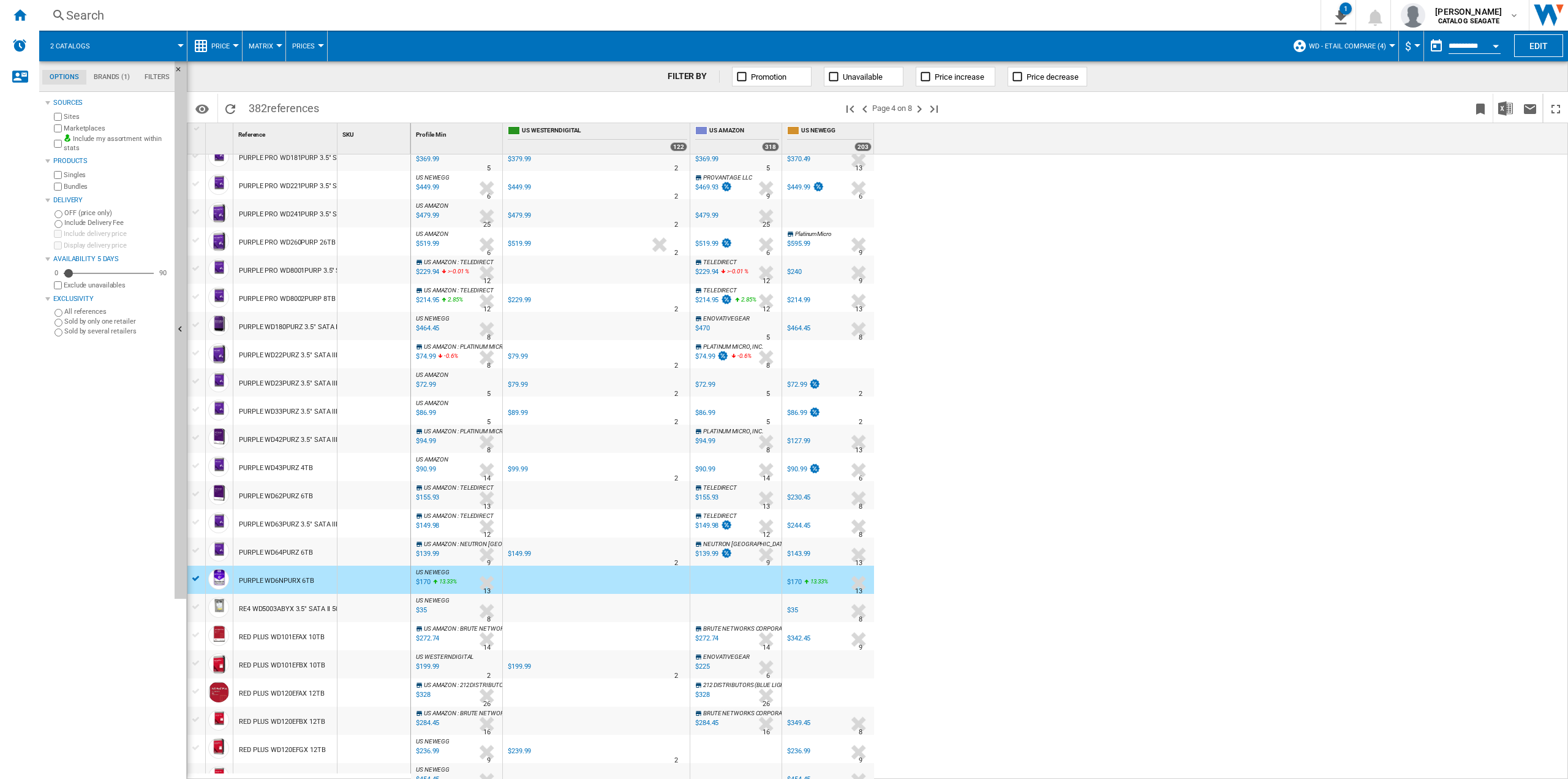
click at [425, 579] on div "$170" at bounding box center [421, 583] width 16 height 12
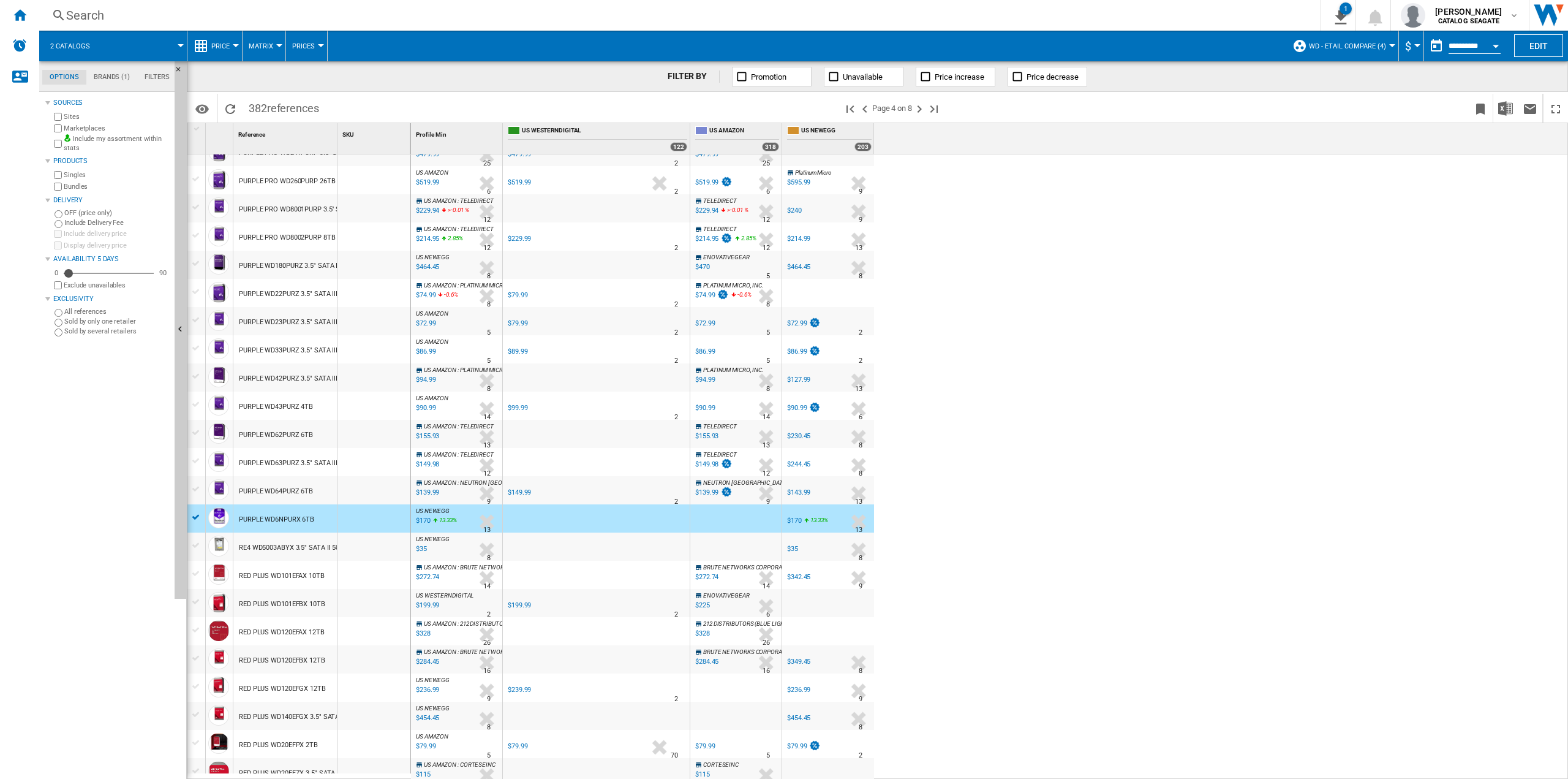
scroll to position [492, 0]
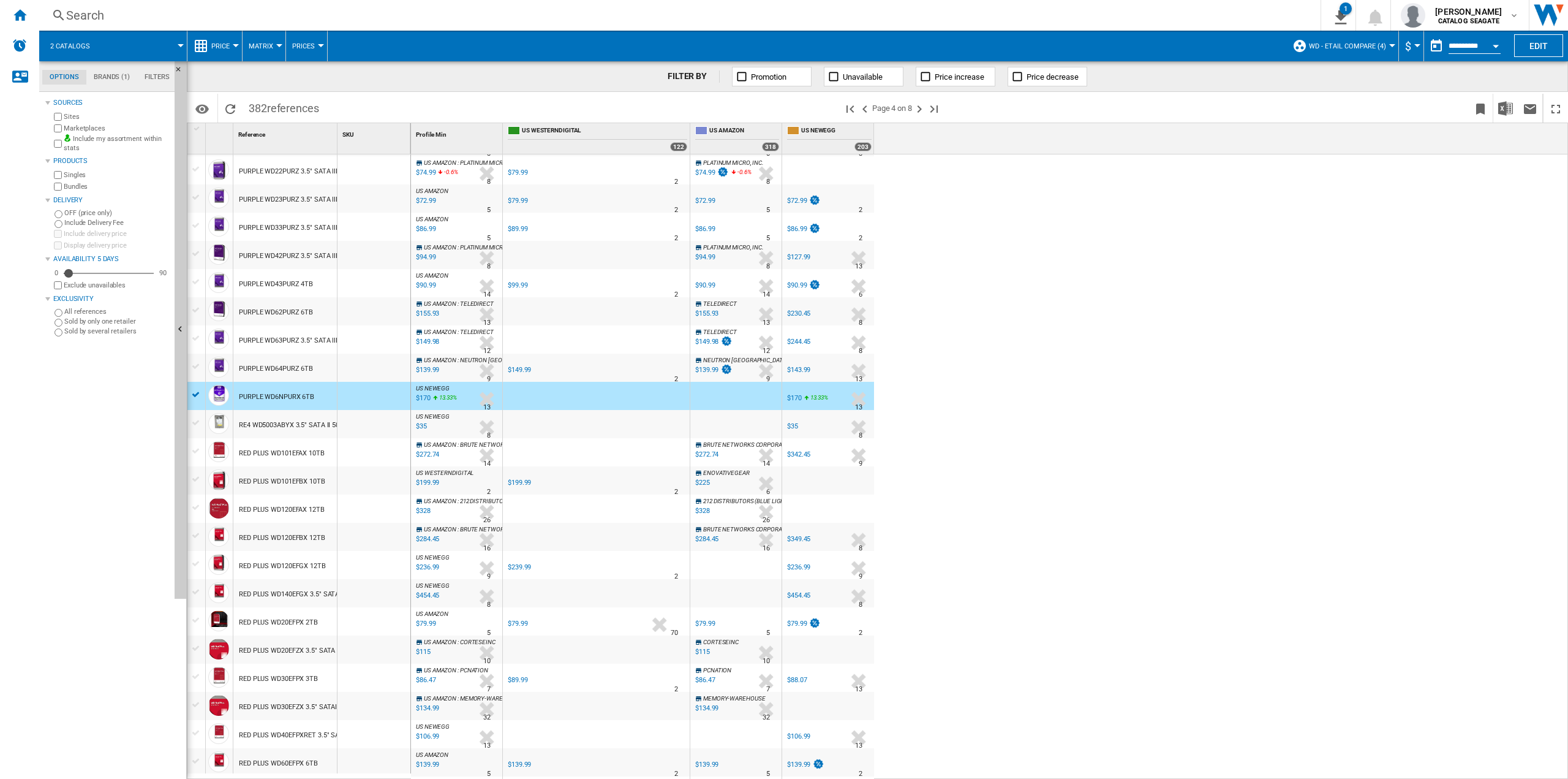
click at [517, 620] on div "$79.99" at bounding box center [517, 624] width 19 height 8
drag, startPoint x: 71, startPoint y: 274, endPoint x: 78, endPoint y: 274, distance: 7.0
click at [78, 274] on div "Availability" at bounding box center [78, 273] width 12 height 12
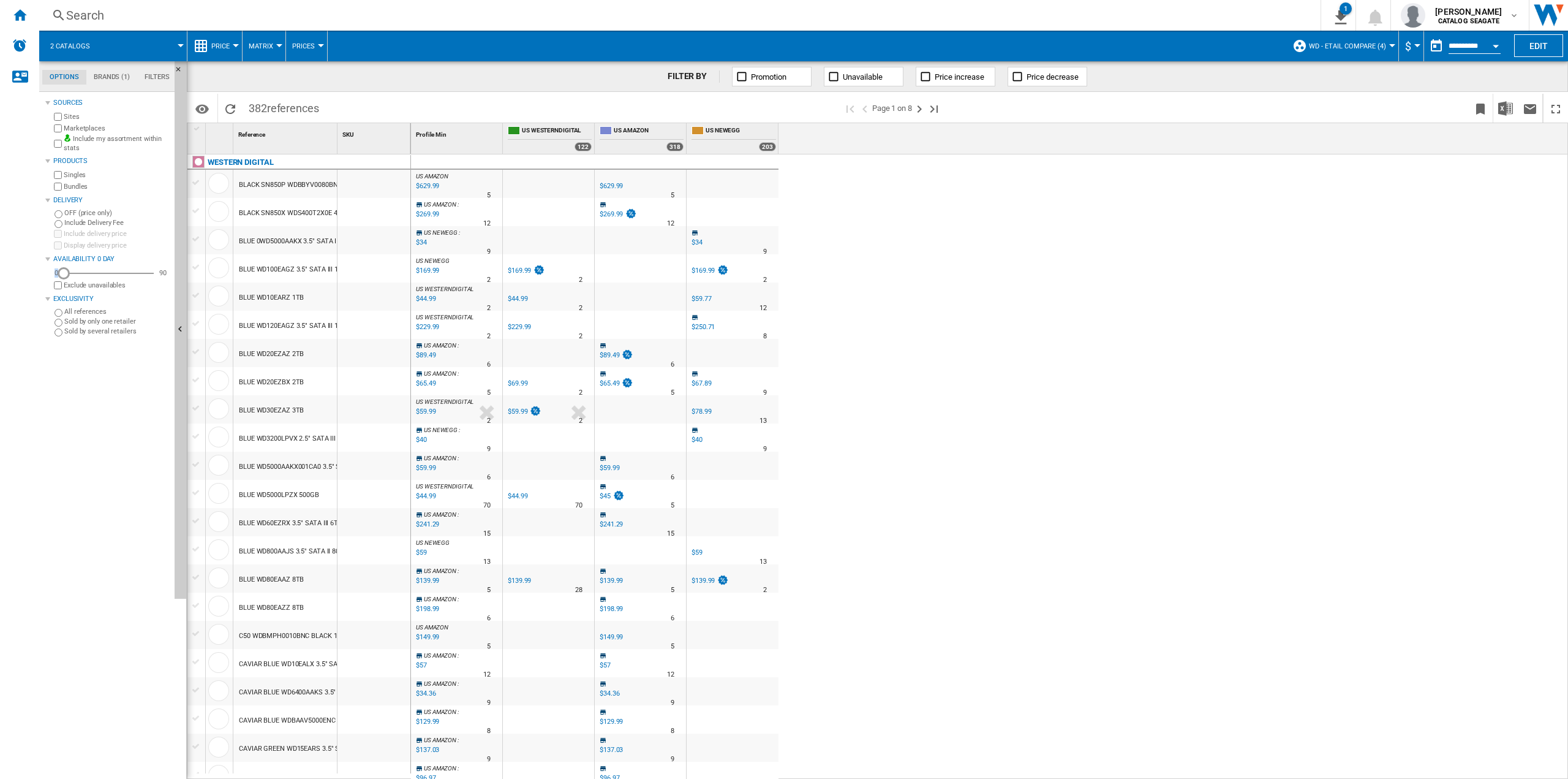
drag, startPoint x: 76, startPoint y: 273, endPoint x: 55, endPoint y: 273, distance: 21.0
click at [55, 273] on div "0 0 90" at bounding box center [110, 273] width 118 height 12
